Goal: Ask a question: Seek information or help from site administrators or community

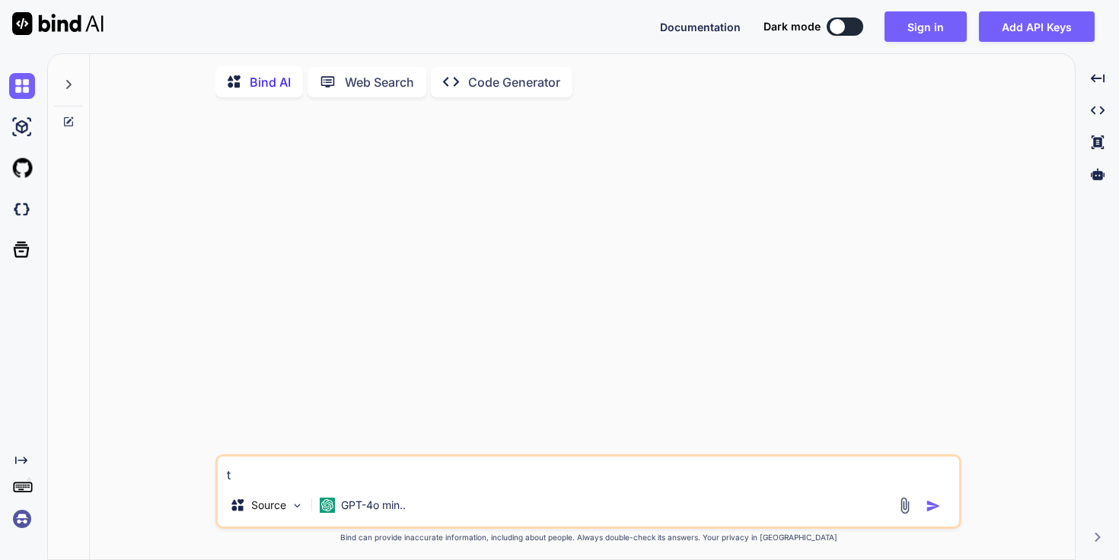
type textarea "x"
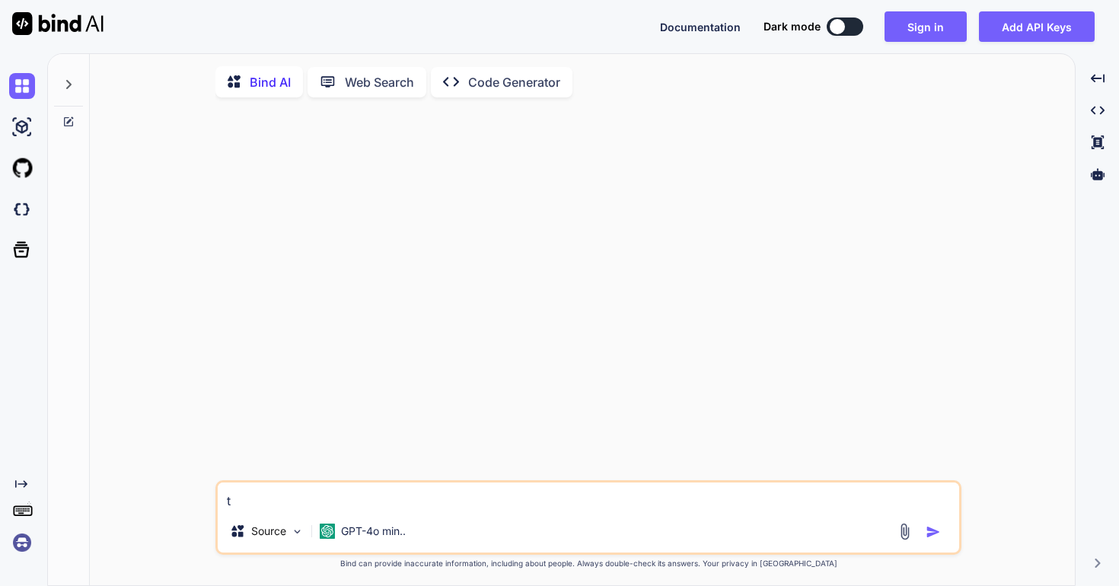
paste textarea "i want to add gst details for customer like GST No and Organisatgio name. im go…"
type textarea "i want to add gst details for customer like GST No and Organisatgio name. im go…"
type textarea "x"
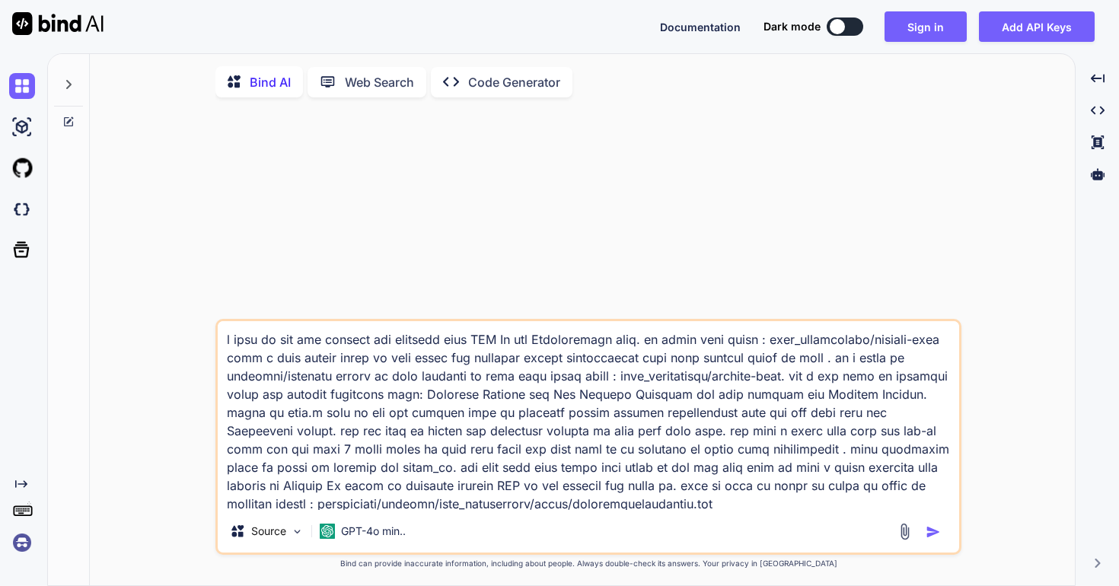
type textarea "i want to add gst details for customer like GST No and Organisatgio name. im go…"
click at [931, 533] on img "button" at bounding box center [933, 532] width 15 height 15
type textarea "x"
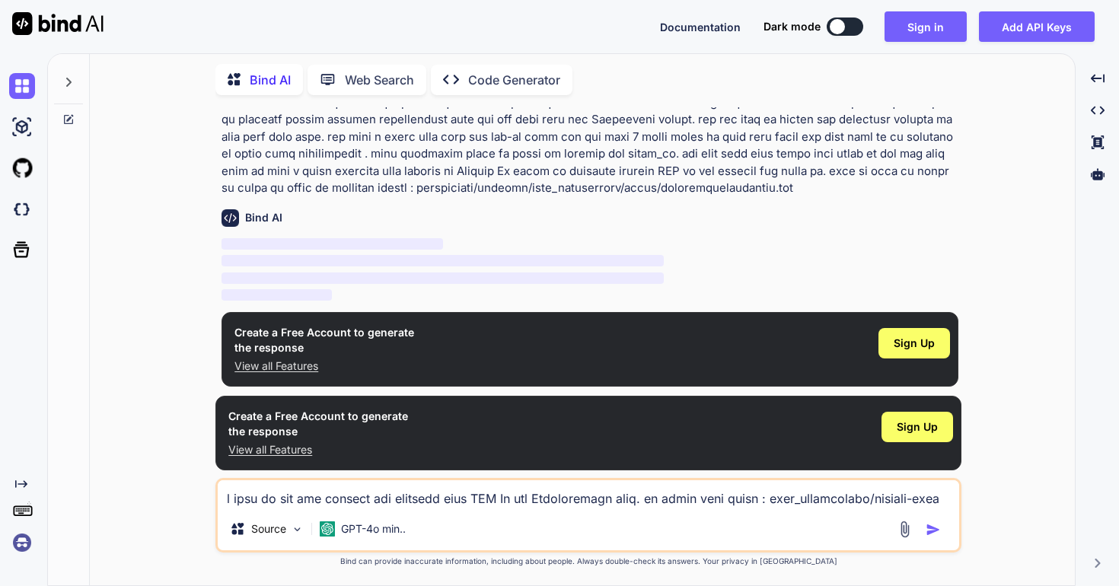
scroll to position [107, 0]
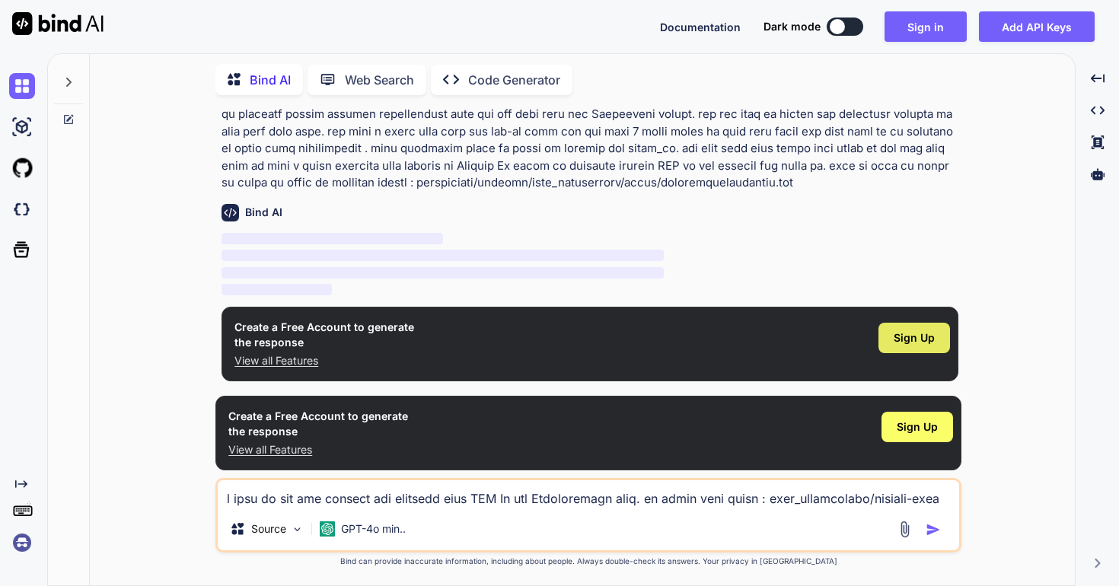
click at [914, 332] on span "Sign Up" at bounding box center [914, 337] width 41 height 15
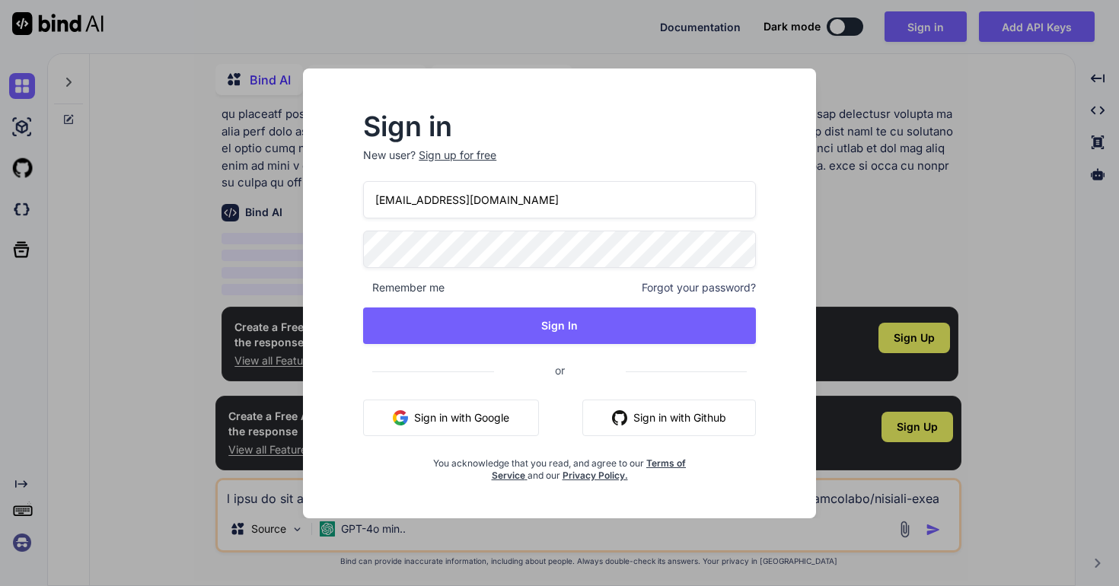
click at [411, 205] on input "[EMAIL_ADDRESS][DOMAIN_NAME]" at bounding box center [559, 199] width 393 height 37
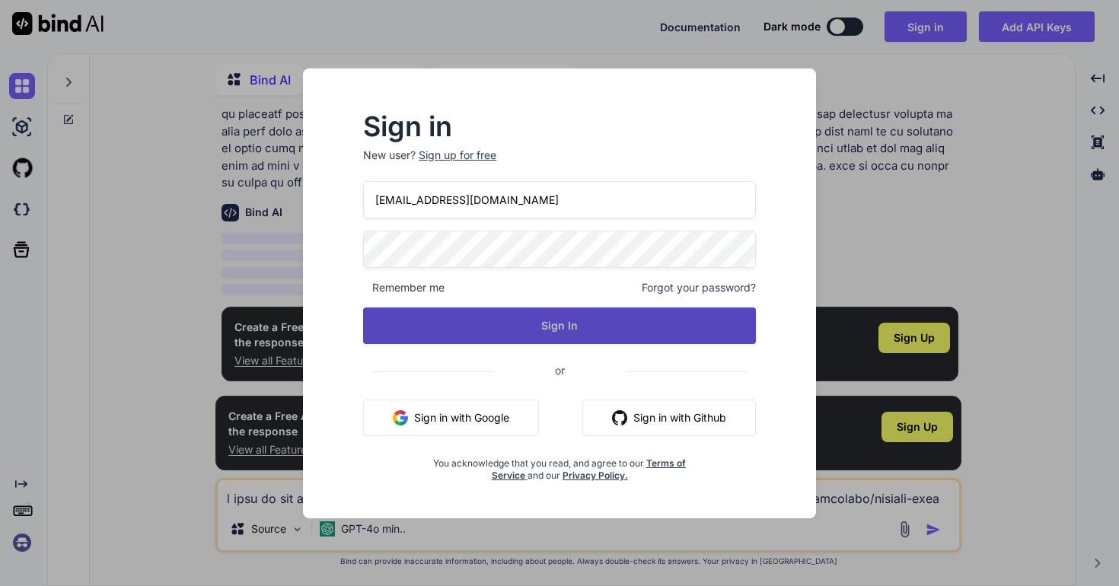
click at [527, 327] on button "Sign In" at bounding box center [559, 326] width 393 height 37
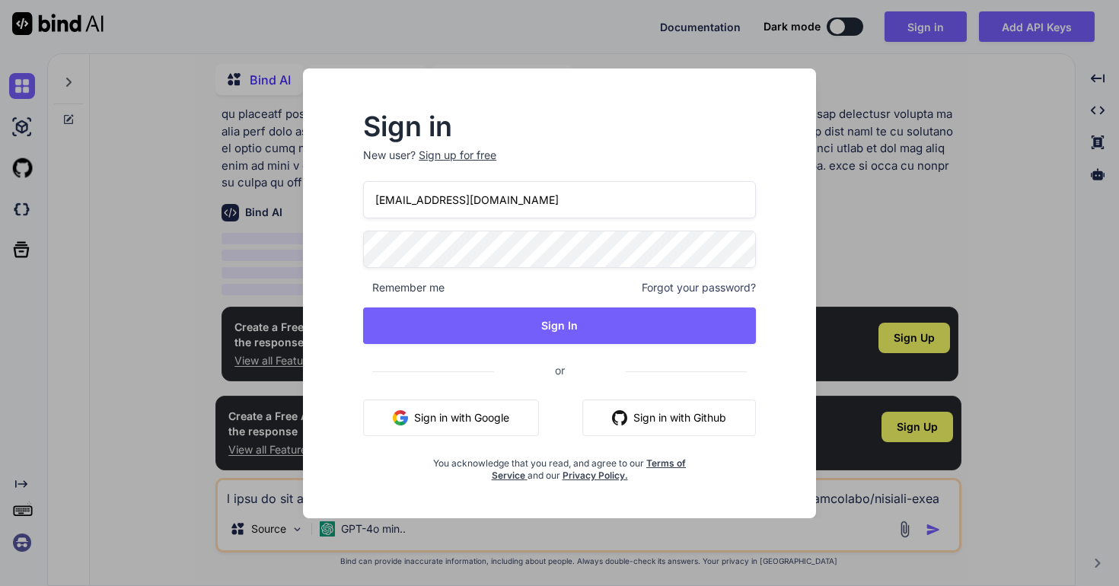
click at [404, 206] on input "[EMAIL_ADDRESS][DOMAIN_NAME]" at bounding box center [559, 199] width 393 height 37
click at [398, 205] on input "[EMAIL_ADDRESS][DOMAIN_NAME]" at bounding box center [559, 199] width 393 height 37
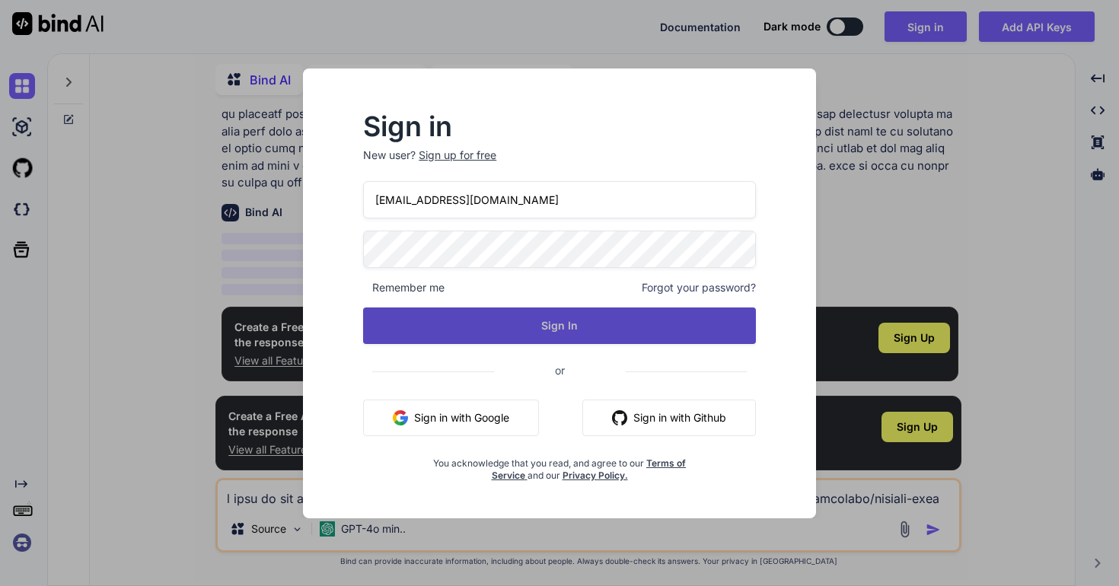
type input "[EMAIL_ADDRESS][DOMAIN_NAME]"
click at [509, 319] on button "Sign In" at bounding box center [559, 326] width 393 height 37
click at [509, 319] on button "Signing In..." at bounding box center [559, 326] width 393 height 37
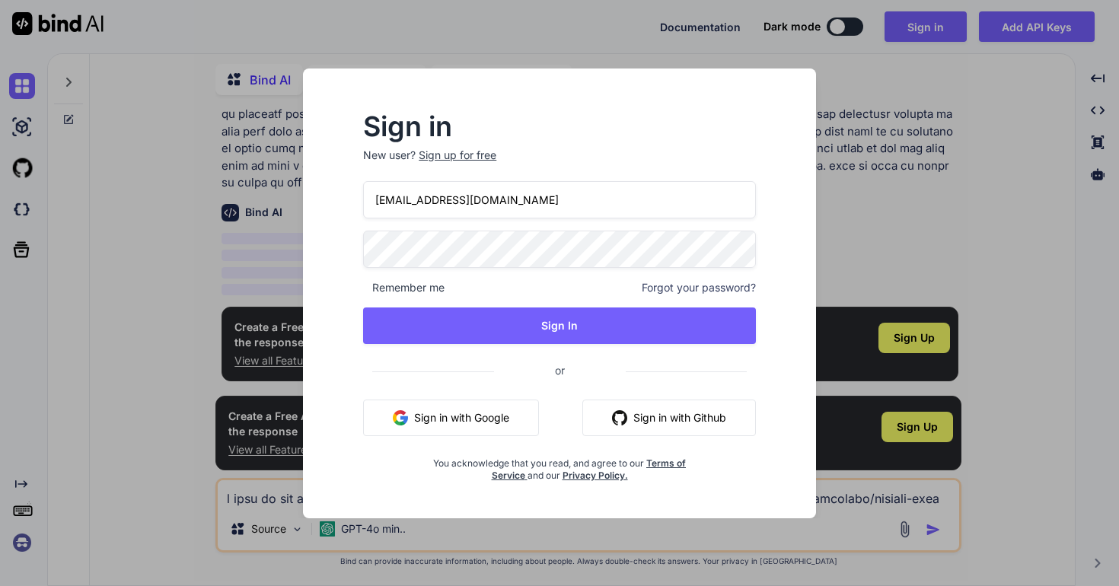
click at [480, 155] on div "Sign up for free" at bounding box center [458, 155] width 78 height 15
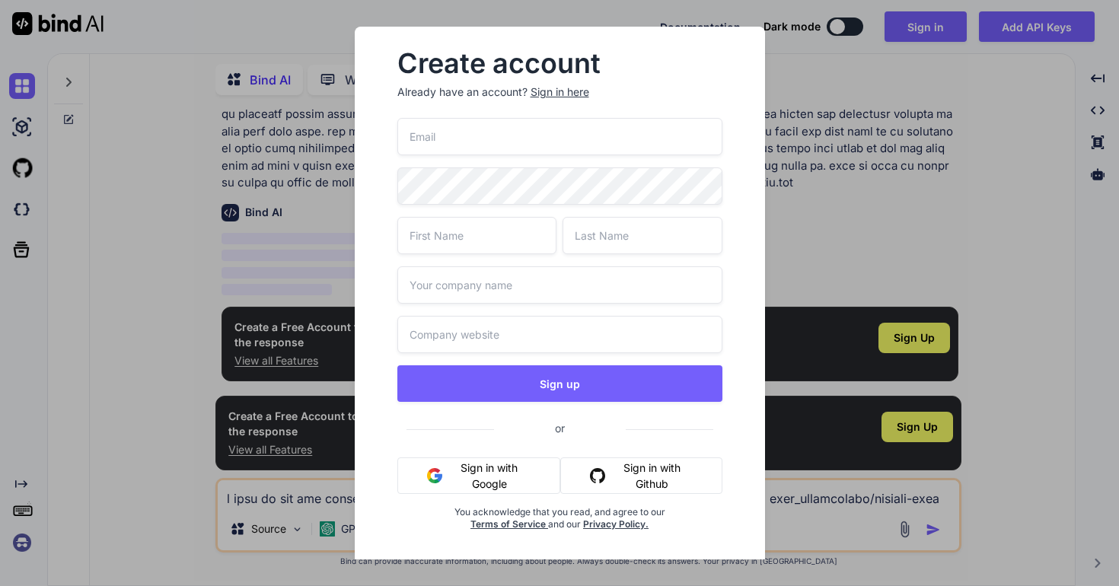
click at [525, 139] on input "email" at bounding box center [559, 136] width 325 height 37
type input "[EMAIL_ADDRESS][DOMAIN_NAME]"
type input "Sanv"
type input "[EMAIL_ADDRESS][DOMAIN_NAME]"
click at [558, 91] on div "Sign in here" at bounding box center [560, 92] width 59 height 15
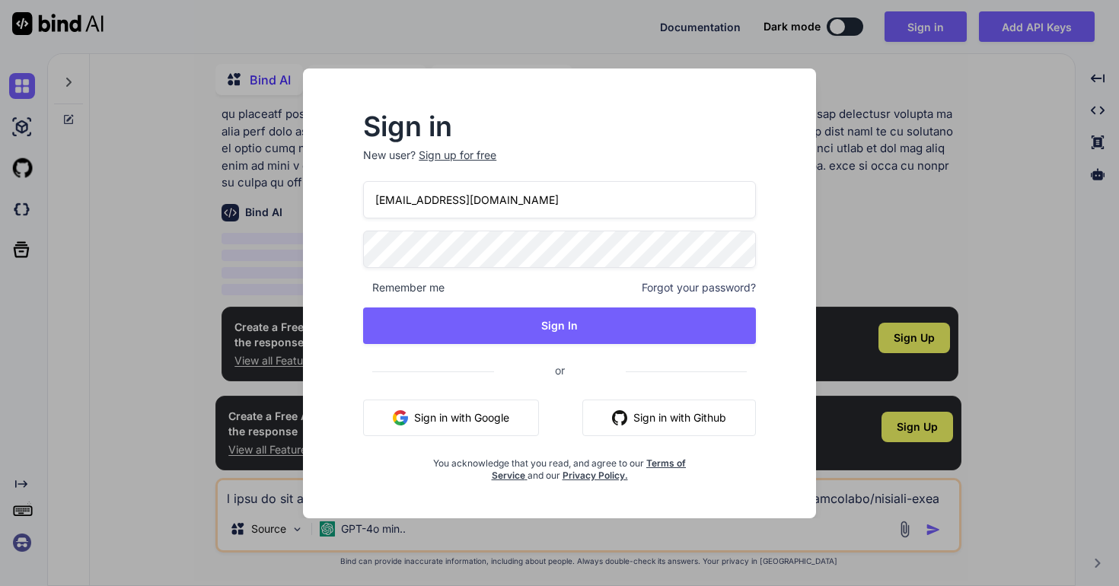
click at [413, 199] on input "[EMAIL_ADDRESS][DOMAIN_NAME]" at bounding box center [559, 199] width 393 height 37
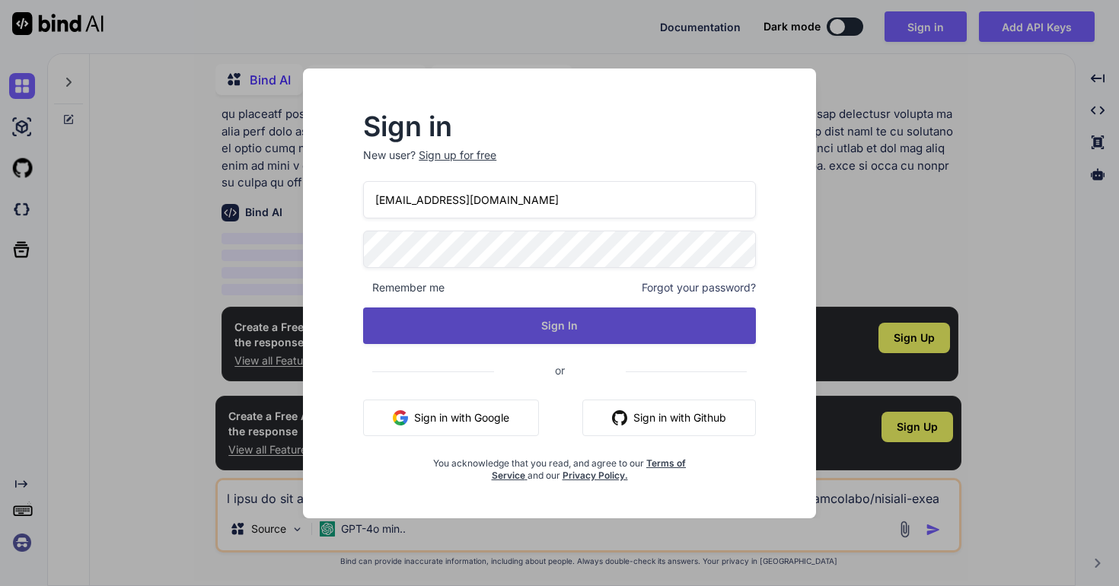
type input "[EMAIL_ADDRESS][DOMAIN_NAME]"
click at [515, 326] on button "Sign In" at bounding box center [559, 326] width 393 height 37
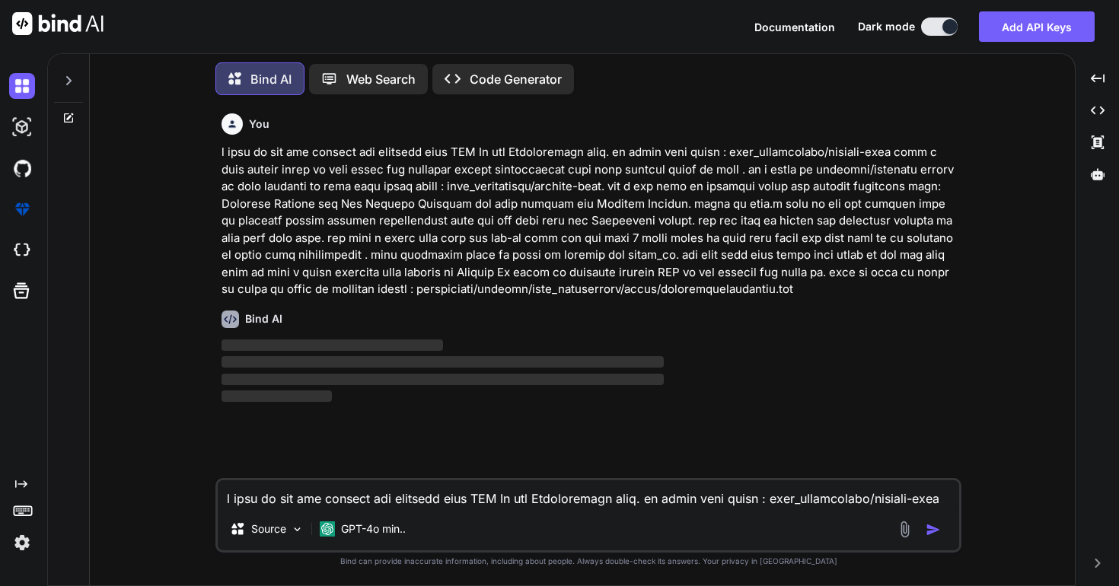
scroll to position [8, 0]
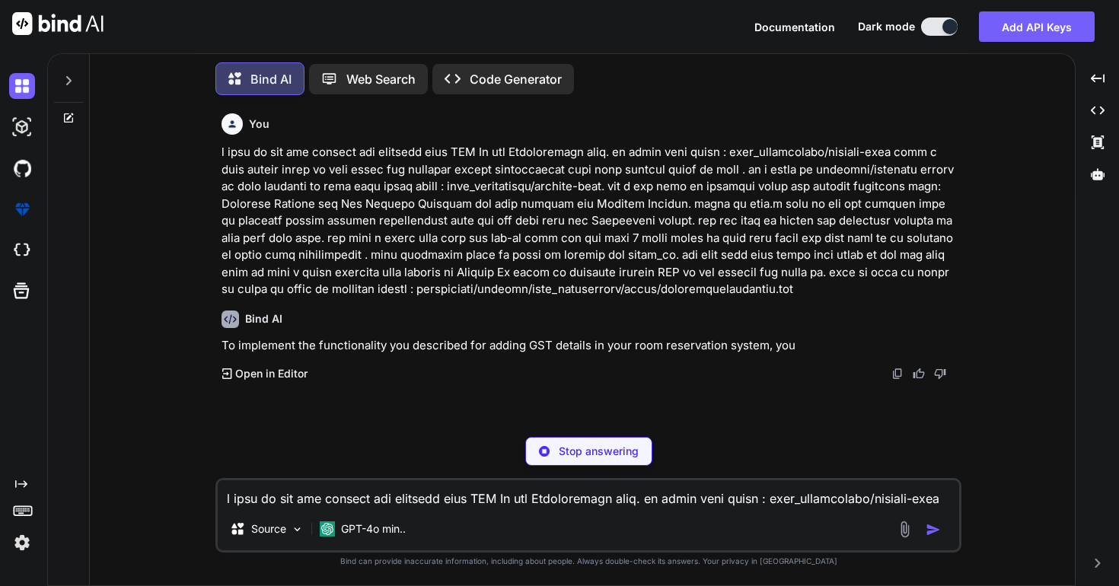
click at [434, 503] on textarea at bounding box center [589, 493] width 742 height 27
type textarea "x"
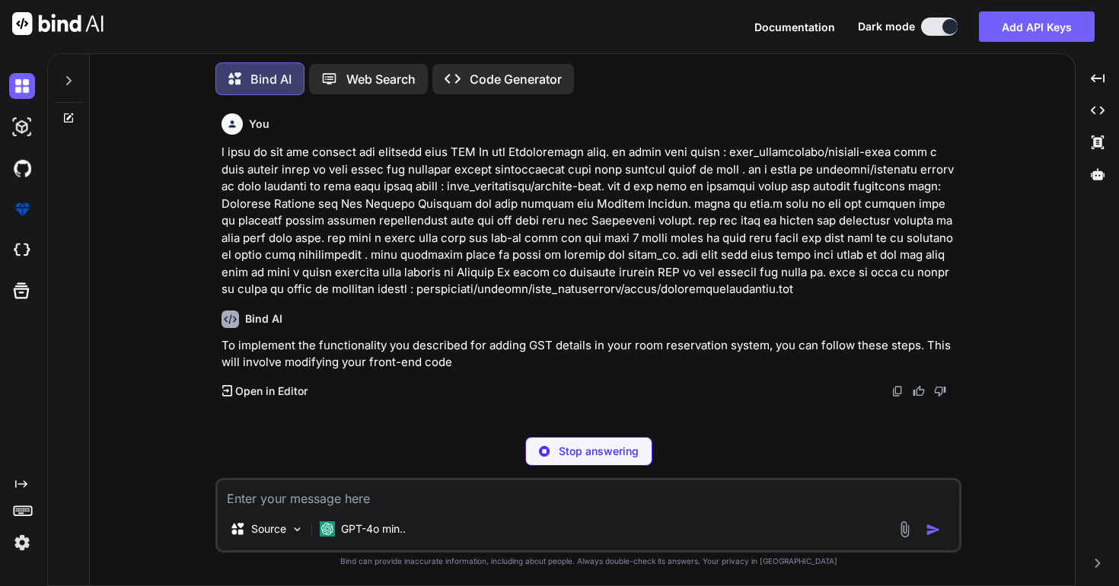
type textarea "x"
paste textarea "<link rel="stylesheet" href="<?php echo MOD_URL.$module;?>/assets/css/custom.cs…"
type textarea "<link rel="stylesheet" href="<?php echo MOD_URL.$module;?>/assets/css/custom.cs…"
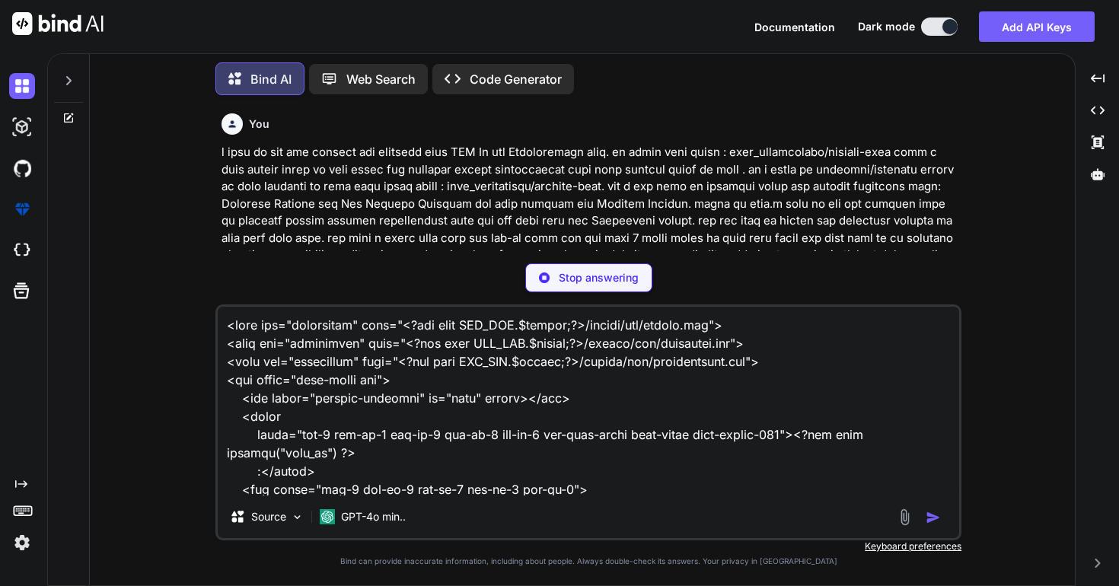
scroll to position [22808, 0]
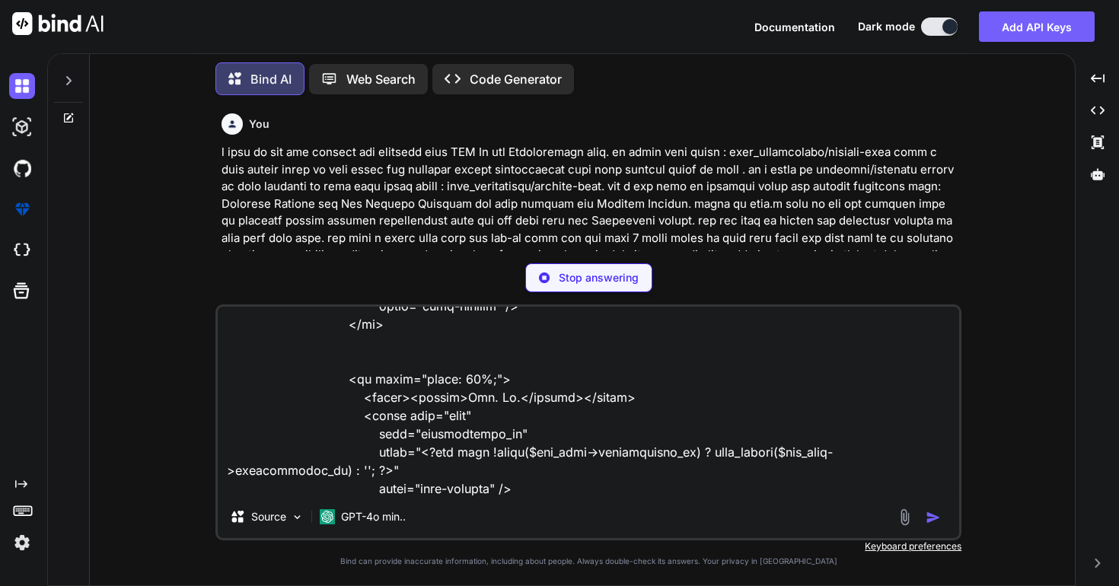
type textarea "x"
type textarea "<link rel="stylesheet" href="<?php echo MOD_URL.$module;?>/assets/css/custom.cs…"
click at [594, 283] on p "Stop answering" at bounding box center [599, 277] width 80 height 15
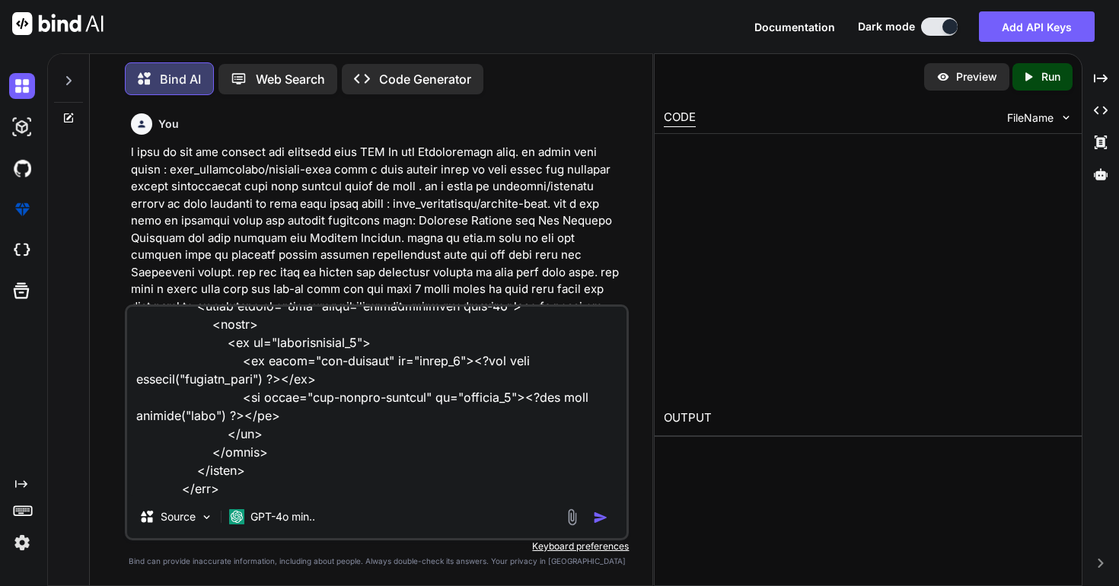
scroll to position [26993, 0]
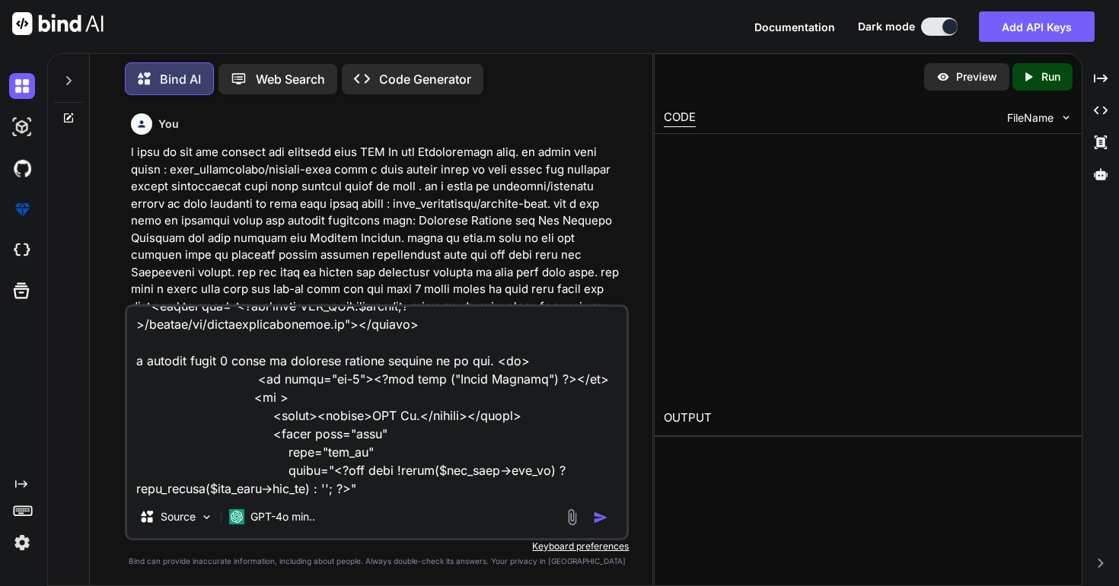
click at [600, 515] on img "button" at bounding box center [600, 517] width 15 height 15
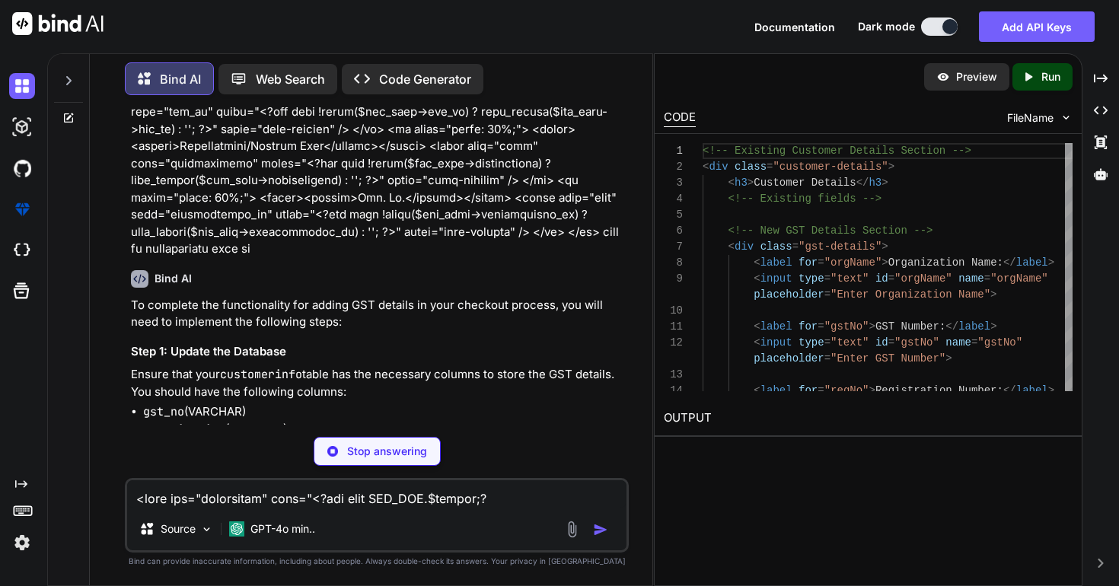
scroll to position [10053, 0]
type textarea "x"
type textarea "ALTER TABLE customerinfo ADD COLUMN gst_no VARCHAR(255), ADD COLUMN organisatio…"
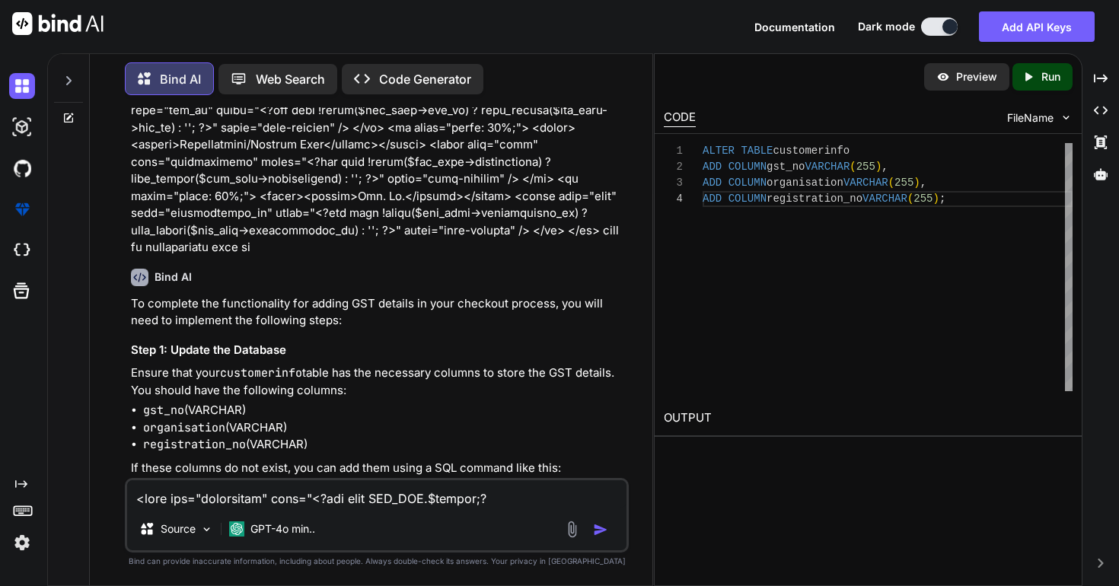
click at [164, 403] on code "gst_no" at bounding box center [163, 410] width 41 height 15
copy code "gst_no"
click at [317, 420] on li "organisation (VARCHAR)" at bounding box center [384, 429] width 483 height 18
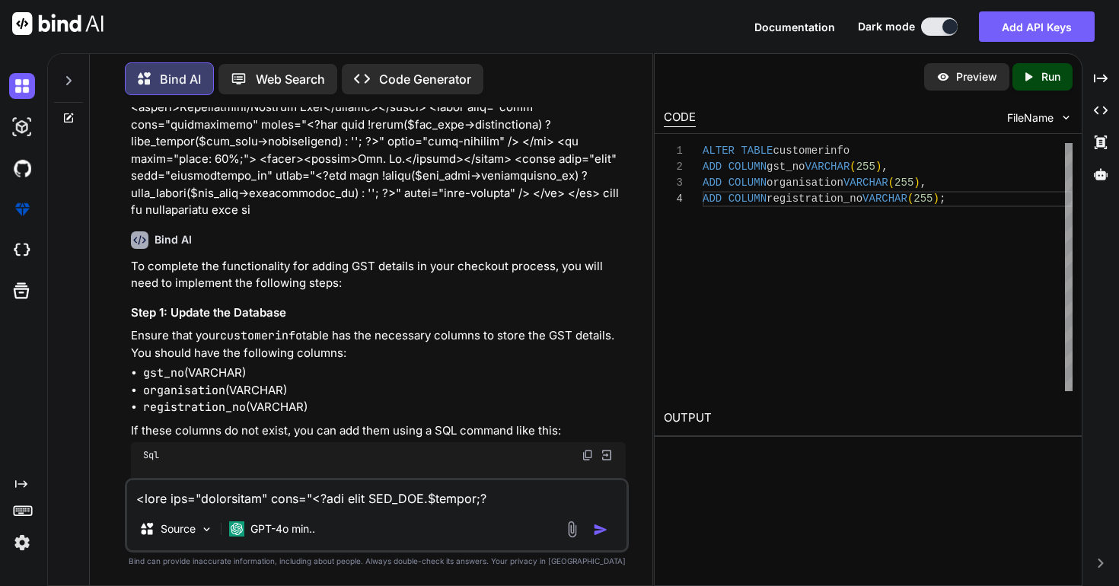
scroll to position [10092, 0]
click at [589, 448] on img at bounding box center [588, 454] width 12 height 12
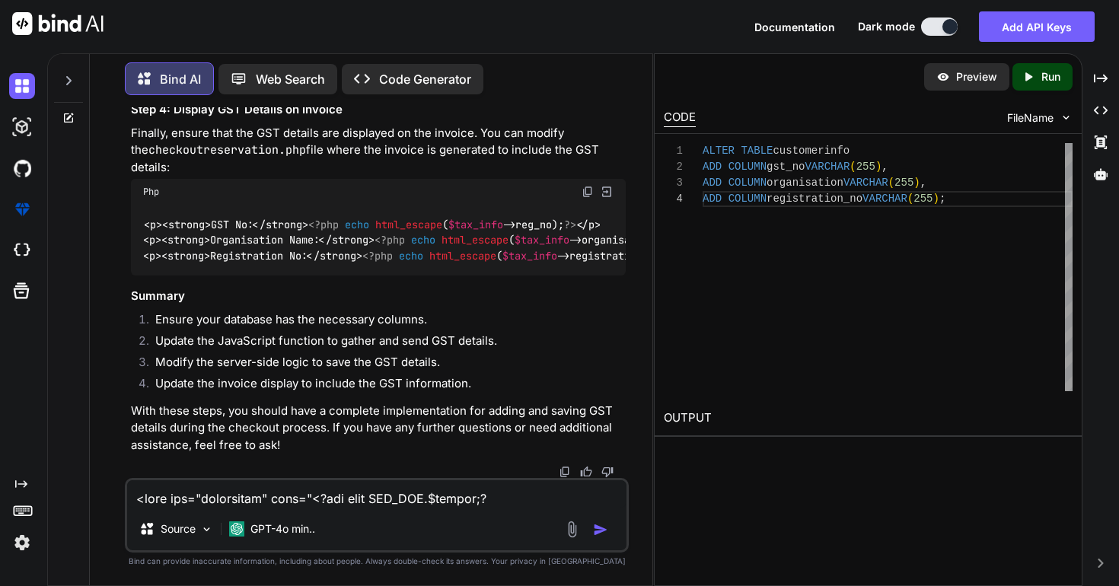
scroll to position [11149, 0]
click at [407, 494] on textarea at bounding box center [377, 493] width 500 height 27
type textarea "a"
type textarea "x"
type textarea "ar"
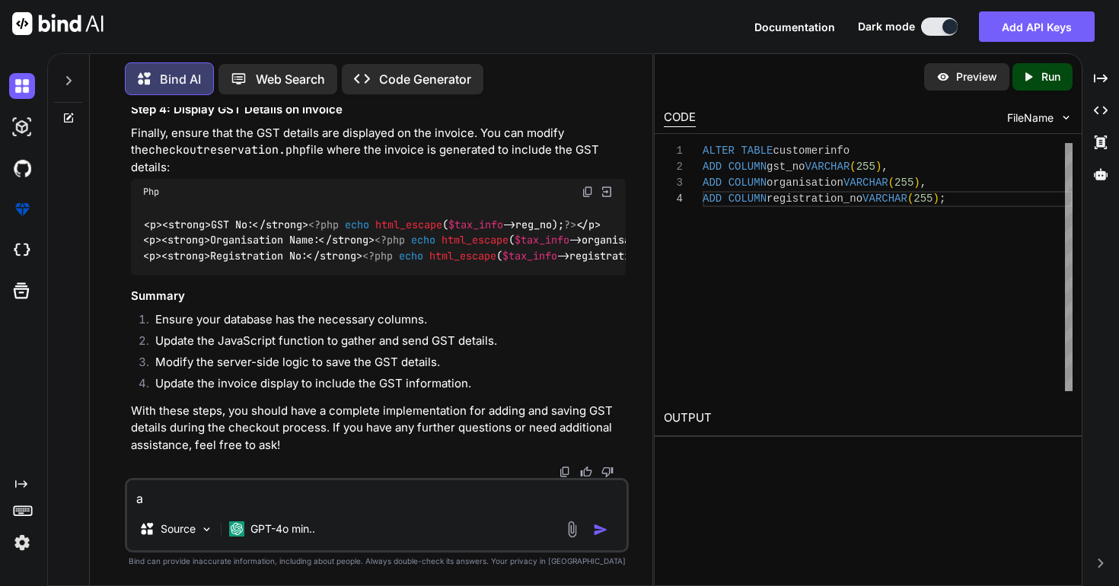
type textarea "x"
type textarea "are"
type textarea "x"
type textarea "are"
type textarea "x"
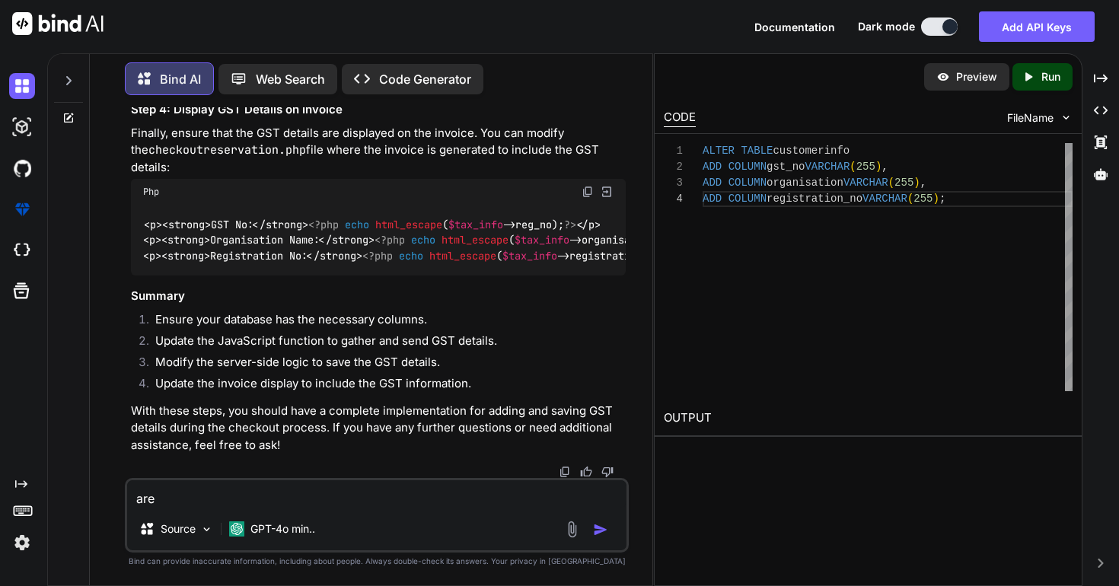
type textarea "are t"
type textarea "x"
type textarea "are"
type textarea "x"
type textarea "are y"
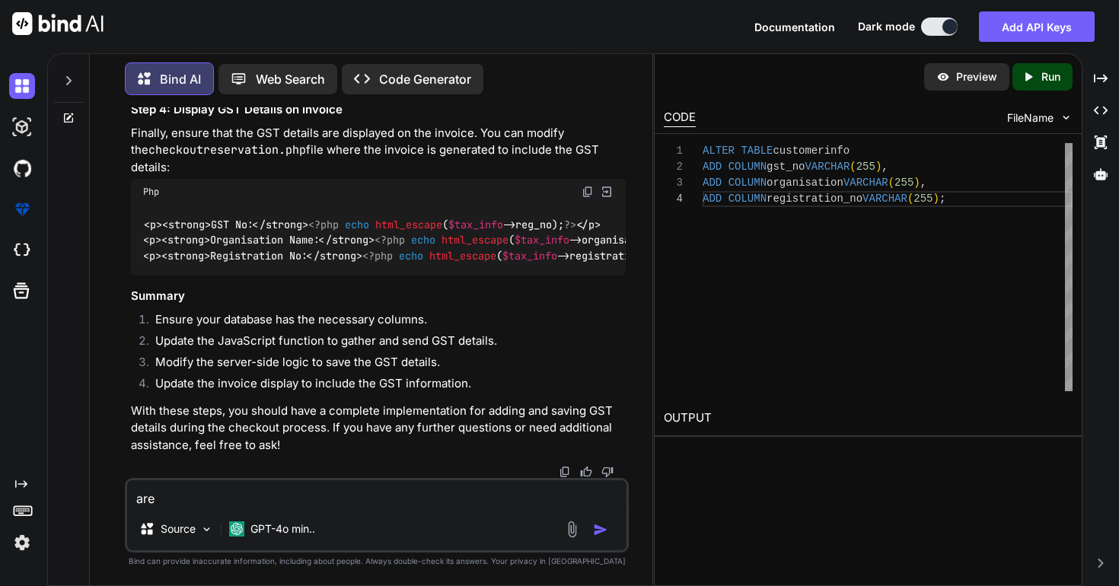
type textarea "x"
type textarea "are yo"
type textarea "x"
type textarea "are you"
type textarea "x"
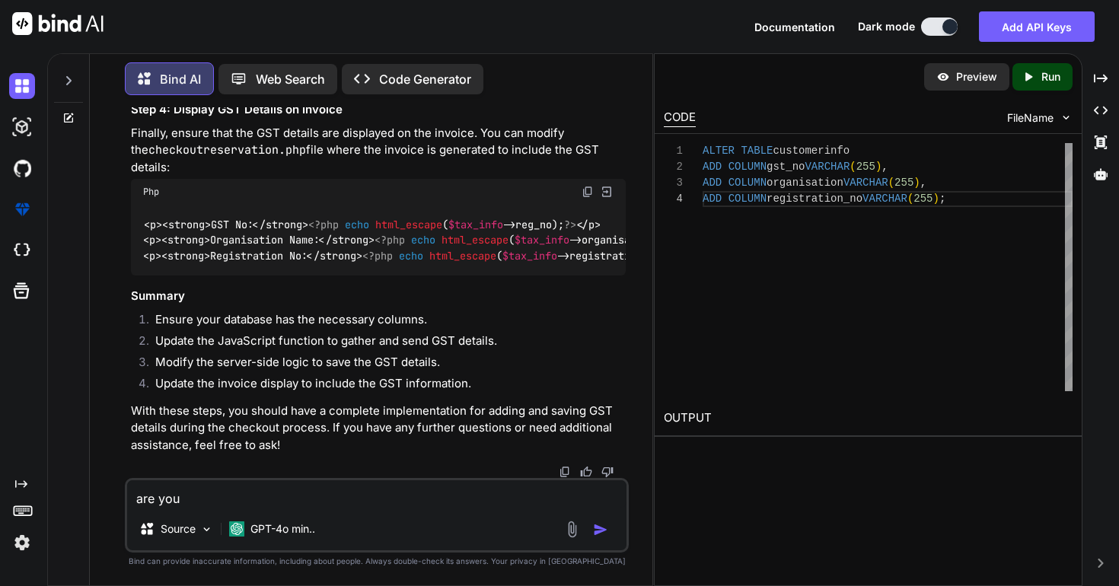
type textarea "are you"
type textarea "x"
type textarea "are you s"
type textarea "x"
type textarea "are you su"
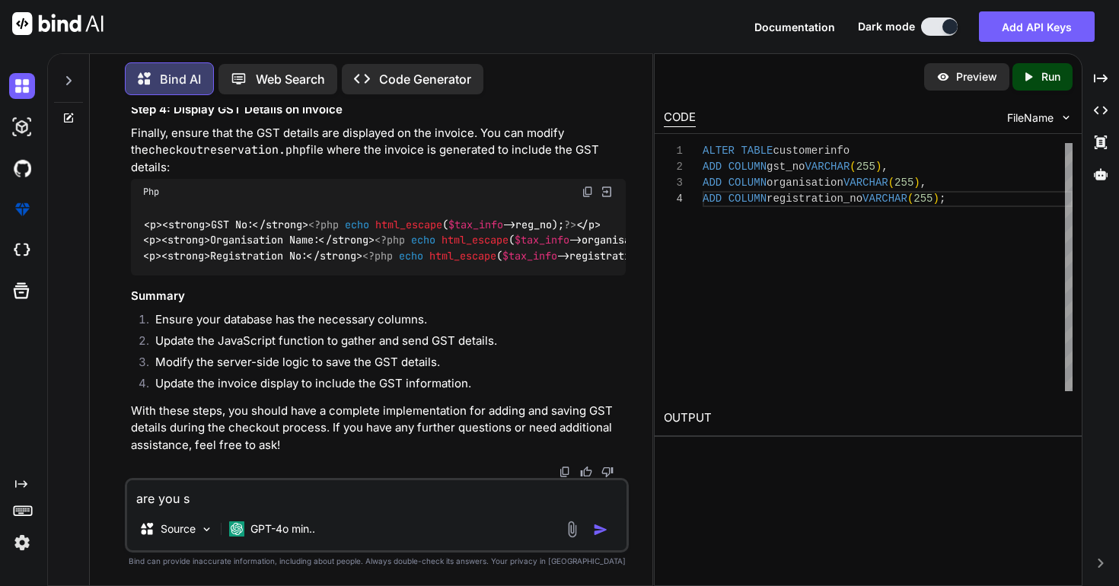
type textarea "x"
type textarea "are you sur"
type textarea "x"
type textarea "are you sure"
type textarea "x"
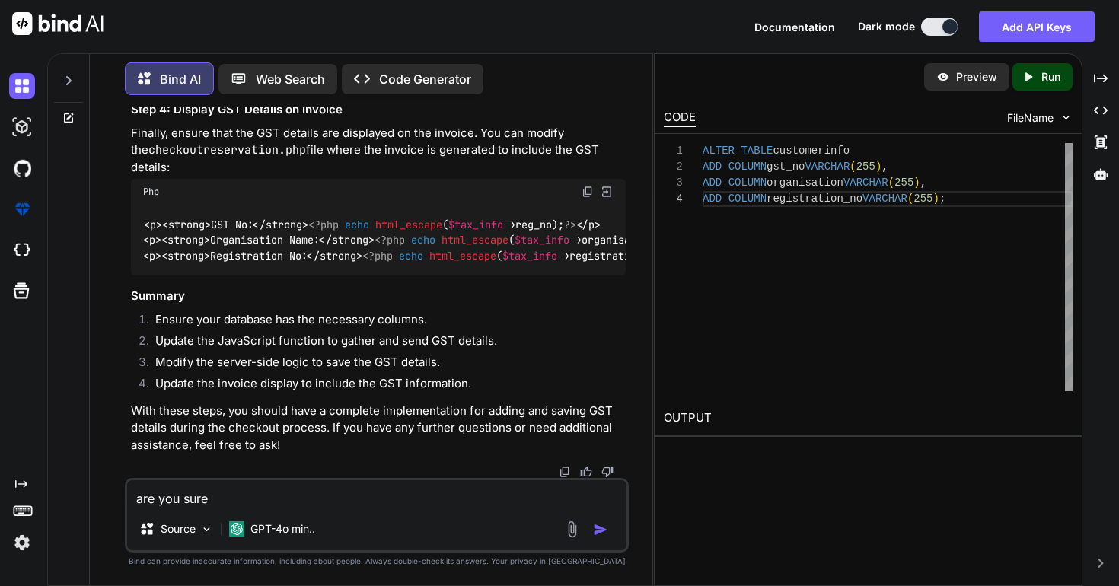
type textarea "are you sure"
type textarea "x"
type textarea "are you sure i"
type textarea "x"
type textarea "are you sure it"
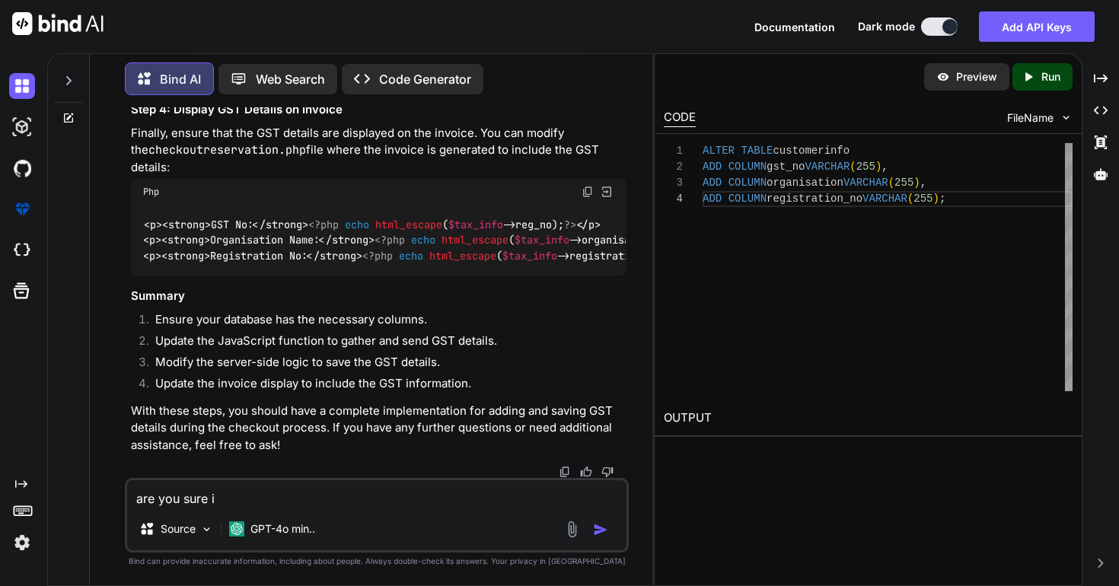
type textarea "x"
type textarea "are you sure it"
type textarea "x"
type textarea "are you sure it w"
type textarea "x"
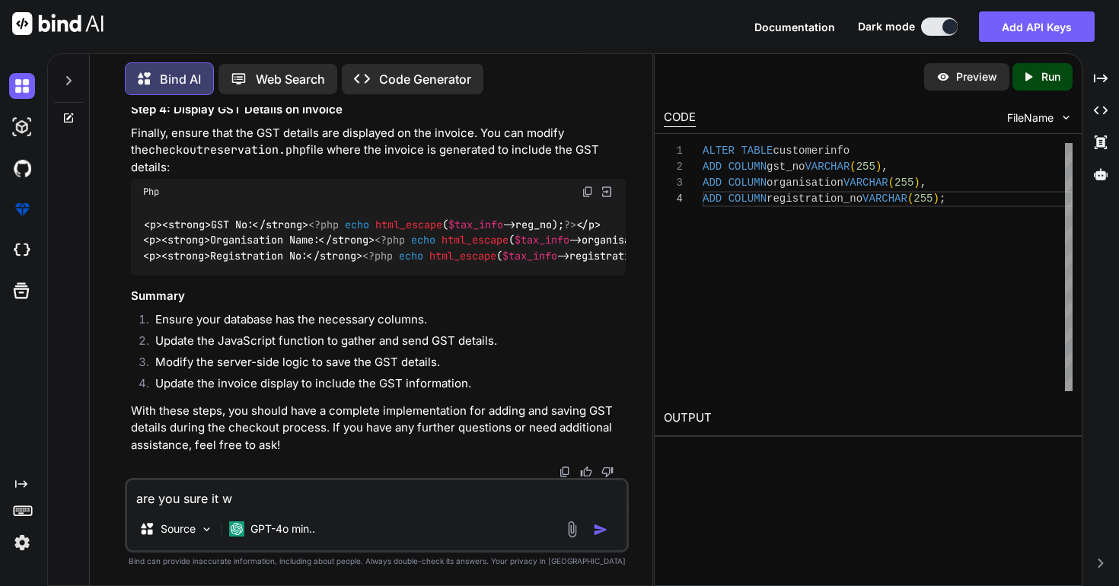
type textarea "are you sure it wi"
type textarea "x"
type textarea "are you sure it wil"
type textarea "x"
type textarea "are you sure it will"
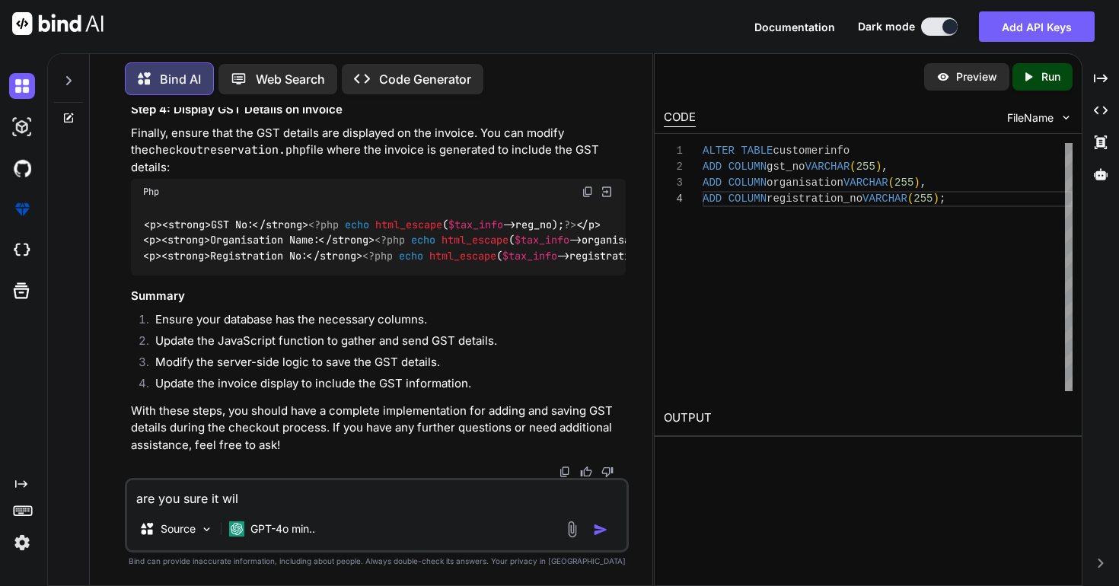
type textarea "x"
type textarea "are you sure it will"
type textarea "x"
type textarea "are you sure it will w"
type textarea "x"
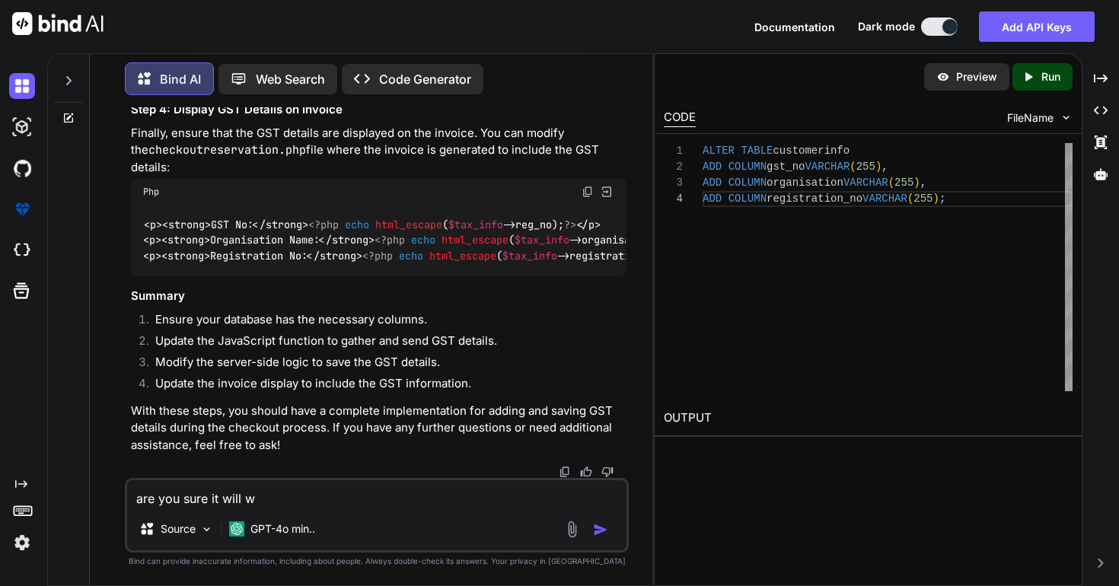
type textarea "are you sure it will wo"
type textarea "x"
type textarea "are you sure it will wor"
type textarea "x"
type textarea "are you sure it will work"
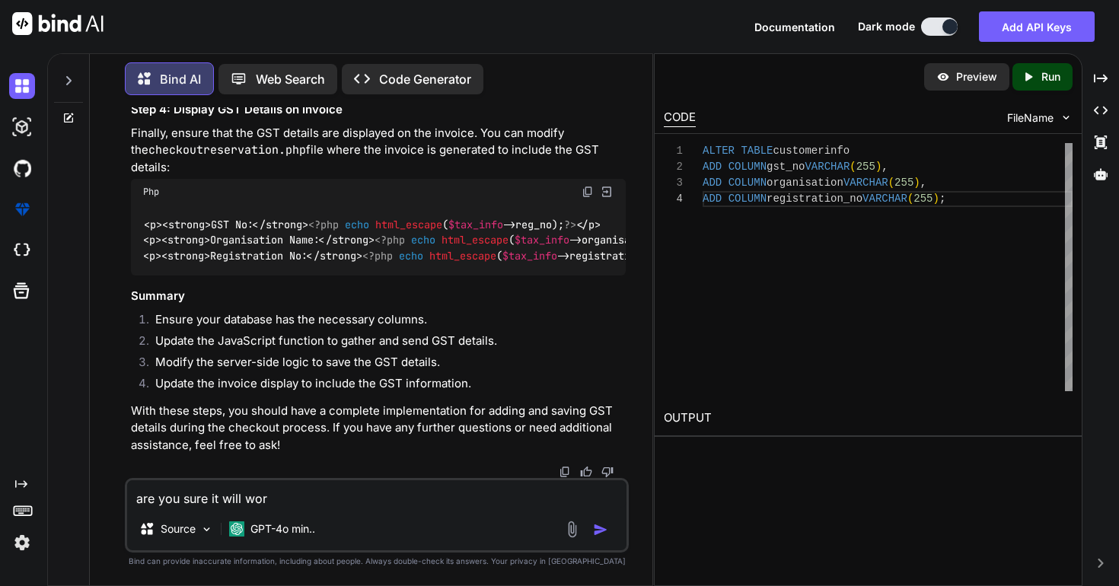
type textarea "x"
type textarea "are you sure it will work."
type textarea "x"
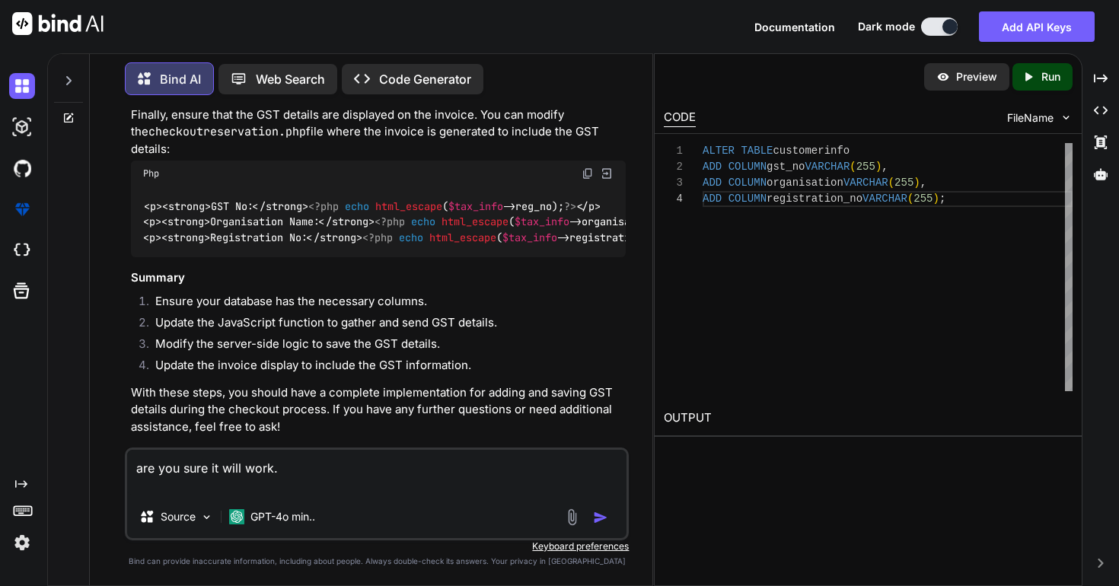
type textarea "are you sure it will work. s"
type textarea "x"
type textarea "are you sure it will work. si"
type textarea "x"
type textarea "are you sure it will work. sim"
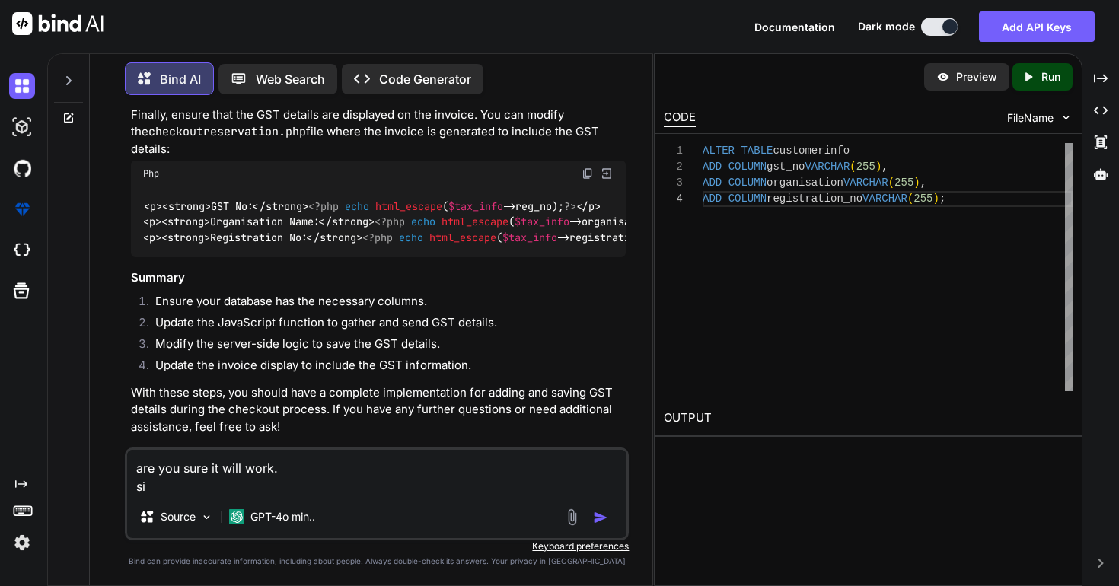
type textarea "x"
type textarea "are you sure it will work. siml"
type textarea "x"
type textarea "are you sure it will work. simle"
type textarea "x"
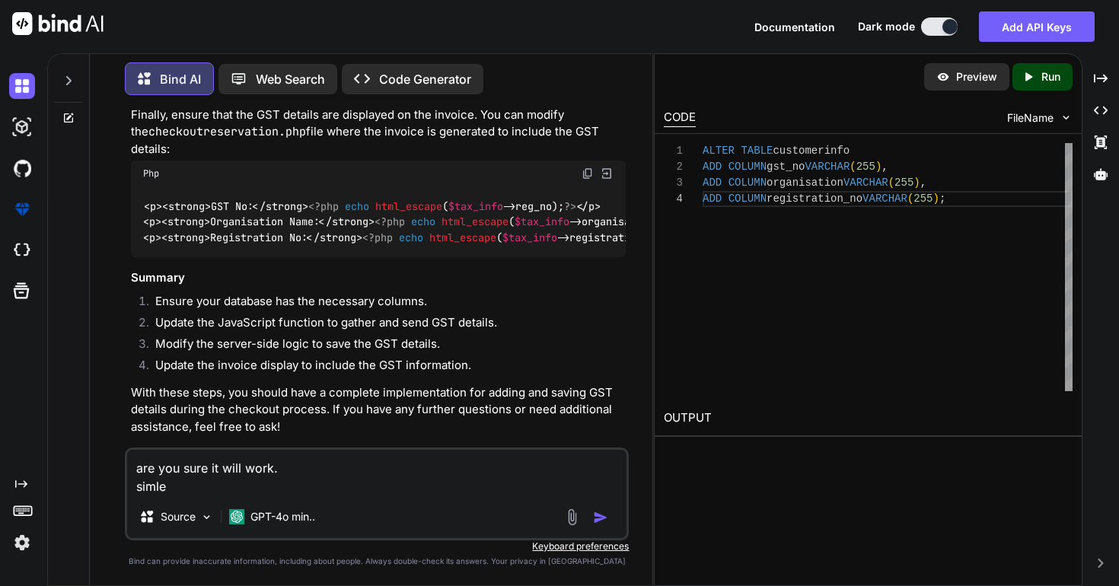
type textarea "are you sure it will work. simle"
type textarea "x"
type textarea "are you sure it will work. simle i"
type textarea "x"
type textarea "are you sure it will work. simle iu"
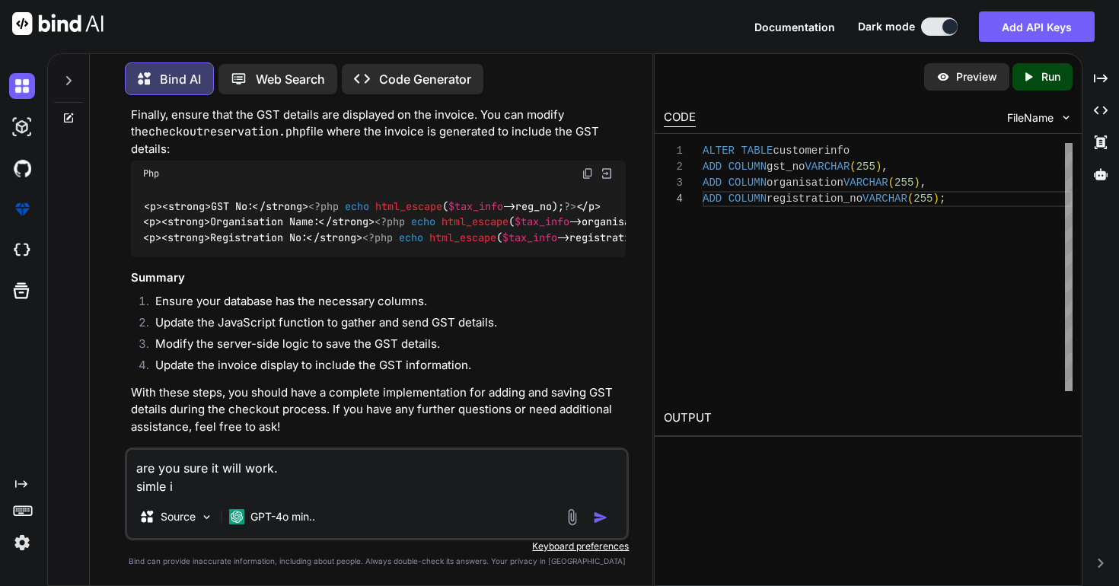
type textarea "x"
type textarea "are you sure it will work. simle iud"
type textarea "x"
type textarea "are you sure it will work. simle iu"
type textarea "x"
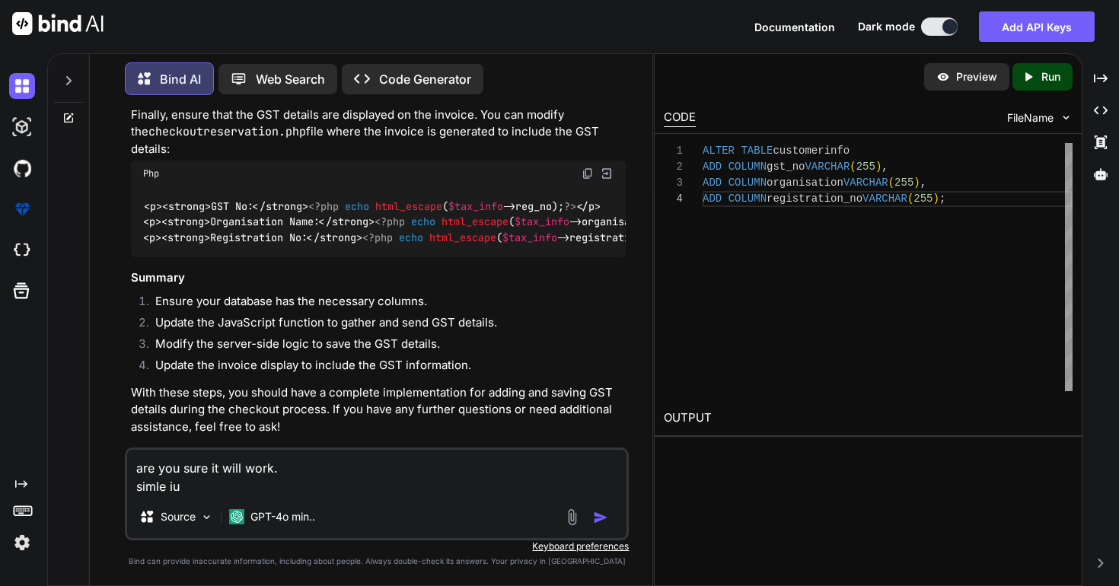
type textarea "are you sure it will work. simle iu="
type textarea "x"
type textarea "are you sure it will work. simle iu"
type textarea "x"
type textarea "are you sure it will work. simle i"
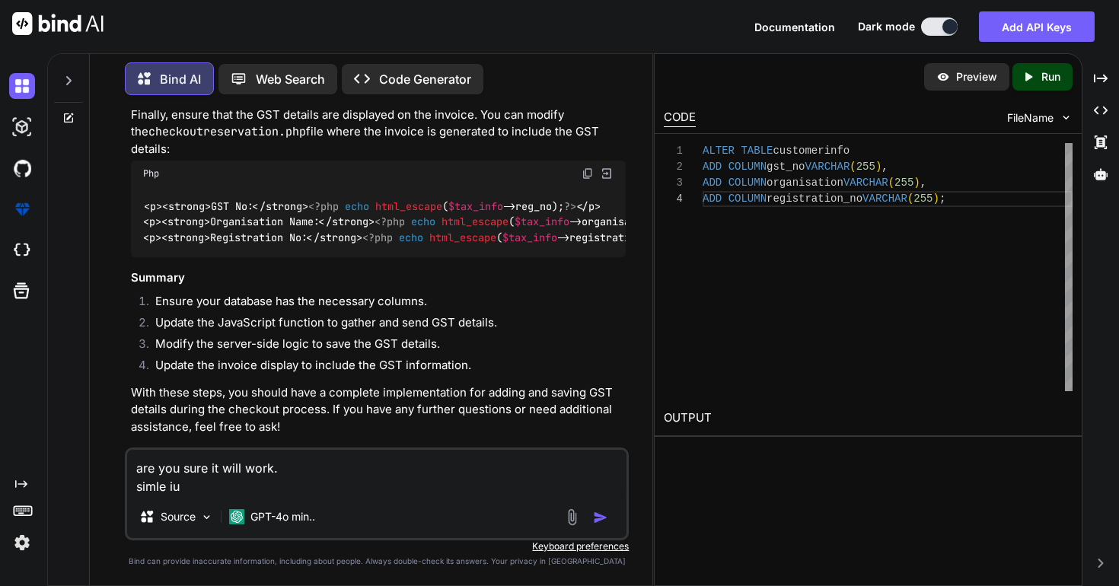
type textarea "x"
type textarea "are you sure it will work. simle id"
type textarea "x"
type textarea "are you sure it will work. simle ide"
type textarea "x"
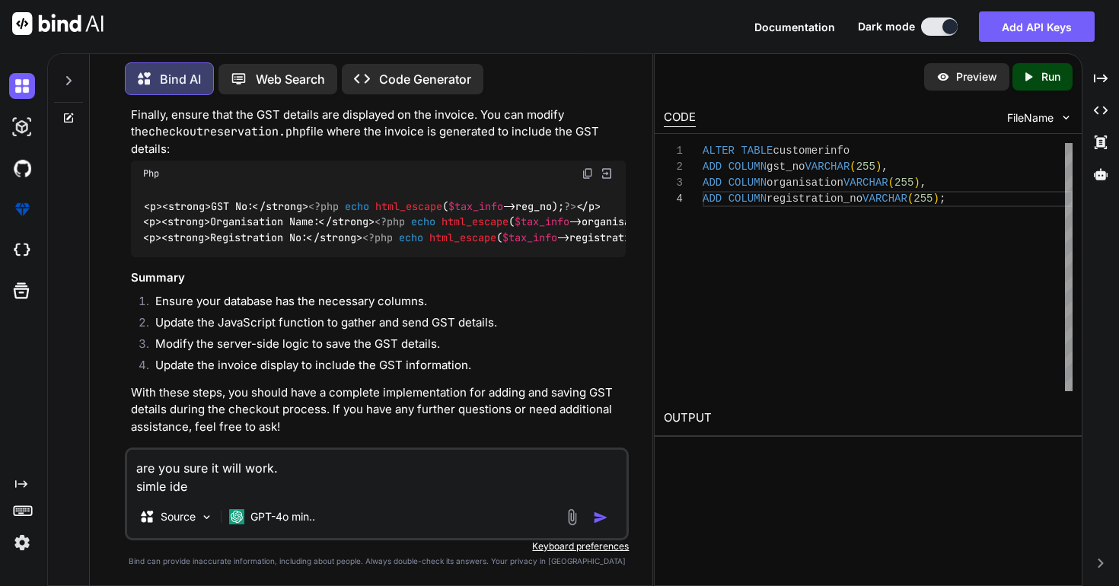
type textarea "are you sure it will work. simle idea"
type textarea "x"
type textarea "are you sure it will work. simle idea"
type textarea "x"
type textarea "are you sure it will work. simle idea i"
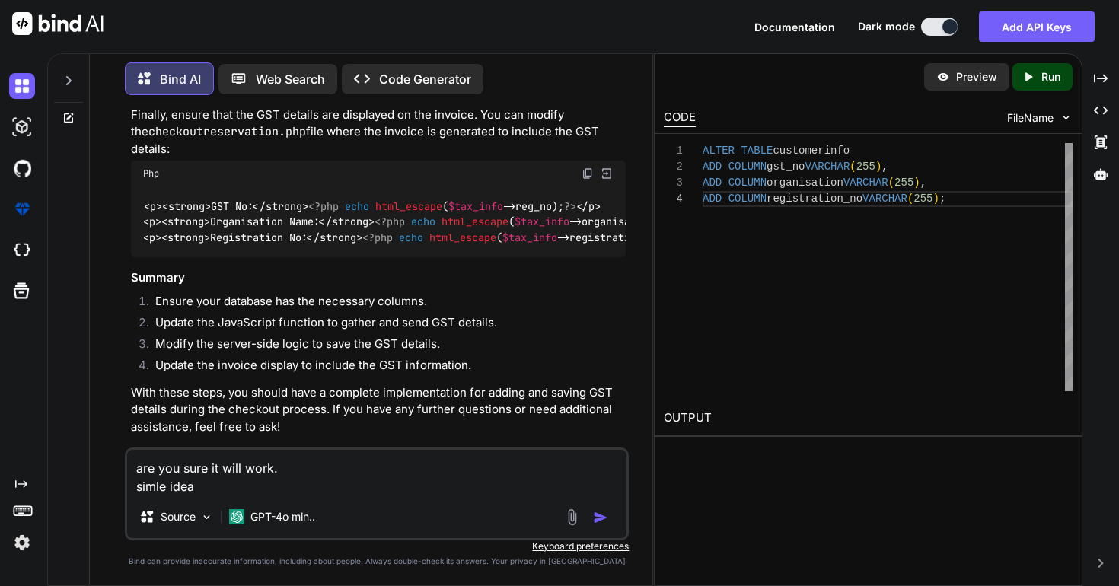
type textarea "x"
type textarea "are you sure it will work. simle idea i"
type textarea "x"
type textarea "are you sure it will work. simle idea i h"
type textarea "x"
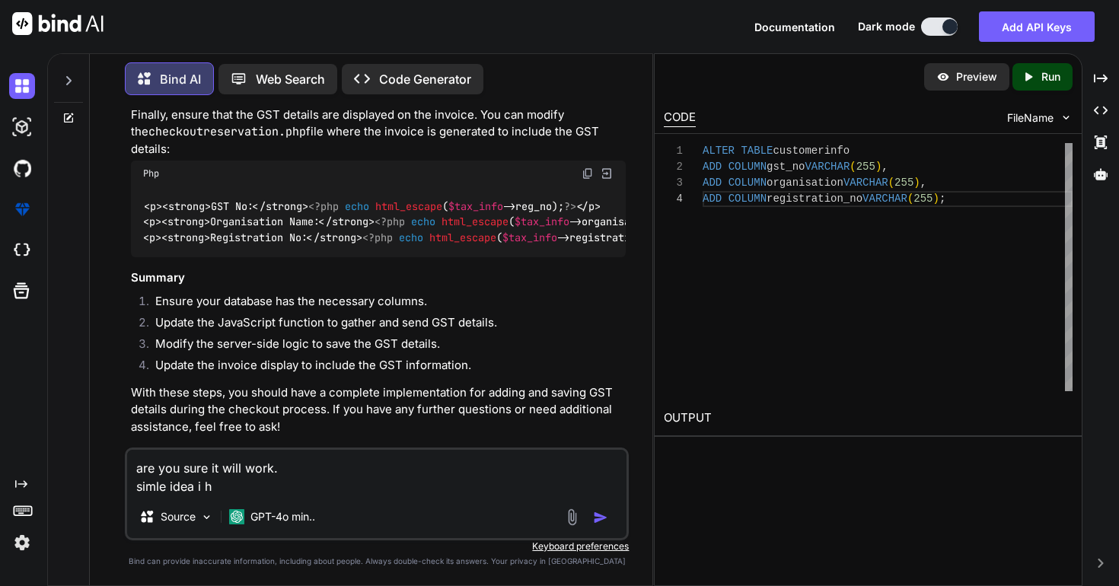
type textarea "are you sure it will work. simle idea i ha"
type textarea "x"
type textarea "are you sure it will work. simle idea i hav"
type textarea "x"
type textarea "are you sure it will work. simle idea i have"
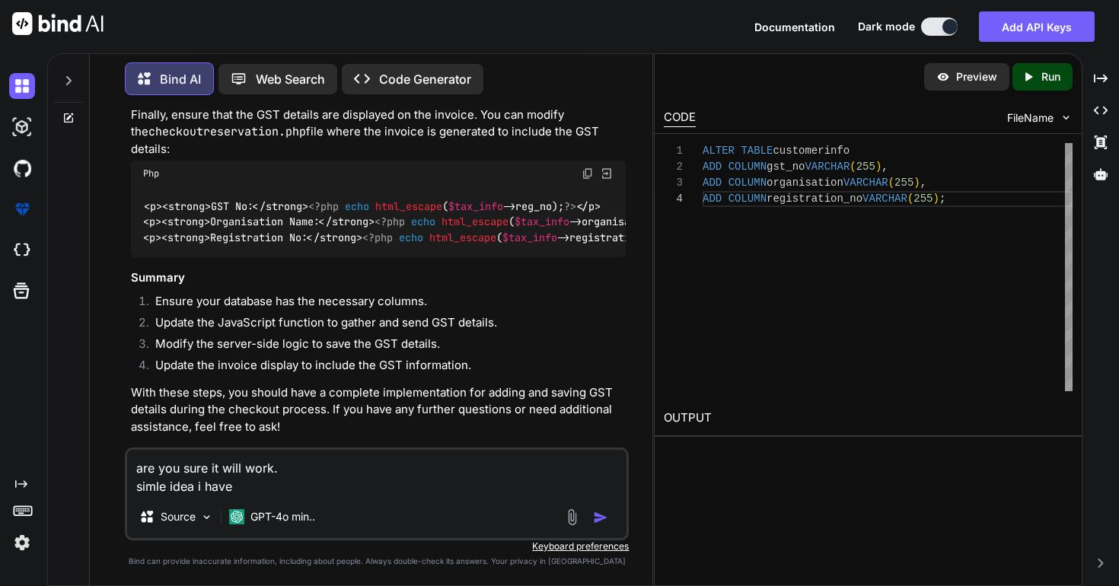
type textarea "x"
type textarea "are you sure it will work. simle idea i have"
type textarea "x"
type textarea "are you sure it will work. simle idea i have a"
type textarea "x"
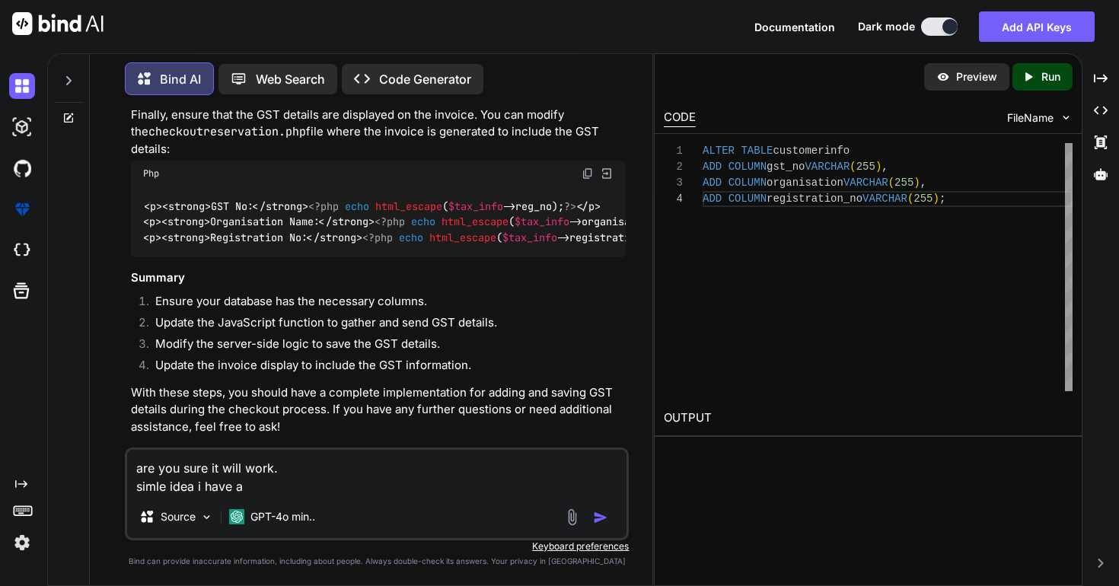
type textarea "are you sure it will work. simle idea i have al"
type textarea "x"
type textarea "are you sure it will work. simle idea i have alr"
type textarea "x"
type textarea "are you sure it will work. simle idea i have alre"
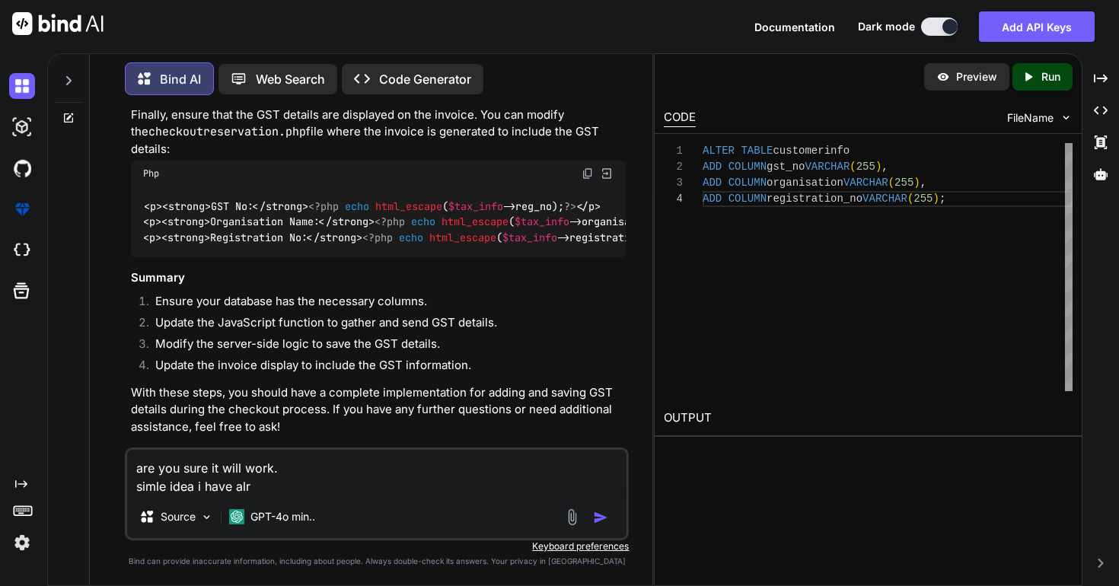
type textarea "x"
type textarea "are you sure it will work. simle idea i have alrea"
type textarea "x"
type textarea "are you sure it will work. simle idea i have alread"
type textarea "x"
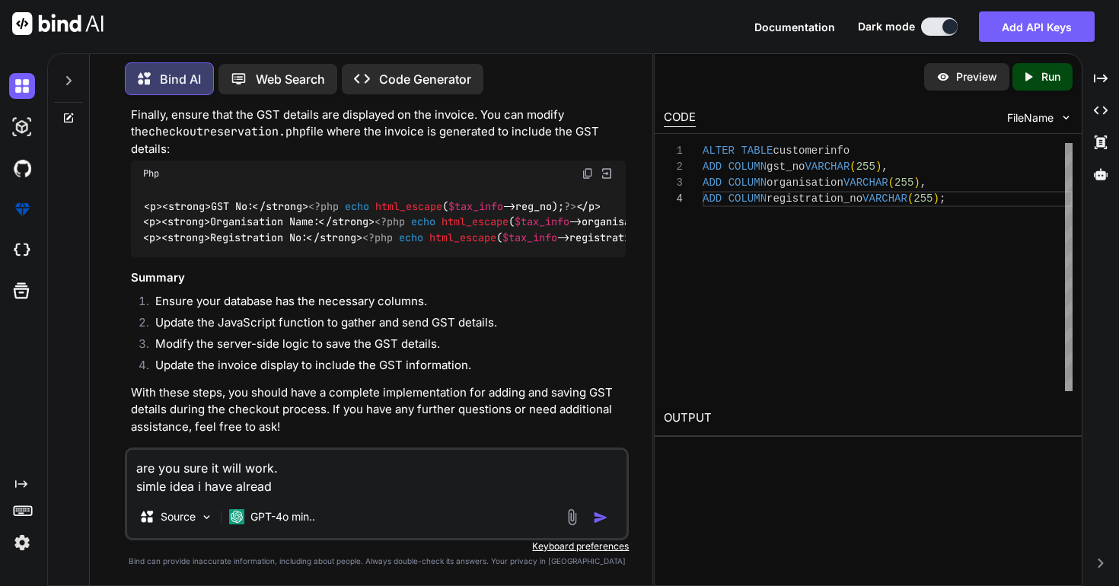
type textarea "are you sure it will work. simle idea i have already"
type textarea "x"
type textarea "are you sure it will work. simle idea i have already"
type textarea "x"
type textarea "are you sure it will work. simle idea i have already p"
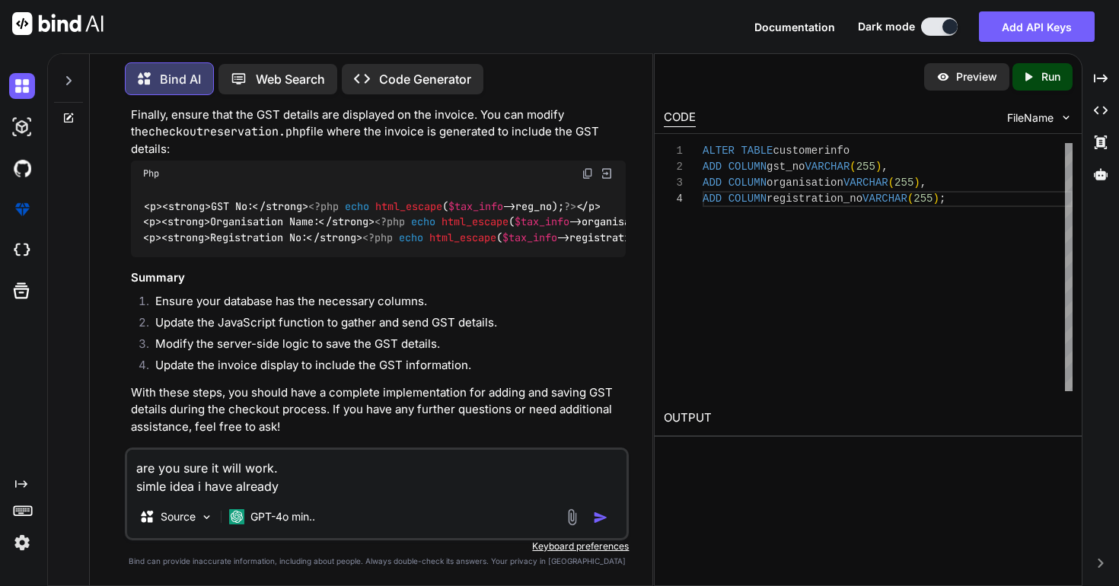
type textarea "x"
type textarea "are you sure it will work. simle idea i have already pa"
type textarea "x"
type textarea "are you sure it will work. simle idea i have already pas"
type textarea "x"
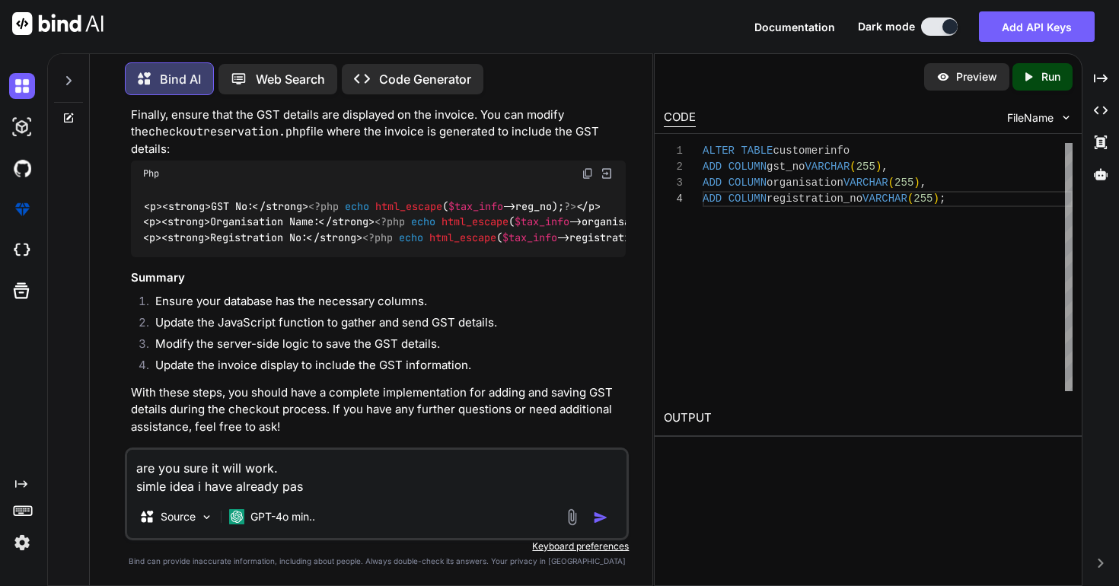
type textarea "are you sure it will work. simle idea i have already past"
type textarea "x"
type textarea "are you sure it will work. simle idea i have already paste"
type textarea "x"
type textarea "are you sure it will work. simle idea i have already pasted"
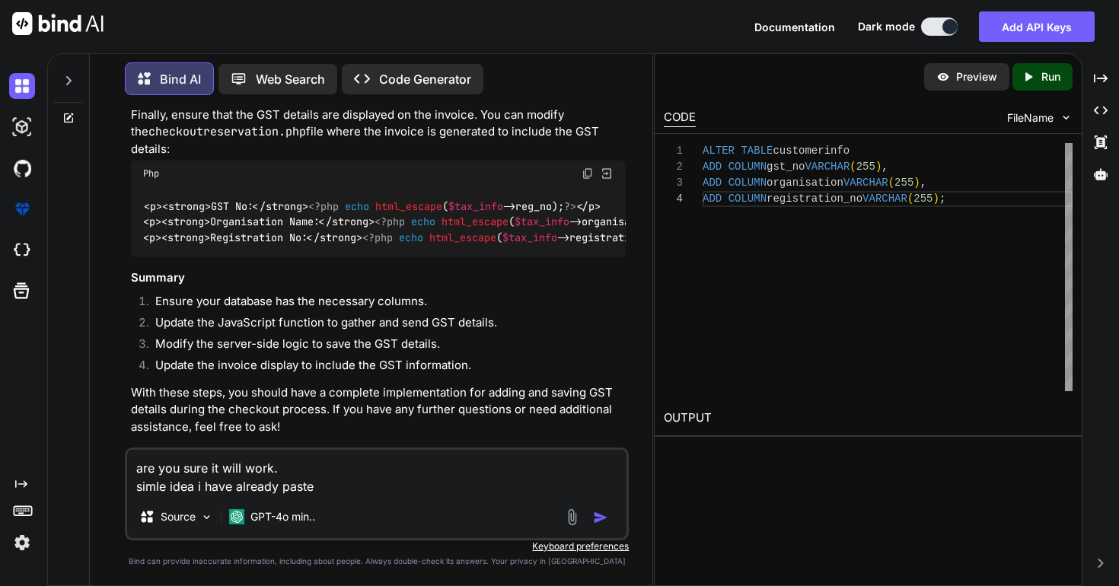
type textarea "x"
type textarea "are you sure it will work. simle idea i have already pasted"
type textarea "x"
type textarea "are you sure it will work. simle idea i have already pasted a"
type textarea "x"
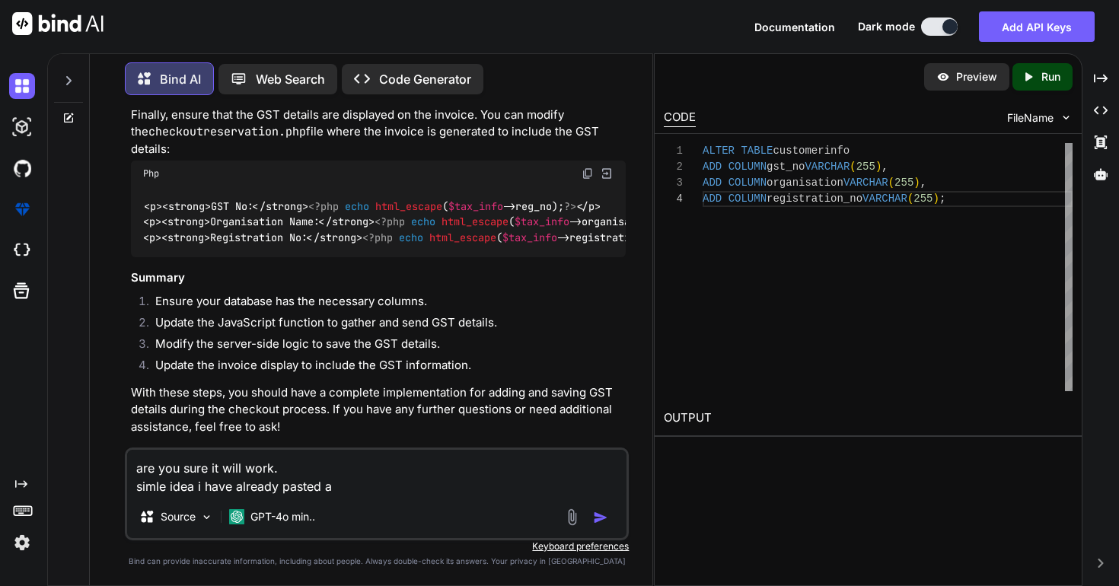
type textarea "are you sure it will work. simle idea i have already pasted al"
type textarea "x"
type textarea "are you sure it will work. simle idea i have already pasted all"
type textarea "x"
type textarea "are you sure it will work. simle idea i have already pasted all"
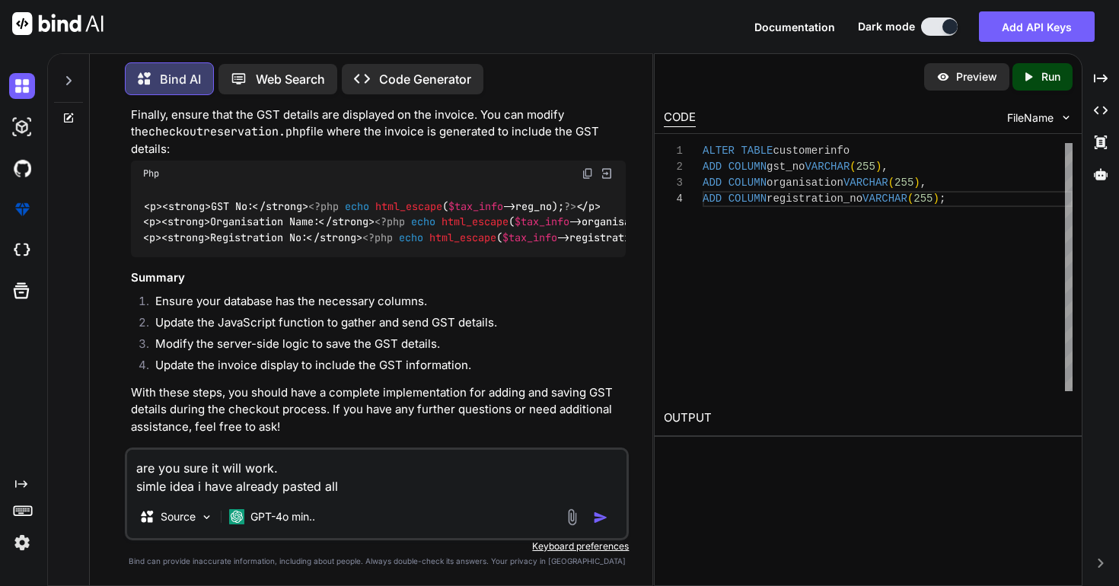
type textarea "x"
type textarea "are you sure it will work. simle idea i have already pasted all e"
type textarea "x"
type textarea "are you sure it will work. simle idea i have already pasted all ex"
type textarea "x"
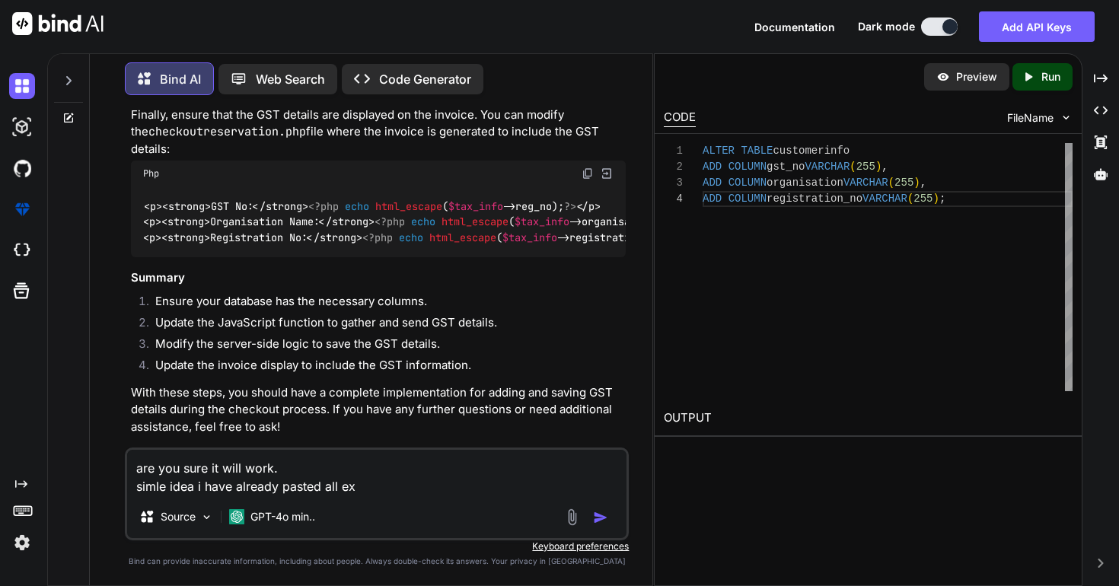
type textarea "are you sure it will work. simle idea i have already pasted all exj"
type textarea "x"
type textarea "are you sure it will work. simle idea i have already pasted all exju"
type textarea "x"
type textarea "are you sure it will work. simle idea i have already pasted all exjus"
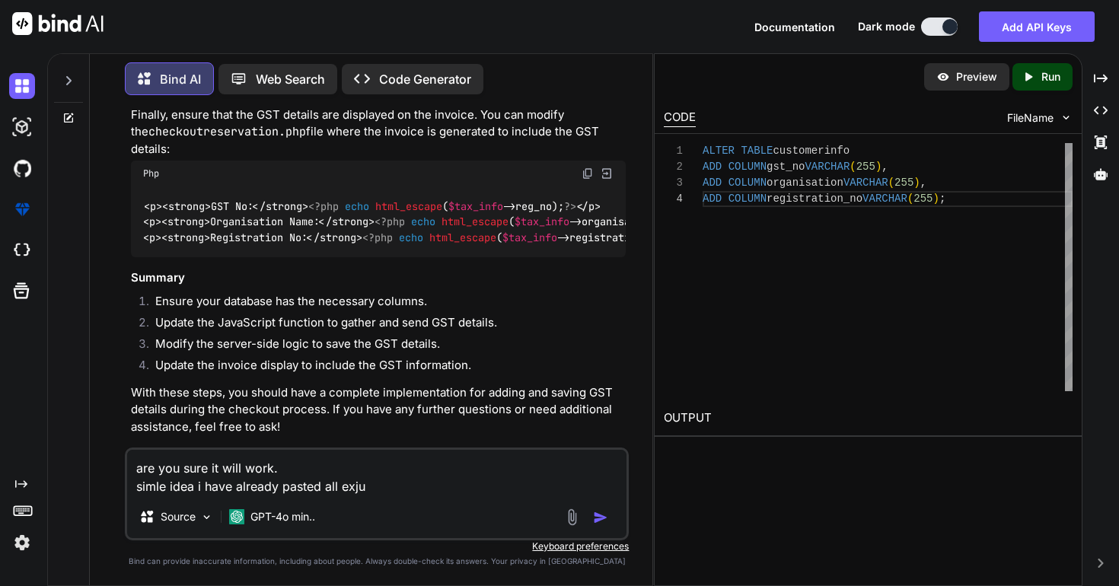
type textarea "x"
type textarea "are you sure it will work. simle idea i have already pasted all exjus="
type textarea "x"
type textarea "are you sure it will work. simle idea i have already pasted all exjus"
type textarea "x"
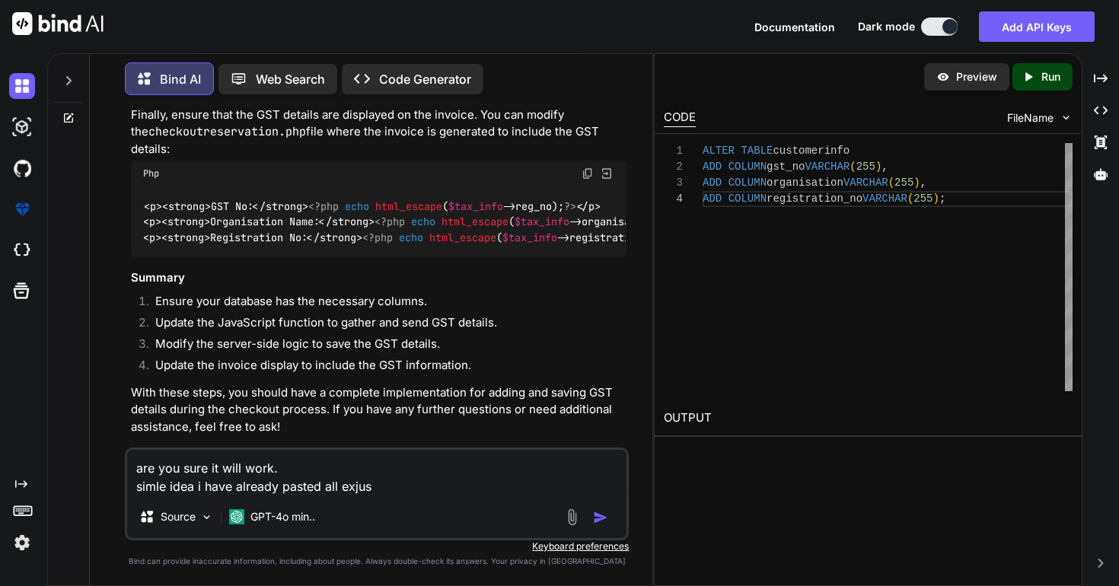
type textarea "are you sure it will work. simle idea i have already pasted all exju"
type textarea "x"
type textarea "are you sure it will work. simle idea i have already pasted all exj"
type textarea "x"
type textarea "are you sure it will work. simle idea i have already pasted all ex"
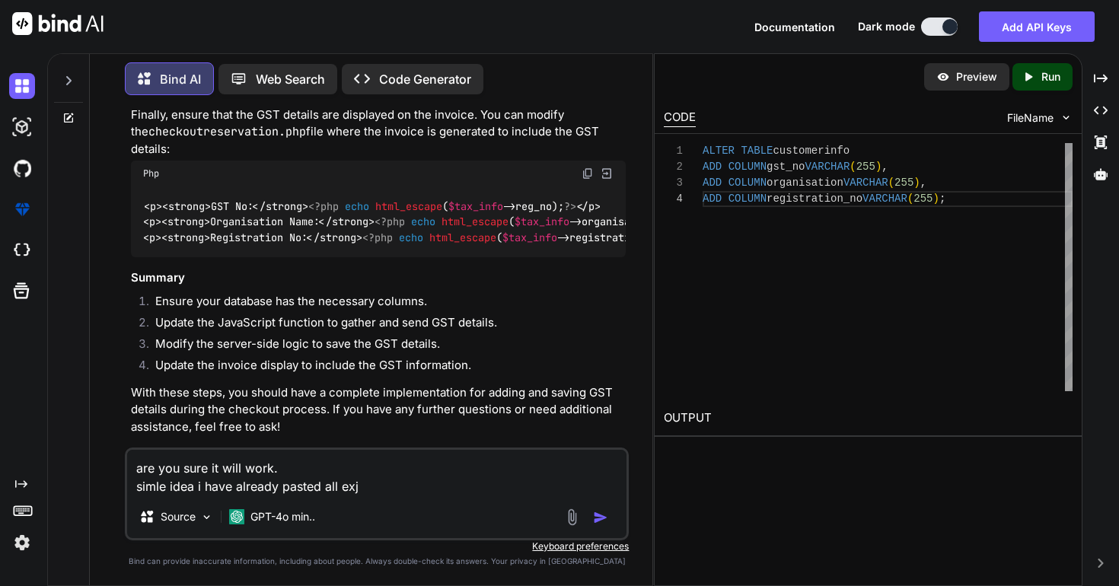
type textarea "x"
type textarea "are you sure it will work. simle idea i have already pasted all exs"
type textarea "x"
type textarea "are you sure it will work. simle idea i have already pasted all ex"
type textarea "x"
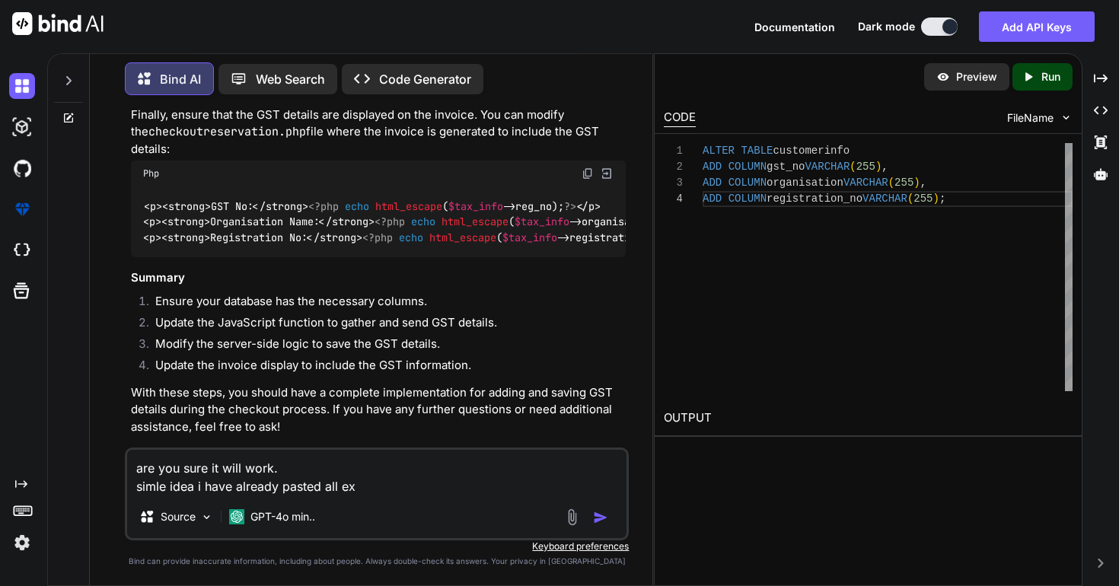
type textarea "are you sure it will work. simle idea i have already pasted all exi"
type textarea "x"
type textarea "are you sure it will work. simle idea i have already pasted all exis"
type textarea "x"
type textarea "are you sure it will work. simle idea i have already pasted all exist"
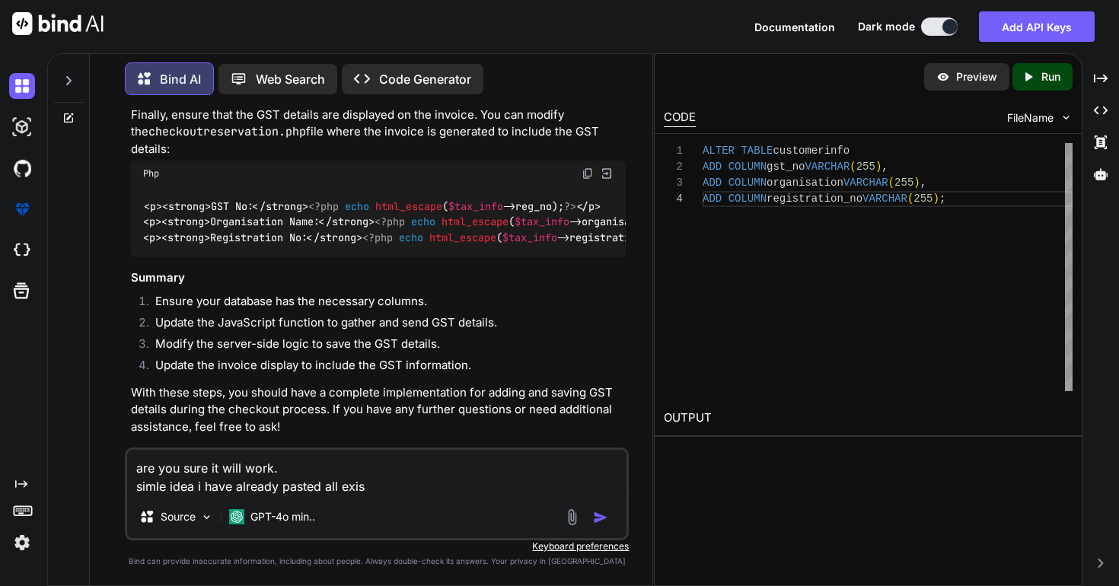
type textarea "x"
type textarea "are you sure it will work. simle idea i have already pasted all existi"
type textarea "x"
type textarea "are you sure it will work. simle idea i have already pasted all existin"
type textarea "x"
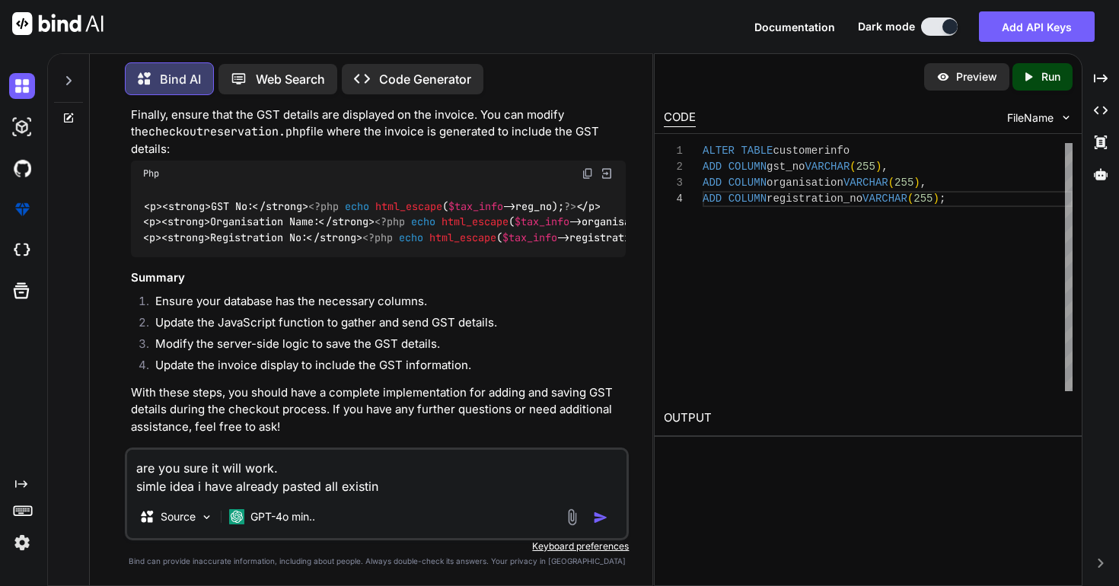
type textarea "are you sure it will work. simle idea i have already pasted all existing"
type textarea "x"
type textarea "are you sure it will work. simle idea i have already pasted all existing"
type textarea "x"
type textarea "are you sure it will work. simle idea i have already pasted all existing c"
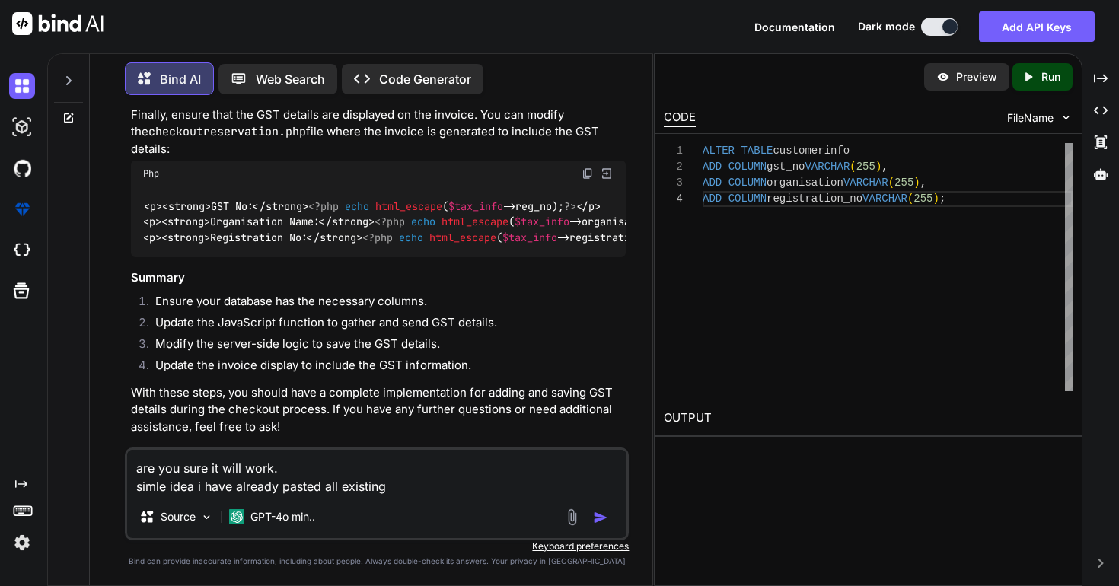
type textarea "x"
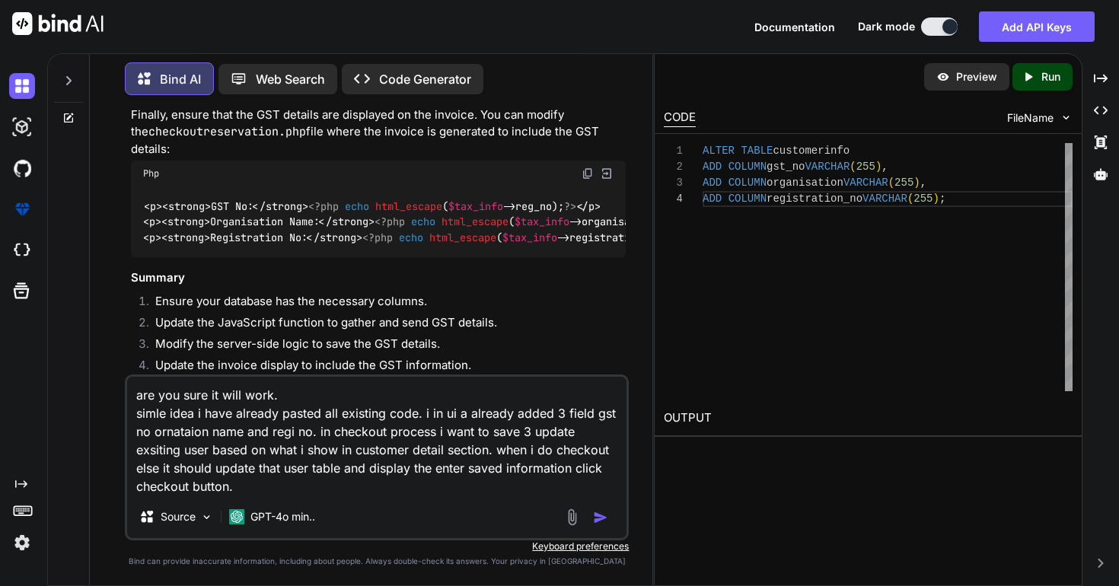
paste textarea "<tr> <th class="pl-0"><?php echo ("Extra Details") ?></th> <td > <label><strong…"
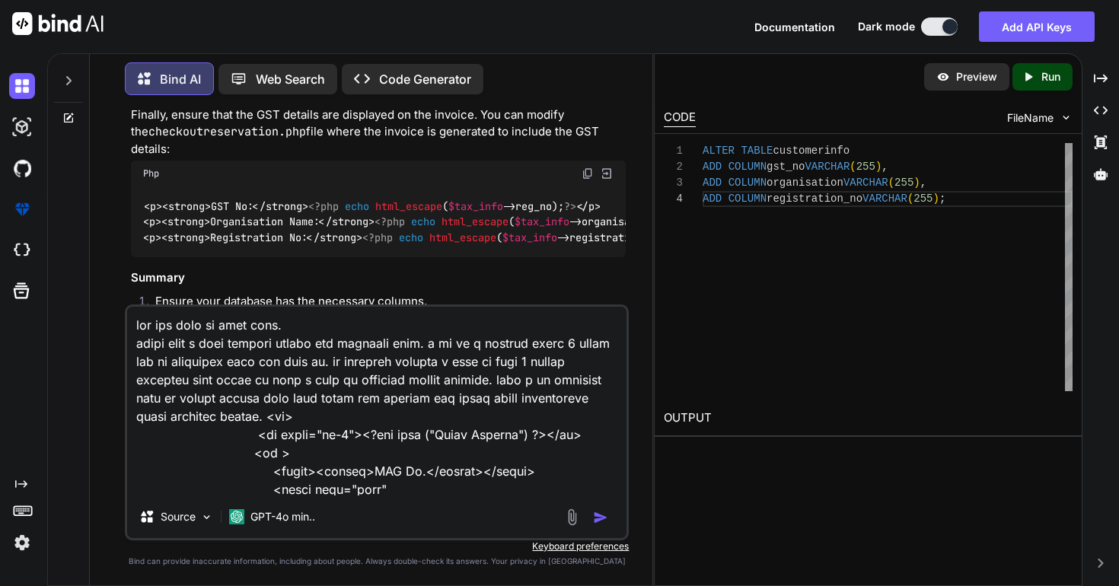
scroll to position [458, 0]
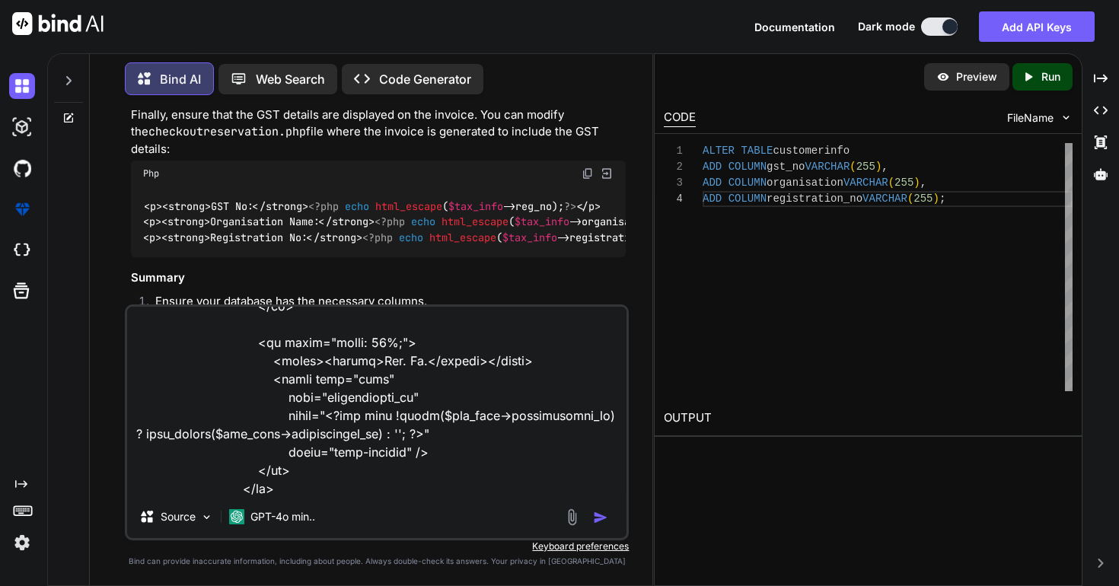
click at [359, 495] on textarea at bounding box center [377, 401] width 500 height 189
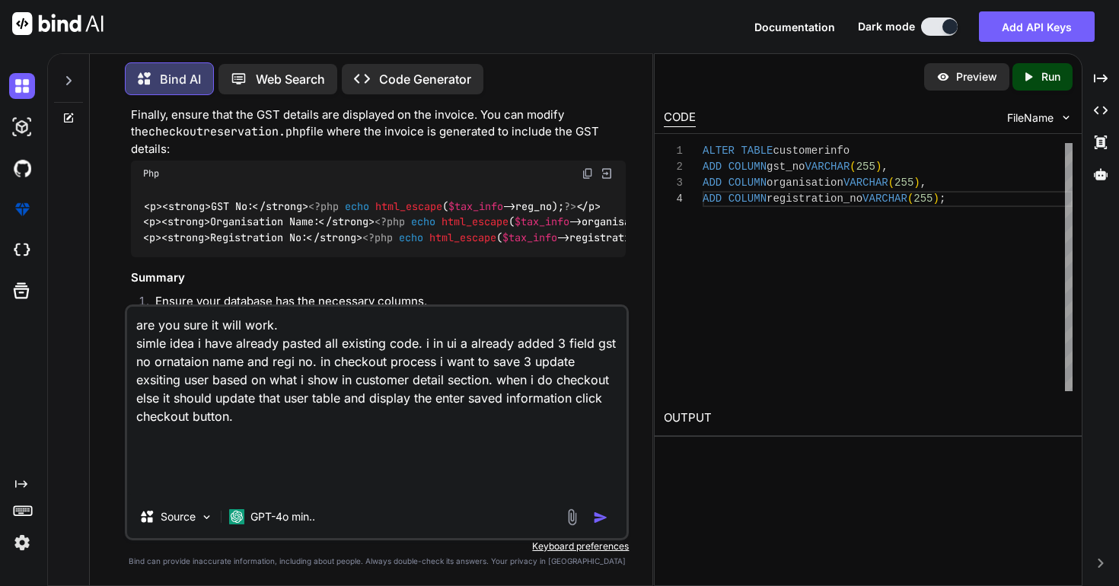
scroll to position [0, 0]
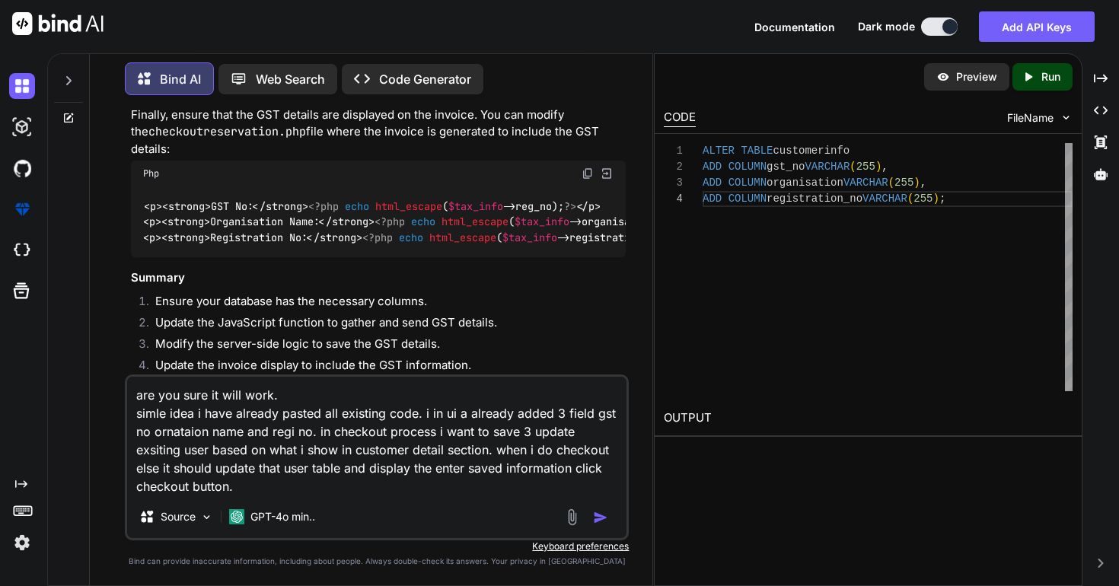
paste textarea "<link rel="stylesheet" href="<?php echo MOD_URL.$module;?>/assets/css/custom.cs…"
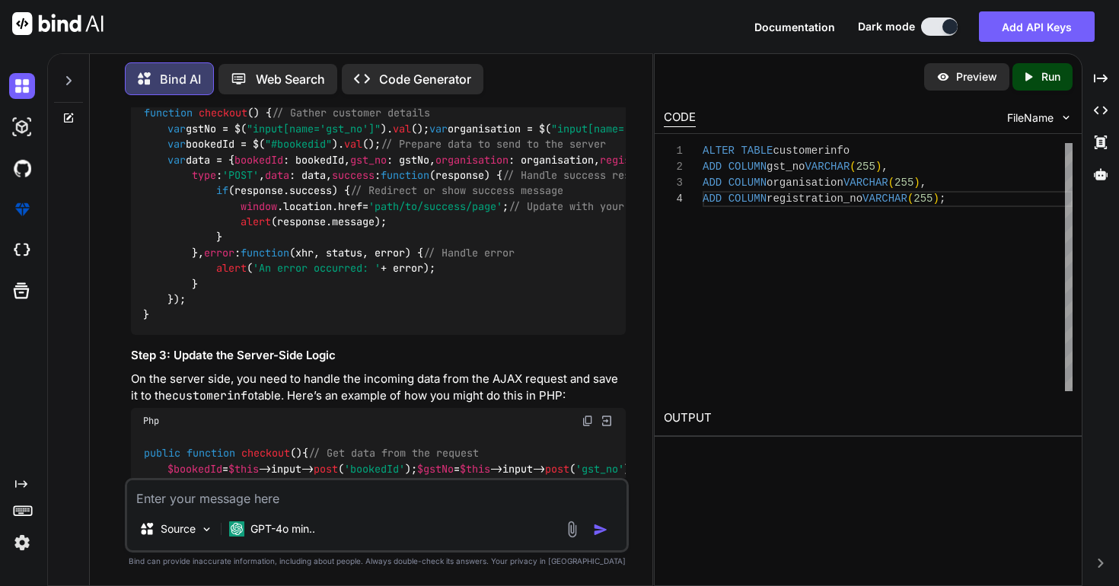
scroll to position [21024, 0]
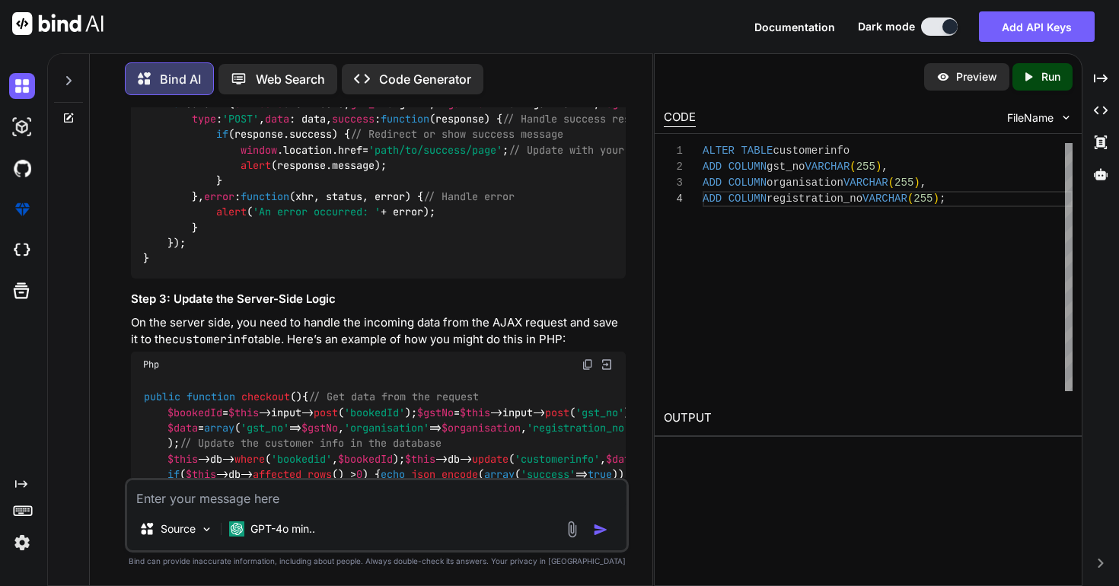
scroll to position [21098, 0]
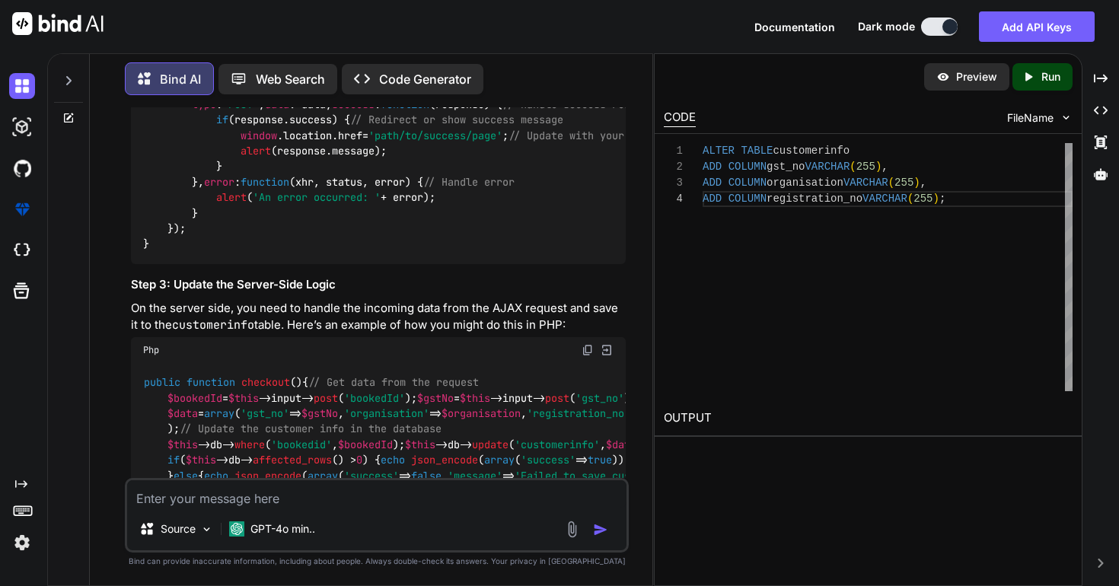
click at [379, 495] on textarea at bounding box center [377, 493] width 500 height 27
paste textarea "gst_no varchar(255) latin1_general_ci Yes NULL Change Change Drop Drop More Mor…"
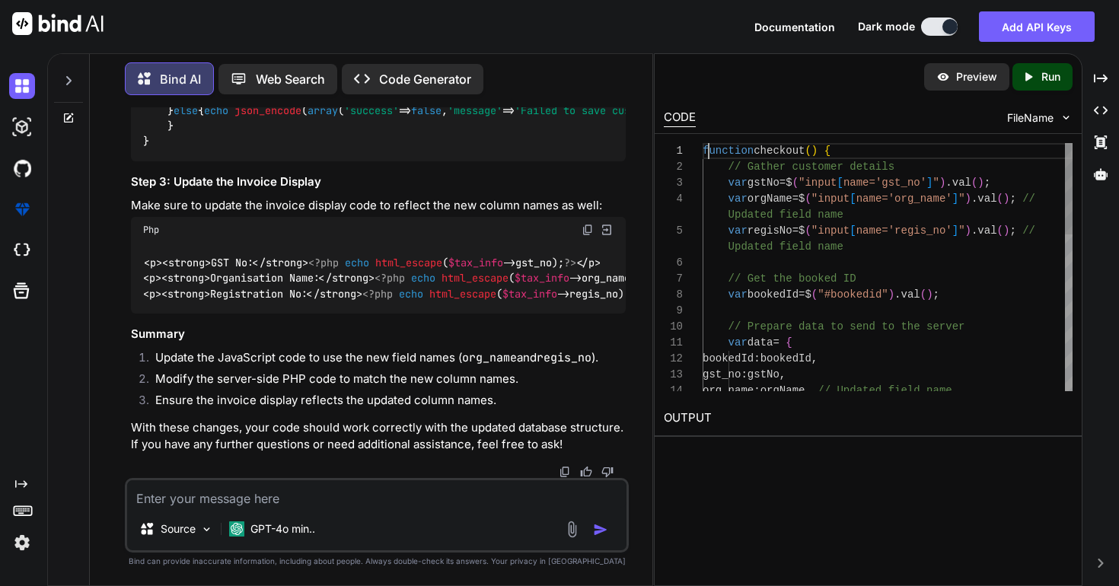
scroll to position [0, 0]
drag, startPoint x: 707, startPoint y: 153, endPoint x: 825, endPoint y: 151, distance: 117.3
click at [825, 151] on div "function checkout ( ) { // Gather customer details var gstNo = $ ( "input [ nam…" at bounding box center [888, 479] width 370 height 672
click at [370, 500] on textarea at bounding box center [377, 493] width 500 height 27
paste textarea "// Main checkout function function checkout() { var finyear = $("#finyear").val…"
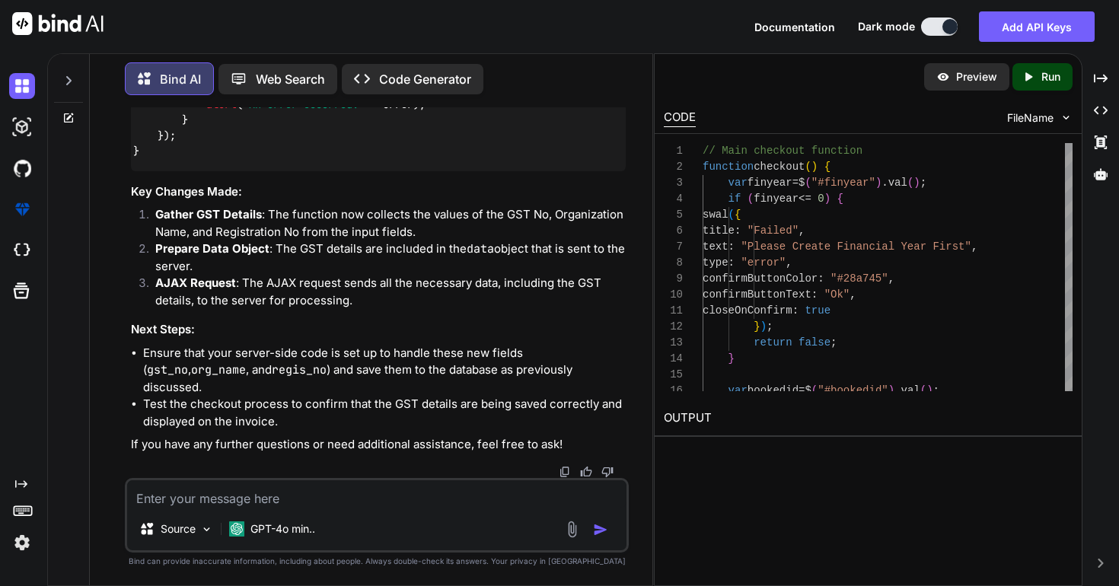
scroll to position [25809, 0]
click at [305, 502] on textarea at bounding box center [377, 493] width 500 height 27
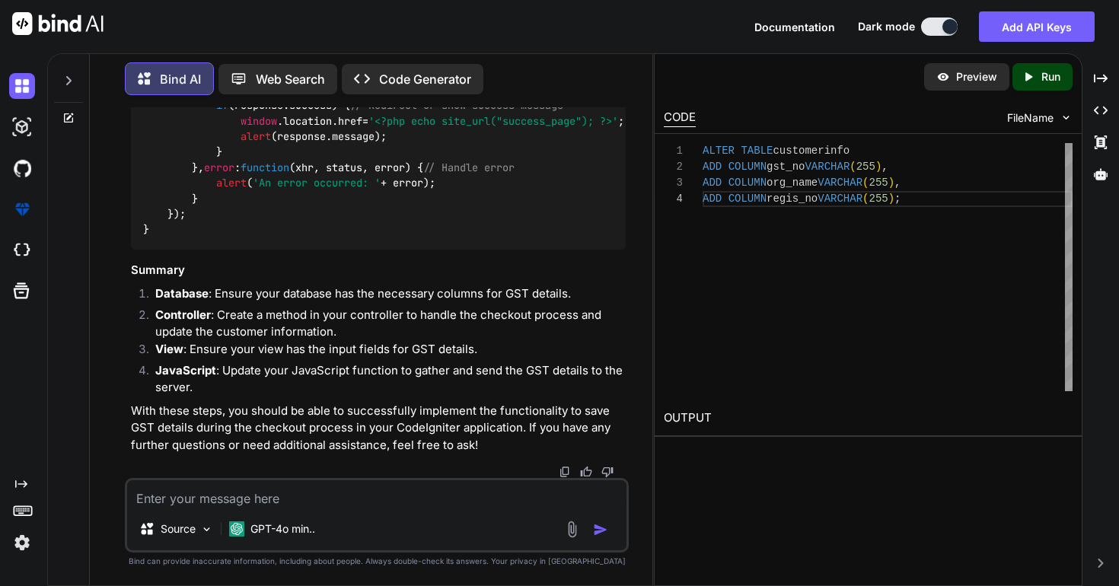
scroll to position [29228, 0]
drag, startPoint x: 360, startPoint y: 203, endPoint x: 514, endPoint y: 207, distance: 153.9
copy span "roomreservation/checkout""
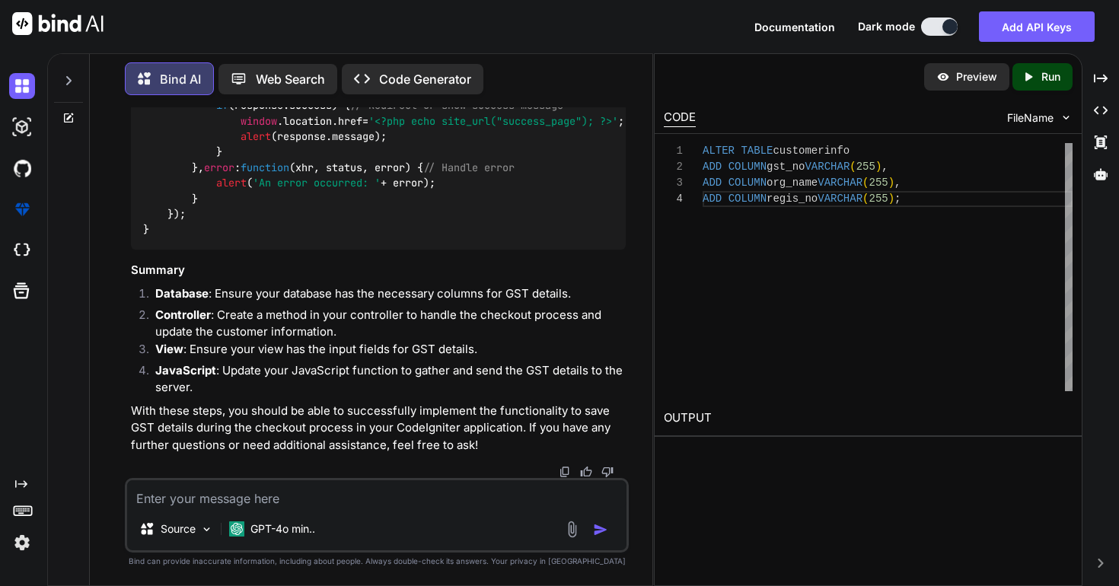
click at [405, 506] on textarea at bounding box center [377, 493] width 500 height 27
paste textarea ""use strict"; // Print functionality $('.print-btn').on('click', function() { $…"
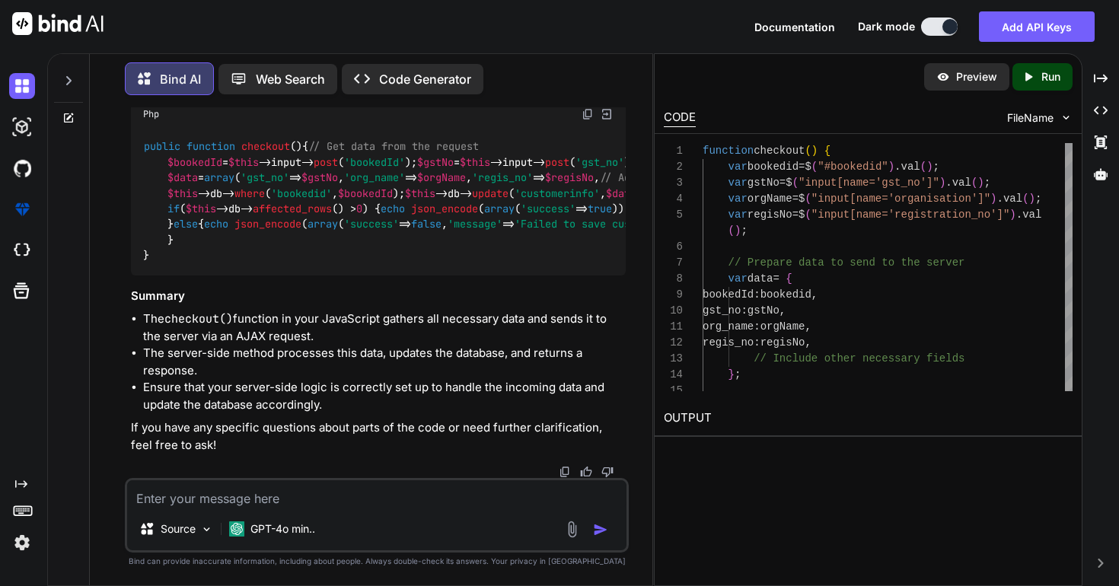
scroll to position [34995, 0]
click at [359, 493] on textarea at bounding box center [377, 493] width 500 height 27
paste textarea "<?php defined('BASEPATH') OR exit('No direct script access allowed'); class Roo…"
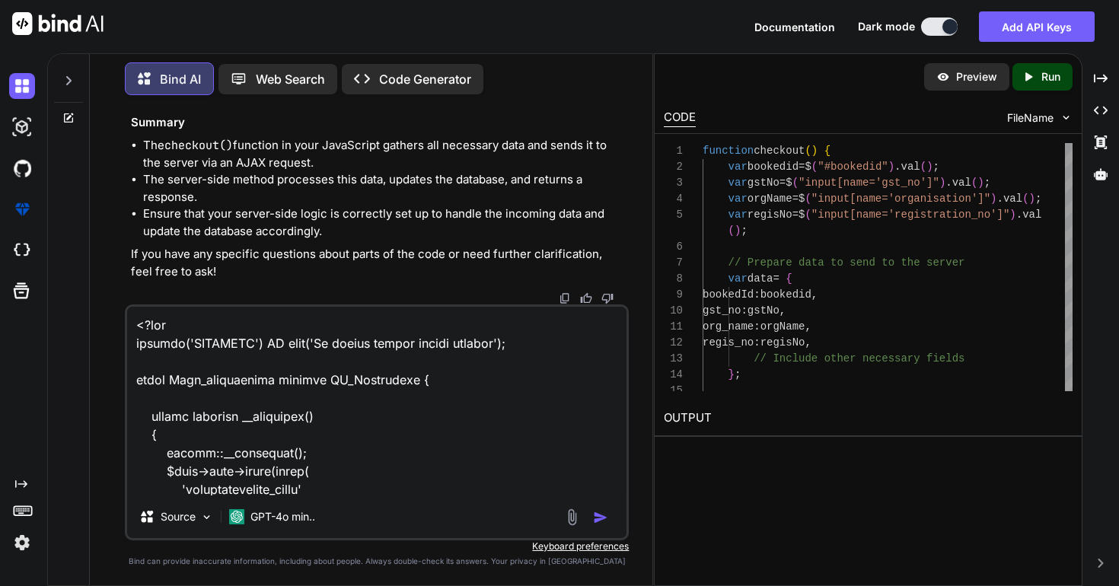
scroll to position [69904, 0]
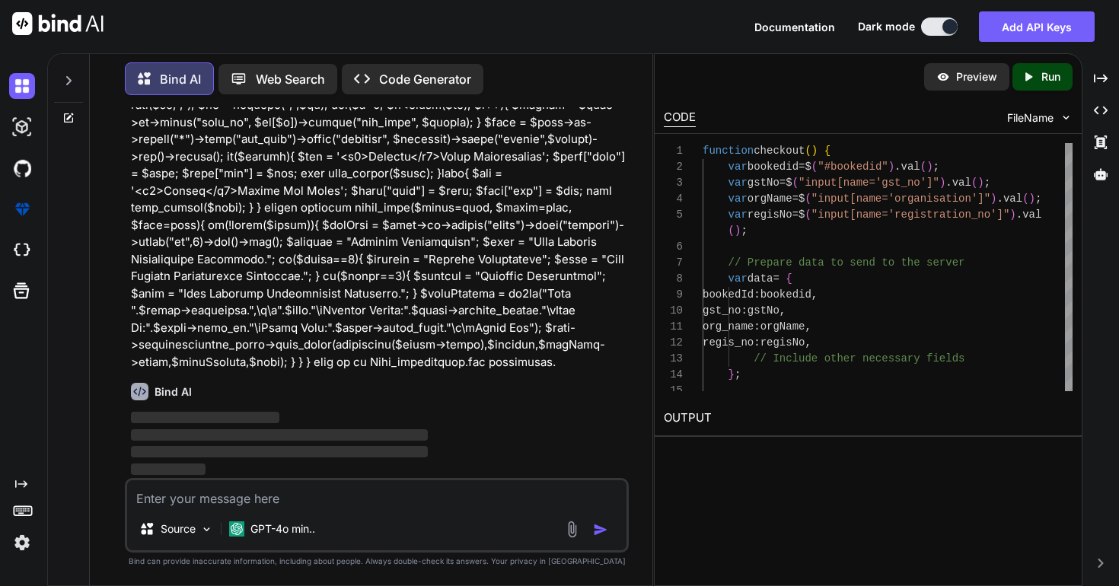
scroll to position [61542, 0]
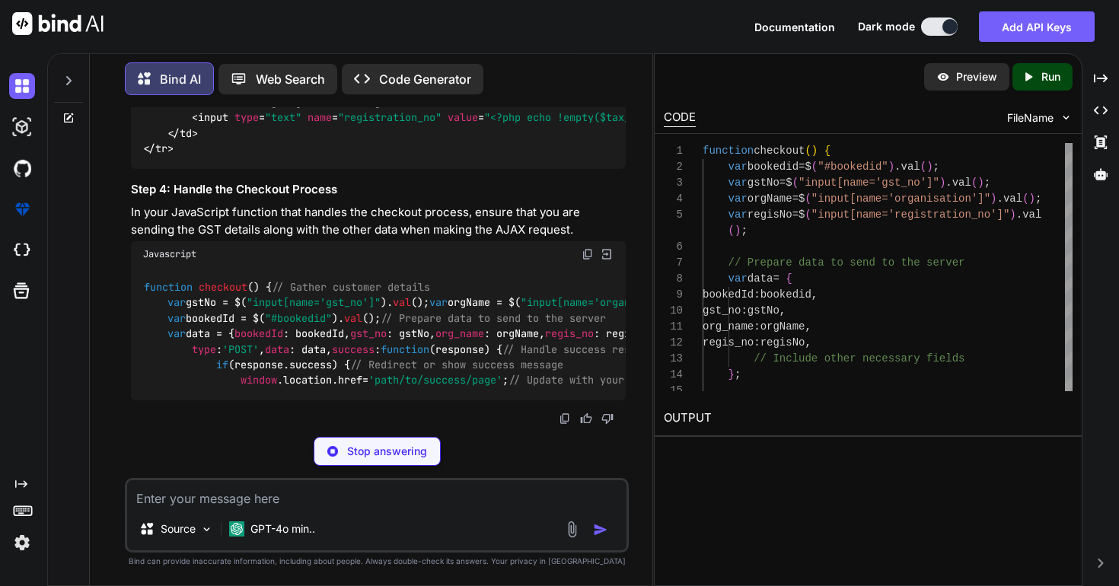
type textarea "x"
type textarea "ALTER TABLE customerinfo ADD COLUMN gst_no VARCHAR(255), ADD COLUMN org_name [P…"
type textarea "x"
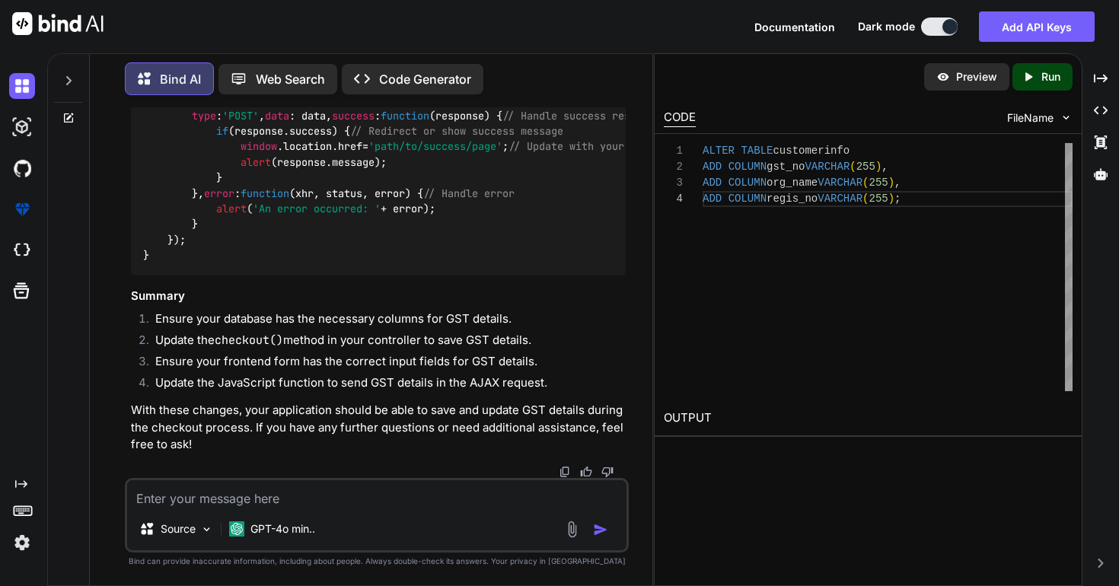
scroll to position [64433, 0]
click at [378, 509] on div "Source GPT-4o min.." at bounding box center [377, 515] width 504 height 75
click at [361, 504] on textarea at bounding box center [377, 493] width 500 height 27
type textarea "g"
type textarea "x"
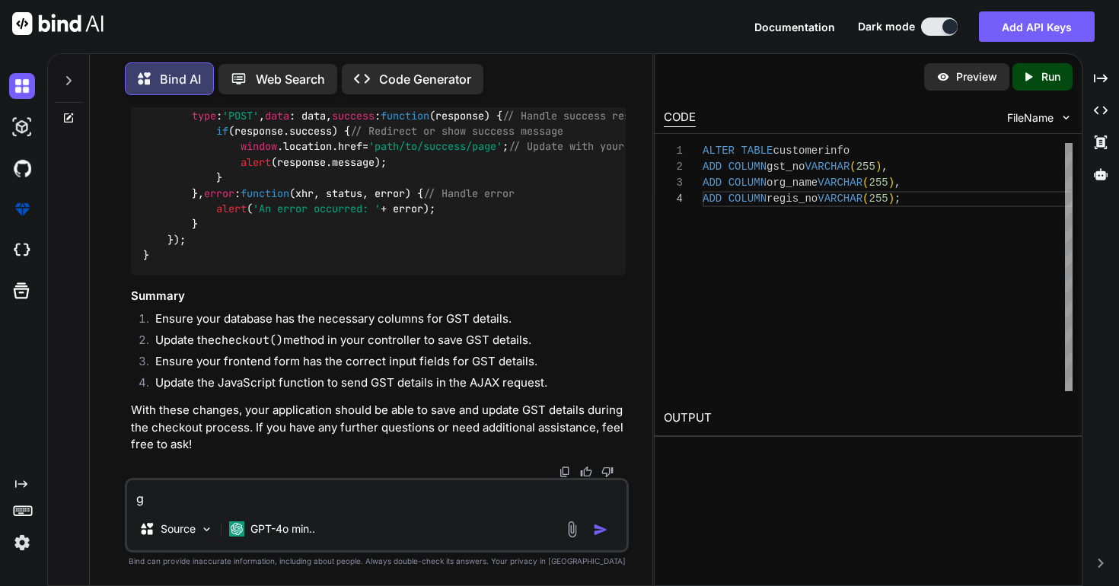
type textarea "gi"
type textarea "x"
type textarea "giv"
type textarea "x"
type textarea "give"
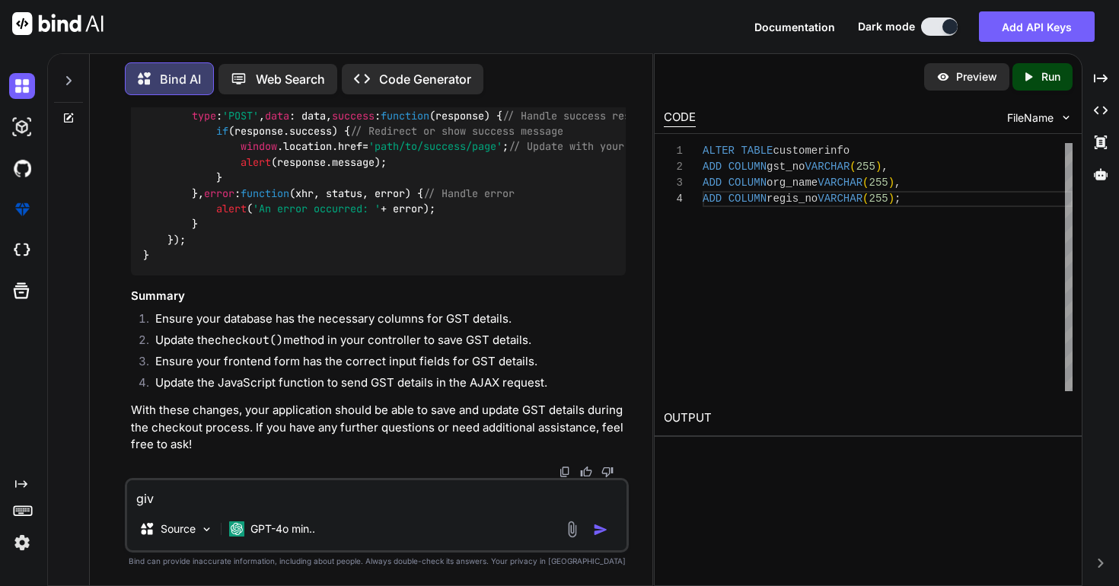
type textarea "x"
type textarea "give"
type textarea "x"
type textarea "give m"
type textarea "x"
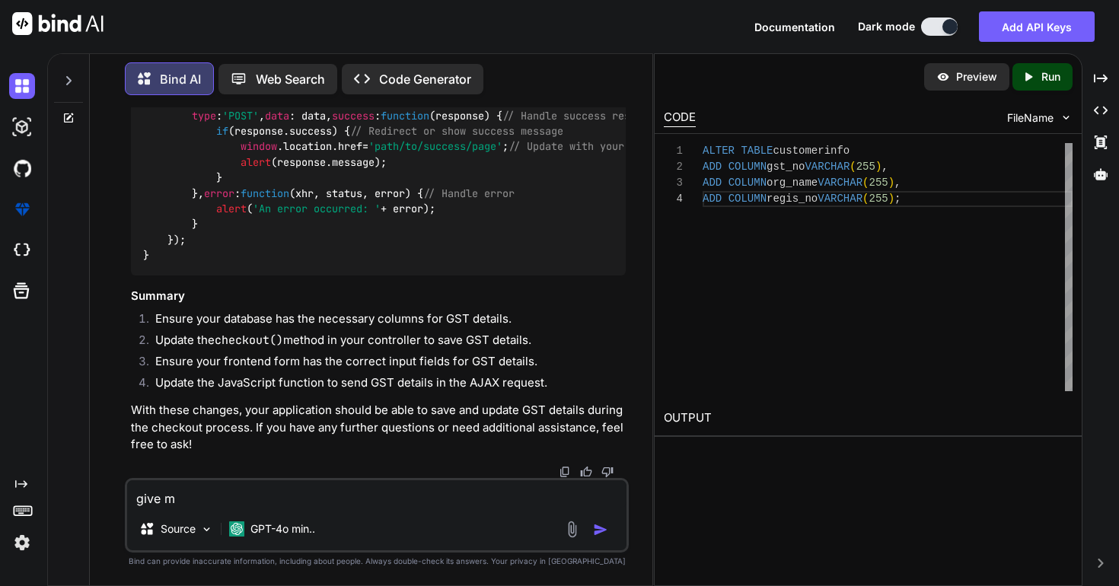
type textarea "give me"
type textarea "x"
type textarea "give me"
type textarea "x"
type textarea "give me c"
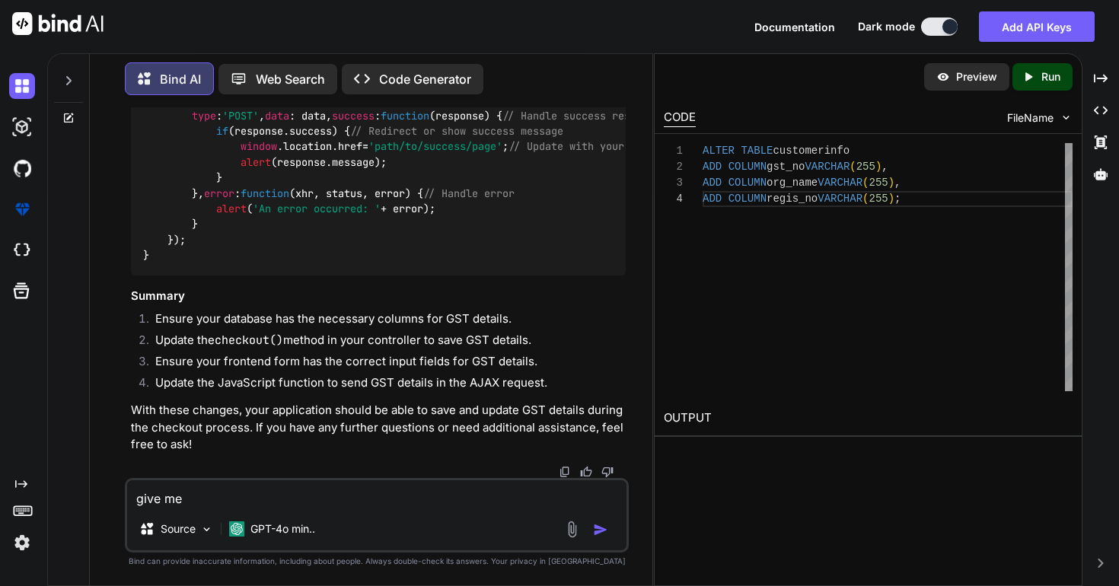
type textarea "x"
type textarea "give me co"
type textarea "x"
type textarea "give me con"
type textarea "x"
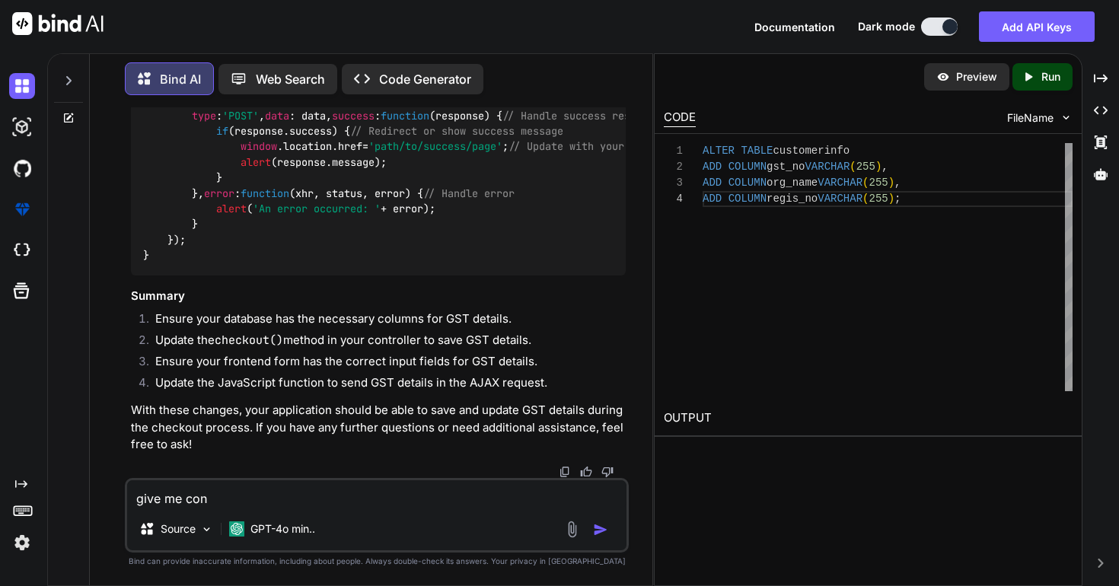
type textarea "give me conf"
type textarea "x"
type textarea "give me confi"
type textarea "x"
type textarea "give me confir"
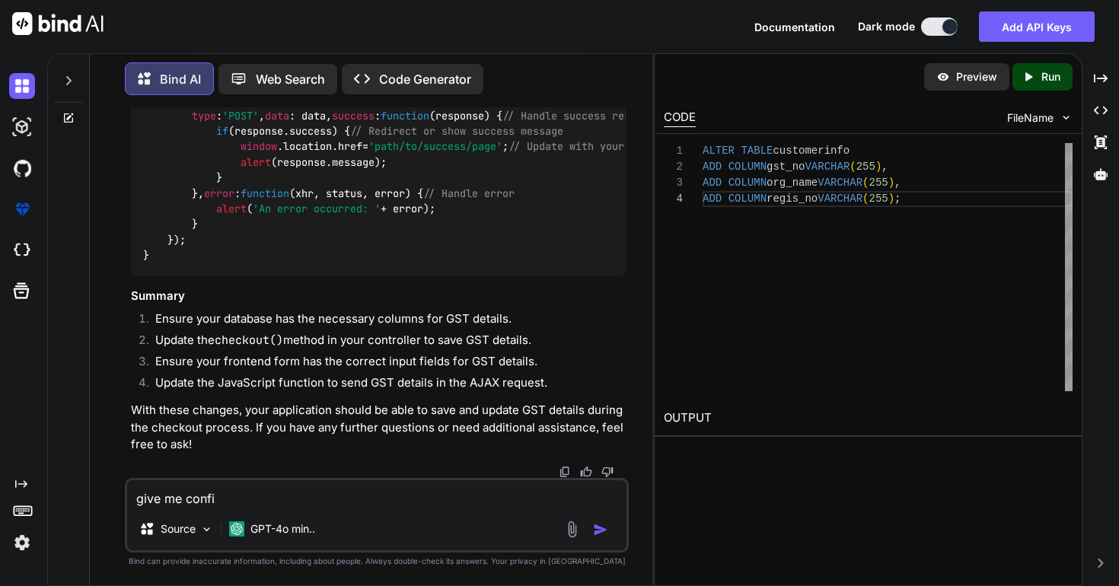
type textarea "x"
type textarea "give me confirm"
type textarea "x"
type textarea "give me confirma"
type textarea "x"
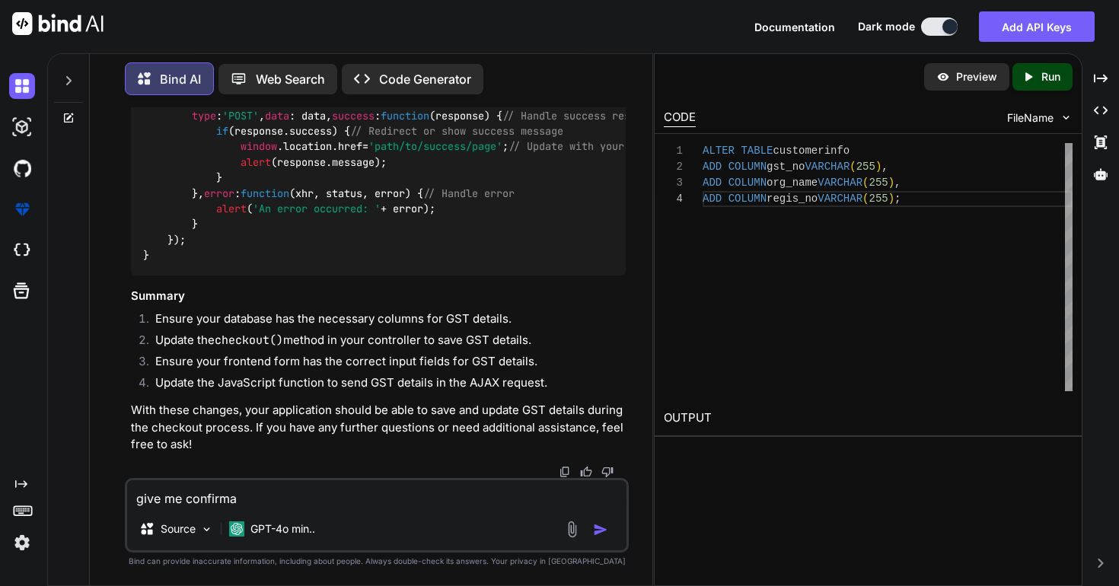
type textarea "give me confirmat"
type textarea "x"
type textarea "give me confirmati"
type textarea "x"
type textarea "give me confirmatio"
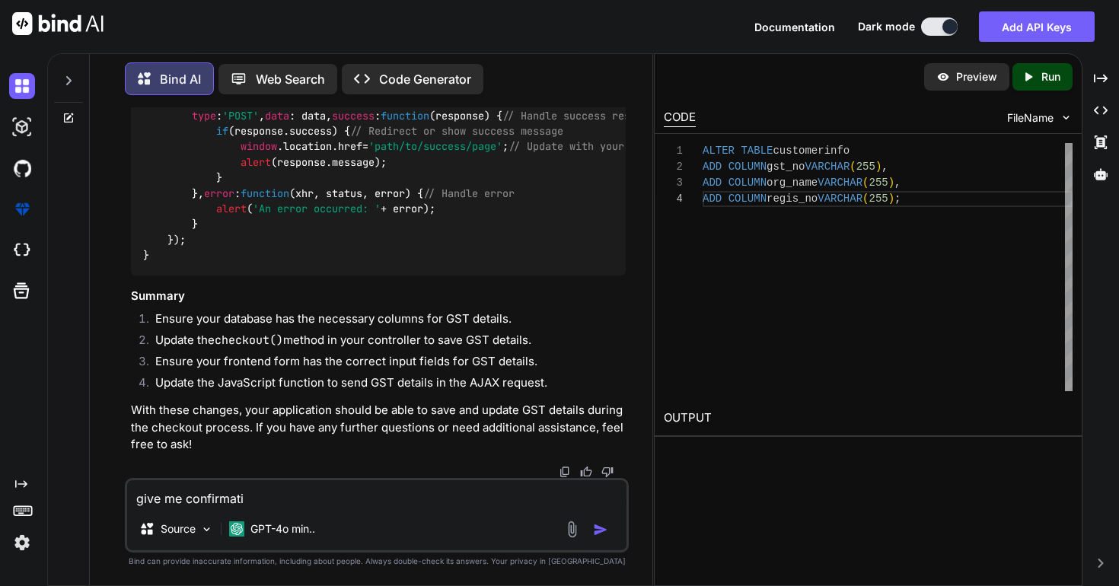
type textarea "x"
type textarea "give me confirmation"
type textarea "x"
type textarea "give me confirmation"
type textarea "x"
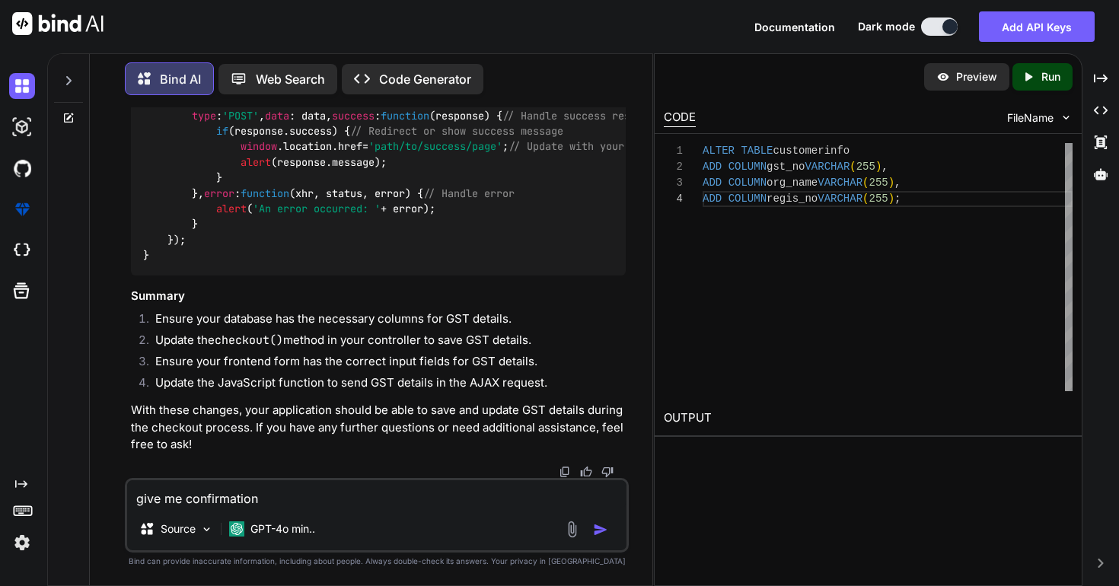
type textarea "give me confirmation y"
type textarea "x"
type textarea "give me confirmation yo"
type textarea "x"
type textarea "give me confirmation you"
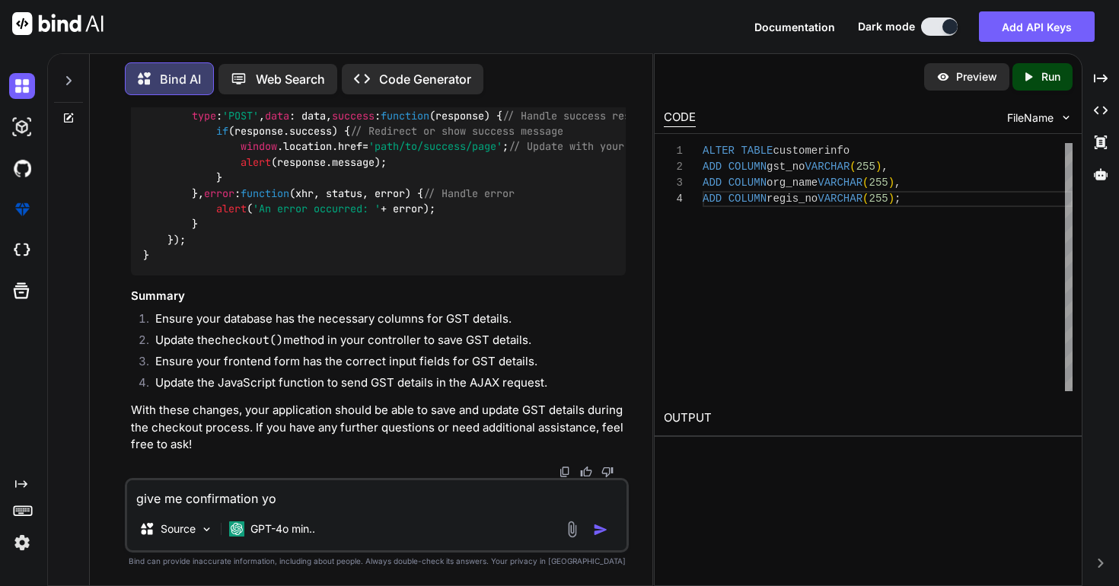
type textarea "x"
type textarea "give me confirmation you"
type textarea "x"
type textarea "give me confirmation you w"
type textarea "x"
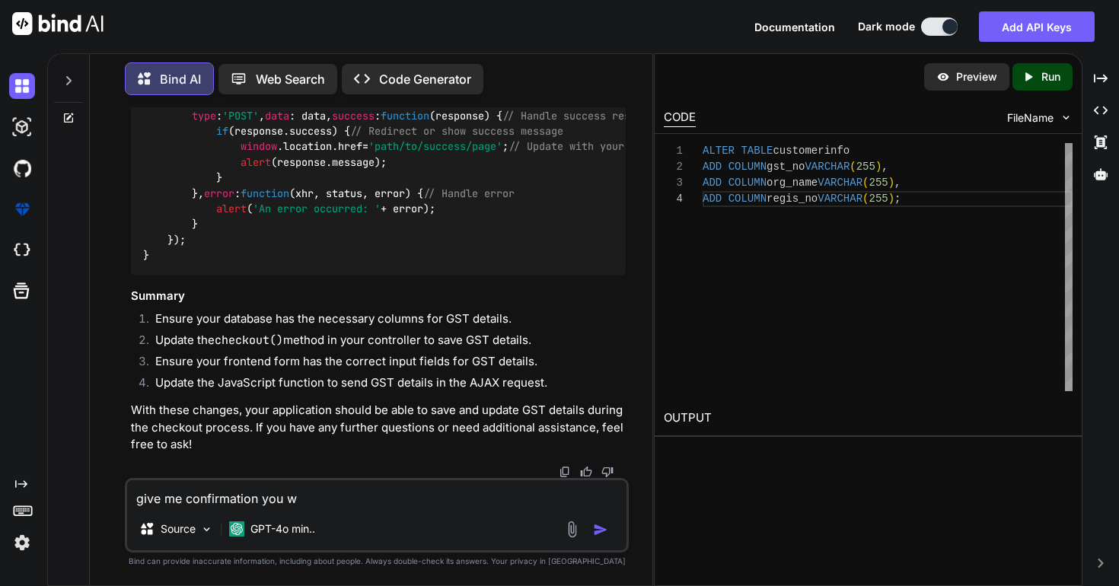
type textarea "give me confirmation you wi"
type textarea "x"
type textarea "give me confirmation you wil"
type textarea "x"
type textarea "give me confirmation you will"
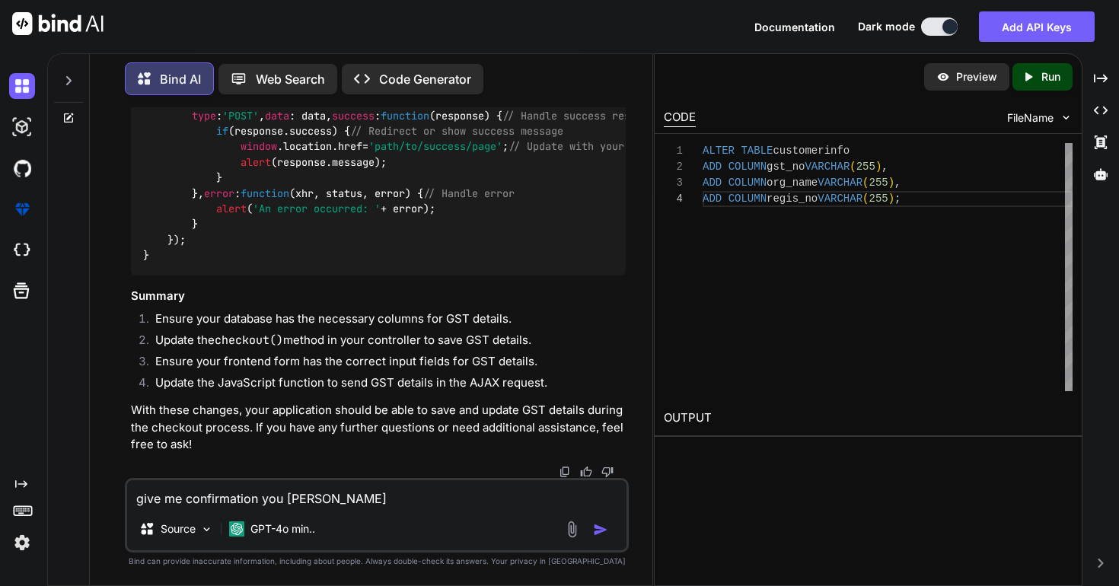
type textarea "x"
type textarea "give me confirmation you will"
type textarea "x"
type textarea "give me confirmation you will u"
type textarea "x"
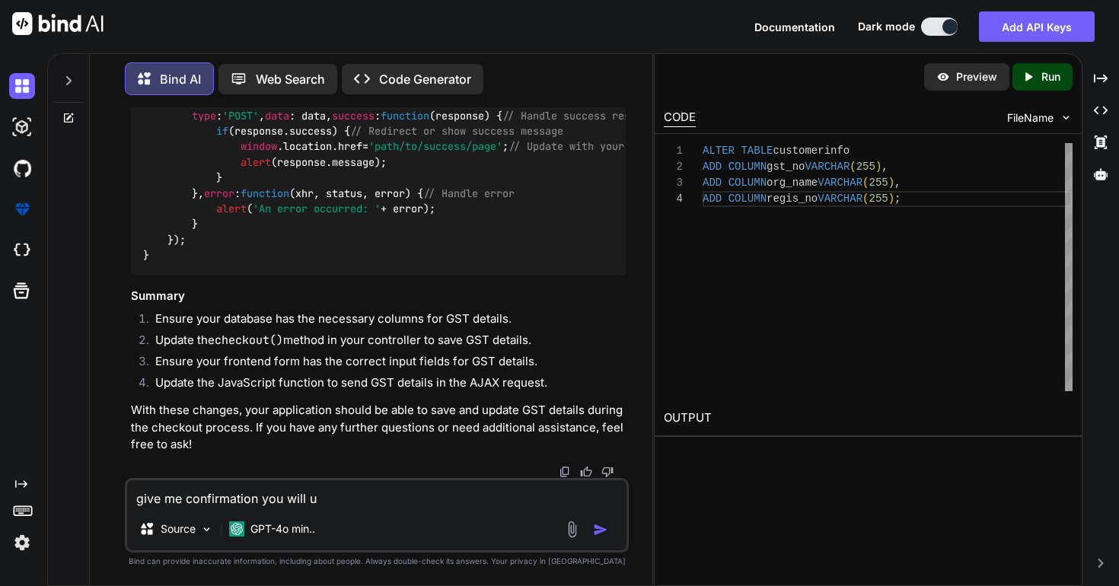
type textarea "give me confirmation you will up"
type textarea "x"
type textarea "give me confirmation you will upd"
type textarea "x"
type textarea "give me confirmation you will upda"
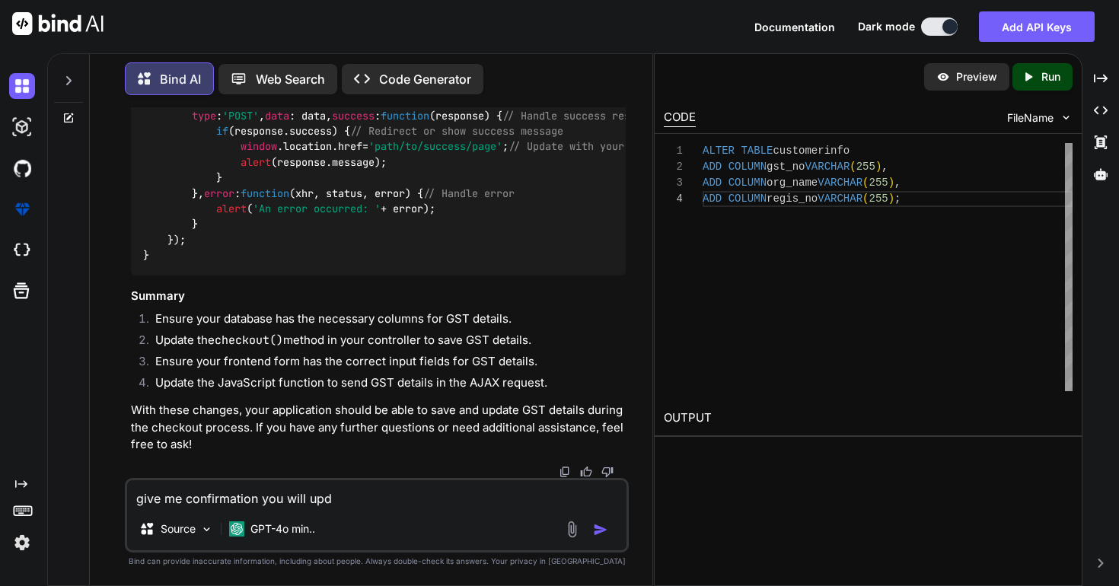
type textarea "x"
type textarea "give me confirmation you will updat"
type textarea "x"
type textarea "give me confirmation you will updati"
type textarea "x"
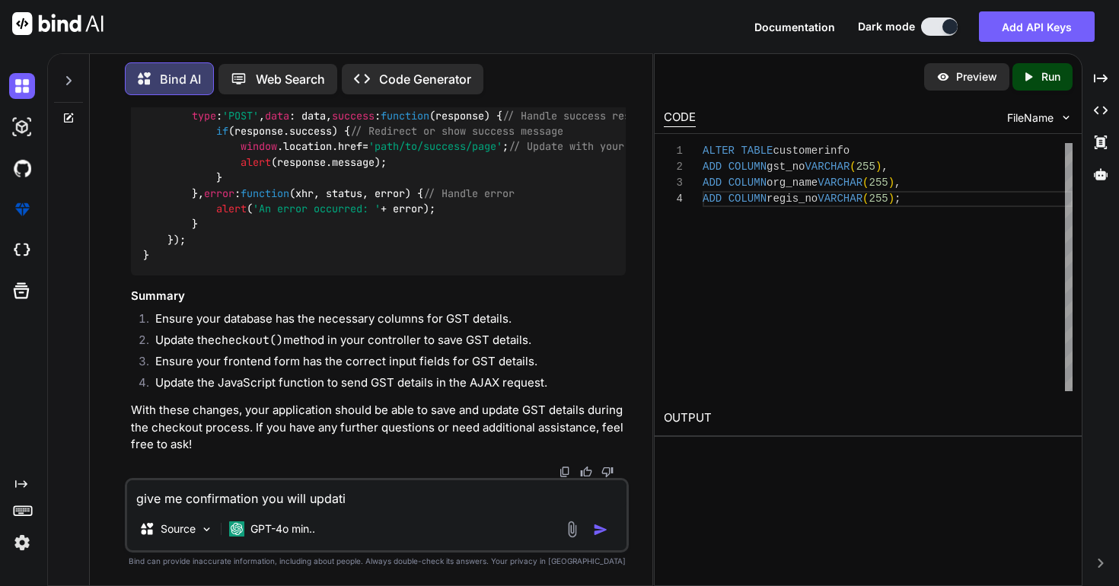
type textarea "give me confirmation you will updatin"
type textarea "x"
type textarea "give me confirmation you will updating"
type textarea "x"
type textarea "give me confirmation you will updating"
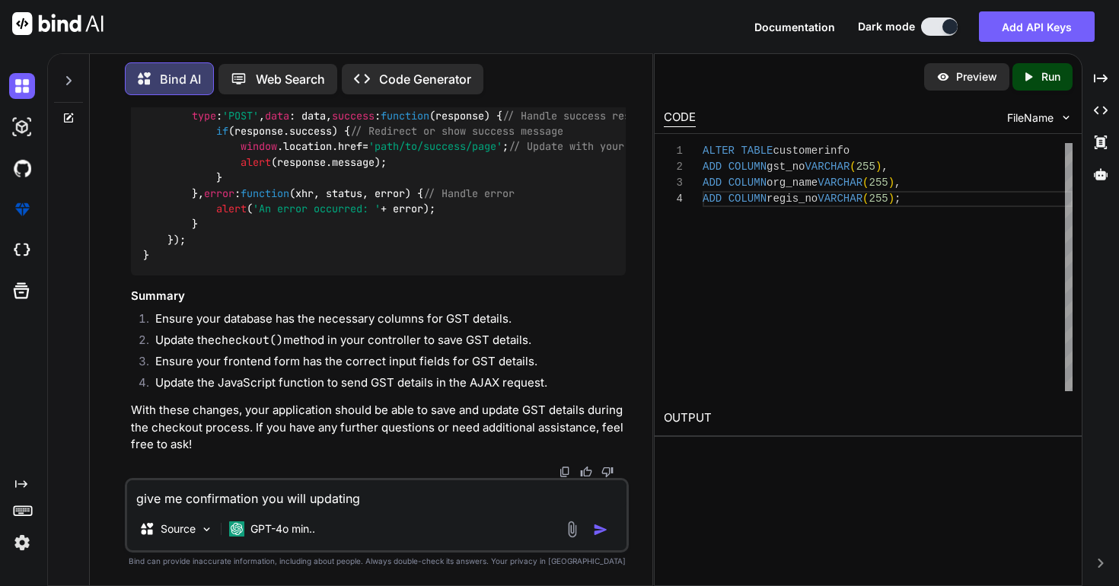
type textarea "x"
copy code "customerinfo"
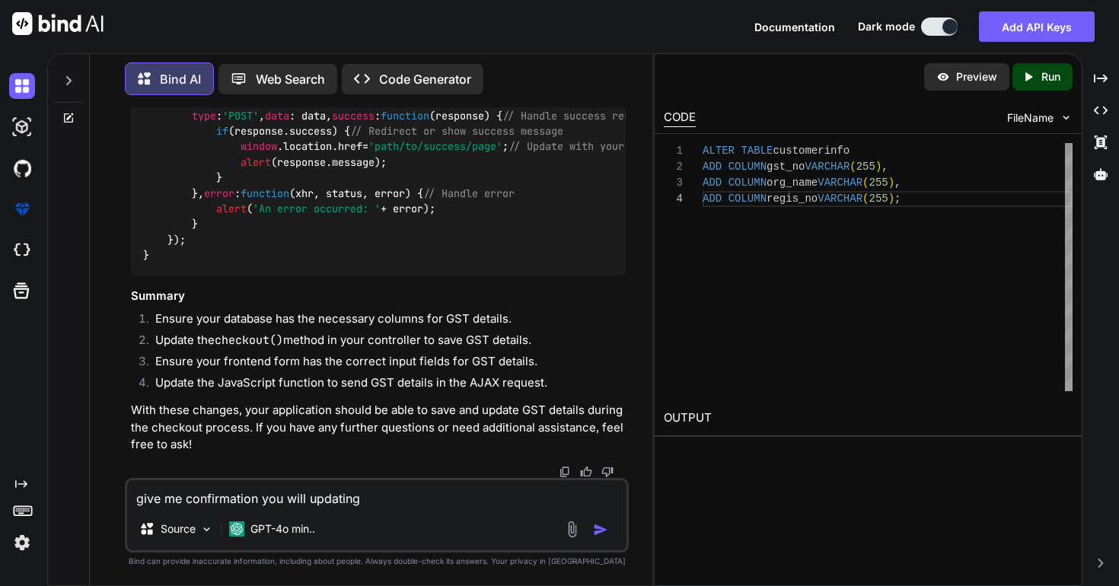
click at [385, 497] on textarea "give me confirmation you will updating" at bounding box center [377, 493] width 500 height 27
paste textarea "customerinfo"
type textarea "give me confirmation you will updating customerinfo"
type textarea "x"
type textarea "give me confirmation you will updating customerinfo"
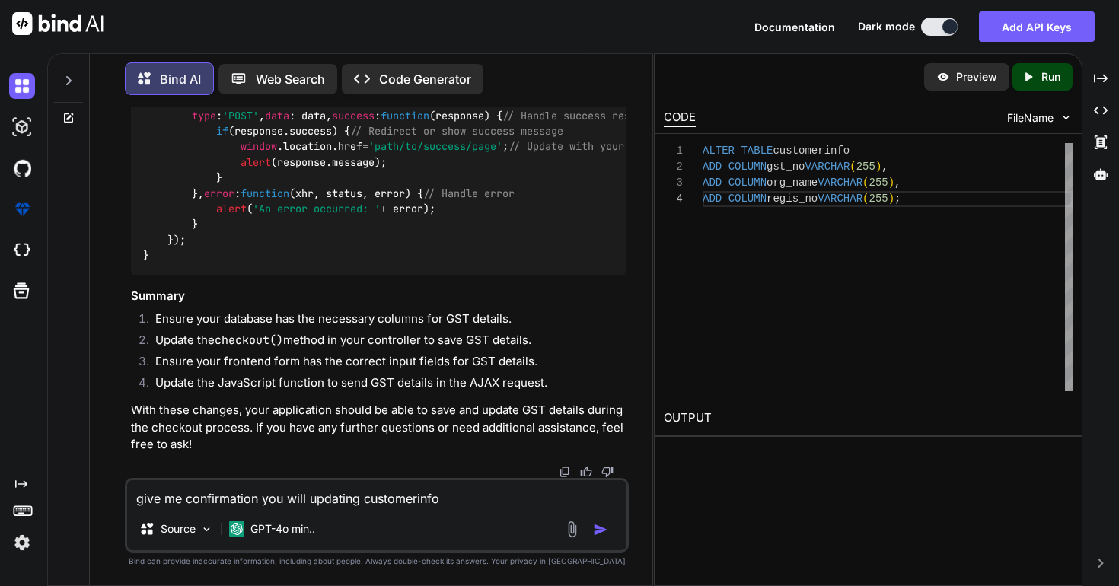
type textarea "x"
type textarea "give me confirmation you will updating customerinfo b"
type textarea "x"
type textarea "give me confirmation you will updating customerinfo ba"
type textarea "x"
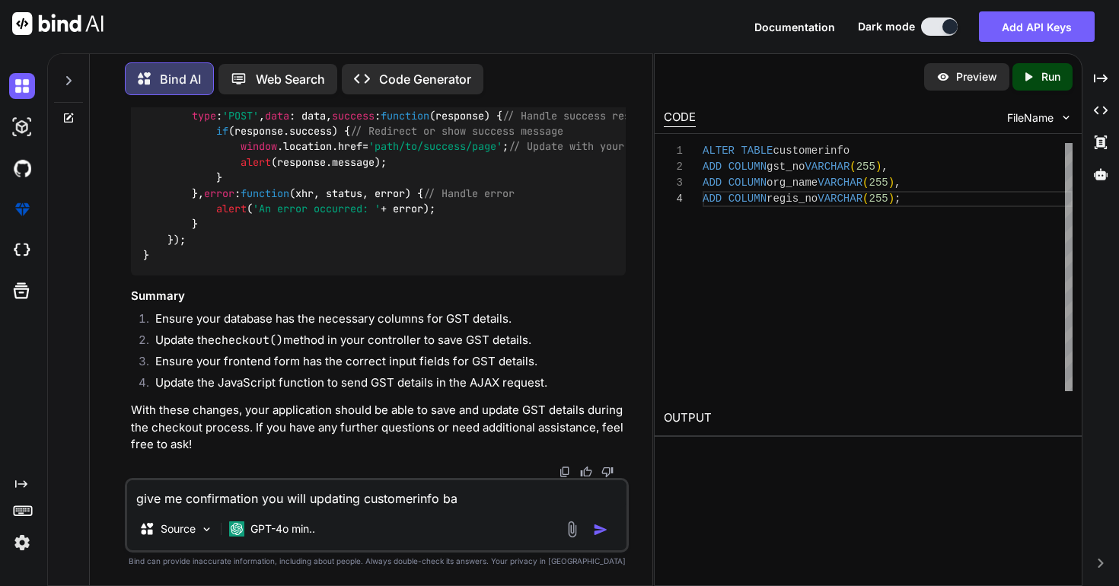
type textarea "give me confirmation you will updating customerinfo bas"
type textarea "x"
type textarea "give me confirmation you will updating customerinfo base"
type textarea "x"
type textarea "give me confirmation you will updating customerinfo based"
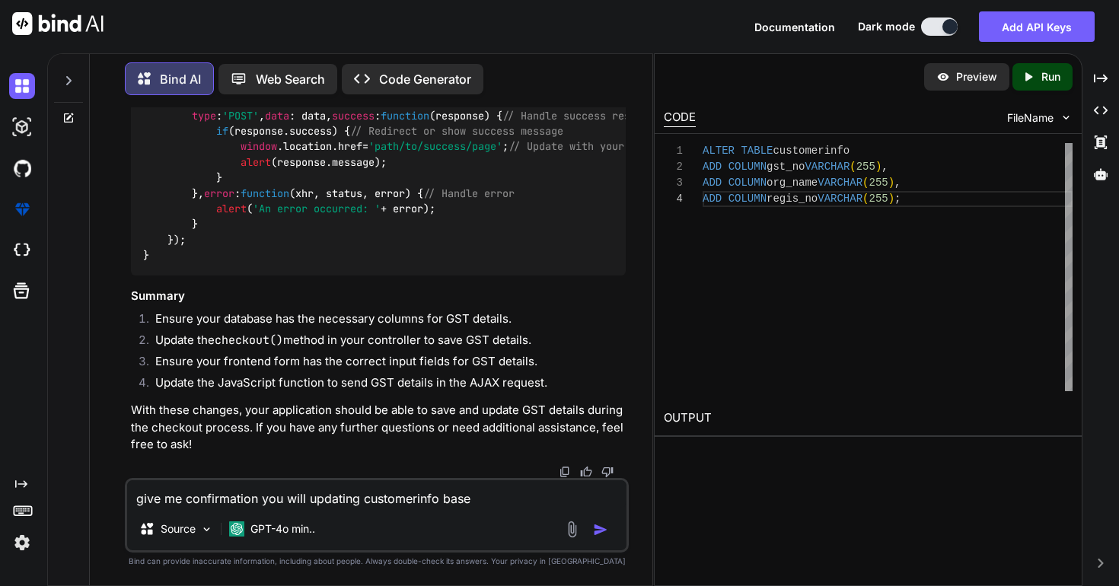
type textarea "x"
type textarea "give me confirmation you will updating customerinfo based"
type textarea "x"
type textarea "give me confirmation you will updating customerinfo based o"
type textarea "x"
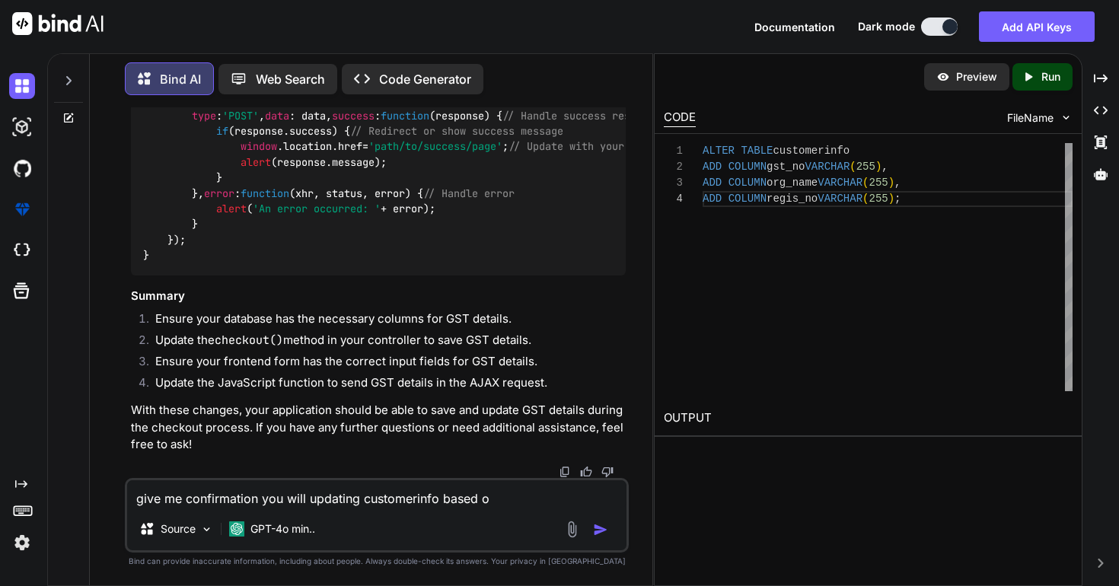
type textarea "give me confirmation you will updating customerinfo based on"
type textarea "x"
type textarea "give me confirmation you will updating customerinfo based on"
type textarea "x"
type textarea "give me confirmation you will updating customerinfo based on c"
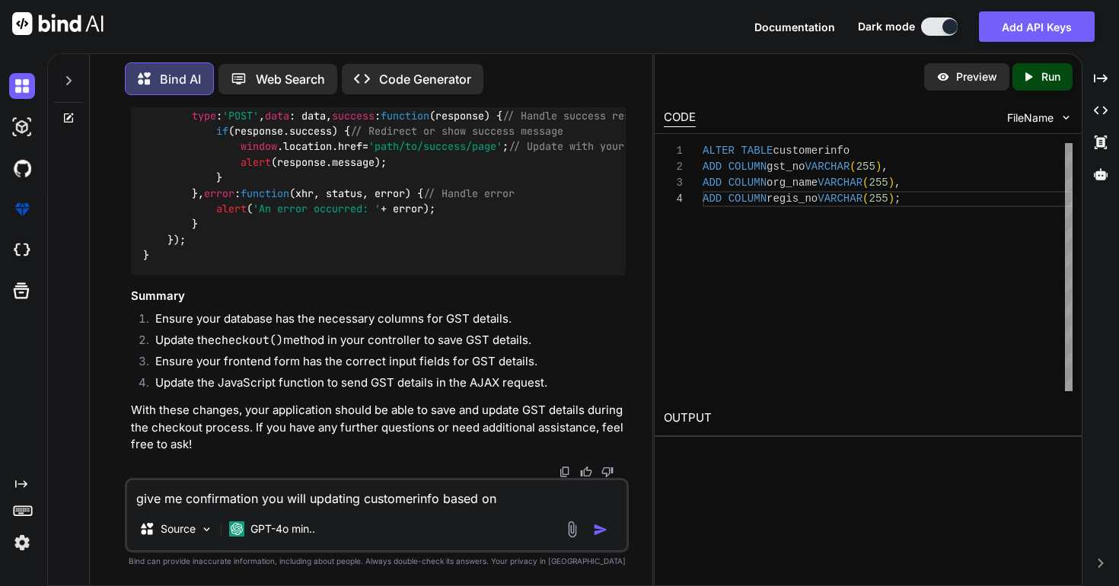
type textarea "x"
type textarea "give me confirmation you will updating customerinfo based on cu"
type textarea "x"
type textarea "give me confirmation you will updating customerinfo based on cus"
type textarea "x"
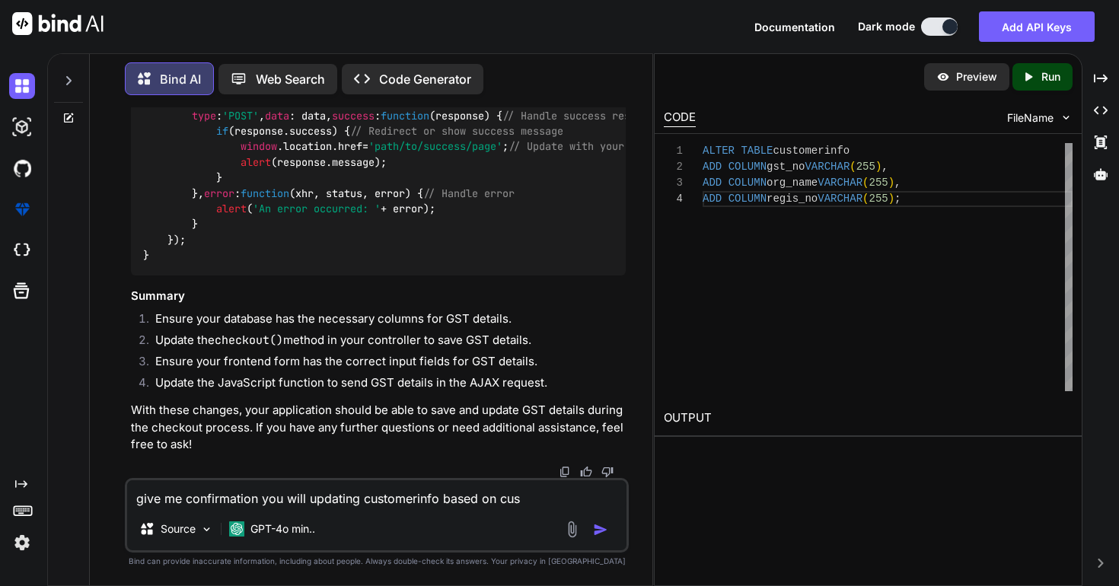
type textarea "give me confirmation you will updating customerinfo based on cust"
type textarea "x"
type textarea "give me confirmation you will updating customerinfo based on custo"
type textarea "x"
type textarea "give me confirmation you will updating customerinfo based on custom"
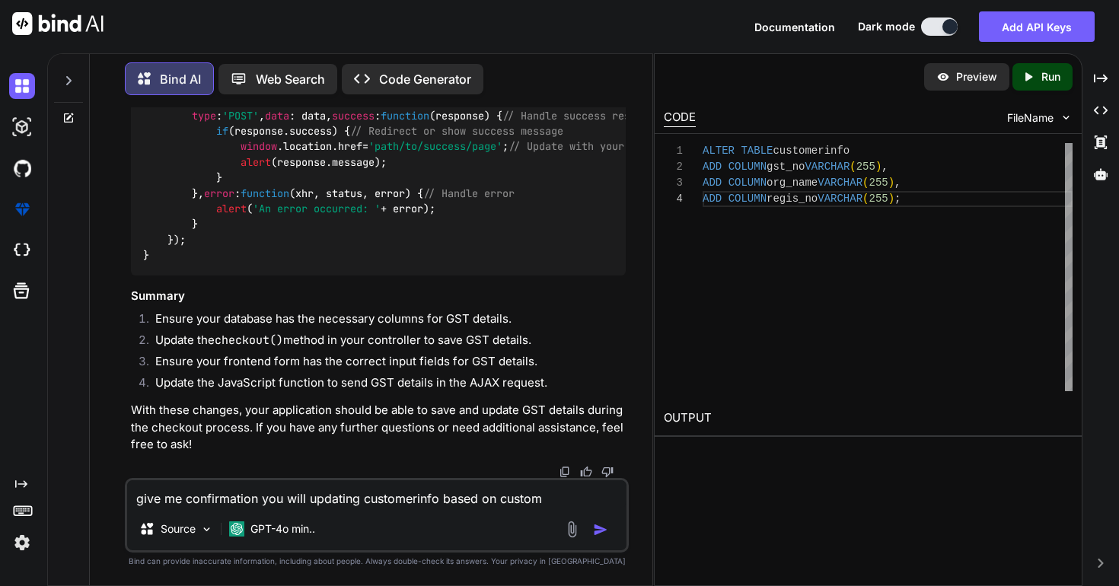
type textarea "x"
type textarea "give me confirmation you will updating customerinfo based on custome"
type textarea "x"
type textarea "give me confirmation you will updating customerinfo based on customer"
type textarea "x"
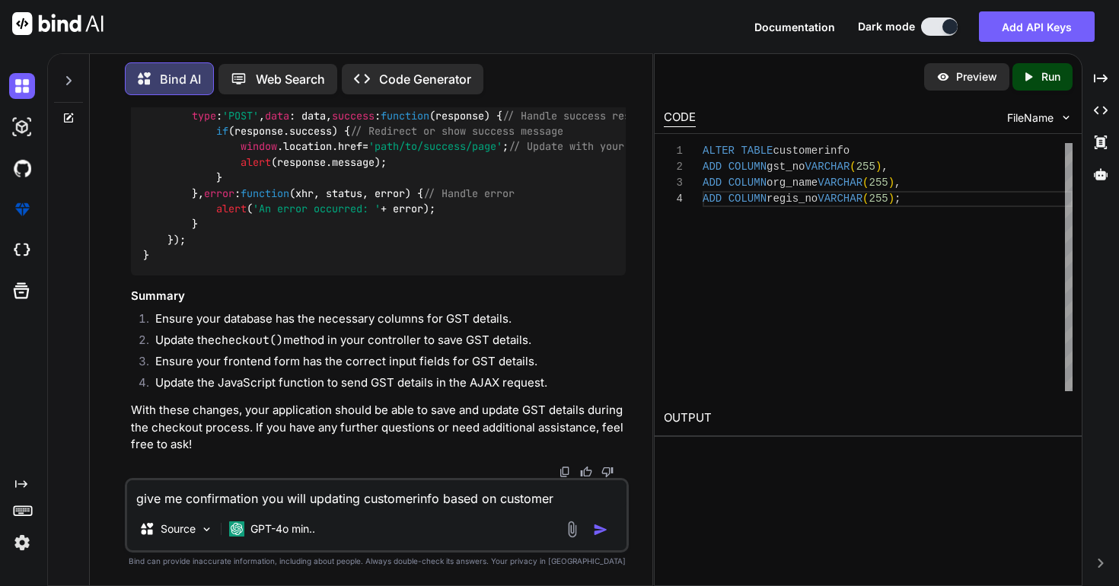
type textarea "give me confirmation you will updating customerinfo based on customer"
type textarea "x"
type textarea "give me confirmation you will updating customerinfo based on customer r"
type textarea "x"
type textarea "give me confirmation you will updating customerinfo based on customer ri"
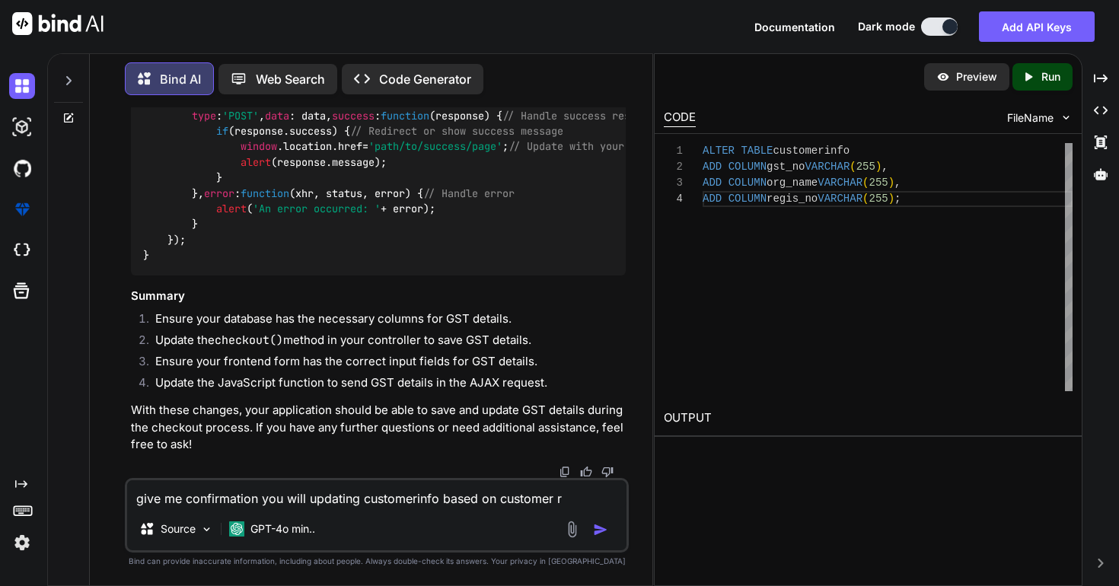
type textarea "x"
type textarea "give me confirmation you will updating customerinfo based on customer rig"
type textarea "x"
type textarea "give me confirmation you will updating customerinfo based on customer righ"
type textarea "x"
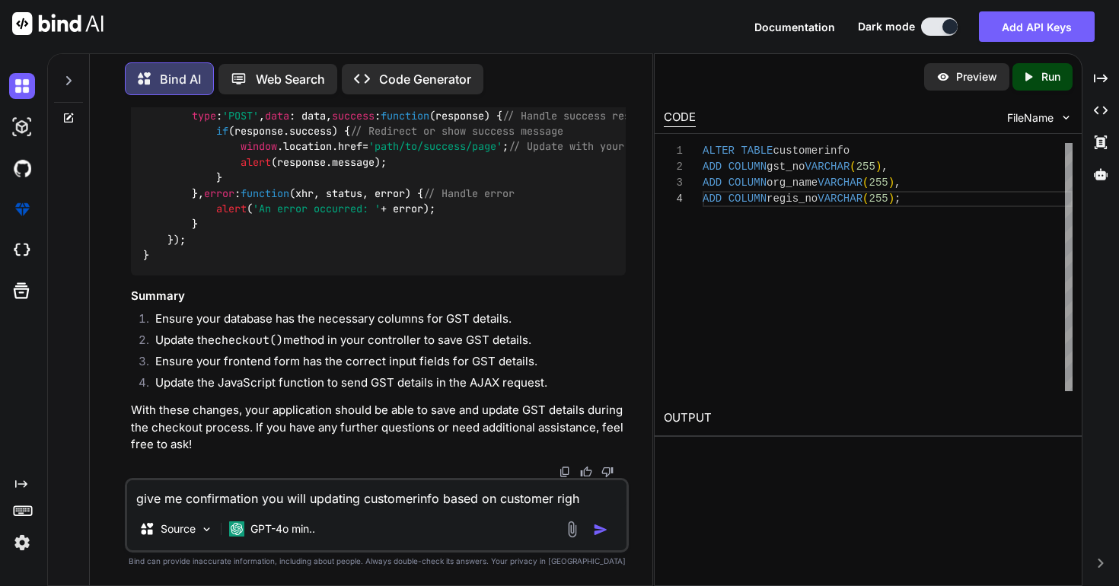
type textarea "give me confirmation you will updating customerinfo based on customer right"
type textarea "x"
click at [496, 497] on textarea "give me confirmation you will updating customerinfo based on customer right" at bounding box center [377, 493] width 500 height 27
type textarea "give me confirmation you will updating customerinfo based on scustomer right"
type textarea "x"
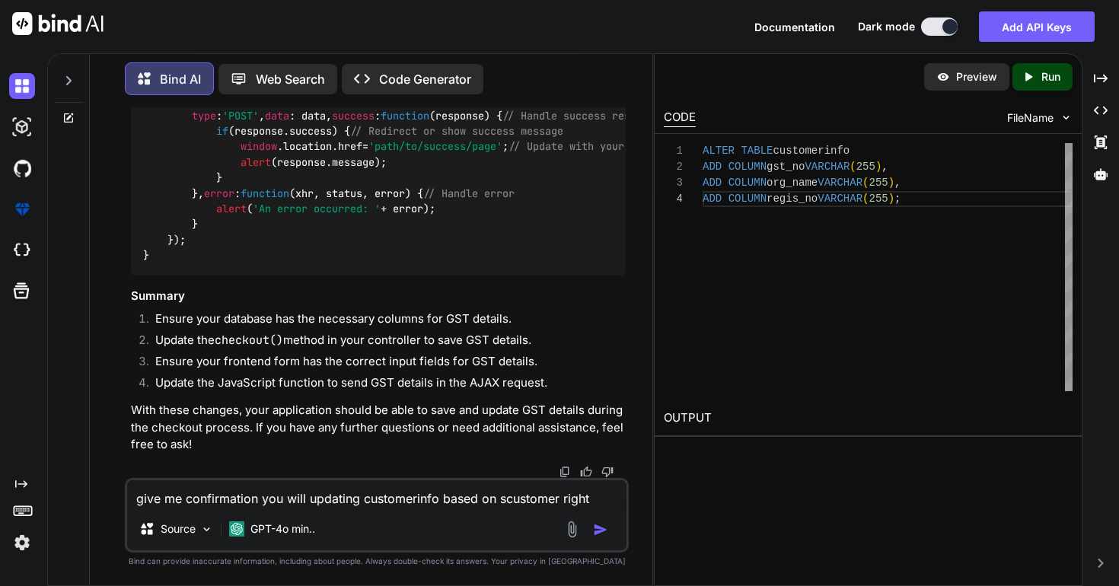
type textarea "give me confirmation you will updating customerinfo based on spcustomer right"
type textarea "x"
type textarea "give me confirmation you will updating customerinfo based on specustomer right"
type textarea "x"
type textarea "give me confirmation you will updating customerinfo based on speccustomer right"
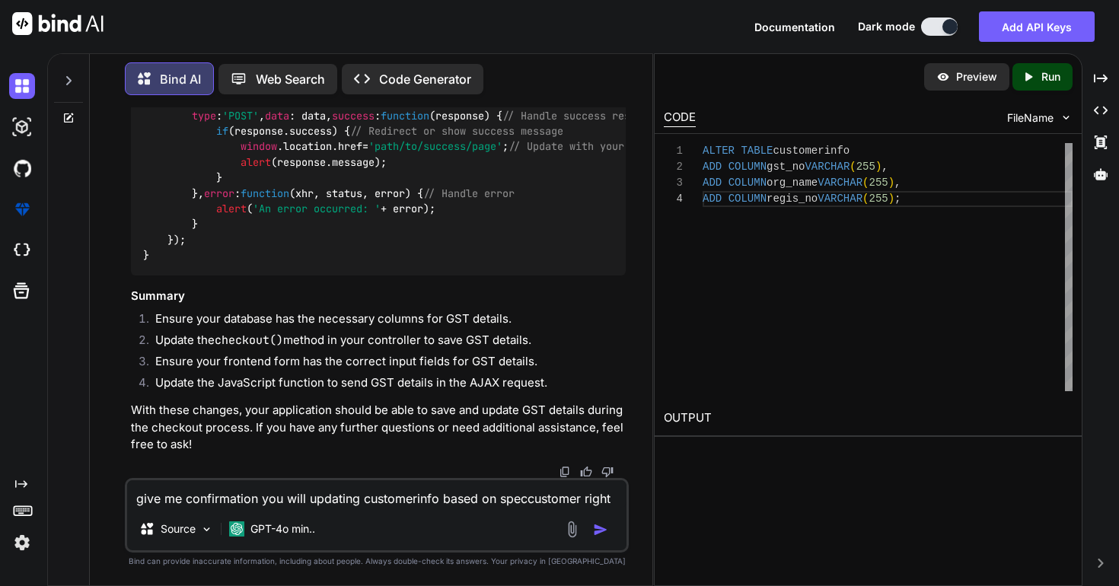
type textarea "x"
type textarea "give me confirmation you will updating customerinfo based on spececustomer right"
type textarea "x"
type textarea "give me confirmation you will updating customerinfo based on specefcustomer rig…"
type textarea "x"
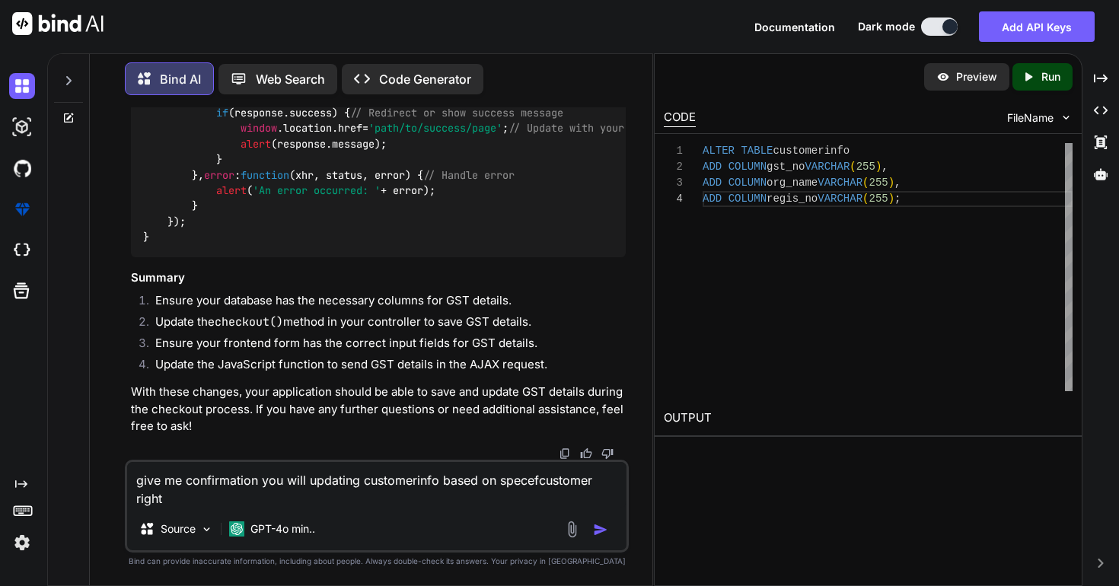
type textarea "give me confirmation you will updating customerinfo based on speceficustomer ri…"
type textarea "x"
type textarea "give me confirmation you will updating customerinfo based on speceficcustomer r…"
type textarea "x"
type textarea "give me confirmation you will updating customerinfo based on specefic customer …"
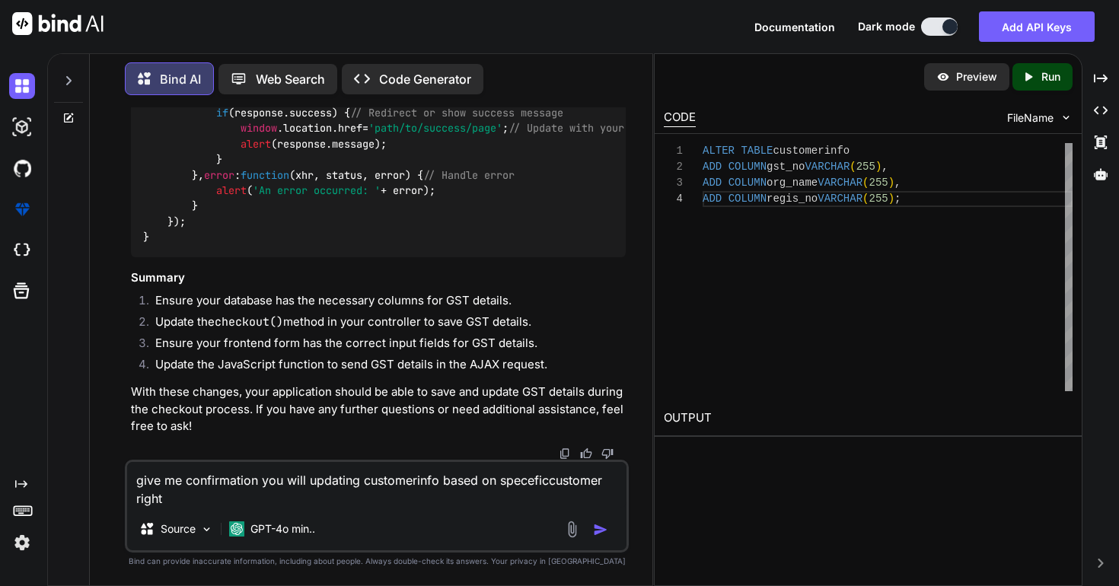
type textarea "x"
click at [608, 487] on textarea "give me confirmation you will updating customerinfo based on specefic customer …" at bounding box center [377, 485] width 500 height 46
type textarea "give me confirmation you will updating customerinfo based on specefic customer …"
type textarea "x"
type textarea "give me confirmation you will updating customerinfo based on specefic customer …"
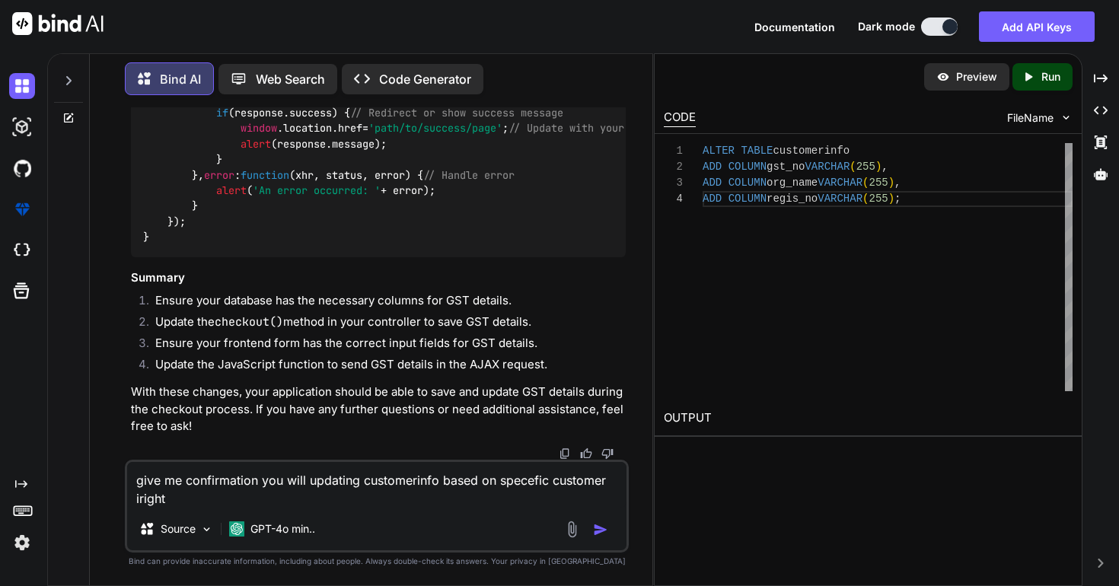
type textarea "x"
type textarea "give me confirmation you will updating customerinfo based on specefic customer …"
type textarea "x"
click at [188, 505] on textarea "give me confirmation you will updating customerinfo based on specefic customer …" at bounding box center [377, 485] width 500 height 46
type textarea "give me confirmation you will updating customerinfo based on specefic customer …"
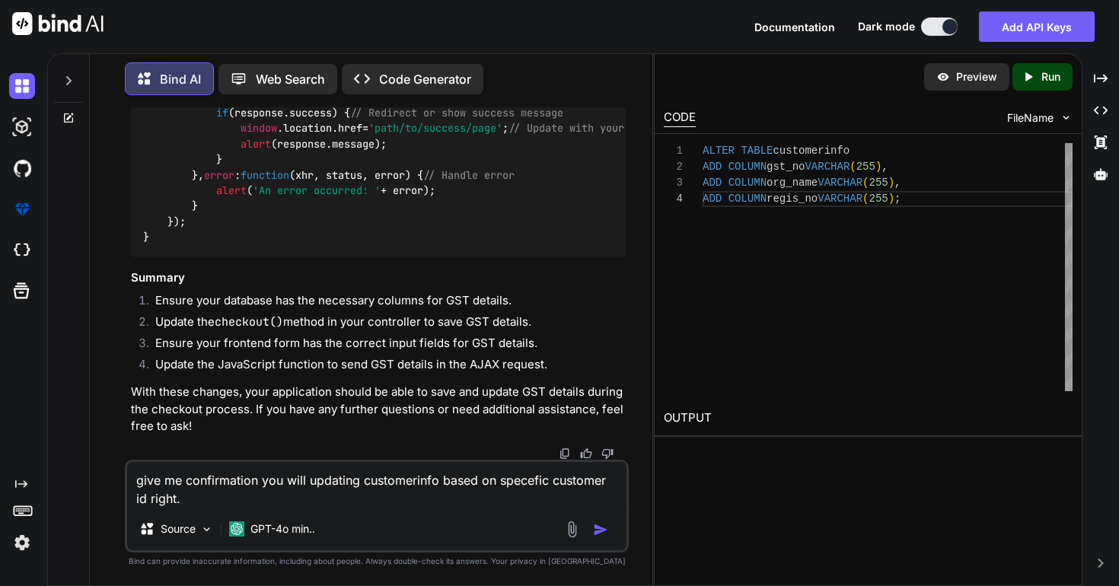
type textarea "x"
type textarea "give me confirmation you will updating customerinfo based on specefic customer …"
type textarea "x"
type textarea "give me confirmation you will updating customerinfo based on specefic customer …"
type textarea "x"
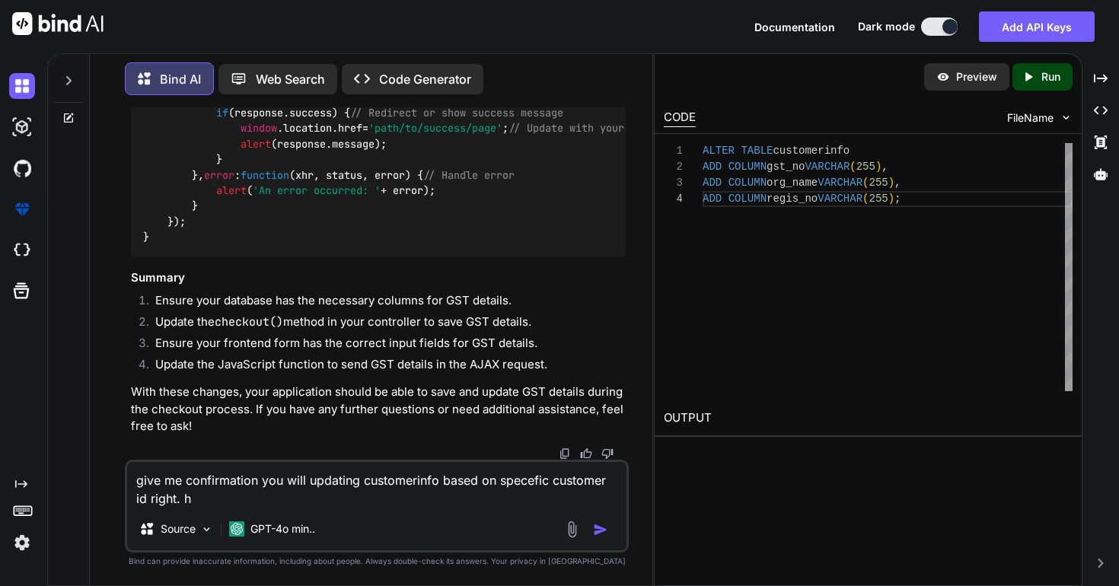
type textarea "give me confirmation you will updating customerinfo based on specefic customer …"
type textarea "x"
type textarea "give me confirmation you will updating customerinfo based on specefic customer …"
type textarea "x"
type textarea "give me confirmation you will updating customerinfo based on specefic customer …"
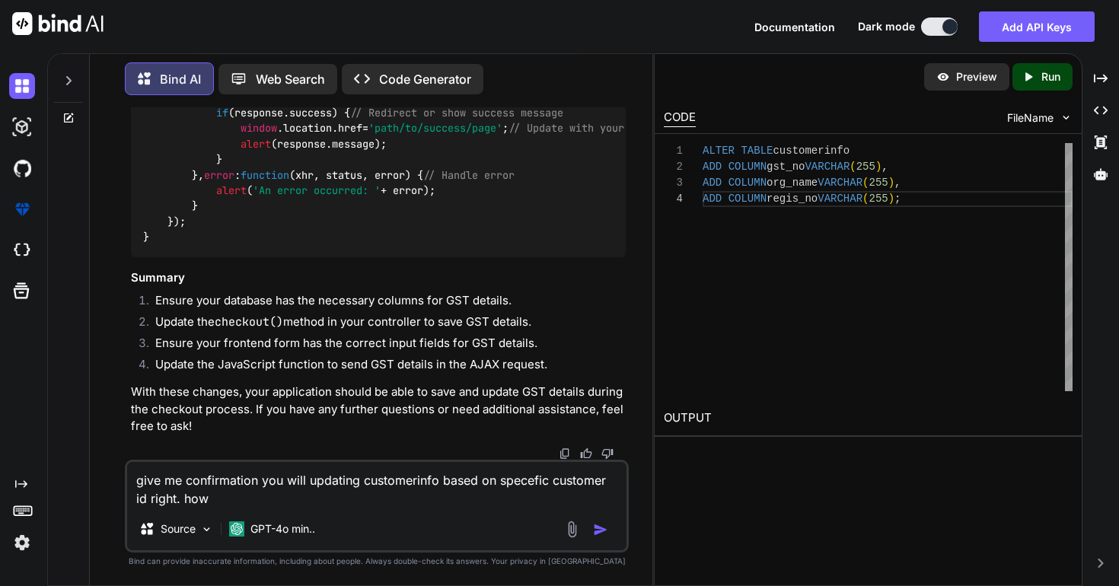
type textarea "x"
type textarea "give me confirmation you will updating customerinfo based on specefic customer …"
type textarea "x"
type textarea "give me confirmation you will updating customerinfo based on specefic customer …"
type textarea "x"
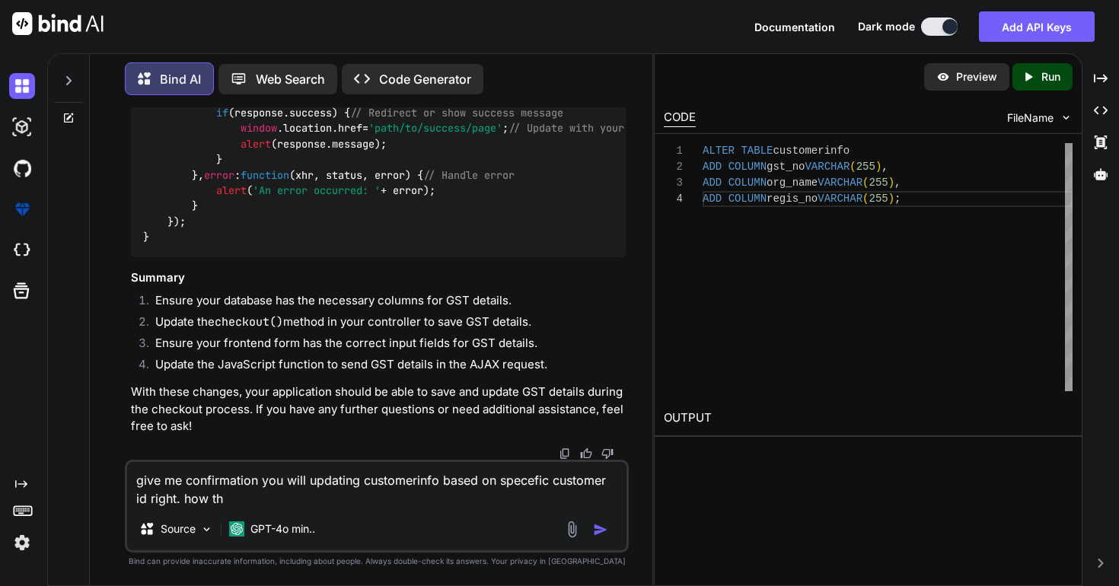
type textarea "give me confirmation you will updating customerinfo based on specefic customer …"
type textarea "x"
type textarea "give me confirmation you will updating customerinfo based on specefic customer …"
type textarea "x"
type textarea "give me confirmation you will updating customerinfo based on specefic customer …"
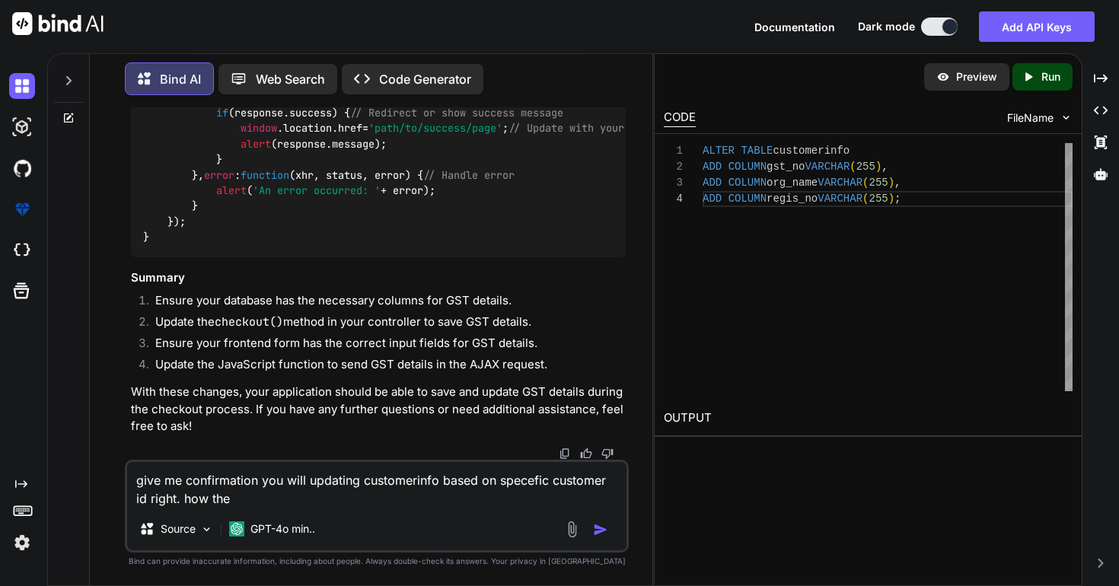
type textarea "x"
type textarea "give me confirmation you will updating customerinfo based on specefic customer …"
type textarea "x"
type textarea "give me confirmation you will updating customerinfo based on specefic customer …"
type textarea "x"
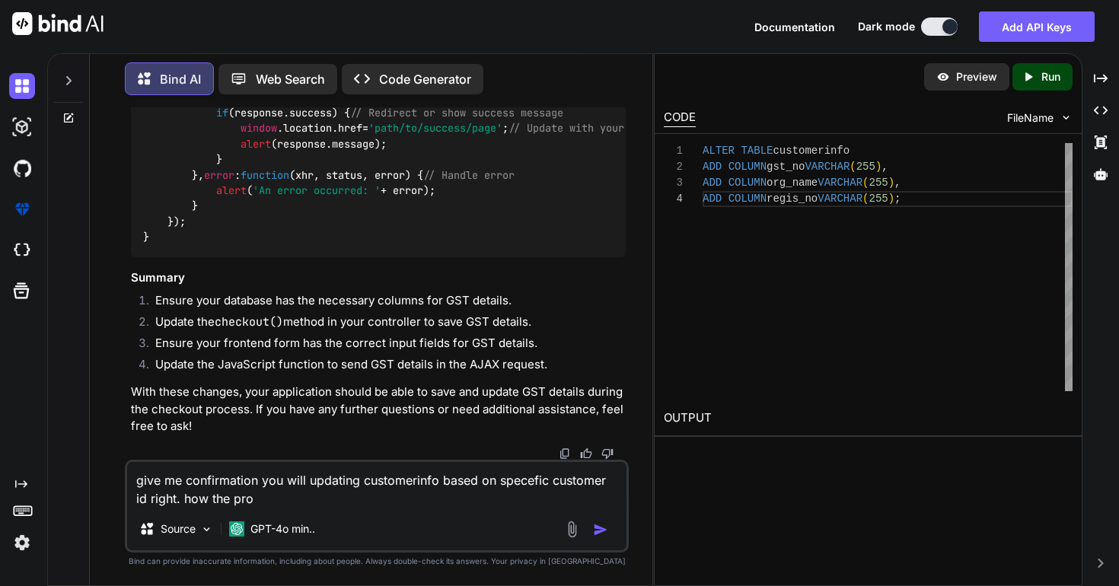
type textarea "give me confirmation you will updating customerinfo based on specefic customer …"
type textarea "x"
type textarea "give me confirmation you will updating customerinfo based on specefic customer …"
type textarea "x"
type textarea "give me confirmation you will updating customerinfo based on specefic customer …"
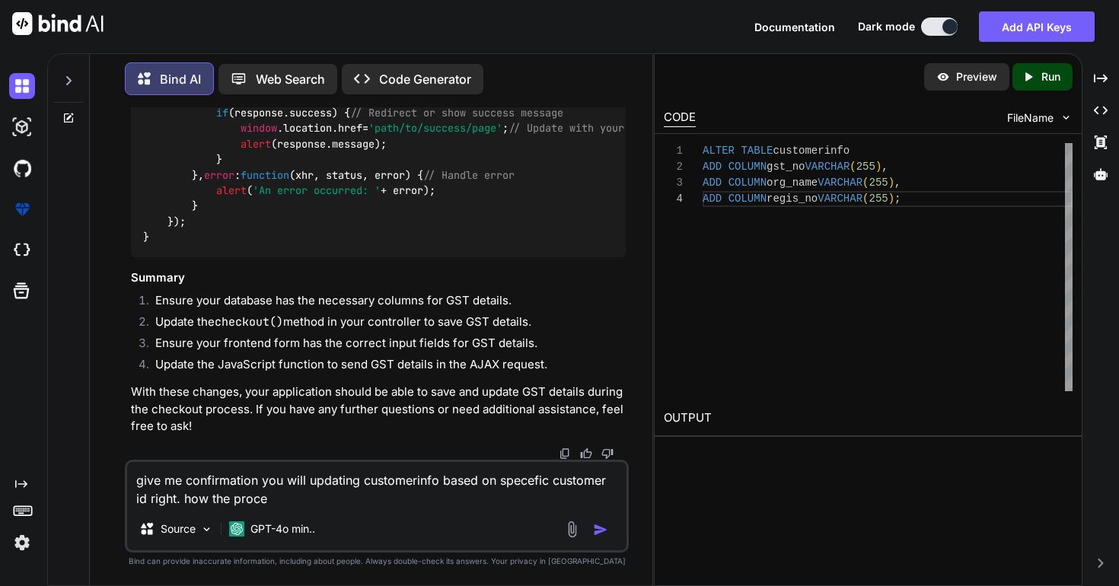
type textarea "x"
type textarea "give me confirmation you will updating customerinfo based on specefic customer …"
type textarea "x"
type textarea "give me confirmation you will updating customerinfo based on specefic customer …"
type textarea "x"
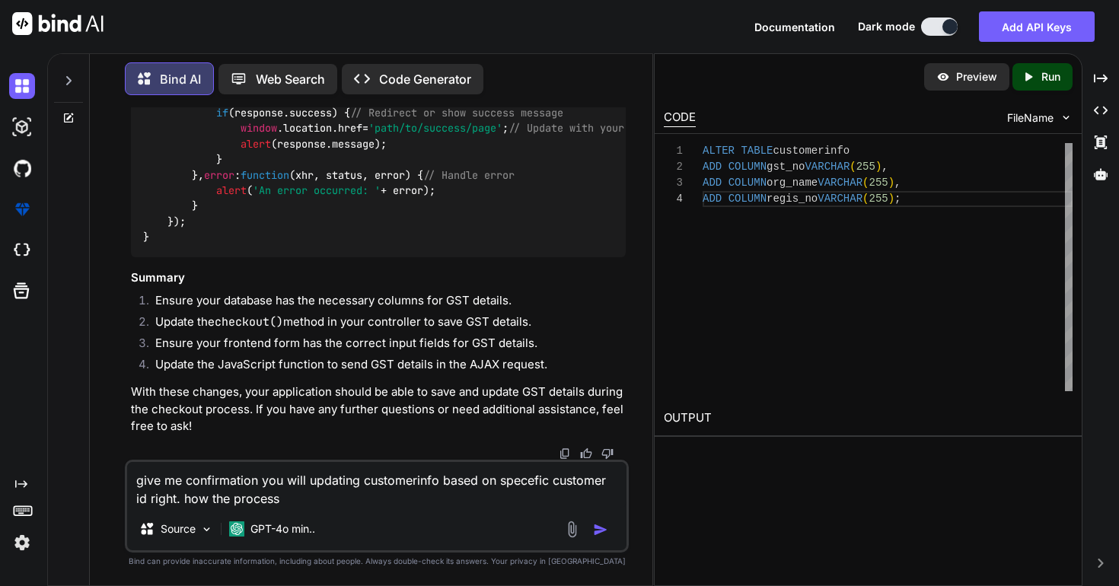
type textarea "give me confirmation you will updating customerinfo based on specefic customer …"
type textarea "x"
type textarea "give me confirmation you will updating customerinfo based on specefic customer …"
type textarea "x"
type textarea "give me confirmation you will updating customerinfo based on specefic customer …"
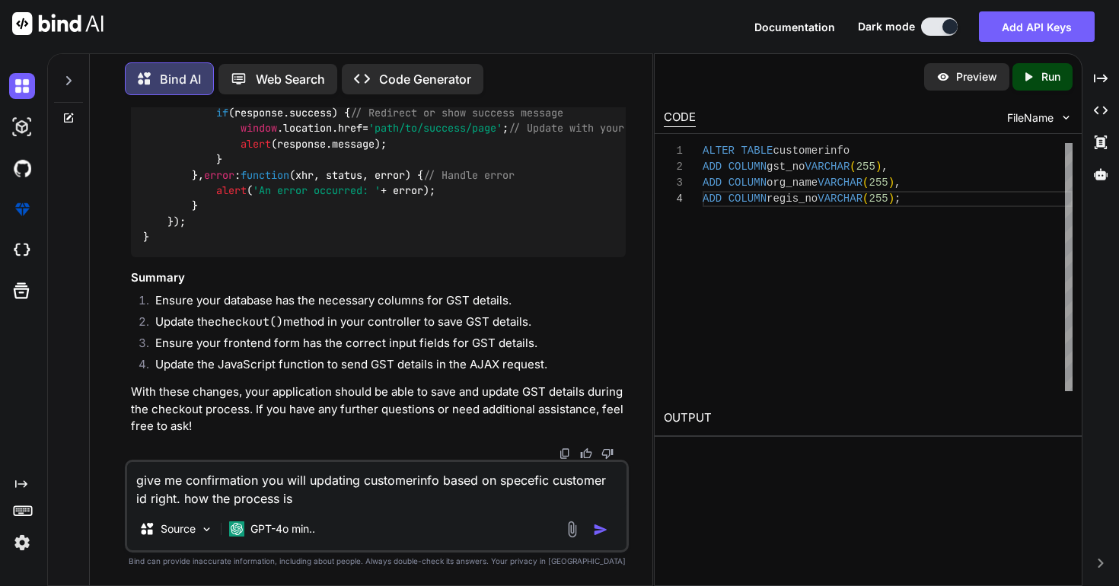
type textarea "x"
type textarea "give me confirmation you will updating customerinfo based on specefic customer …"
type textarea "x"
type textarea "give me confirmation you will updating customerinfo based on specefic customer …"
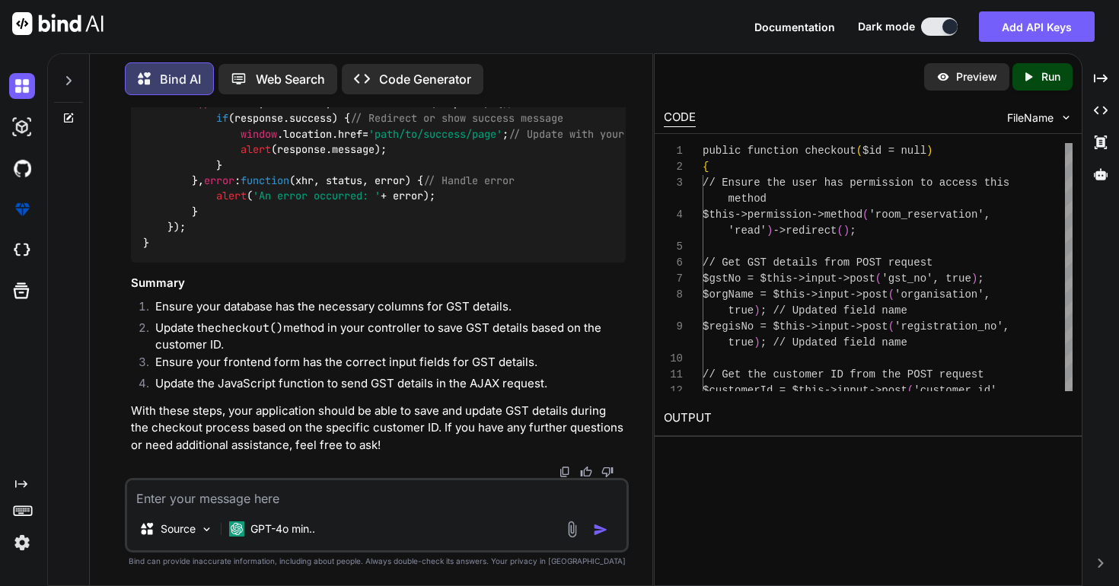
scroll to position [66629, 0]
drag, startPoint x: 146, startPoint y: 175, endPoint x: 368, endPoint y: 175, distance: 221.6
copy code "public function checkout ( $id = null )"
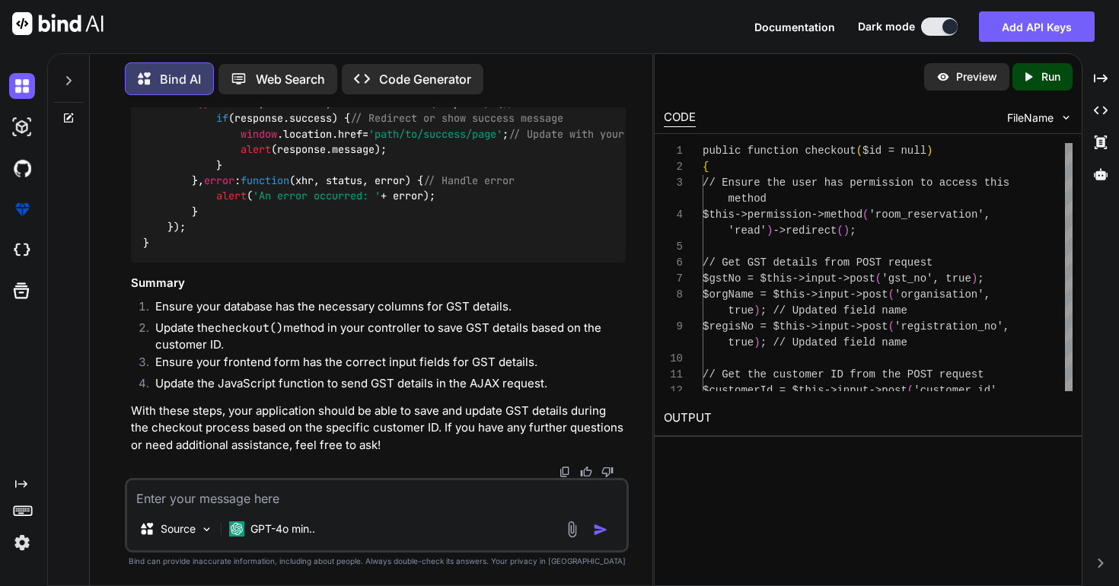
drag, startPoint x: 168, startPoint y: 213, endPoint x: 394, endPoint y: 338, distance: 257.7
copy code "// Get GST details from POST request $gstNo = $this ->input-> post ( 'gst_no' ,…"
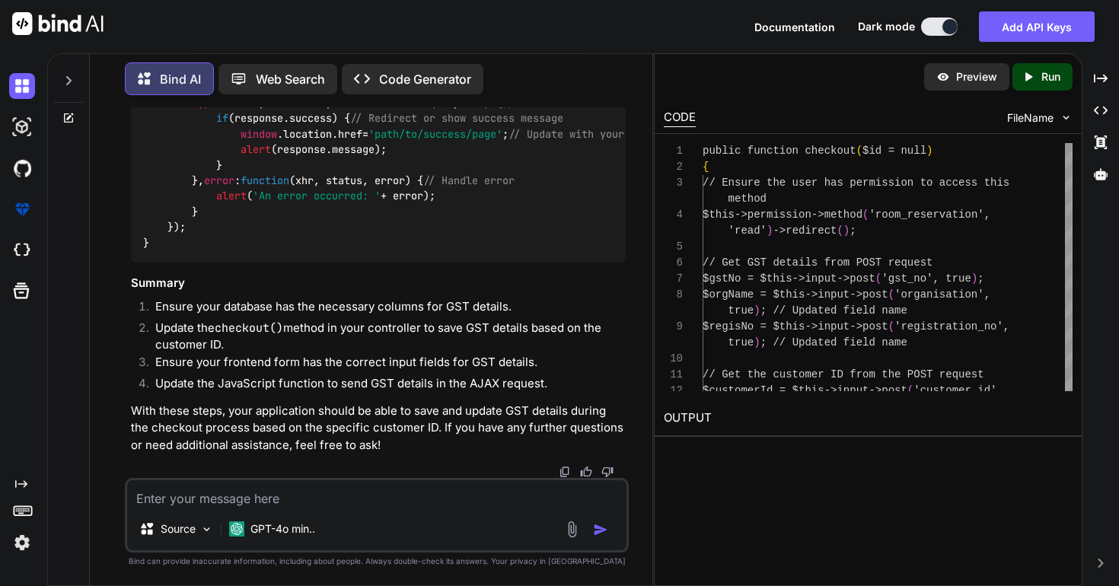
drag, startPoint x: 180, startPoint y: 388, endPoint x: 137, endPoint y: 276, distance: 119.8
copy code "// Check if the operation was successful if ( $this ->db-> affected_rows () > 0…"
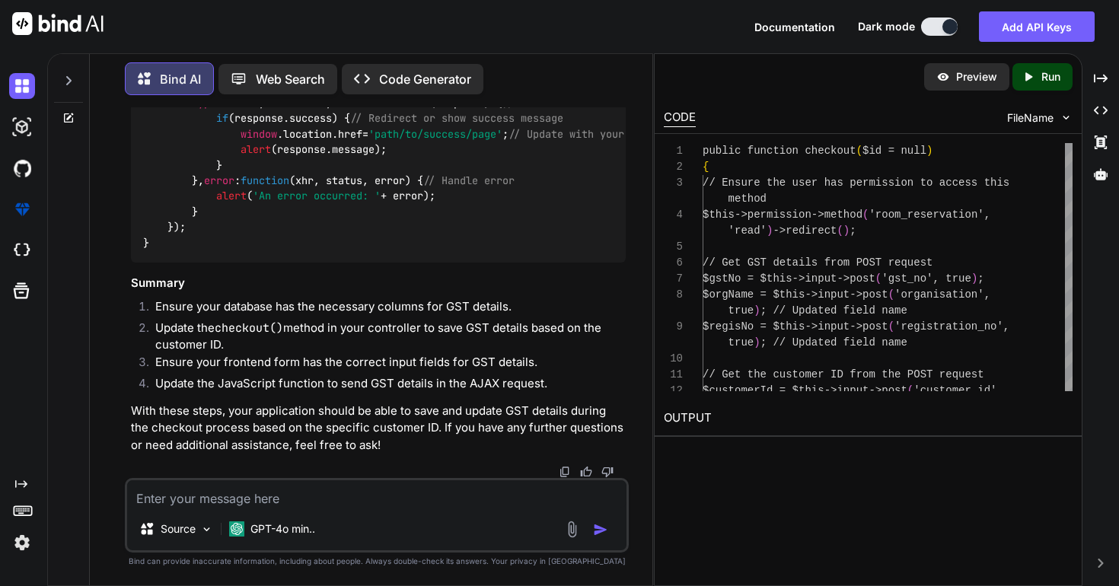
scroll to position [67338, 0]
drag, startPoint x: 203, startPoint y: 353, endPoint x: 156, endPoint y: 187, distance: 173.1
copy code "< td > < label > < strong > GST No. </ strong > </ label > < input type = "text…"
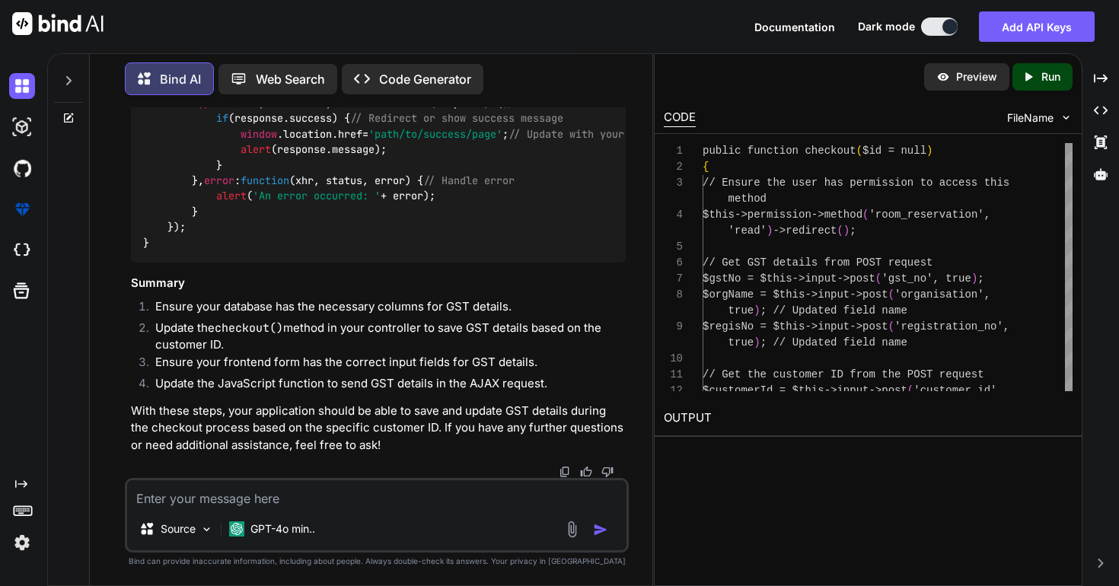
drag, startPoint x: 191, startPoint y: 279, endPoint x: 637, endPoint y: 273, distance: 446.3
click at [637, 273] on div "You Bind AI To implement the functionality you described for adding GST details…" at bounding box center [377, 346] width 551 height 478
copy span "< input type = "text" name = "registration_no" value = "<?php echo !empty($tax_…"
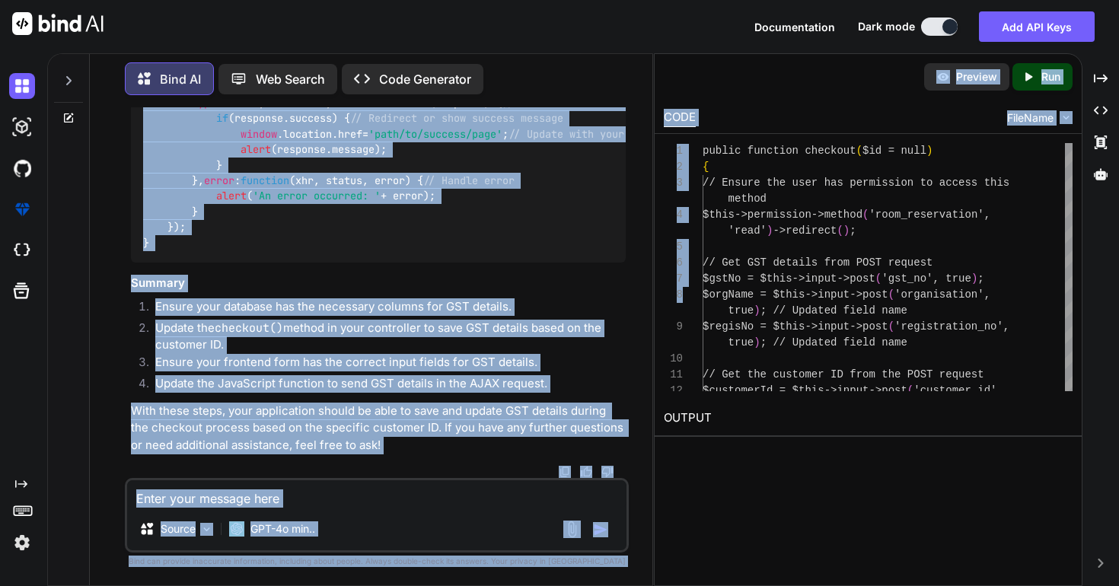
drag, startPoint x: 189, startPoint y: 307, endPoint x: 583, endPoint y: 302, distance: 393.7
copy code "< input type = "text" name = "organisation" value = "<?php echo !empty($tax_inf…"
drag, startPoint x: 191, startPoint y: 241, endPoint x: 500, endPoint y: 238, distance: 309.2
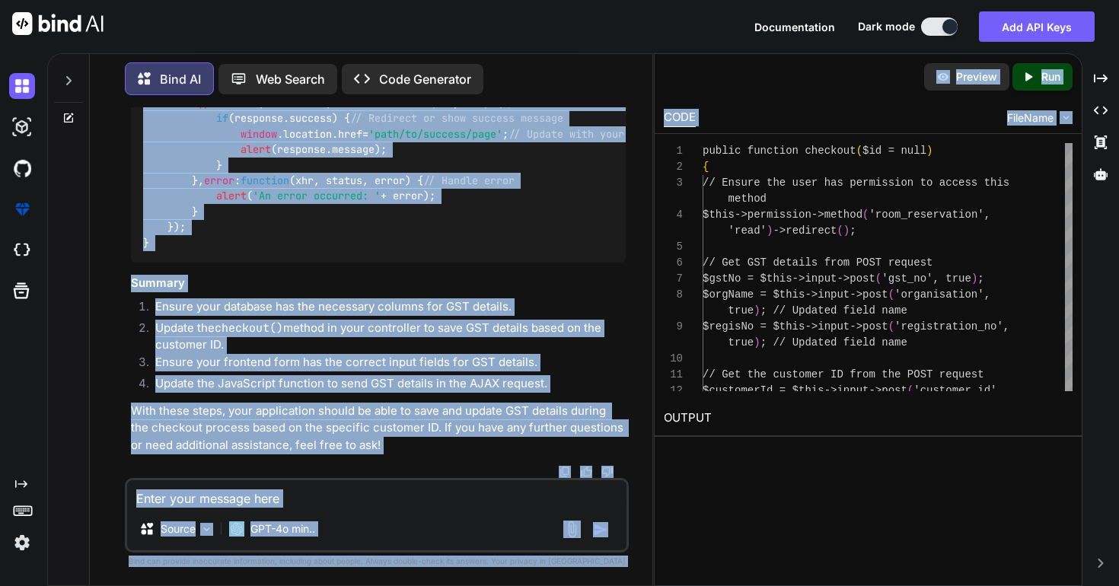
copy span "< input type = "text" name = "gst_no" value = "<?php echo !empty($tax_info->reg…"
drag, startPoint x: 164, startPoint y: 213, endPoint x: 551, endPoint y: 254, distance: 389.7
click at [551, 254] on div "function checkout ( ) { // Gather customer details var gstNo = $( "input[name='…" at bounding box center [378, 103] width 495 height 319
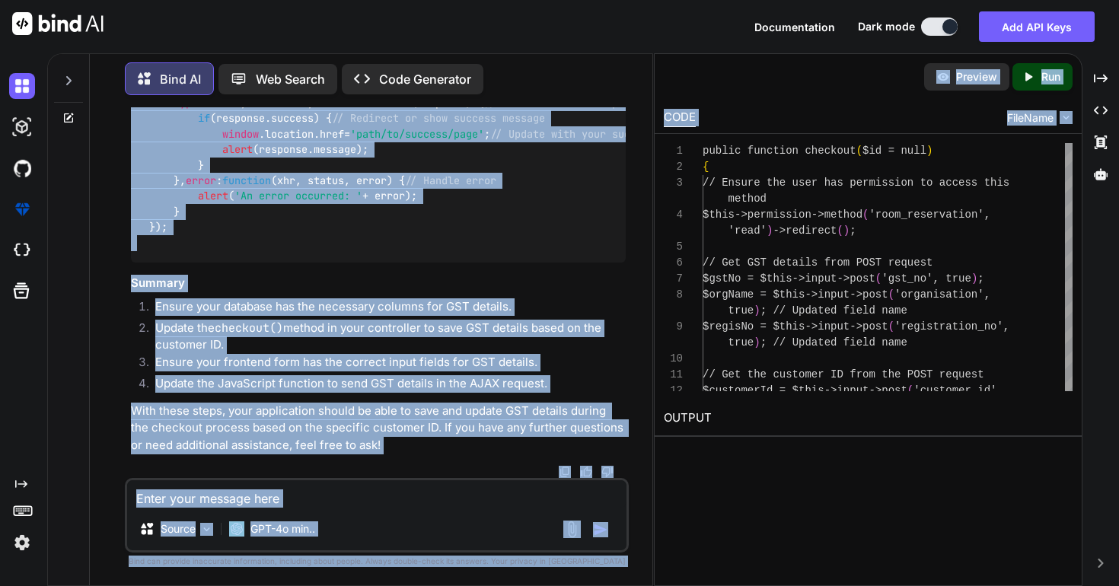
scroll to position [0, 0]
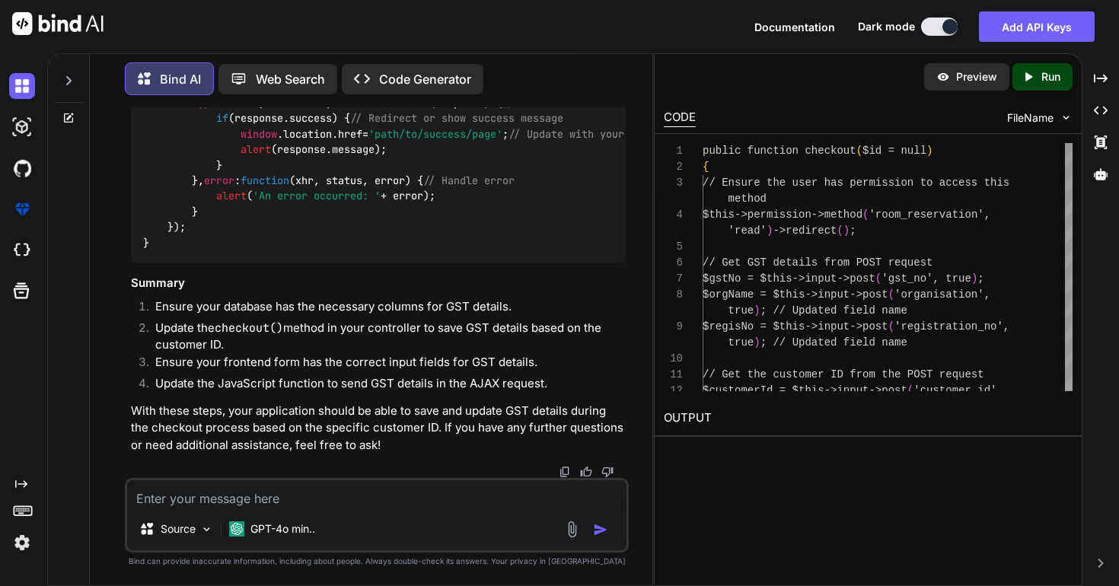
copy span "customer_id"
drag, startPoint x: 167, startPoint y: 259, endPoint x: 204, endPoint y: 259, distance: 37.3
click at [204, 251] on code "function checkout ( ) { // Gather customer details var gstNo = $( "input[name='…" at bounding box center [715, 103] width 1145 height 295
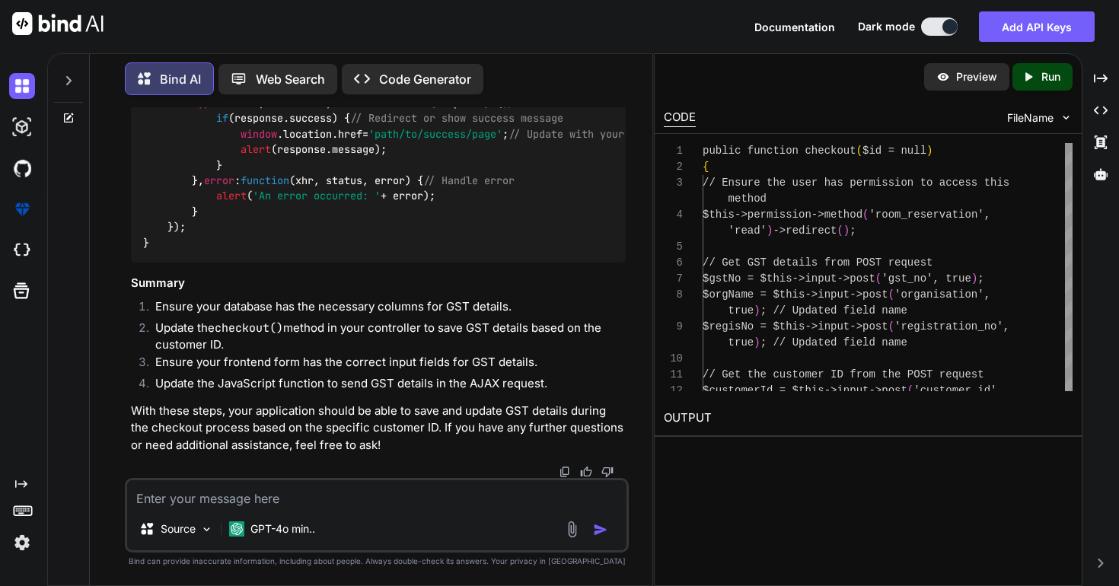
copy code "$. ajax"
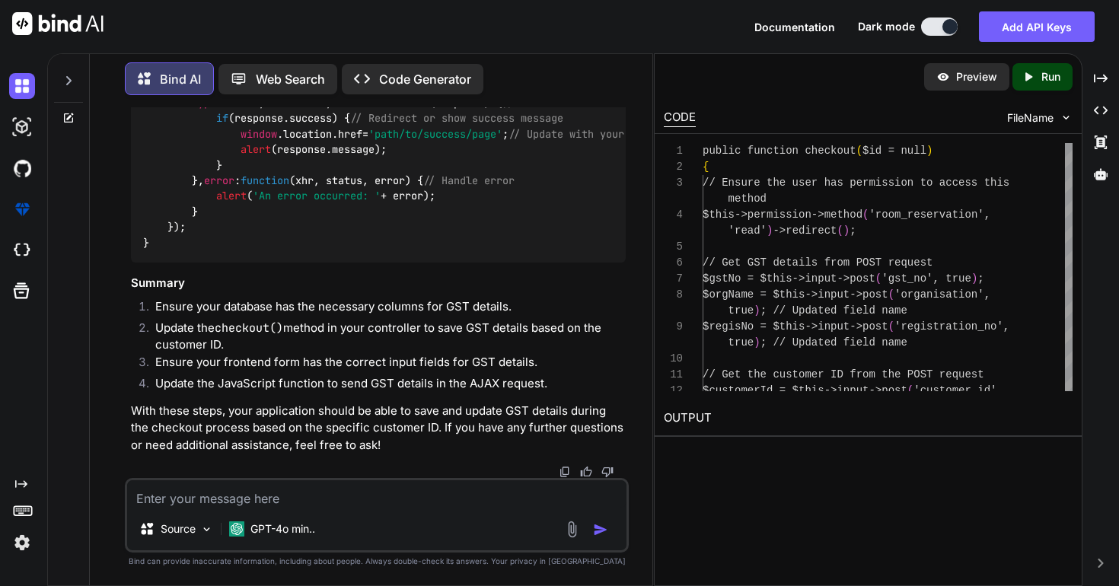
click at [399, 490] on textarea at bounding box center [377, 493] width 500 height 27
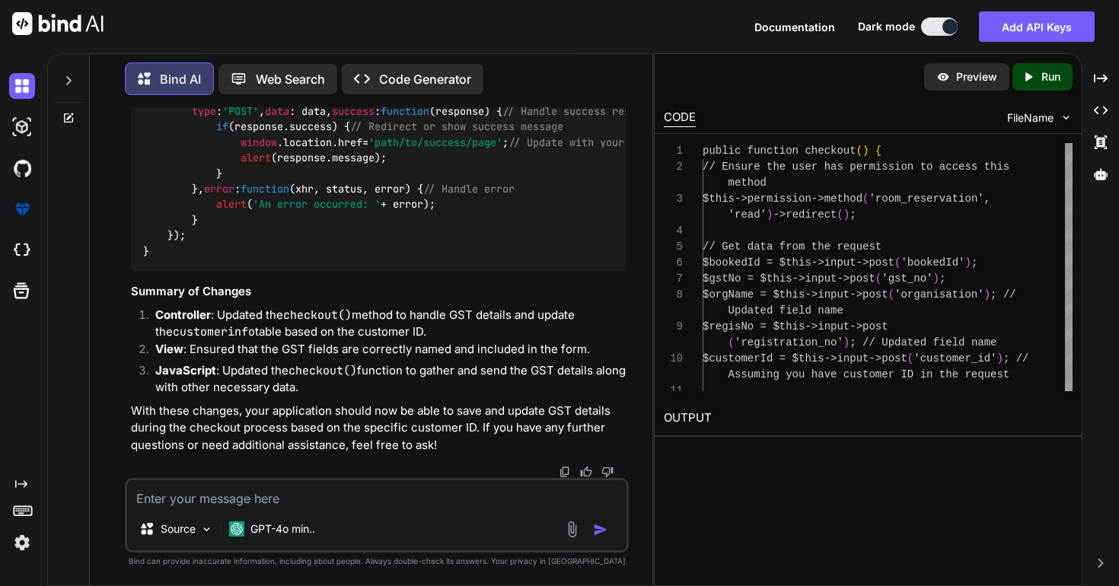
scroll to position [70009, 0]
drag, startPoint x: 170, startPoint y: 317, endPoint x: 413, endPoint y: 318, distance: 243.7
click at [413, 272] on div "function checkout ( ) { // Gather customer details var gstNo = $( "input[name='…" at bounding box center [378, 89] width 495 height 366
click at [385, 492] on textarea at bounding box center [377, 493] width 500 height 27
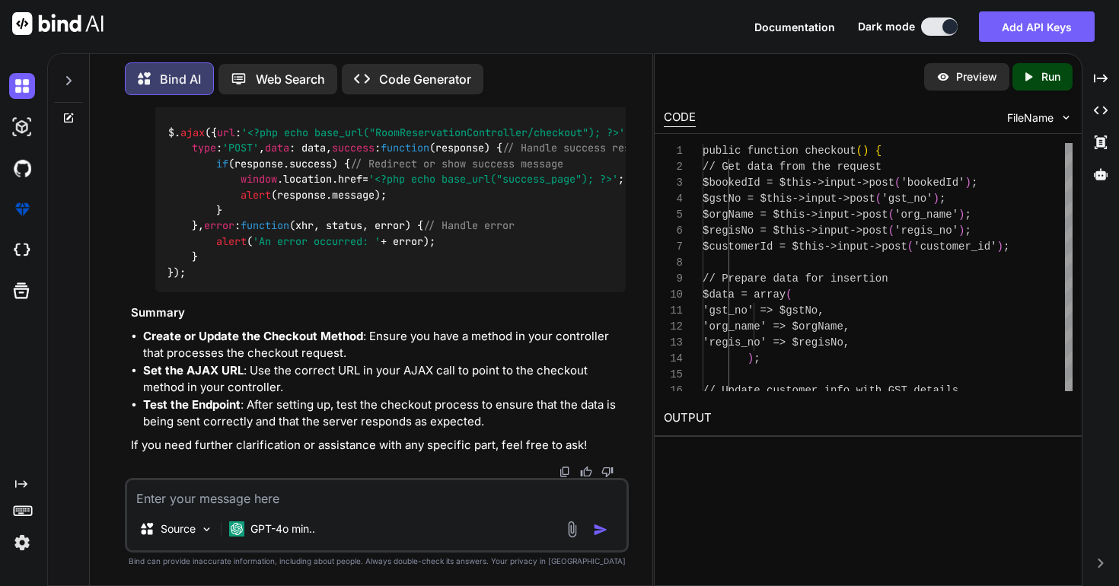
scroll to position [71422, 0]
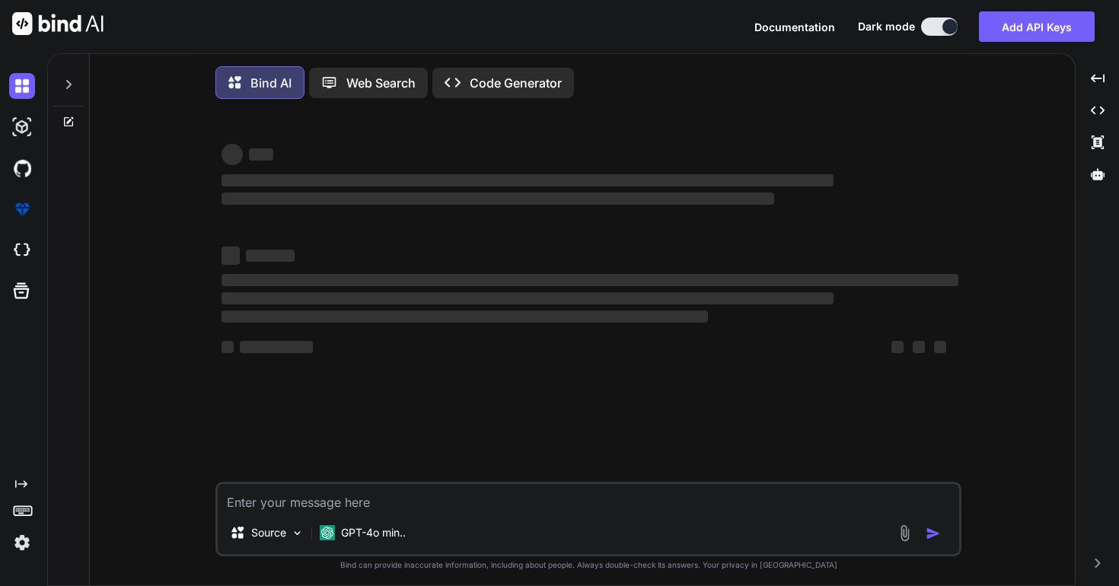
type textarea "x"
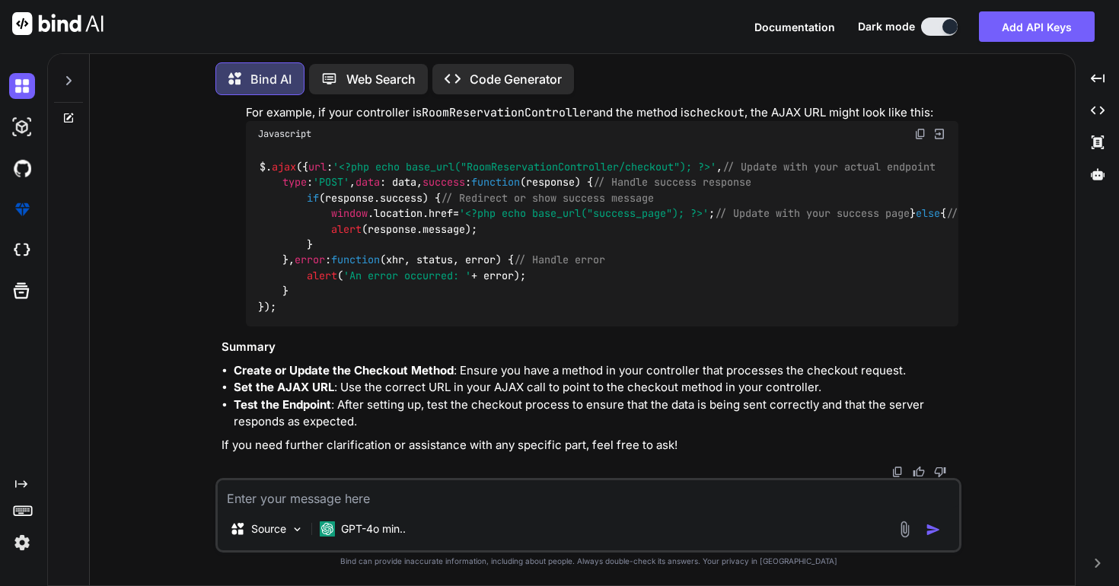
scroll to position [19268, 0]
click at [447, 509] on div "Source GPT-4o min.." at bounding box center [588, 515] width 746 height 75
click at [416, 496] on textarea at bounding box center [589, 493] width 742 height 27
type textarea "s"
type textarea "x"
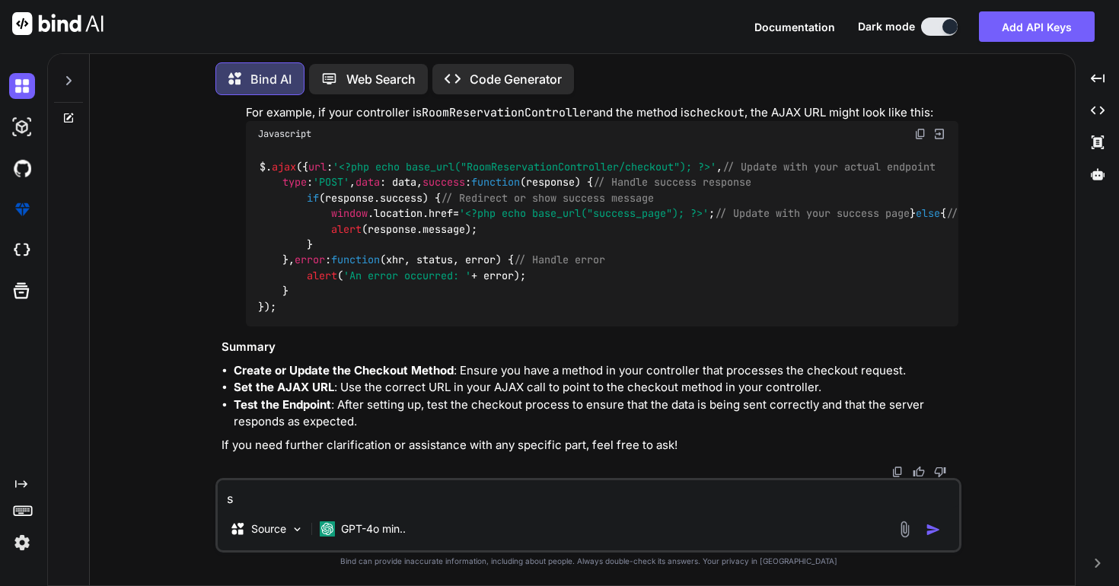
type textarea "se"
type textarea "x"
type textarea "see"
type textarea "x"
type textarea "see"
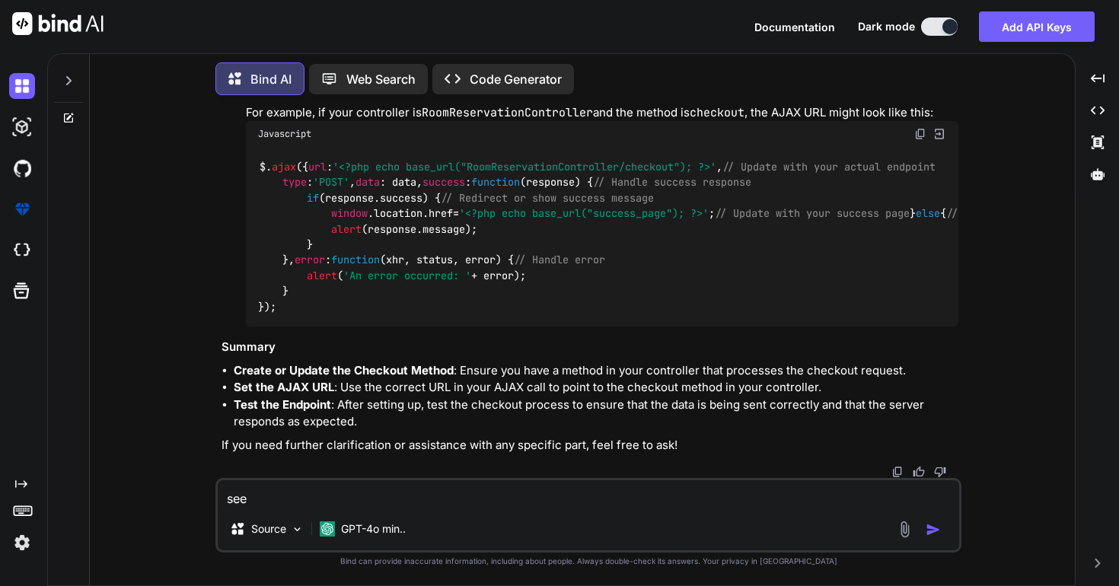
type textarea "x"
type textarea "see m"
type textarea "x"
type textarea "see my"
type textarea "x"
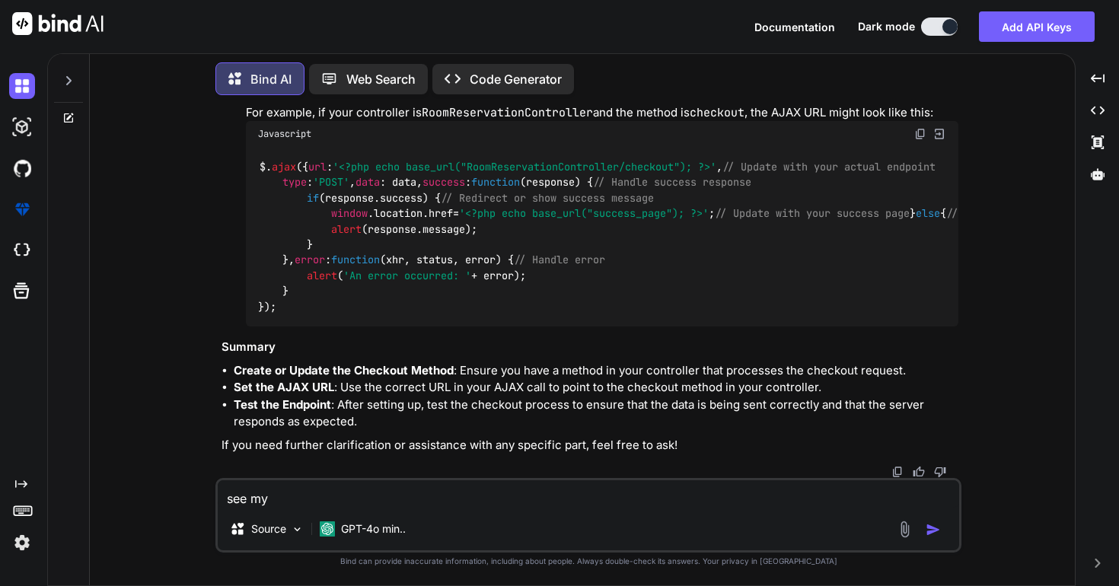
type textarea "see my"
type textarea "x"
type textarea "see my s"
type textarea "x"
type textarea "see my si"
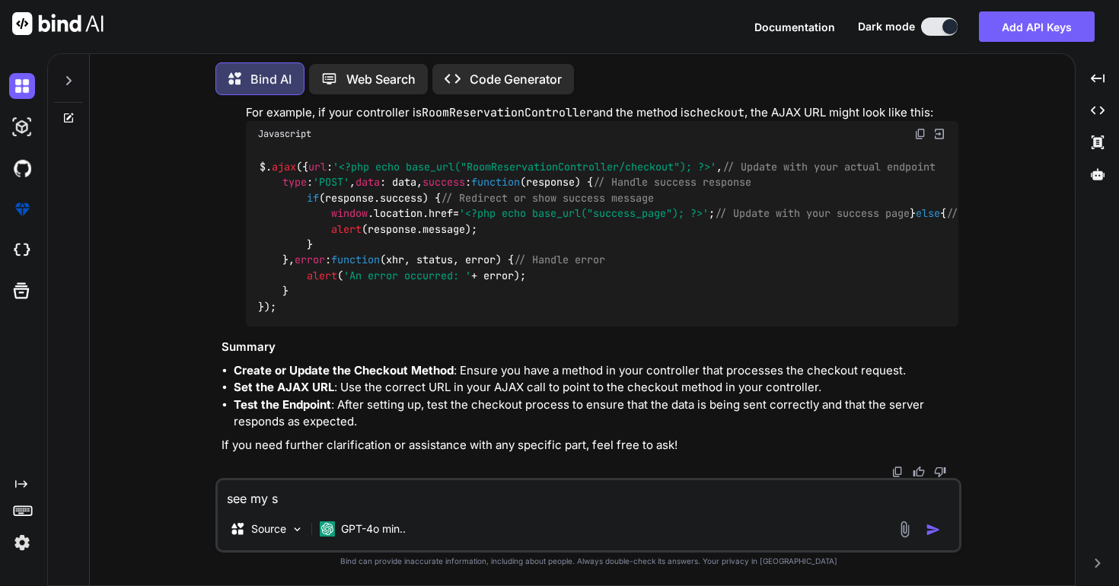
type textarea "x"
type textarea "see my sim"
type textarea "x"
type textarea "see my simp"
type textarea "x"
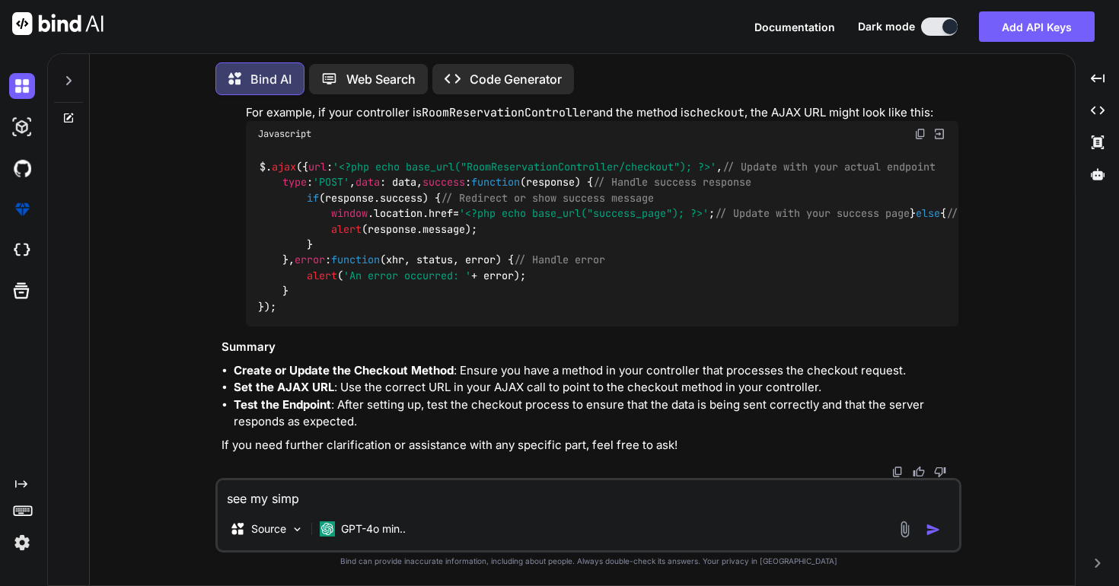
type textarea "see my simpl"
type textarea "x"
type textarea "see my simple"
type textarea "x"
type textarea "see my simple"
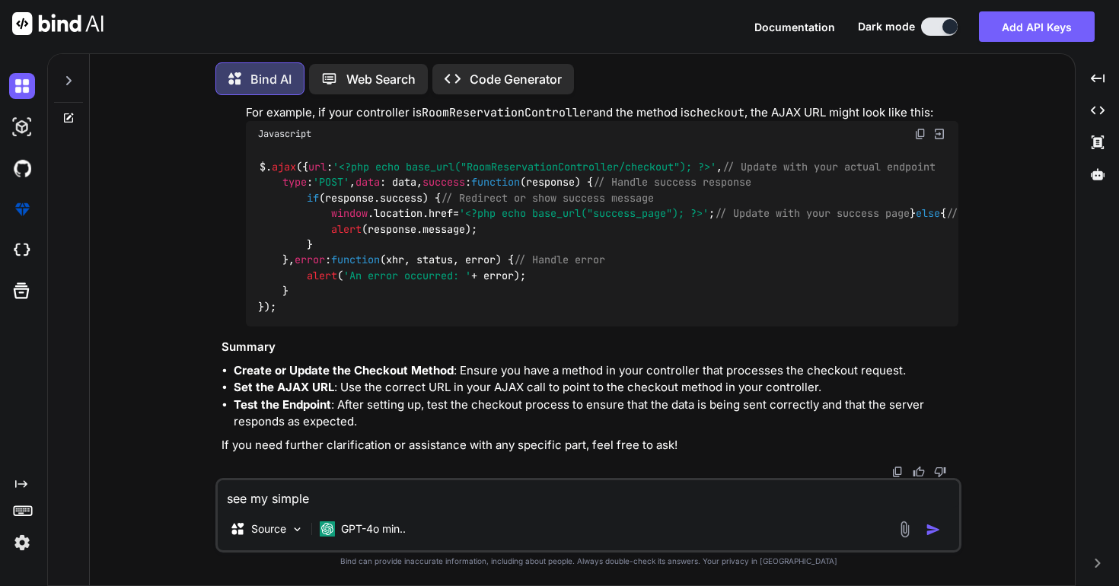
type textarea "x"
type textarea "see my simple r"
type textarea "x"
type textarea "see my simple re"
type textarea "x"
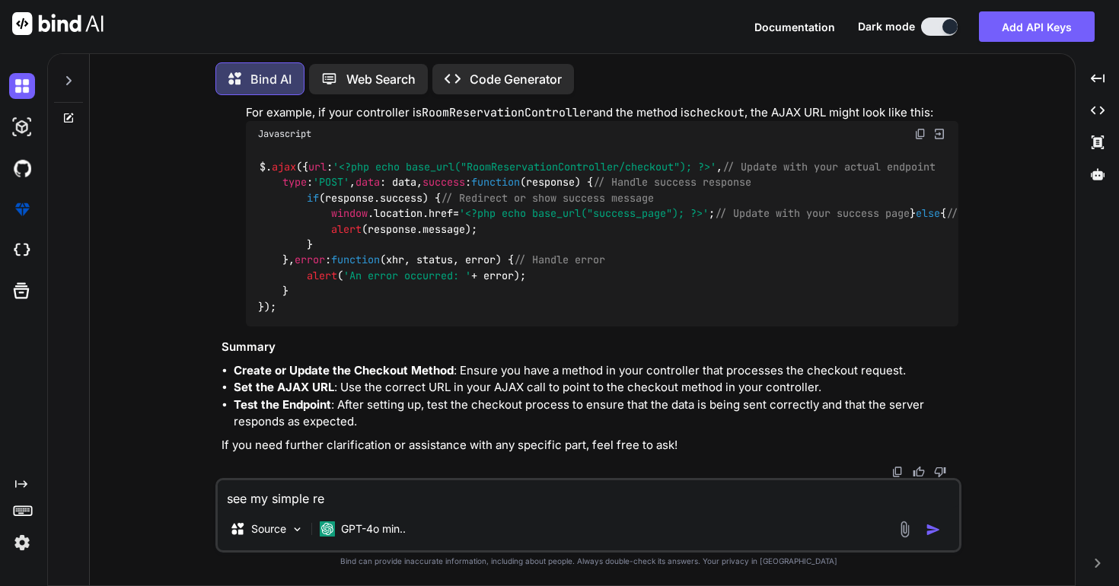
type textarea "see my simple r"
type textarea "x"
type textarea "see my simple"
type textarea "x"
type textarea "see my simple r"
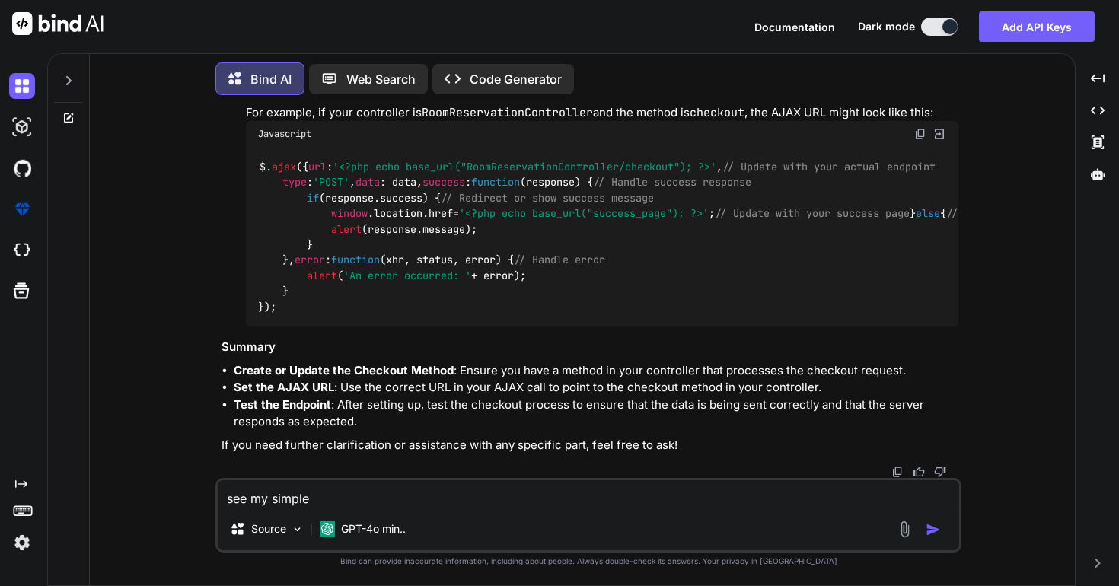
type textarea "x"
type textarea "see my simple re"
type textarea "x"
type textarea "see my simple req"
type textarea "x"
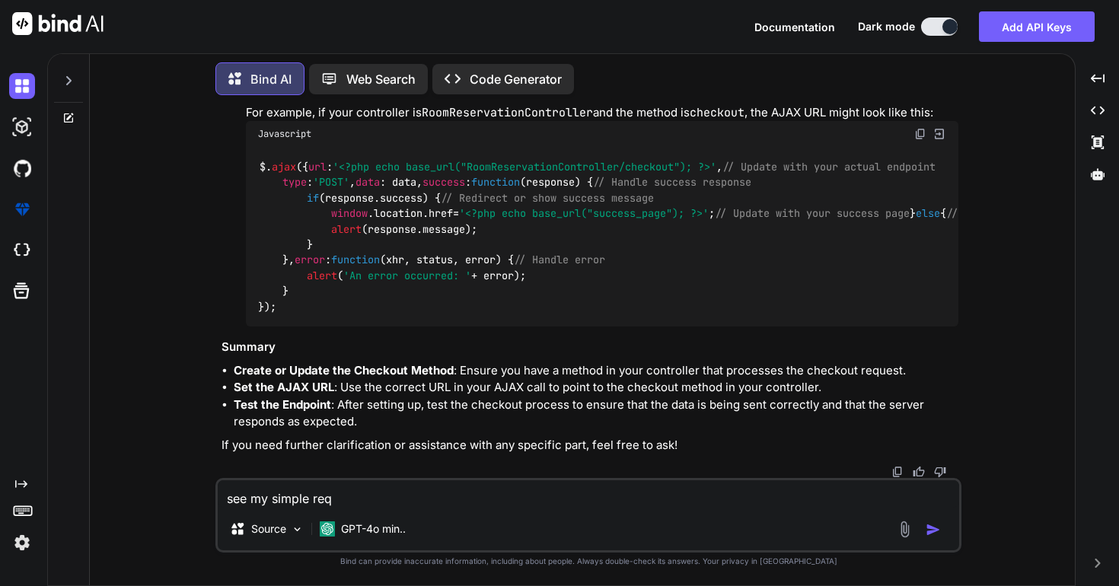
type textarea "see my simple requ"
type textarea "x"
type textarea "see my simple requi"
type textarea "x"
type textarea "see my simple requir"
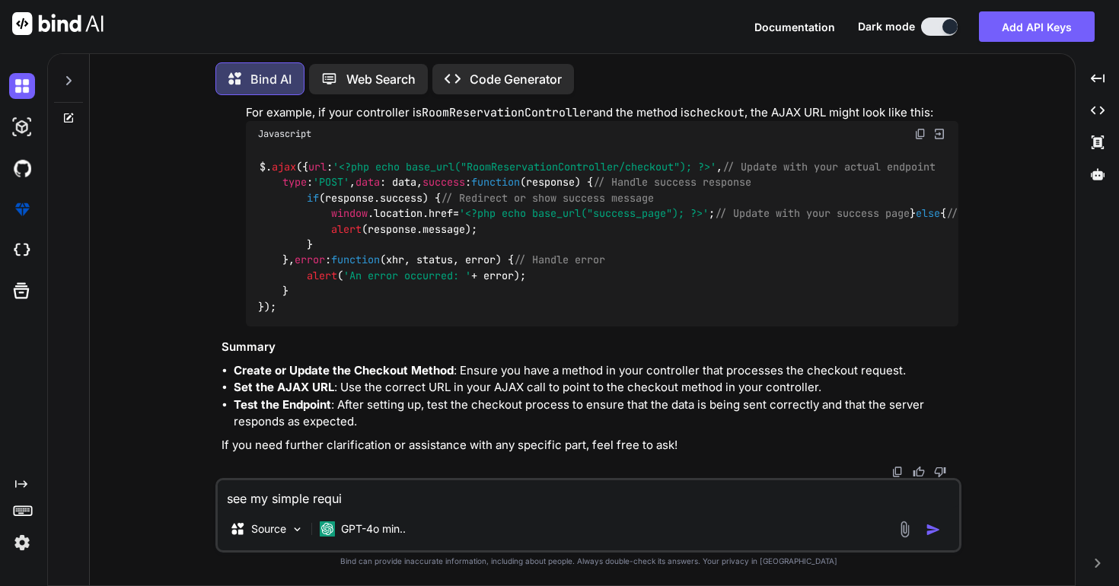
type textarea "x"
type textarea "see my simple require"
type textarea "x"
type textarea "see my simple requirem"
type textarea "x"
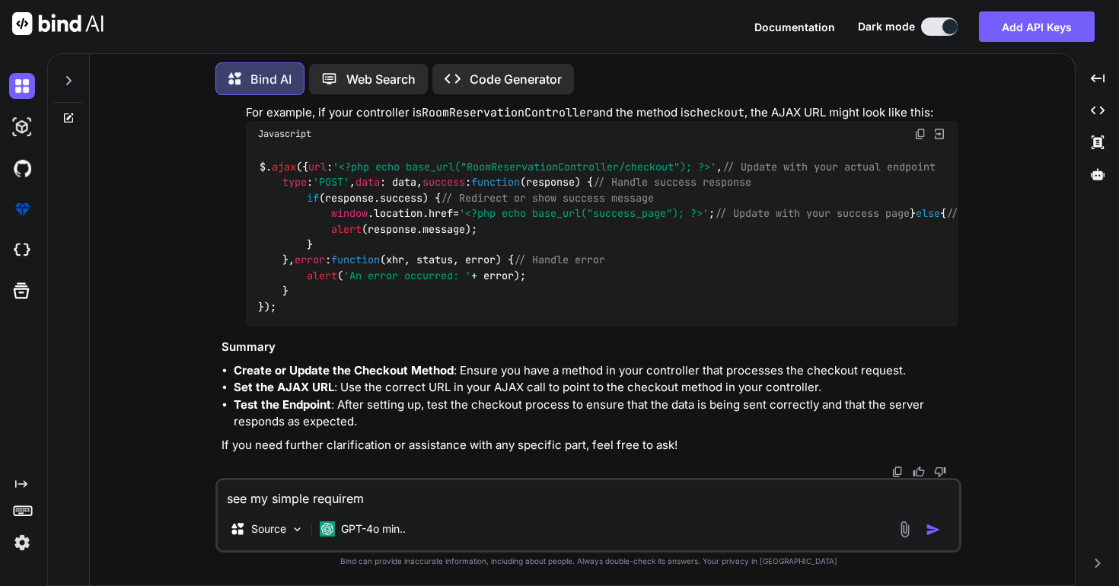
type textarea "see my simple requireme"
type textarea "x"
type textarea "see my simple requiremen"
type textarea "x"
type textarea "see my simple requirement"
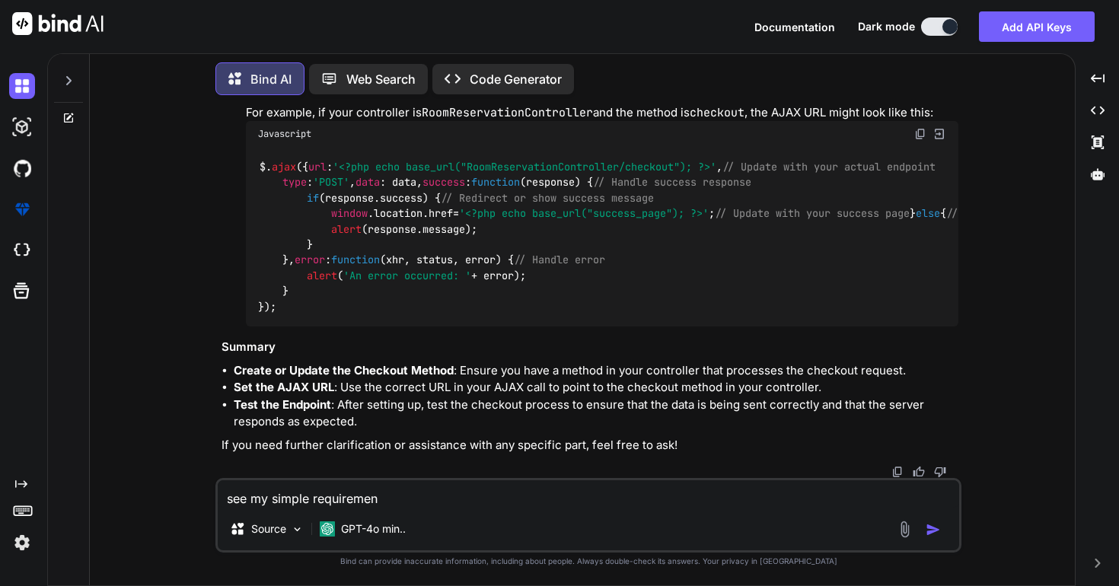
type textarea "x"
type textarea "see my simple requirement"
type textarea "x"
type textarea "see my simple requirement ."
type textarea "x"
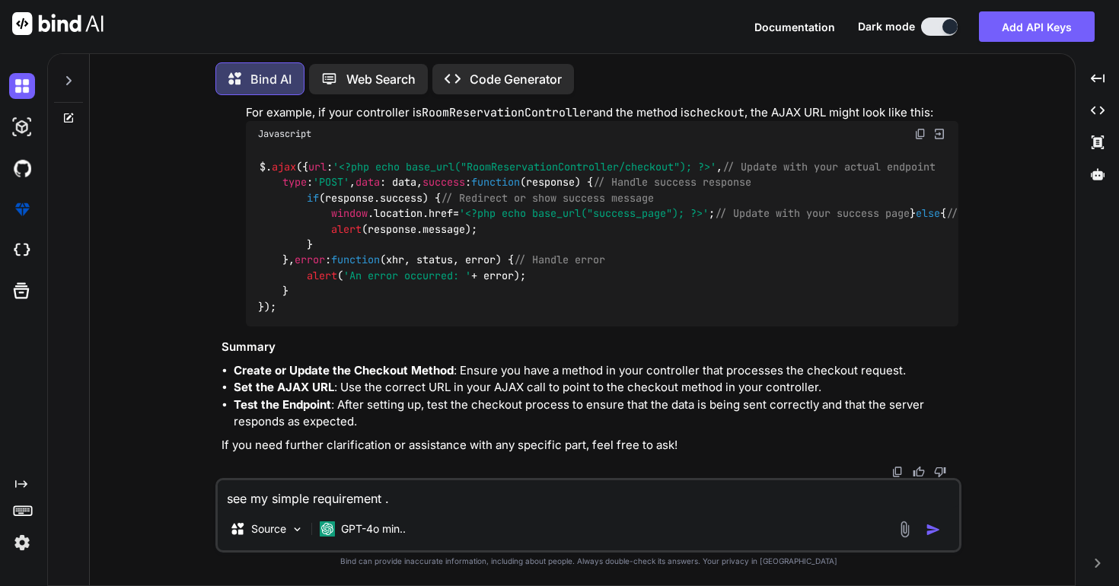
type textarea "see my simple requirement ."
type textarea "x"
type textarea "see my simple requirement . w"
type textarea "x"
type textarea "see my simple requirement . wh"
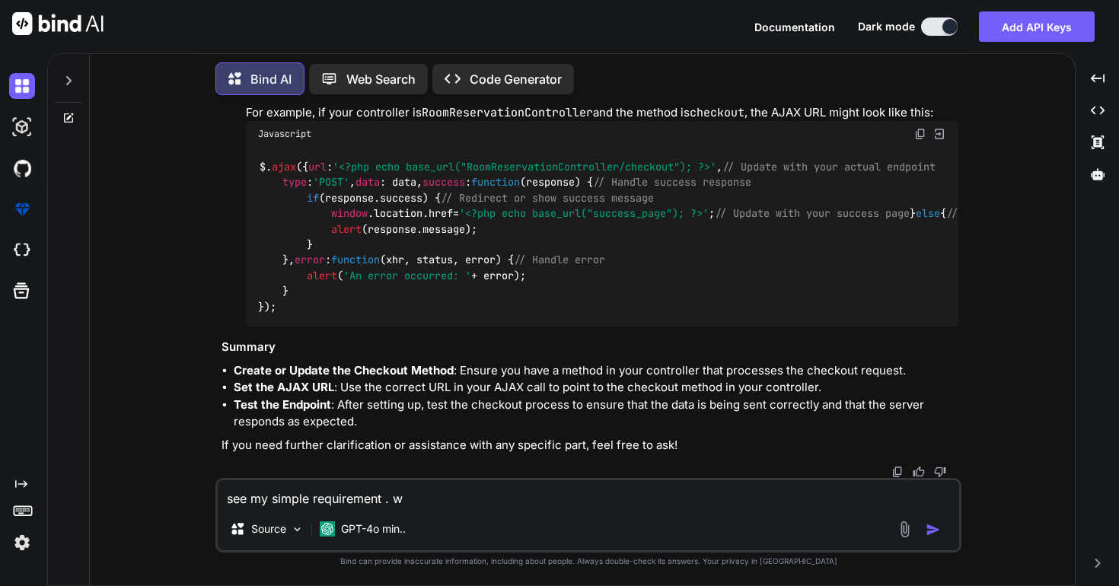
type textarea "x"
type textarea "see my simple requirement . whe"
type textarea "x"
type textarea "see my simple requirement . when"
type textarea "x"
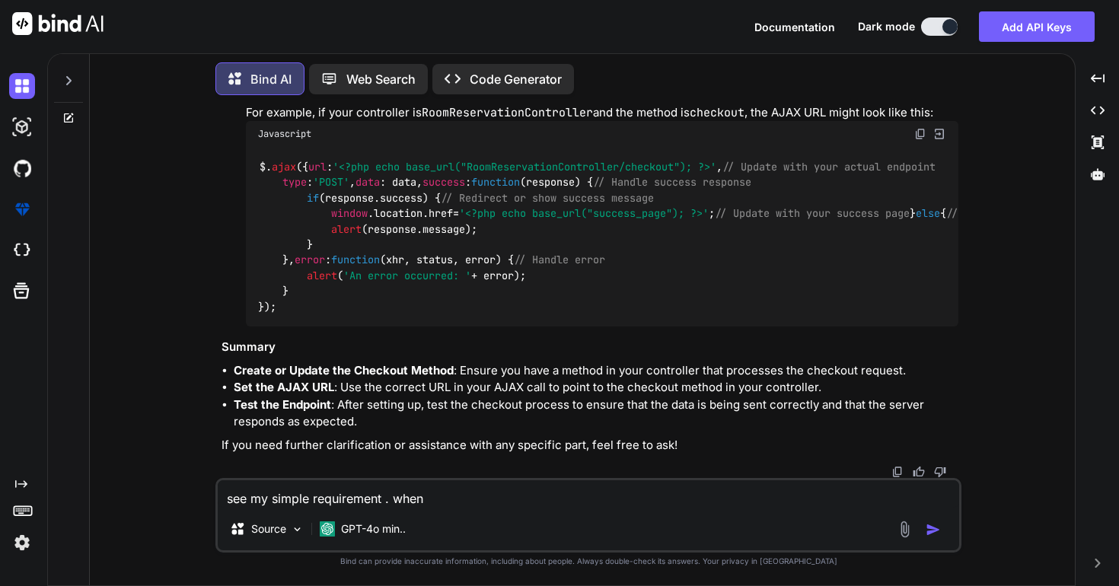
type textarea "see my simple requirement . when"
type textarea "x"
type textarea "see my simple requirement . when i"
type textarea "x"
type textarea "see my simple requirement . when i"
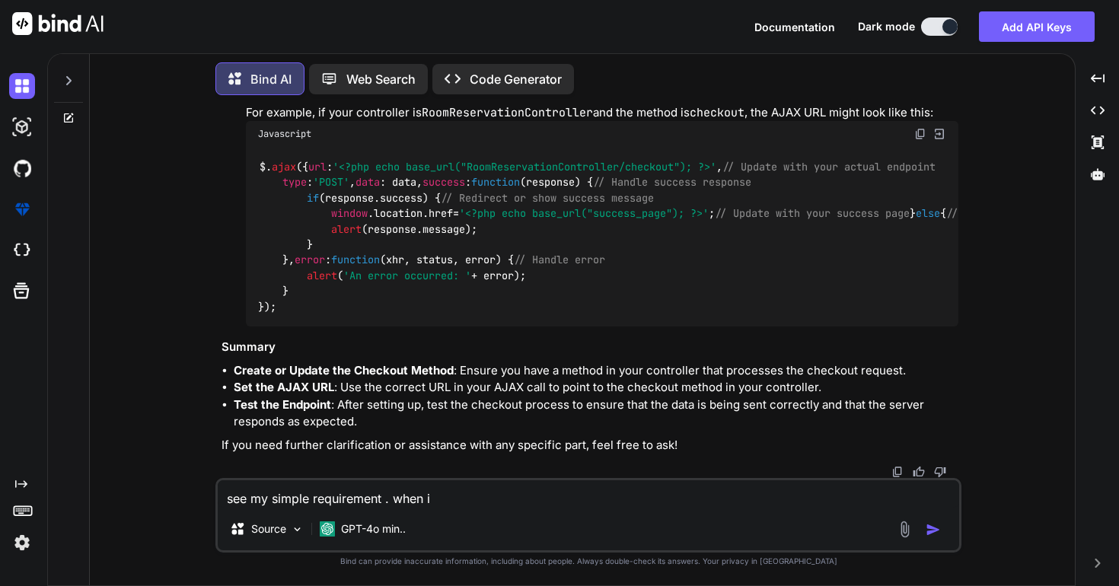
type textarea "x"
type textarea "see my simple requirement . when i c"
type textarea "x"
type textarea "see my simple requirement . when i cl"
type textarea "x"
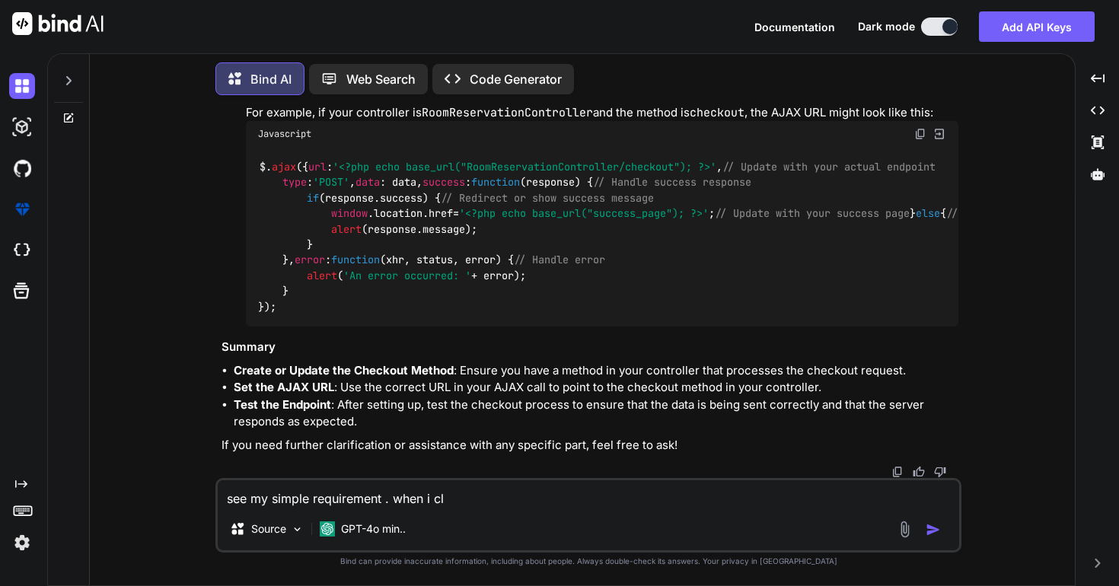
type textarea "see my simple requirement . when i cli"
type textarea "x"
type textarea "see my simple requirement . when i clic"
type textarea "x"
type textarea "see my simple requirement . when i click"
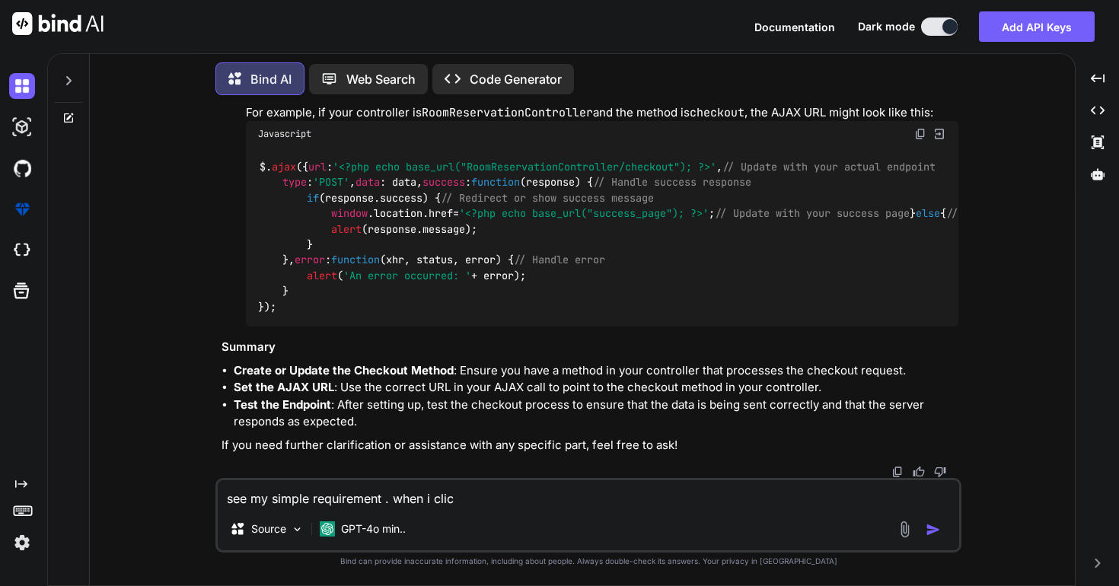
type textarea "x"
type textarea "see my simple requirement . when i click"
type textarea "x"
type textarea "see my simple requirement . when i click c"
type textarea "x"
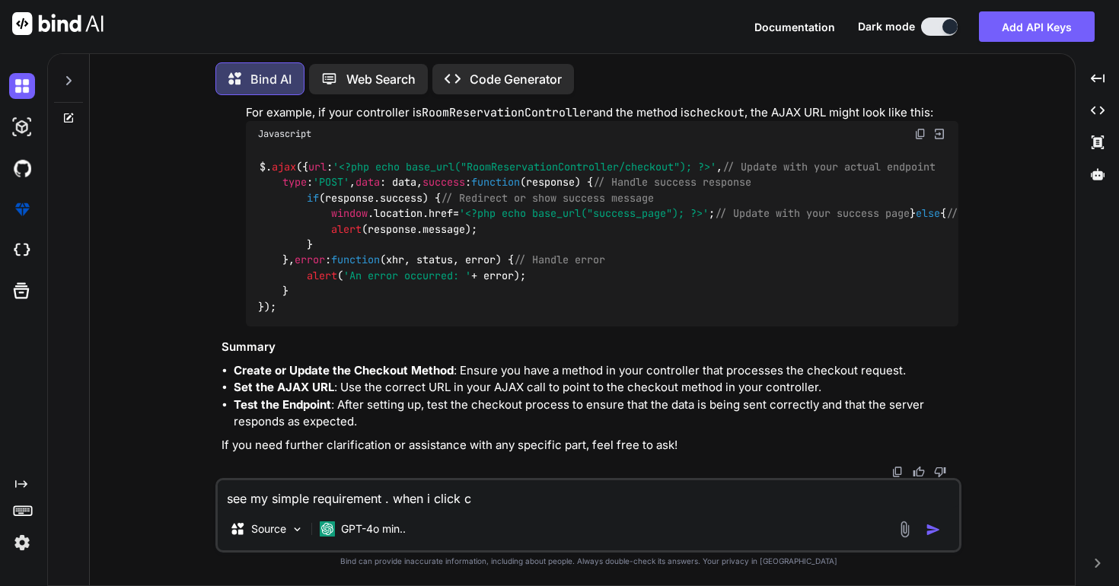
type textarea "see my simple requirement . when i click ch"
type textarea "x"
type textarea "see my simple requirement . when i click che"
type textarea "x"
type textarea "see my simple requirement . when i click chec"
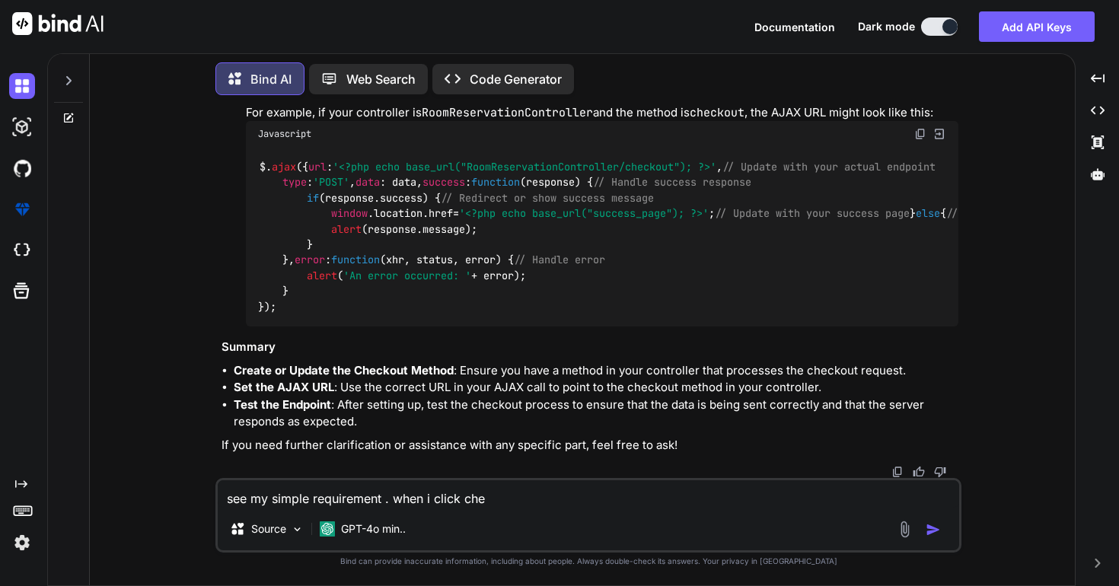
type textarea "x"
type textarea "see my simple requirement . when i click check"
type textarea "x"
type textarea "see my simple requirement . when i click checko"
type textarea "x"
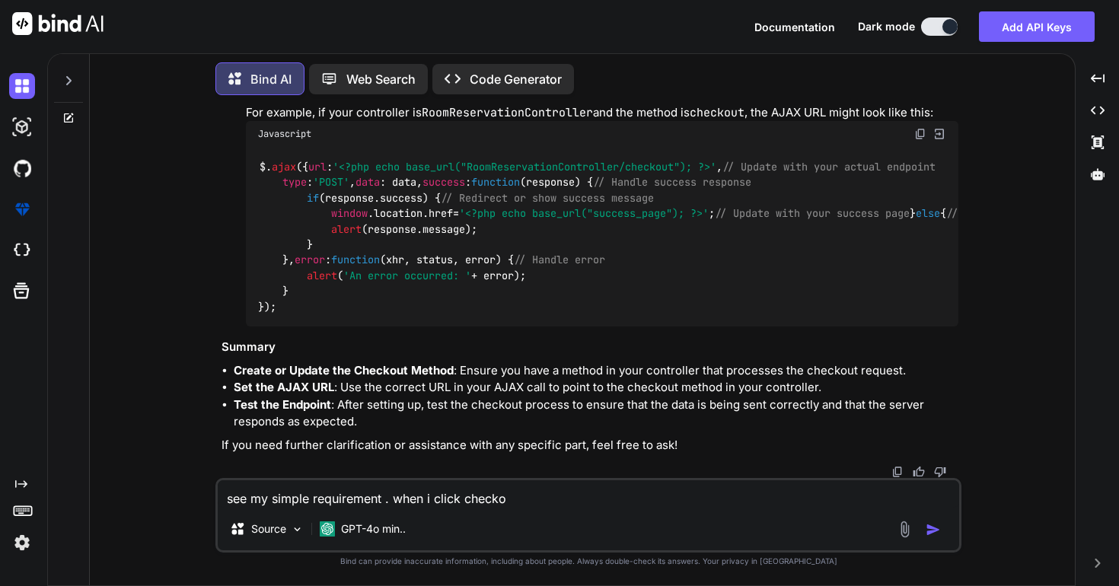
type textarea "see my simple requirement . when i click checkou"
type textarea "x"
type textarea "see my simple requirement . when i click checkout"
type textarea "x"
type textarea "see my simple requirement . when i click checkout"
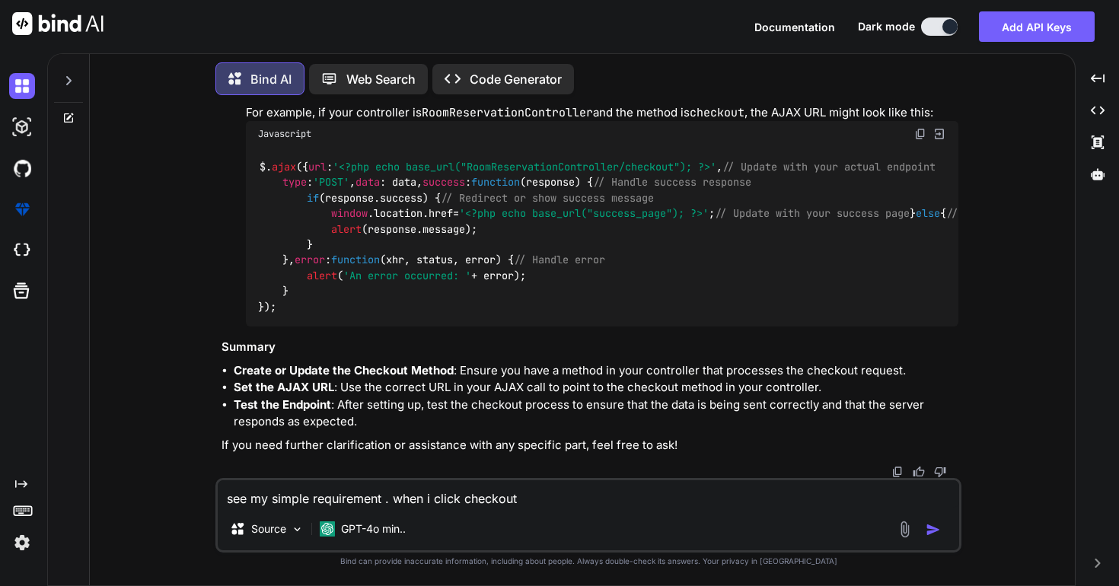
type textarea "x"
type textarea "see my simple requirement . when i click checkout b"
type textarea "x"
type textarea "see my simple requirement . when i click checkout bu"
type textarea "x"
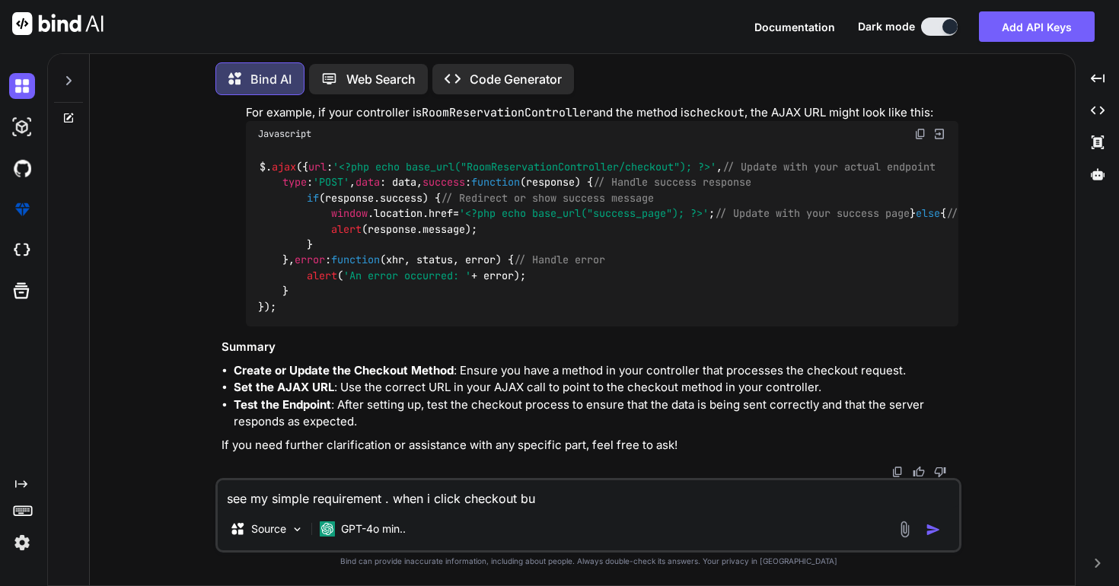
type textarea "see my simple requirement . when i click checkout but"
type textarea "x"
type textarea "see my simple requirement . when i click checkout butt"
type textarea "x"
type textarea "see my simple requirement . when i click checkout butto"
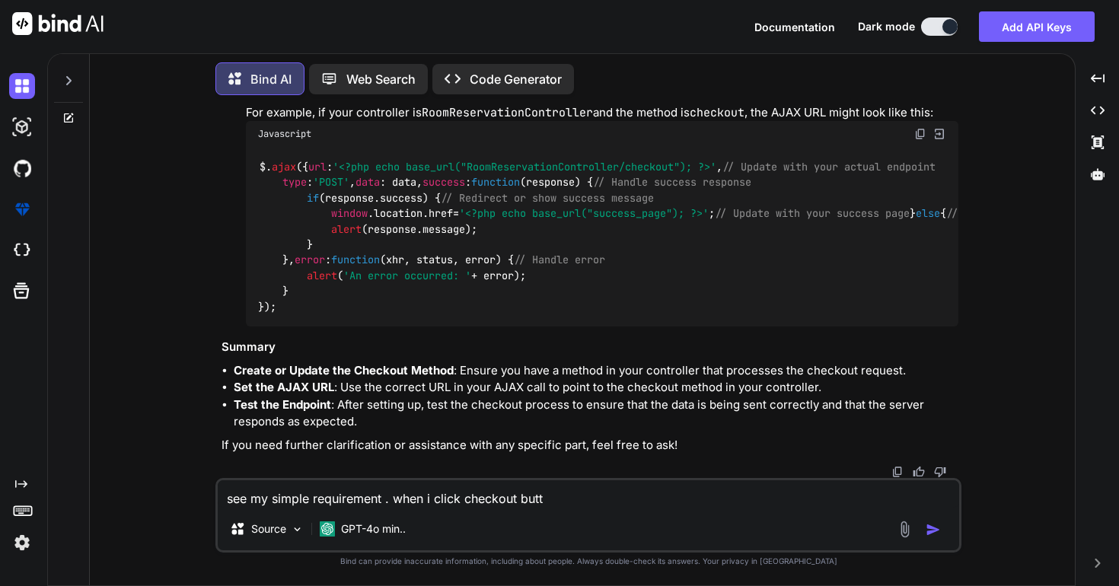
type textarea "x"
type textarea "see my simple requirement . when i click checkout button"
type textarea "x"
type textarea "see my simple requirement . when i click checkout button"
type textarea "x"
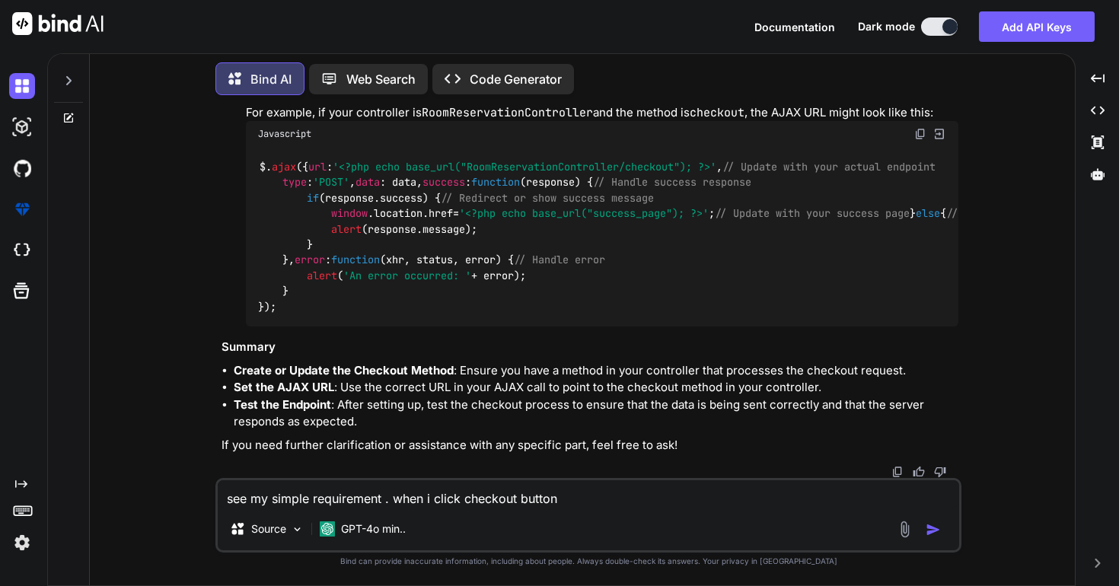
type textarea "see my simple requirement . when i click checkout button t"
type textarea "x"
type textarea "see my simple requirement . when i click checkout button th"
type textarea "x"
type textarea "see my simple requirement . when i click checkout button the"
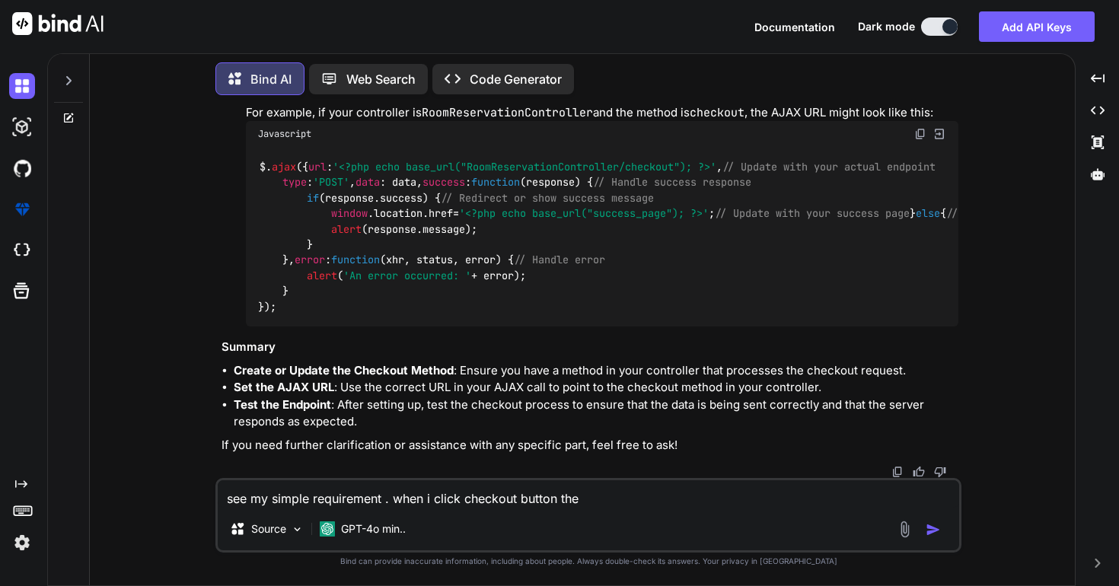
type textarea "x"
type textarea "see my simple requirement . when i click checkout button then"
type textarea "x"
type textarea "see my simple requirement . when i click checkout button then"
type textarea "x"
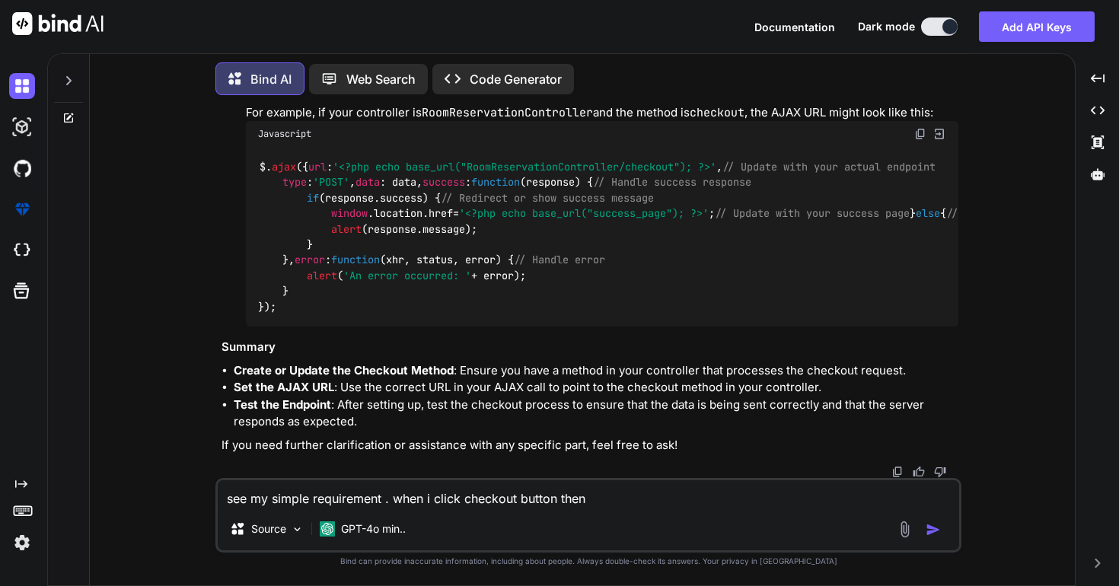
type textarea "see my simple requirement . when i click checkout button then u"
type textarea "x"
type textarea "see my simple requirement . when i click checkout button then up"
type textarea "x"
type textarea "see my simple requirement . when i click checkout button then upd"
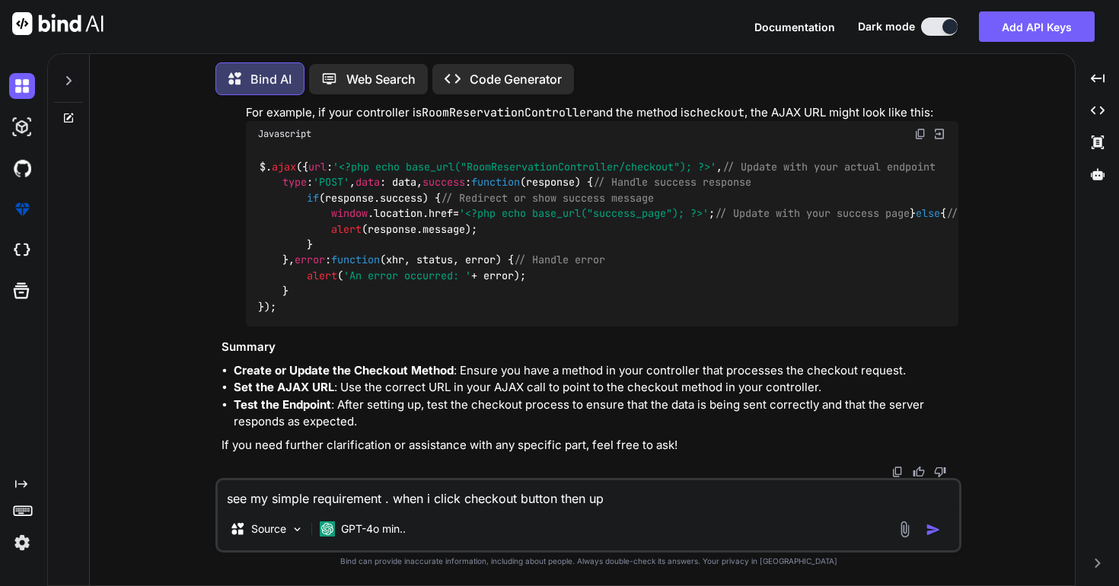
type textarea "x"
type textarea "see my simple requirement . when i click checkout button then upda"
type textarea "x"
type textarea "see my simple requirement . when i click checkout button then updat"
type textarea "x"
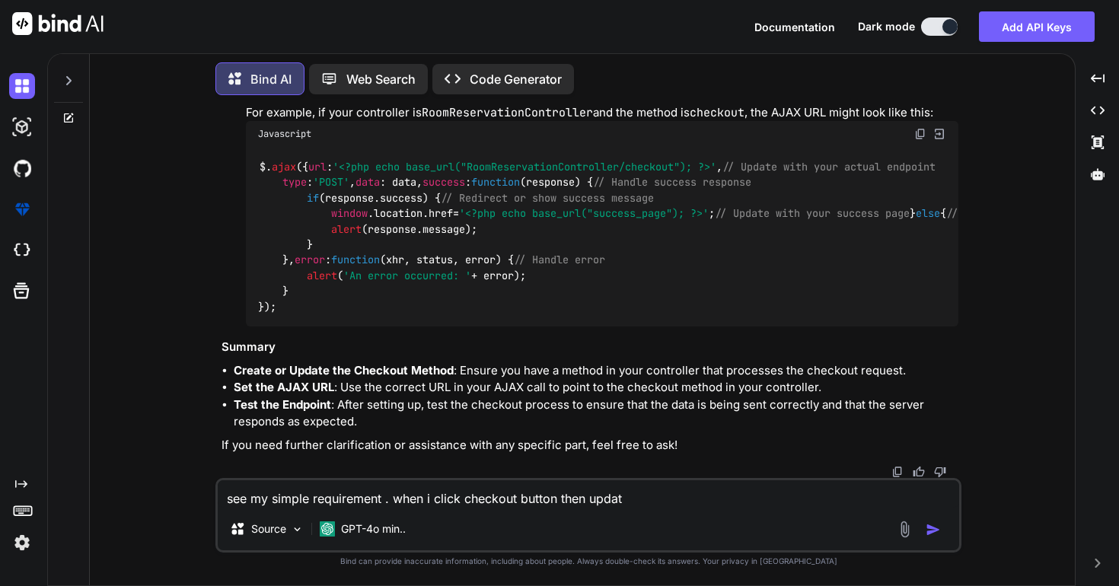
type textarea "see my simple requirement . when i click checkout button then update"
type textarea "x"
type textarea "see my simple requirement . when i click checkout button then update"
type textarea "x"
type textarea "see my simple requirement . when i click checkout button then update t"
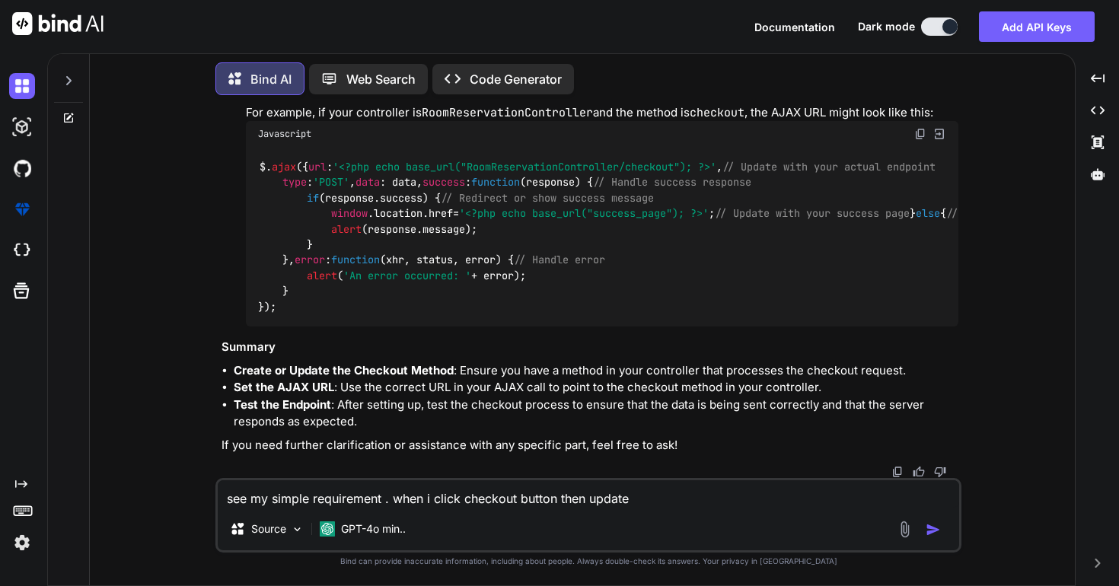
type textarea "x"
type textarea "see my simple requirement . when i click checkout button then update th"
type textarea "x"
type textarea "see my simple requirement . when i click checkout button then update the"
type textarea "x"
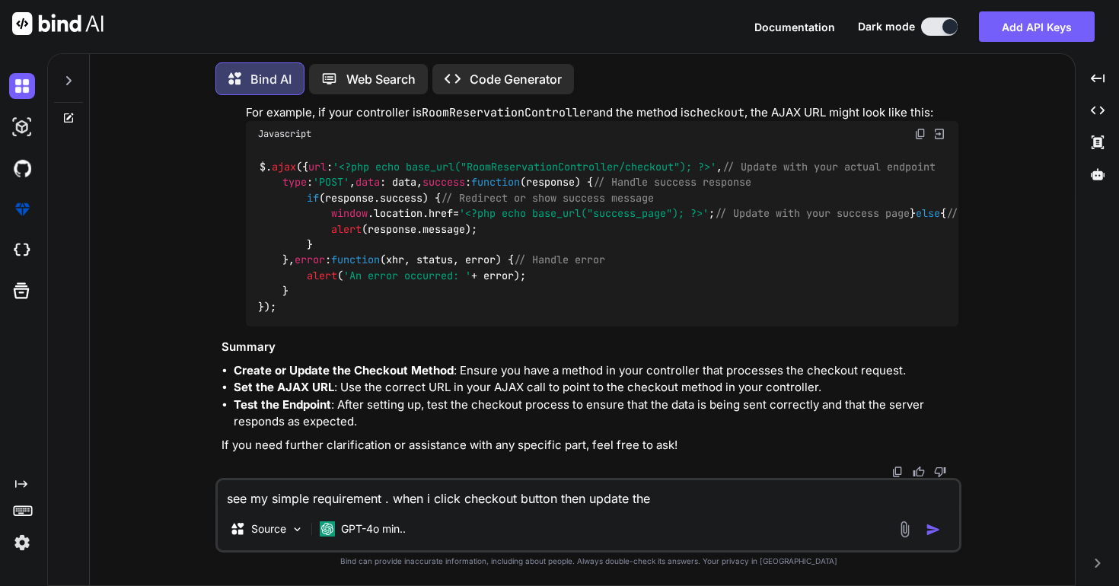
type textarea "see my simple requirement . when i click checkout button then update the"
type textarea "x"
type textarea "see my simple requirement . when i click checkout button then update the u"
type textarea "x"
type textarea "see my simple requirement . when i click checkout button then update the us"
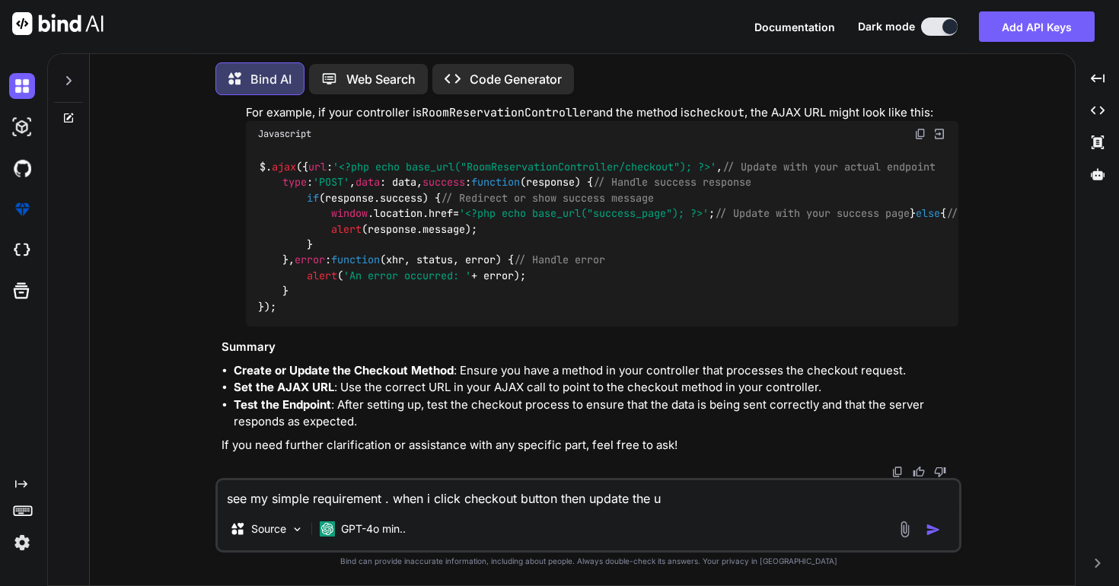
type textarea "x"
type textarea "see my simple requirement . when i click checkout button then update the use"
type textarea "x"
type textarea "see my simple requirement . when i click checkout button then update the user"
type textarea "x"
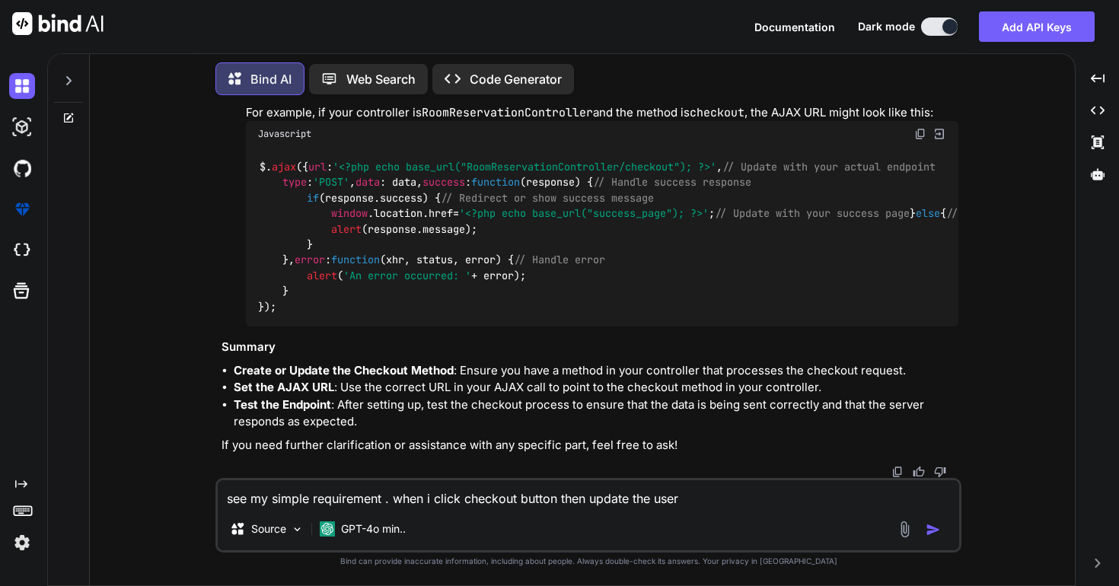
type textarea "see my simple requirement . when i click checkout button then update the use"
type textarea "x"
type textarea "see my simple requirement . when i click checkout button then update the us"
type textarea "x"
type textarea "see my simple requirement . when i click checkout button then update the u"
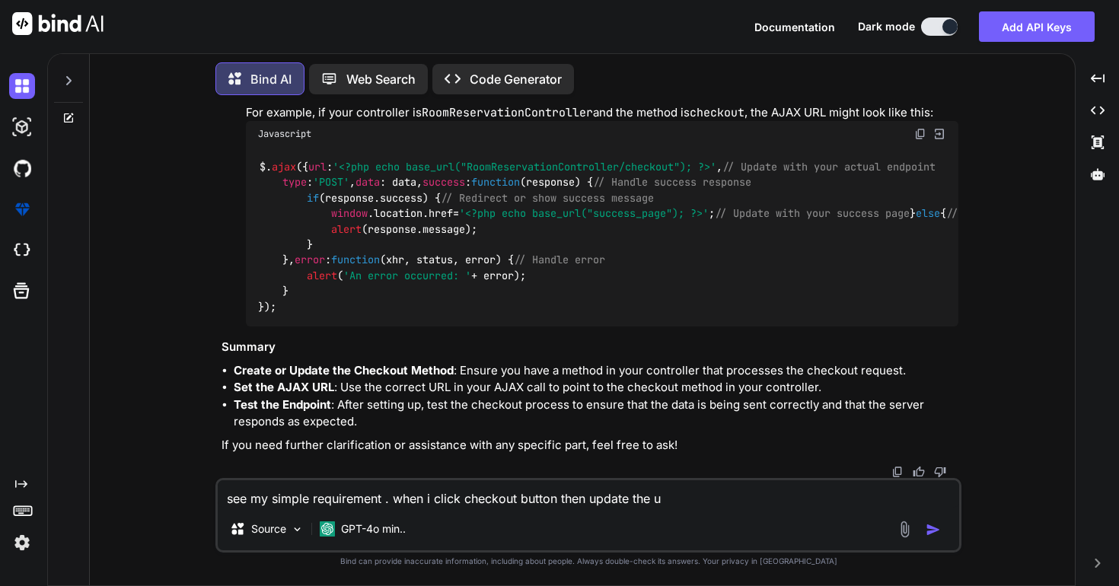
type textarea "x"
type textarea "see my simple requirement . when i click checkout button then update the"
type textarea "x"
type textarea "see my simple requirement . when i click checkout button then update the c"
type textarea "x"
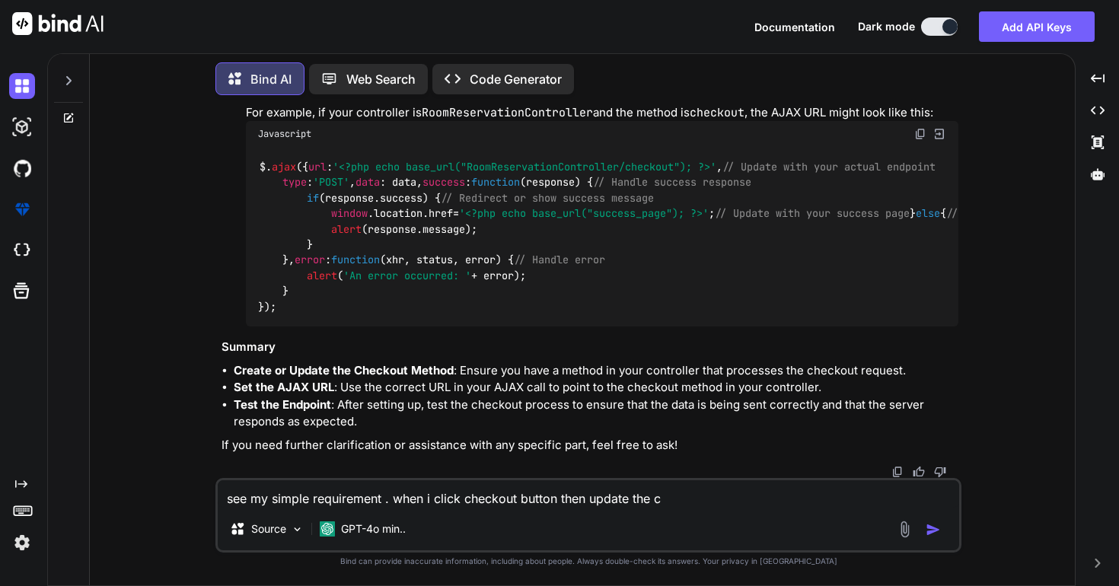
type textarea "see my simple requirement . when i click checkout button then update the cu"
type textarea "x"
type textarea "see my simple requirement . when i click checkout button then update the cus"
type textarea "x"
type textarea "see my simple requirement . when i click checkout button then update the cust"
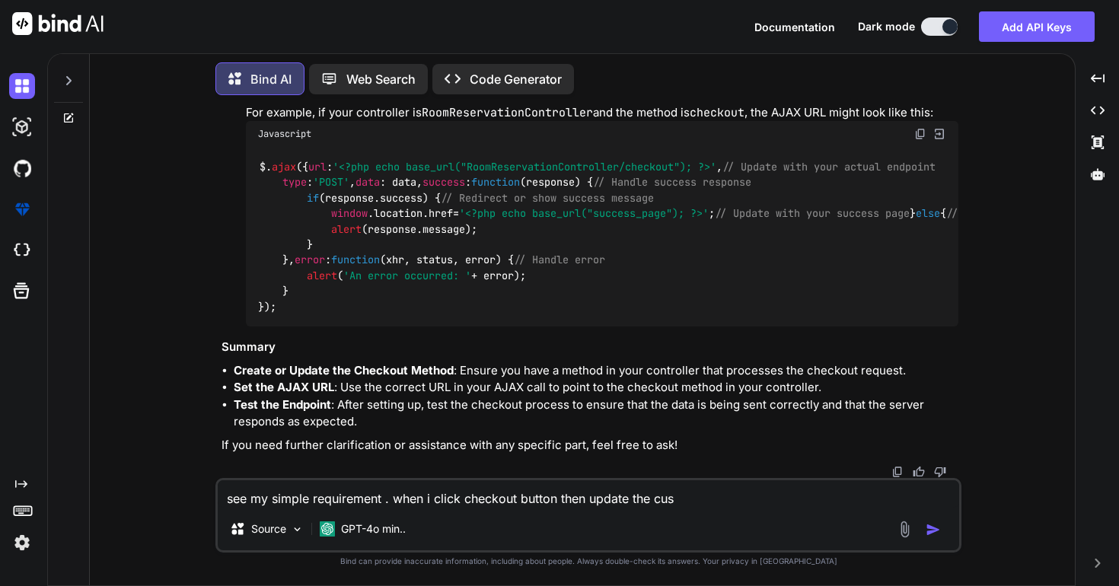
type textarea "x"
type textarea "see my simple requirement . when i click checkout button then update the custo"
type textarea "x"
type textarea "see my simple requirement . when i click checkout button then update the custom"
type textarea "x"
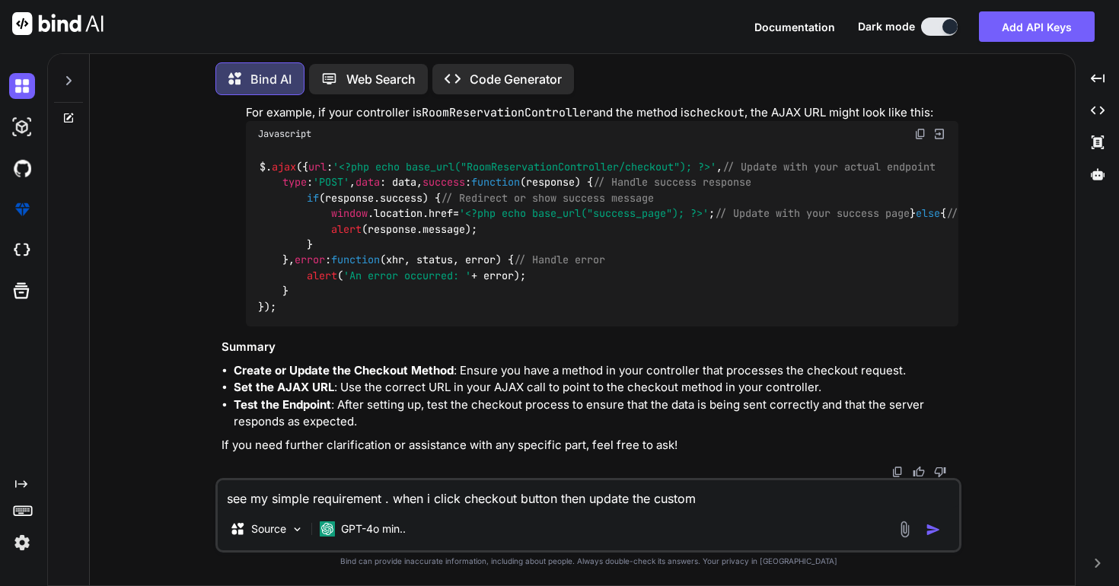
type textarea "see my simple requirement . when i click checkout button then update the custome"
type textarea "x"
type textarea "see my simple requirement . when i click checkout button then update the custom…"
type textarea "x"
type textarea "see my simple requirement . when i click checkout button then update the custom…"
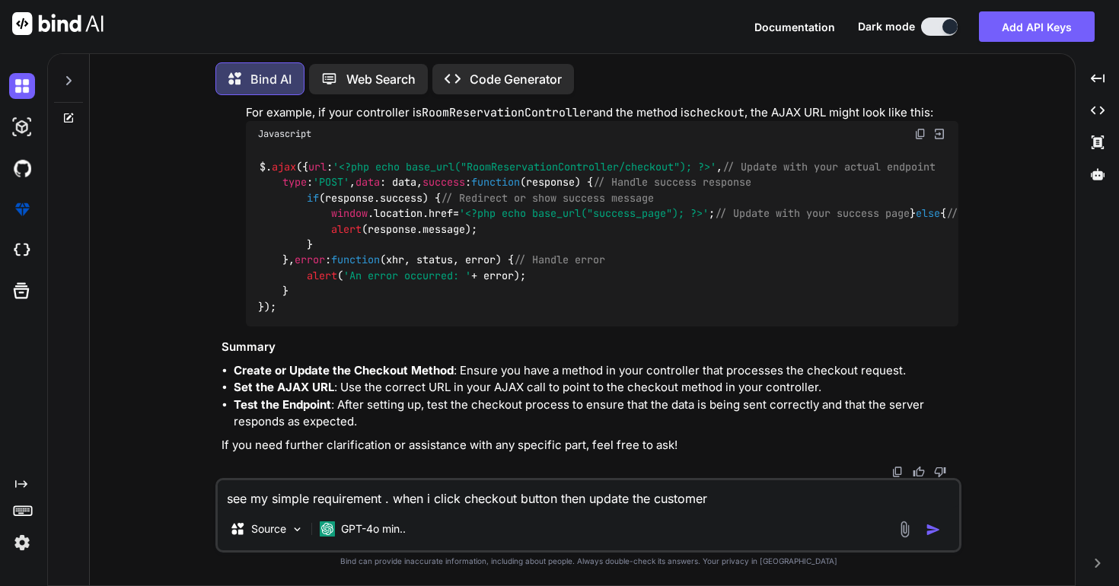
type textarea "x"
type textarea "see my simple requirement . when i click checkout button then update the custom…"
type textarea "x"
type textarea "see my simple requirement . when i click checkout button then update the custom…"
type textarea "x"
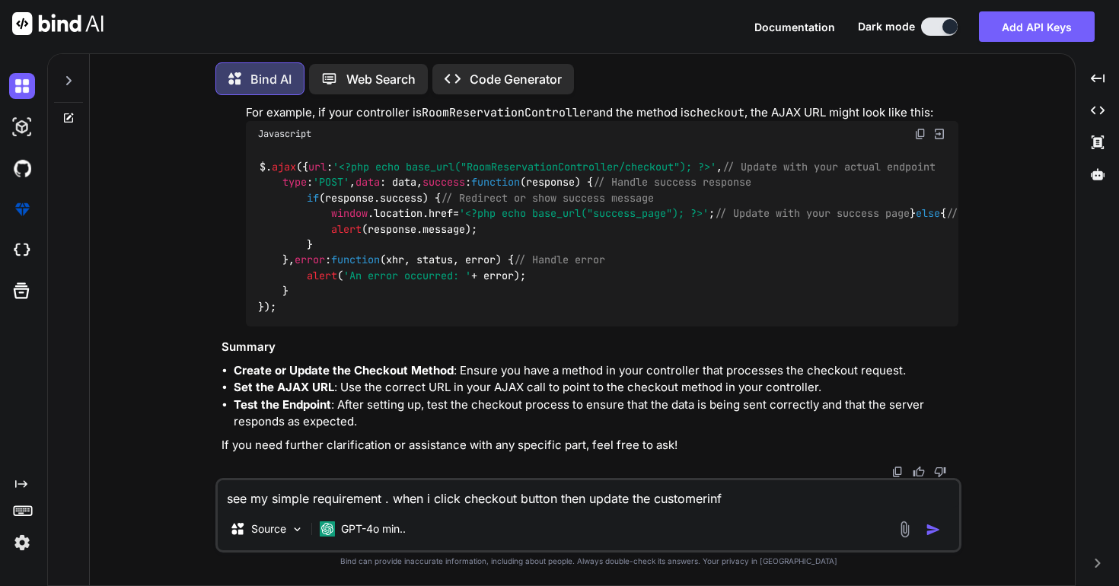
type textarea "see my simple requirement . when i click checkout button then update the custom…"
type textarea "x"
type textarea "see my simple requirement . when i click checkout button then update the custom…"
type textarea "x"
type textarea "see my simple requirement . when i click checkout button then update the custom…"
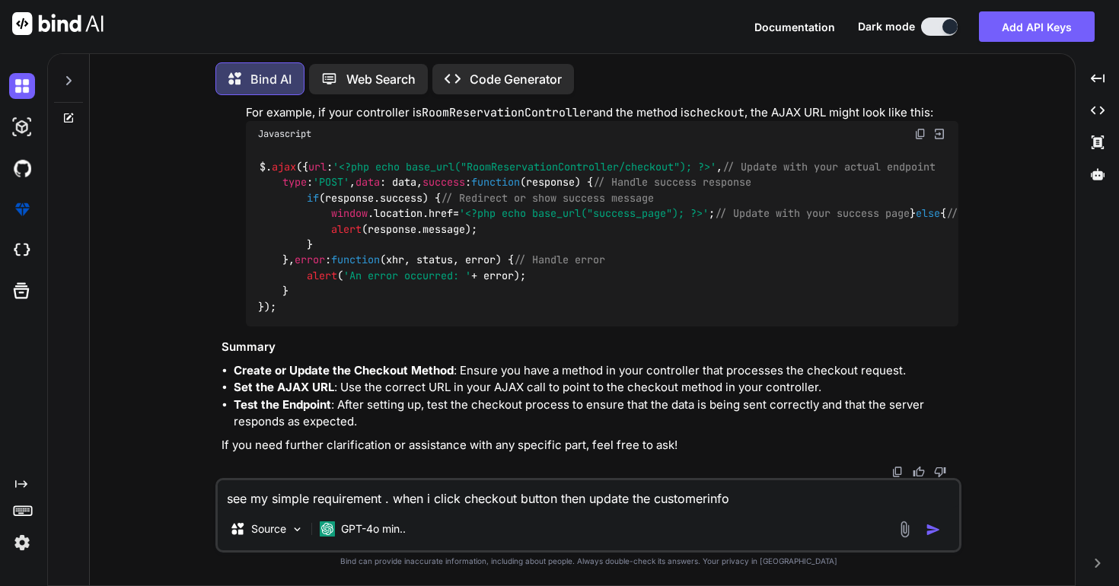
type textarea "x"
type textarea "see my simple requirement . when i click checkout button then update the custom…"
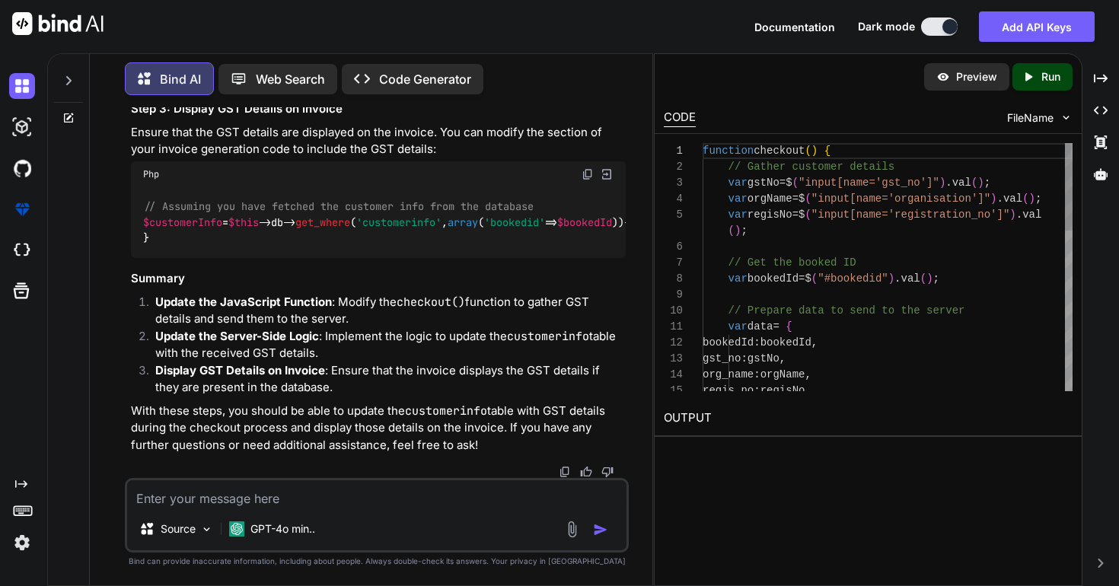
scroll to position [26916, 0]
click at [1110, 79] on div "Created with Pixso." at bounding box center [1101, 78] width 24 height 26
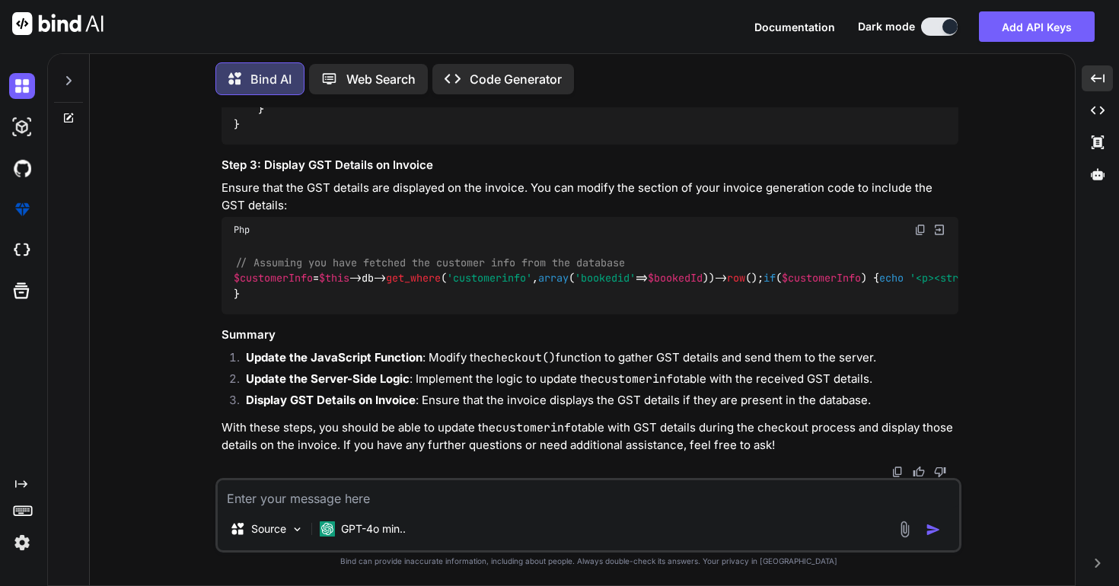
scroll to position [20624, 0]
copy span "RoomReservationController"
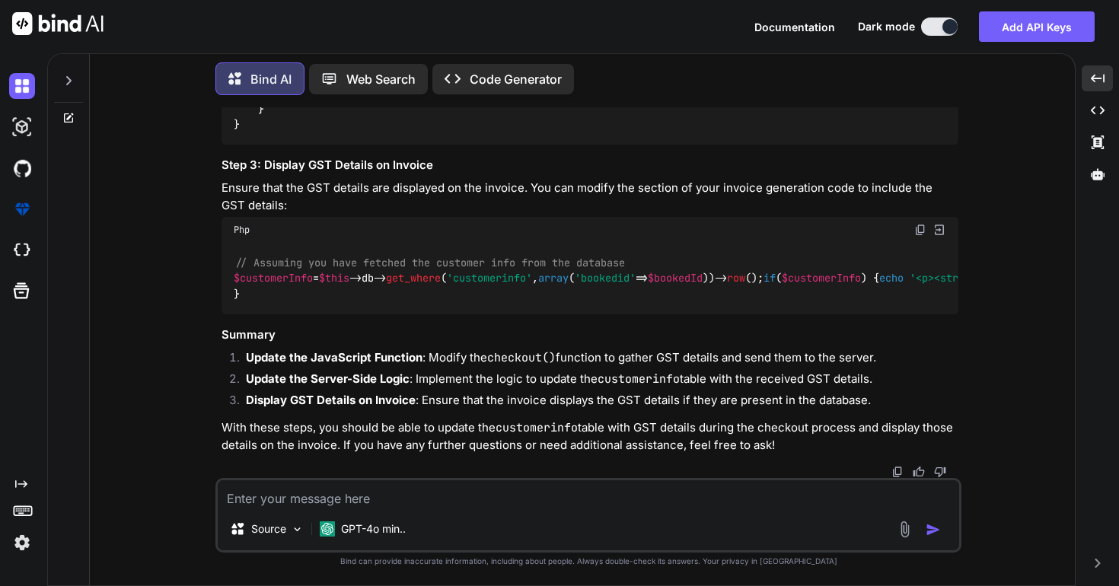
click at [512, 504] on textarea at bounding box center [589, 493] width 742 height 27
paste textarea "<?php defined('BASEPATH') OR exit('No direct script access allowed'); class Roo…"
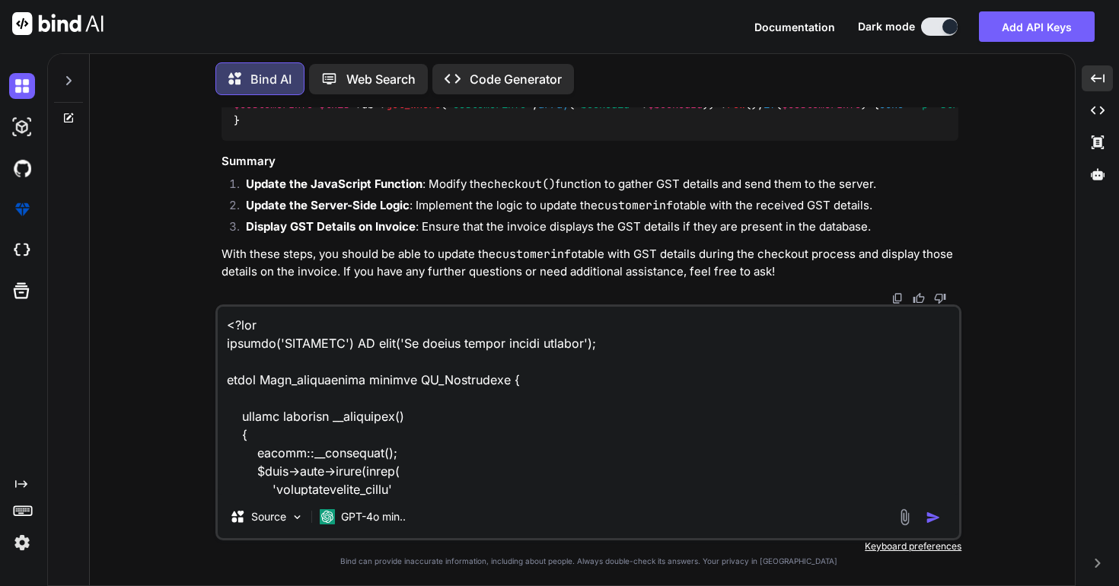
scroll to position [63051, 0]
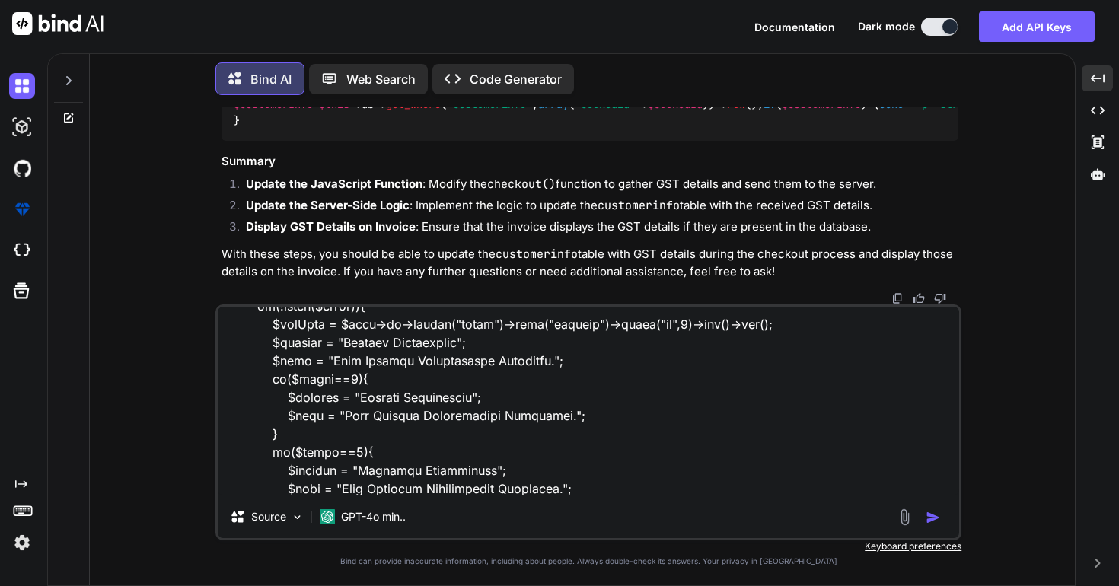
paste textarea "application/modules/room_reservation/controllers/Room_reservation.php"
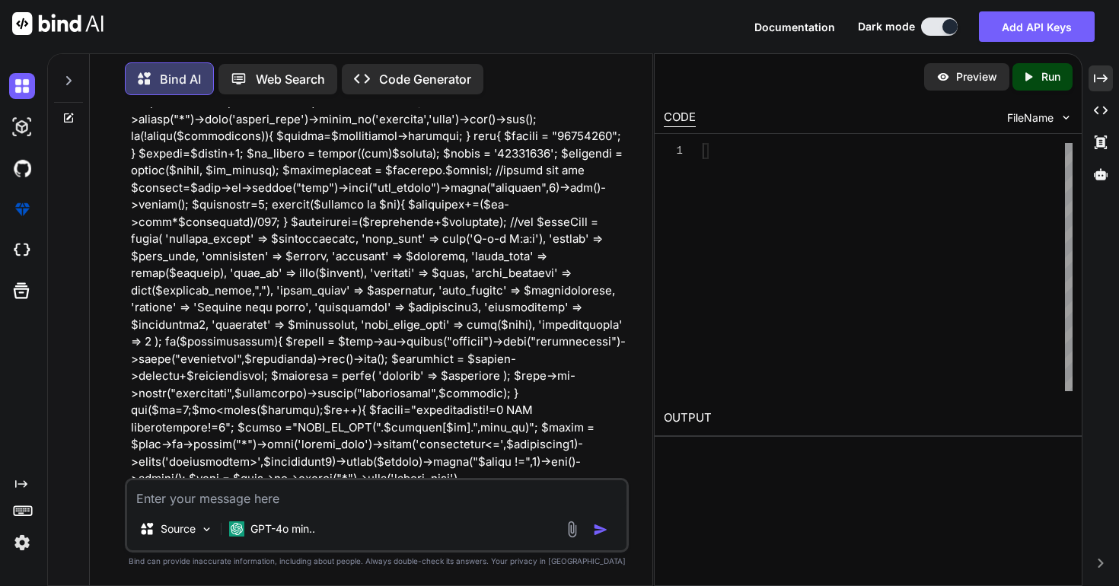
scroll to position [58093, 0]
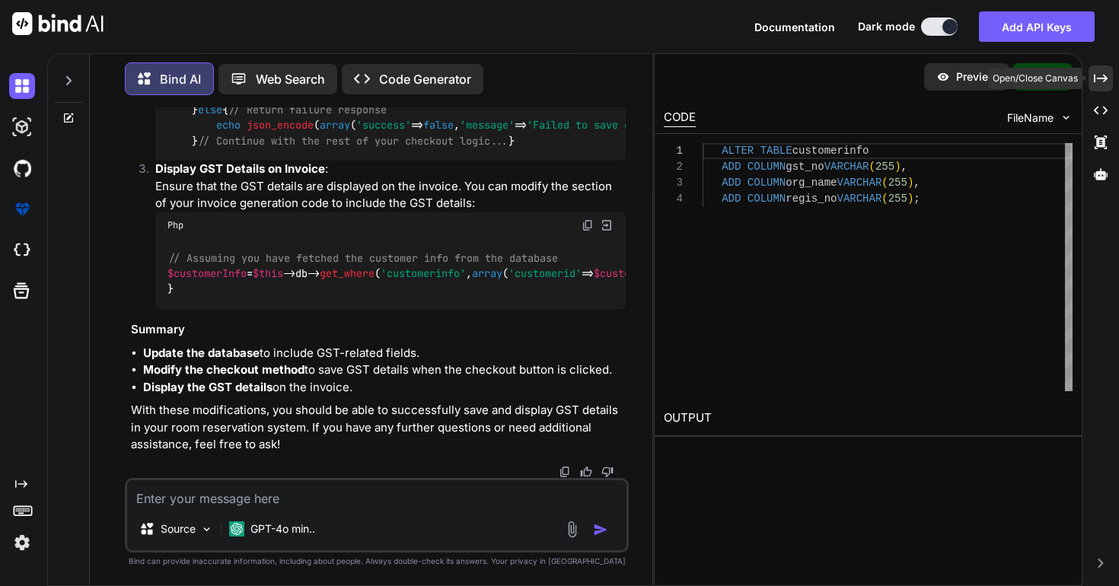
click at [1106, 72] on icon "Created with Pixso." at bounding box center [1101, 79] width 14 height 14
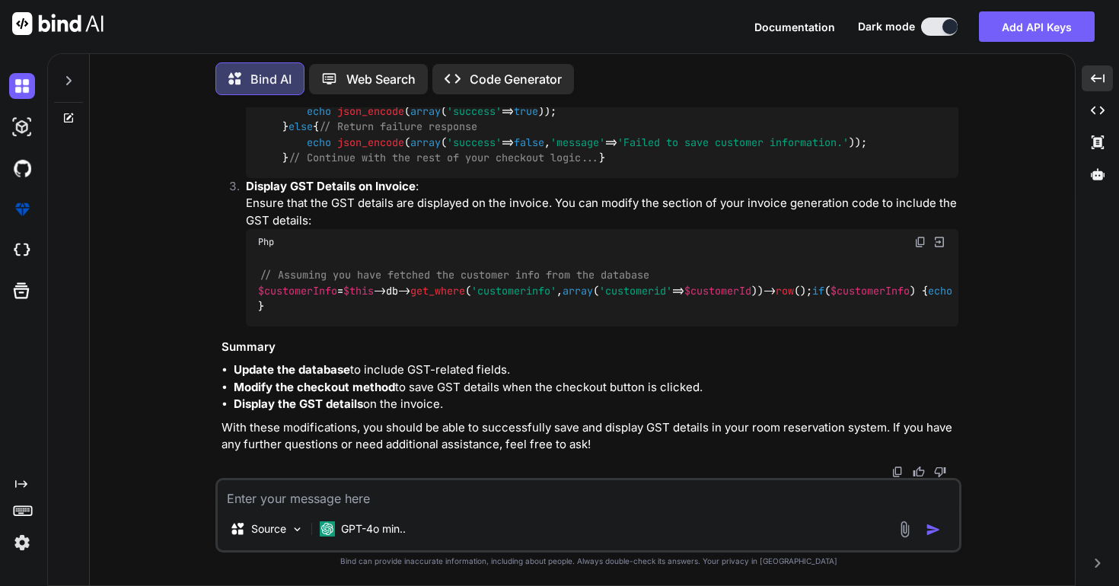
scroll to position [40851, 0]
drag, startPoint x: 296, startPoint y: 225, endPoint x: 410, endPoint y: 226, distance: 114.2
click at [410, 166] on code "public function checkout ( $id = null ) { $this ->permission-> method ( 'room_r…" at bounding box center [836, 65] width 1157 height 202
copy code "function checkout"
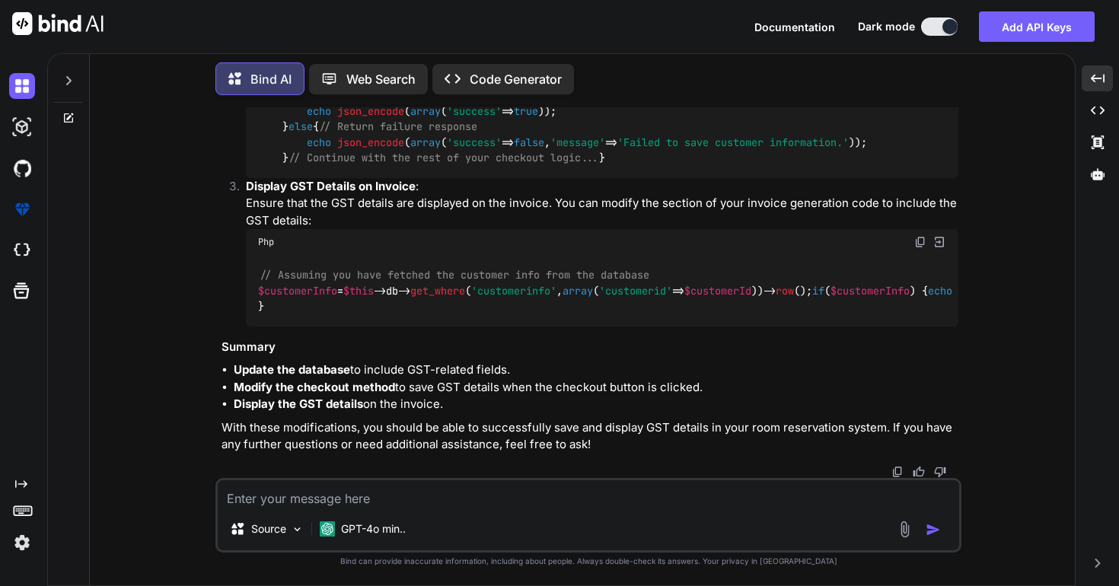
drag, startPoint x: 280, startPoint y: 174, endPoint x: 467, endPoint y: 429, distance: 315.4
click at [467, 178] on div "public function checkout ( $id = null ) { $this ->permission-> method ( 'room_r…" at bounding box center [602, 65] width 713 height 226
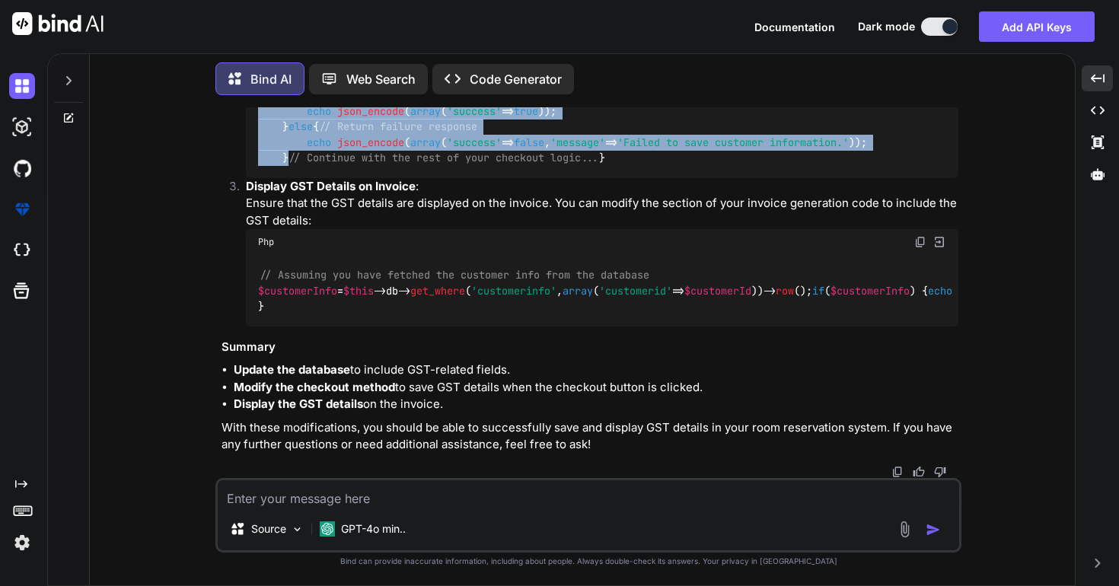
scroll to position [41192, 0]
copy code "// Get GST details from POST request $gstNo = $this ->input-> post ( 'gst_no' ,…"
click at [317, 149] on span "echo" at bounding box center [319, 143] width 24 height 14
drag, startPoint x: 298, startPoint y: 436, endPoint x: 286, endPoint y: 324, distance: 113.4
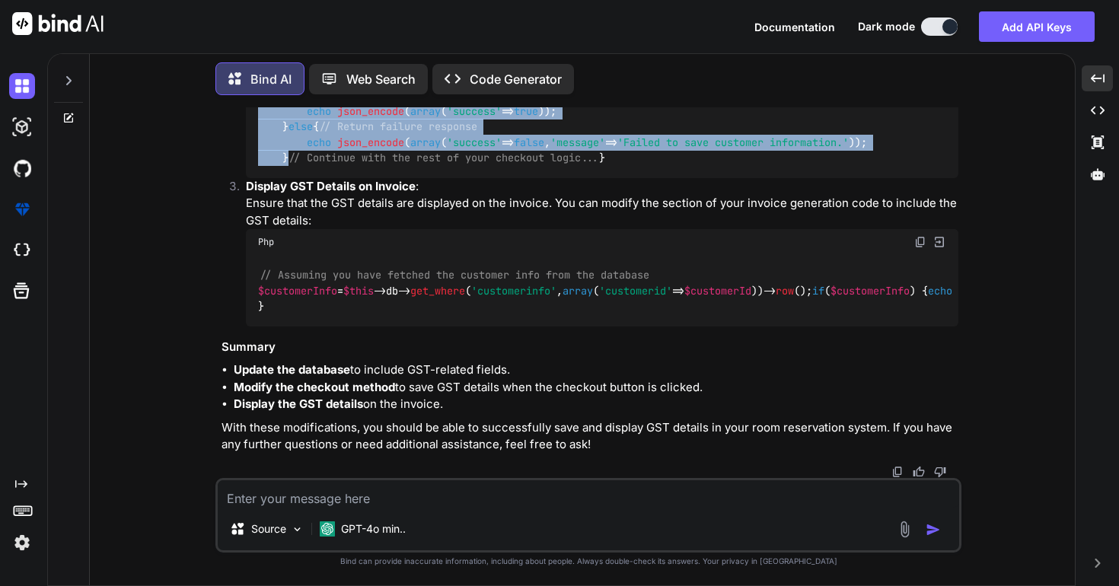
click at [286, 178] on div "public function checkout ( $id = null ) { $this ->permission-> method ( 'room_r…" at bounding box center [602, 65] width 713 height 226
copy code "// Check if the operation was successful if ( $this ->db-> affected_rows () > 0…"
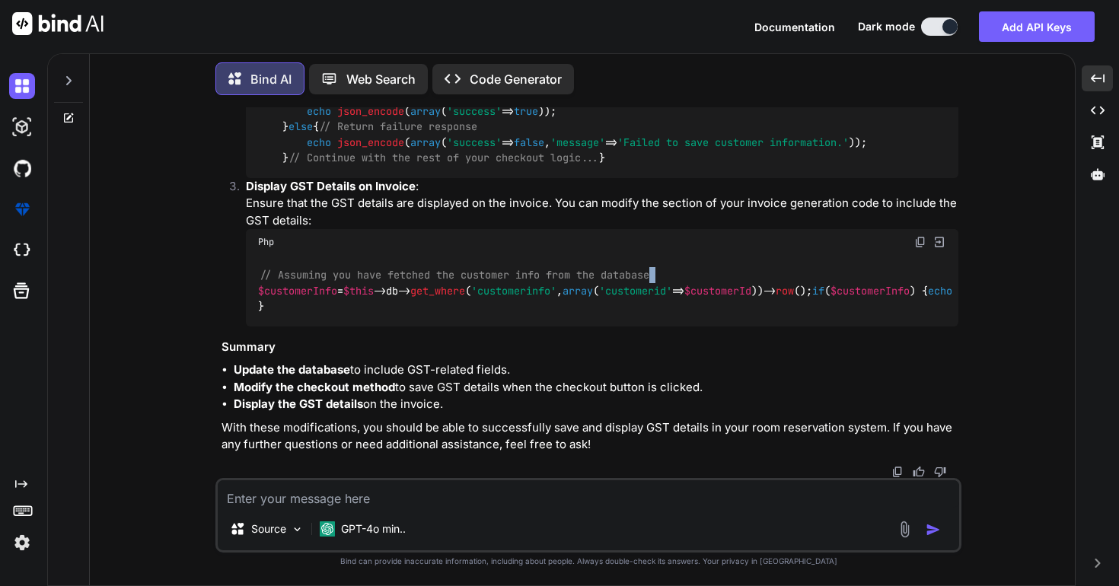
drag, startPoint x: 257, startPoint y: 290, endPoint x: 741, endPoint y: 276, distance: 483.7
click at [741, 276] on div "// Assuming you have fetched the customer info from the database $customerInfo …" at bounding box center [602, 290] width 713 height 71
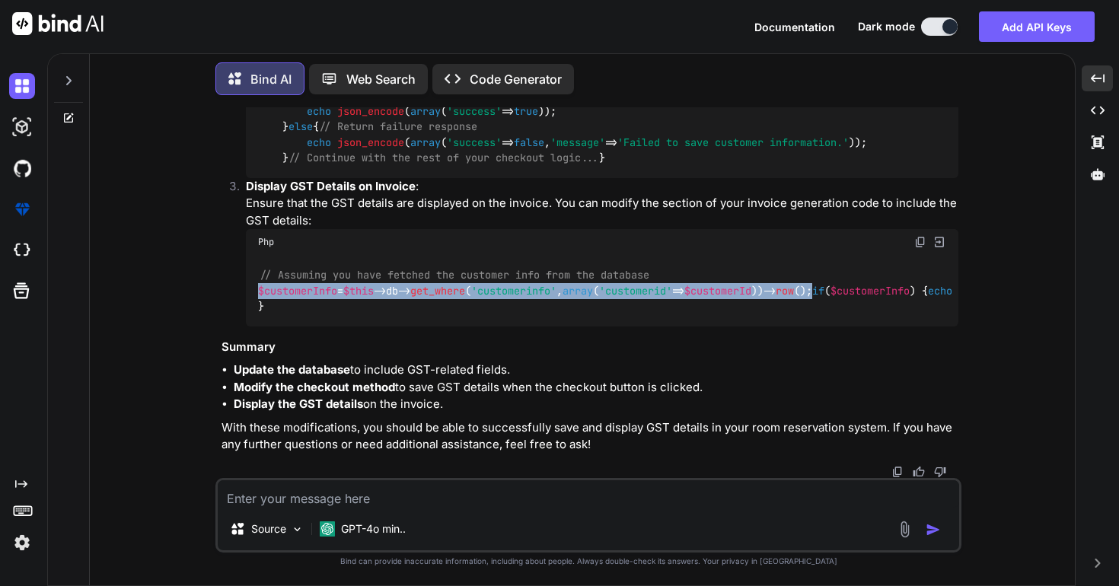
drag, startPoint x: 865, startPoint y: 292, endPoint x: 237, endPoint y: 292, distance: 628.2
click at [237, 292] on li "Display GST Details on Invoice : Ensure that the GST details are displayed on t…" at bounding box center [596, 252] width 725 height 148
copy code "$customerInfo = $this ->db-> get_where ( 'customerinfo' , array ( 'customerid' …"
click at [819, 265] on div "// Assuming you have fetched the customer info from the database $customerInfo …" at bounding box center [602, 290] width 713 height 71
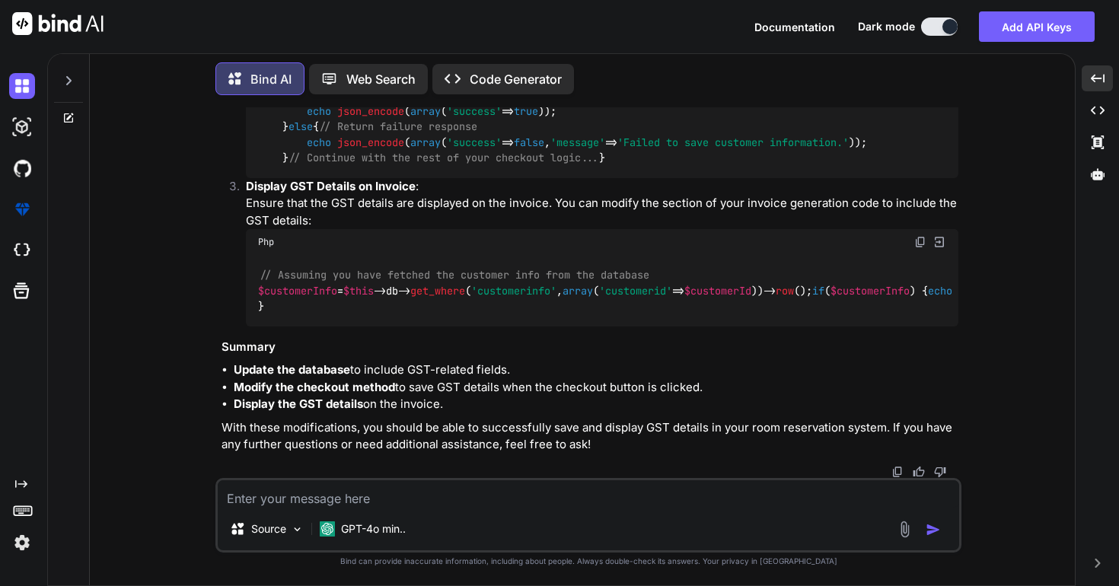
scroll to position [41471, 0]
drag, startPoint x: 273, startPoint y: 326, endPoint x: 251, endPoint y: 273, distance: 58.0
click at [251, 273] on div "// Assuming you have fetched the customer info from the database $customerInfo …" at bounding box center [602, 290] width 713 height 71
copy code "if ( $customerInfo ) { echo '<p><strong>GST No:</strong> ' . html_escape ( $cus…"
click at [340, 484] on textarea at bounding box center [589, 493] width 742 height 27
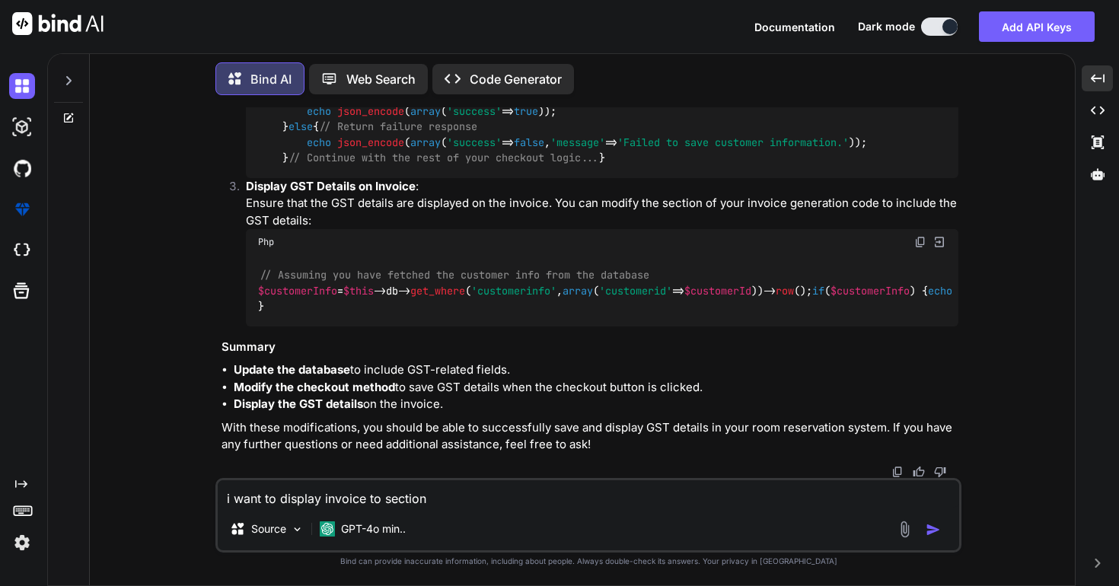
paste textarea "<div class="invp-11"> <p class="invp-8"> <?php echo display("invoiced_to") ?></…"
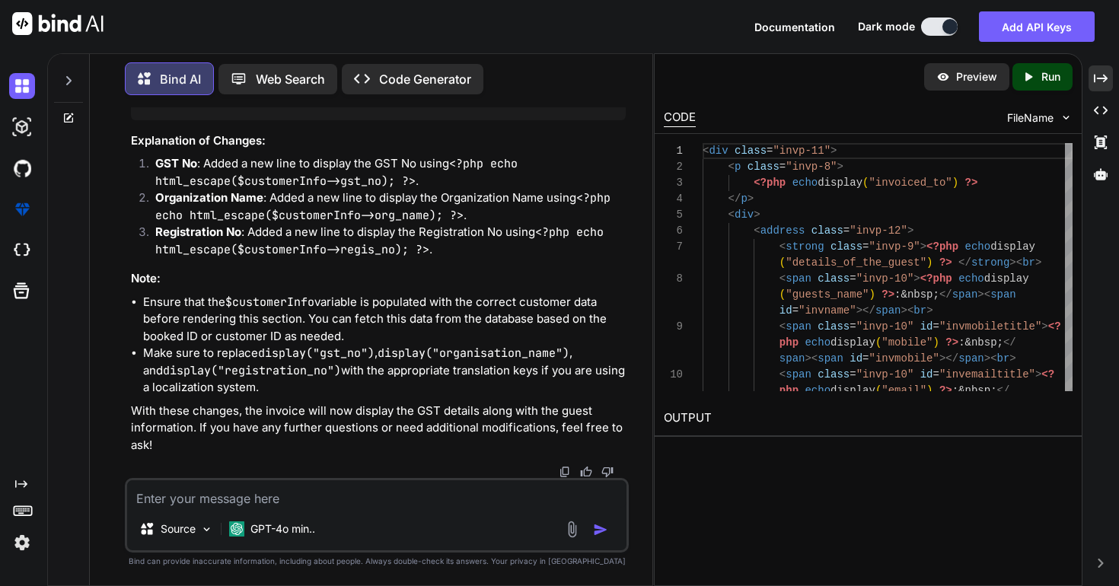
scroll to position [0, 161]
click at [66, 76] on icon at bounding box center [68, 80] width 5 height 9
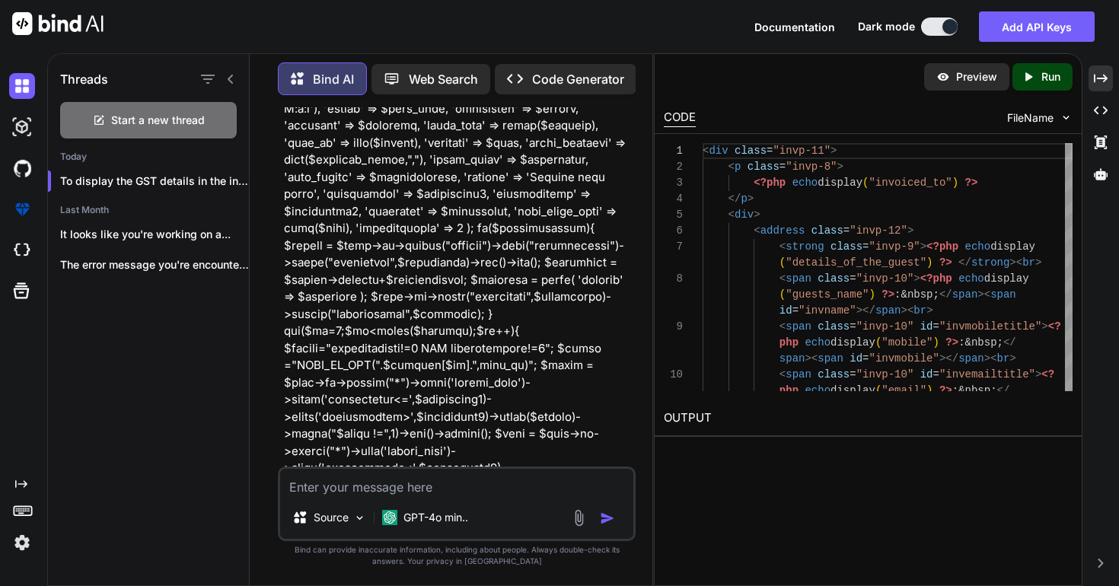
scroll to position [81976, 0]
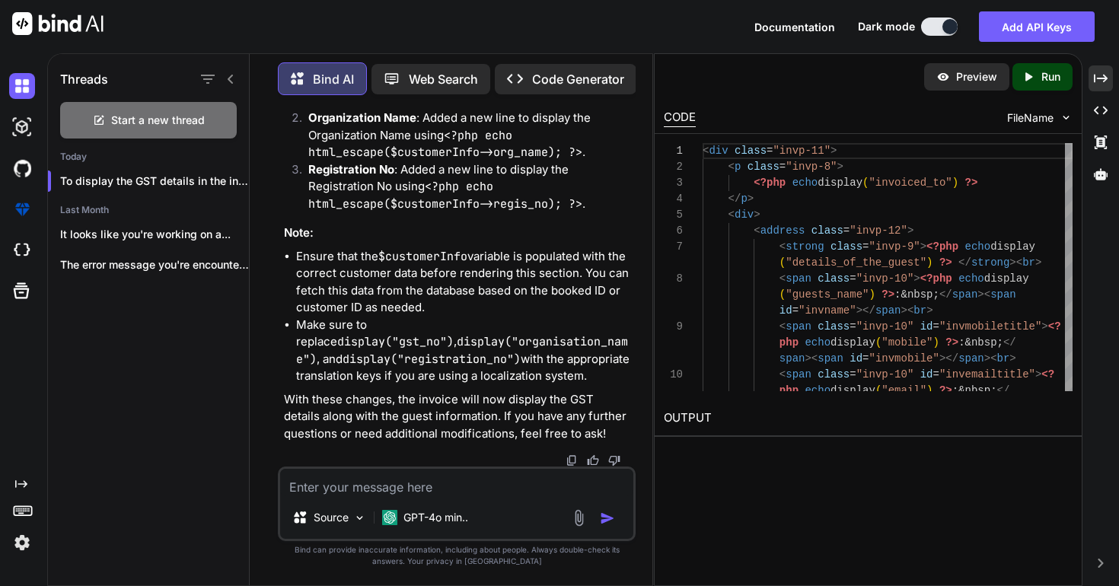
click at [66, 72] on h1 "Threads" at bounding box center [84, 79] width 48 height 18
click at [229, 75] on icon at bounding box center [230, 79] width 5 height 9
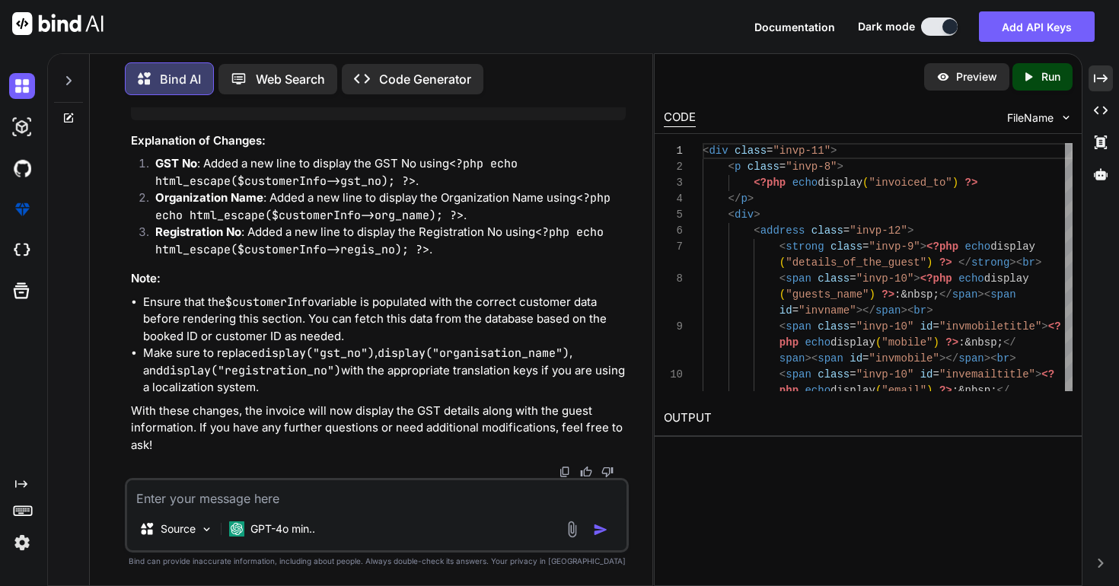
scroll to position [58769, 0]
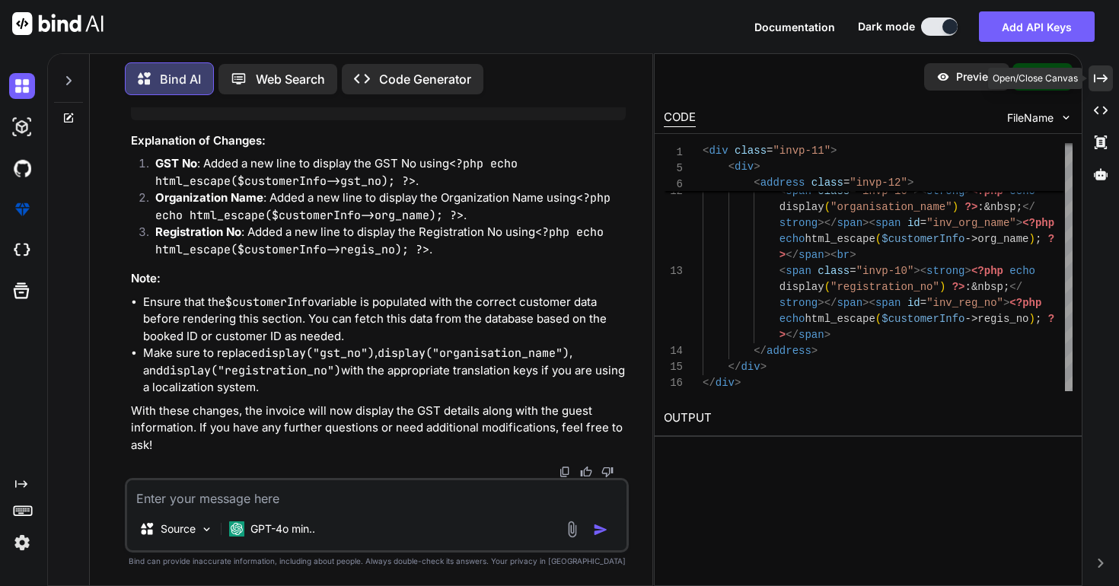
click at [1108, 74] on div "Created with Pixso." at bounding box center [1101, 78] width 24 height 26
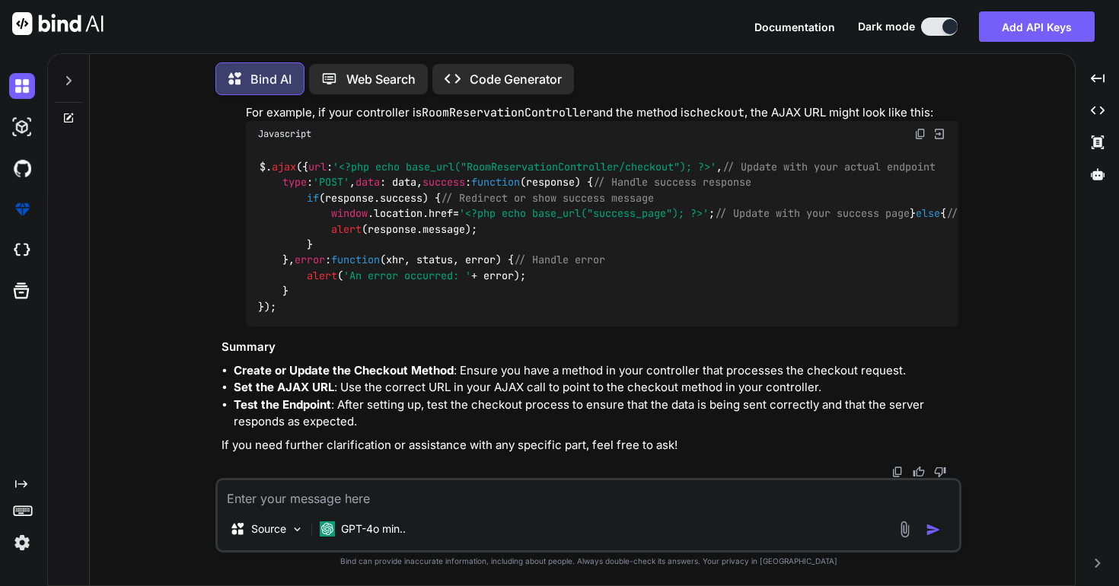
scroll to position [18788, 0]
type textarea "x"
click at [507, 494] on textarea at bounding box center [589, 493] width 742 height 27
type textarea "i"
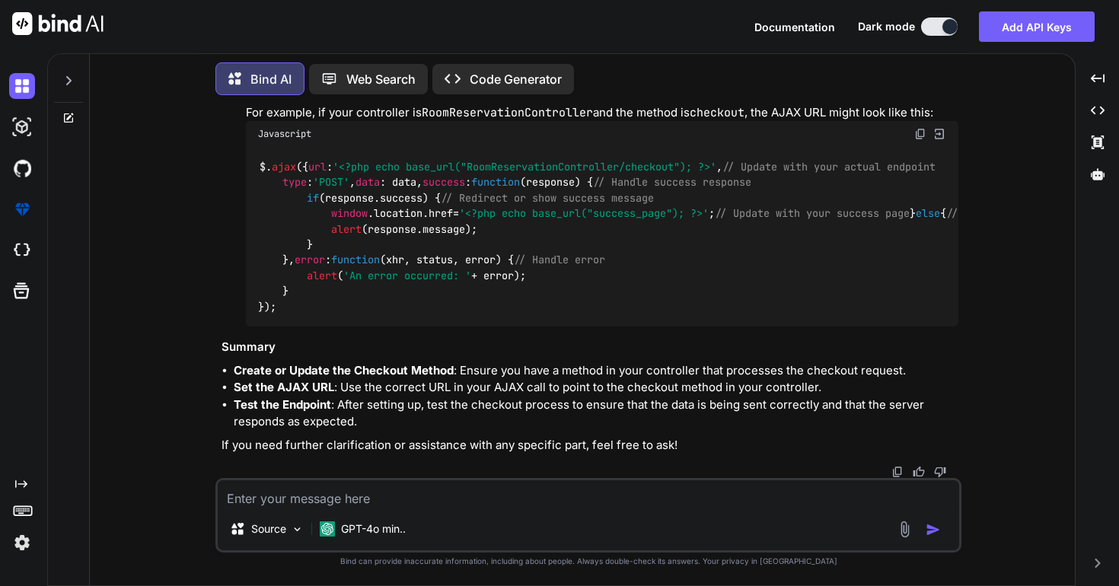
type textarea "x"
type textarea "i"
type textarea "x"
type textarea "i r"
type textarea "x"
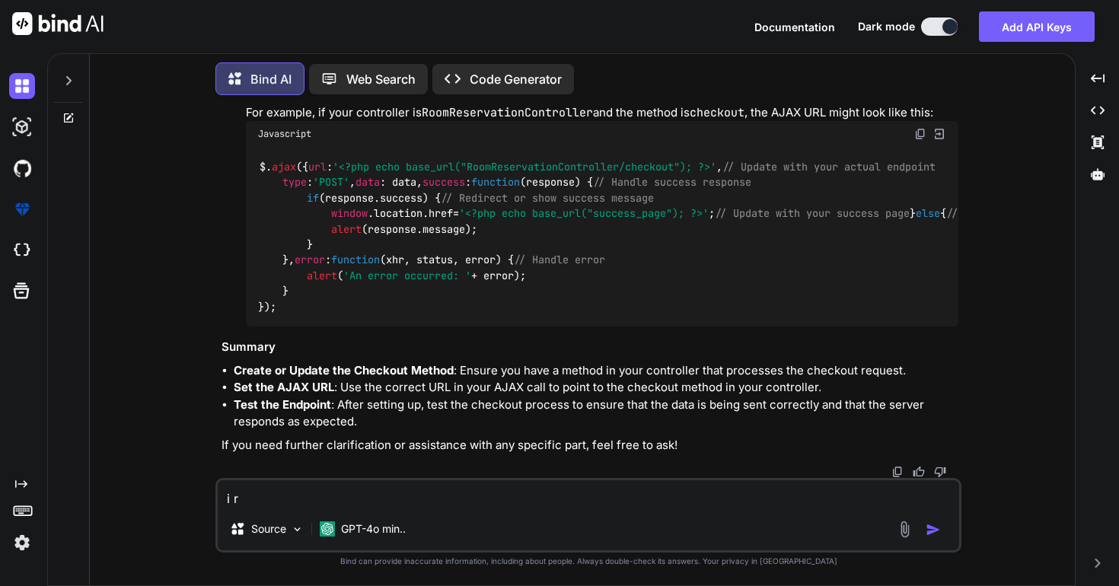
type textarea "i re"
type textarea "x"
type textarea "i ref"
type textarea "x"
type textarea "i refe"
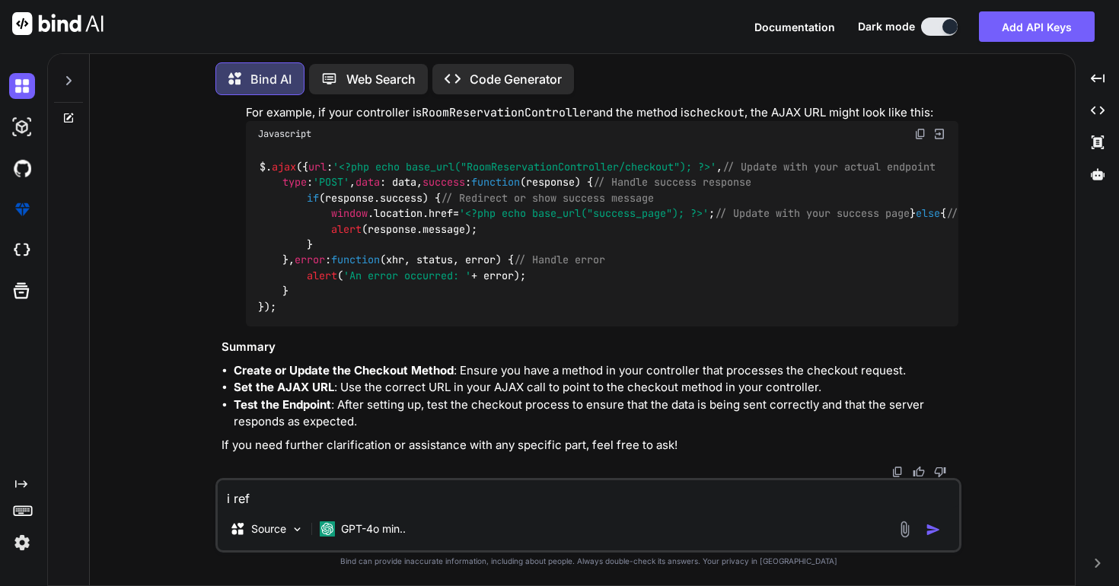
type textarea "x"
type textarea "i refes"
type textarea "x"
type textarea "i refesh"
type textarea "x"
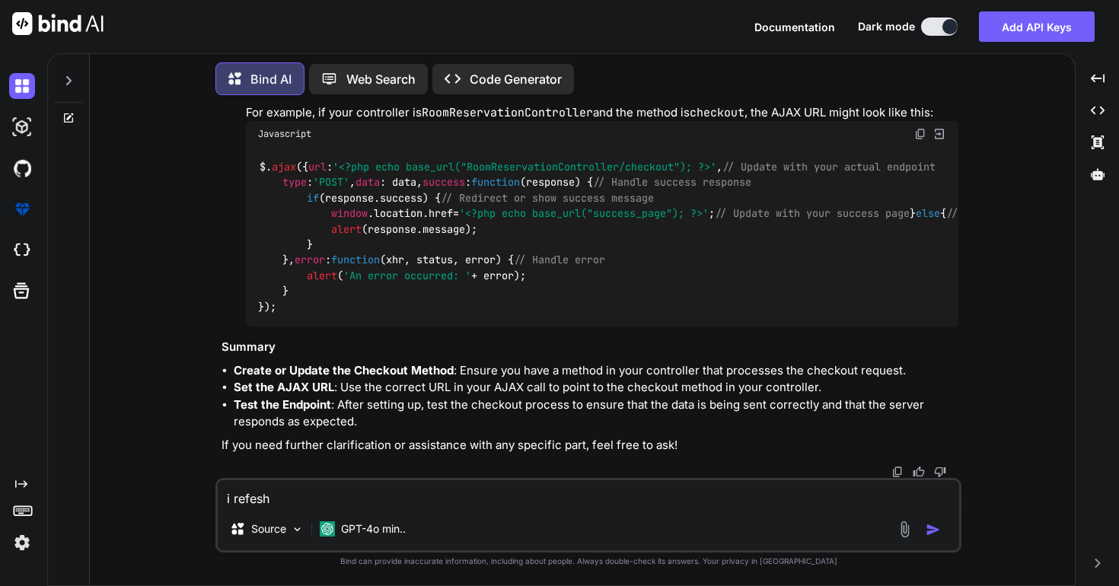
type textarea "i refesh"
type textarea "x"
type textarea "i refesh i"
type textarea "x"
type textarea "i refesh it"
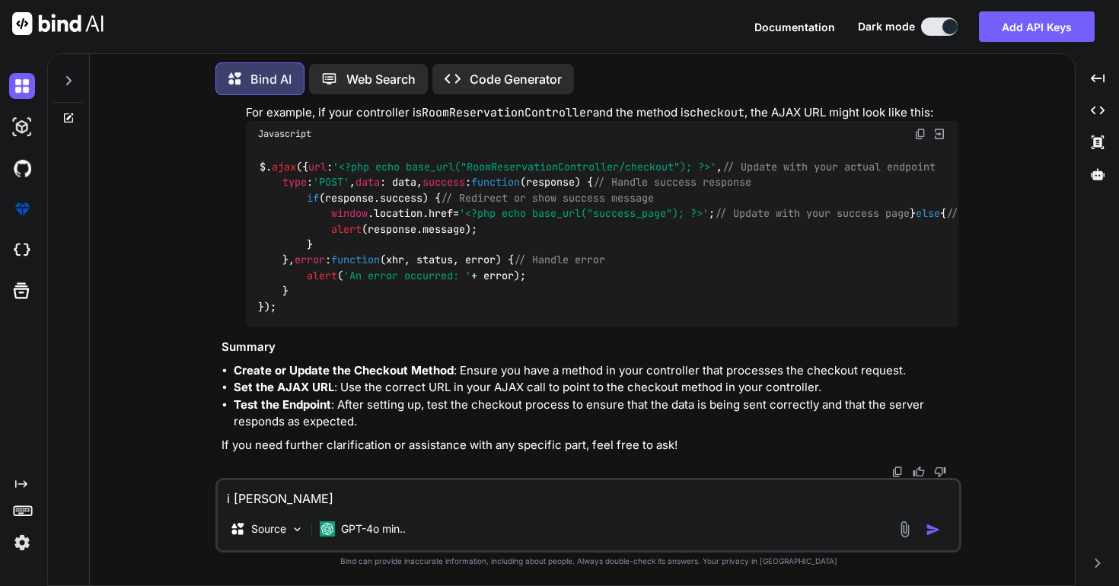
type textarea "x"
type textarea "i refesh it"
type textarea "x"
type textarea "i refesh it y"
type textarea "x"
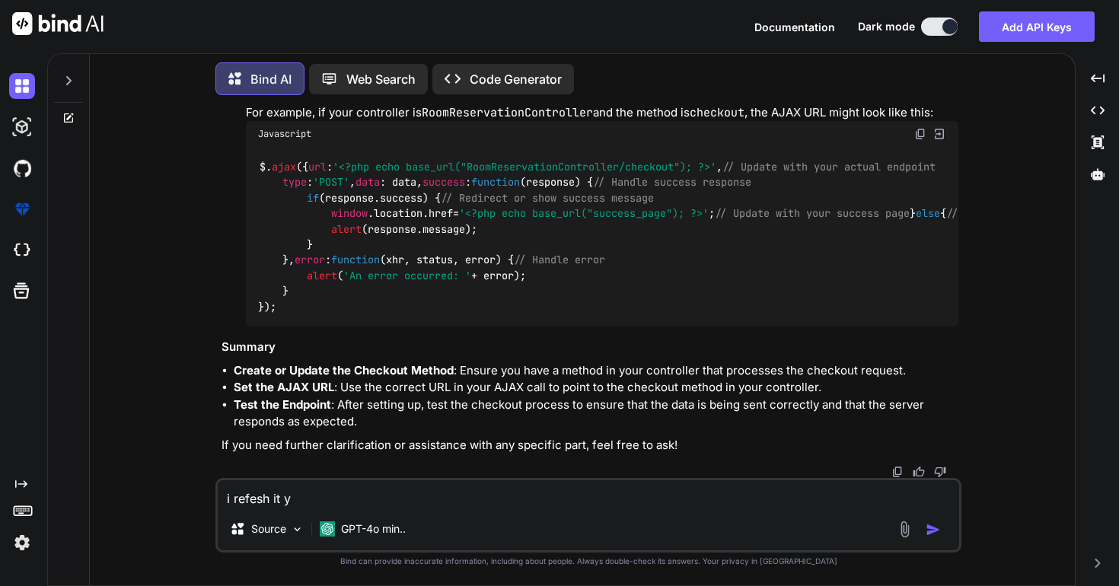
type textarea "i refesh it yo"
type textarea "x"
type textarea "i refesh it you"
type textarea "x"
type textarea "i refesh it you"
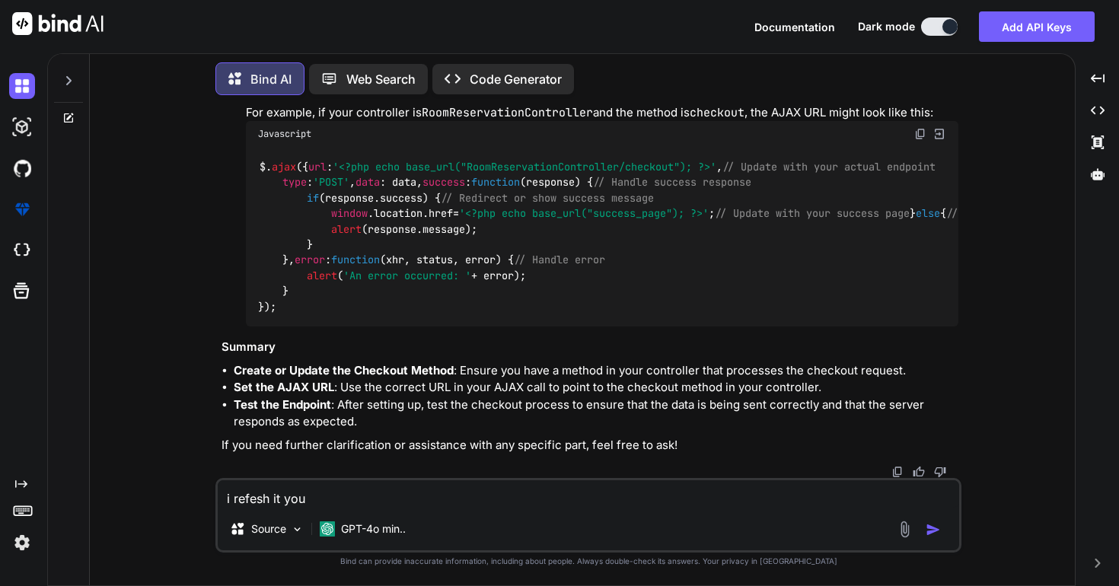
type textarea "x"
type textarea "i refesh it you g"
type textarea "x"
type textarea "i refesh it you gi"
type textarea "x"
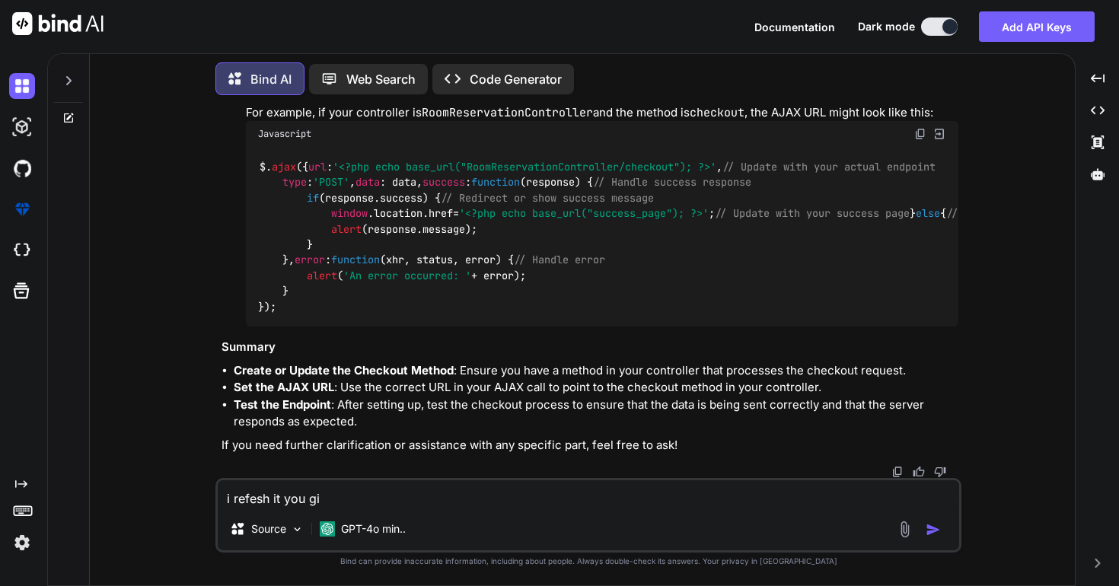
type textarea "i refesh it you giv"
type textarea "x"
type textarea "i refesh it you give"
type textarea "x"
type textarea "i refesh it you given"
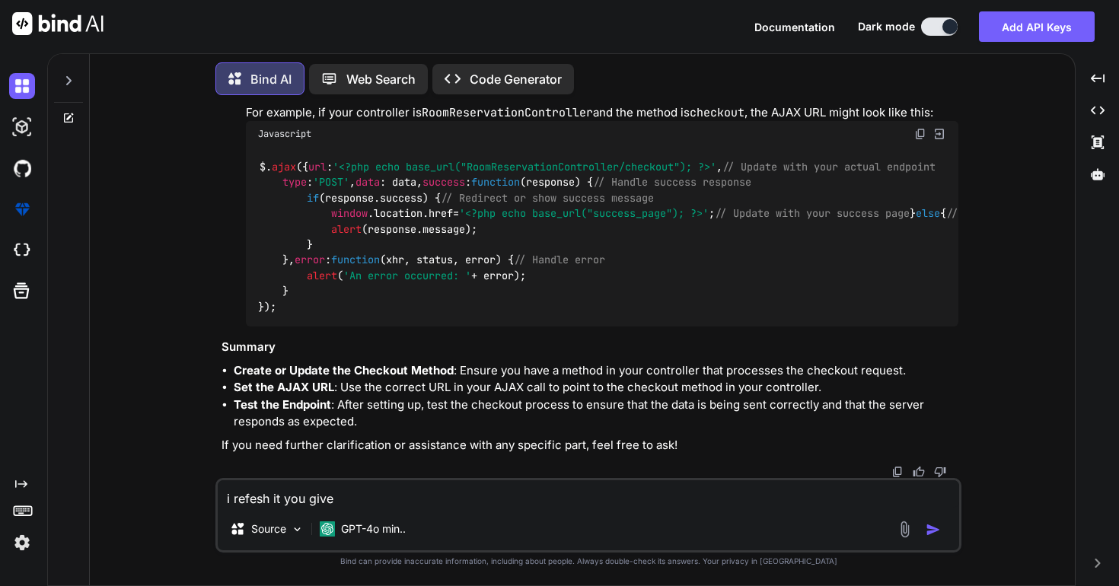
type textarea "x"
type textarea "i refesh it you given"
type textarea "x"
type textarea "i refesh it you given o"
type textarea "x"
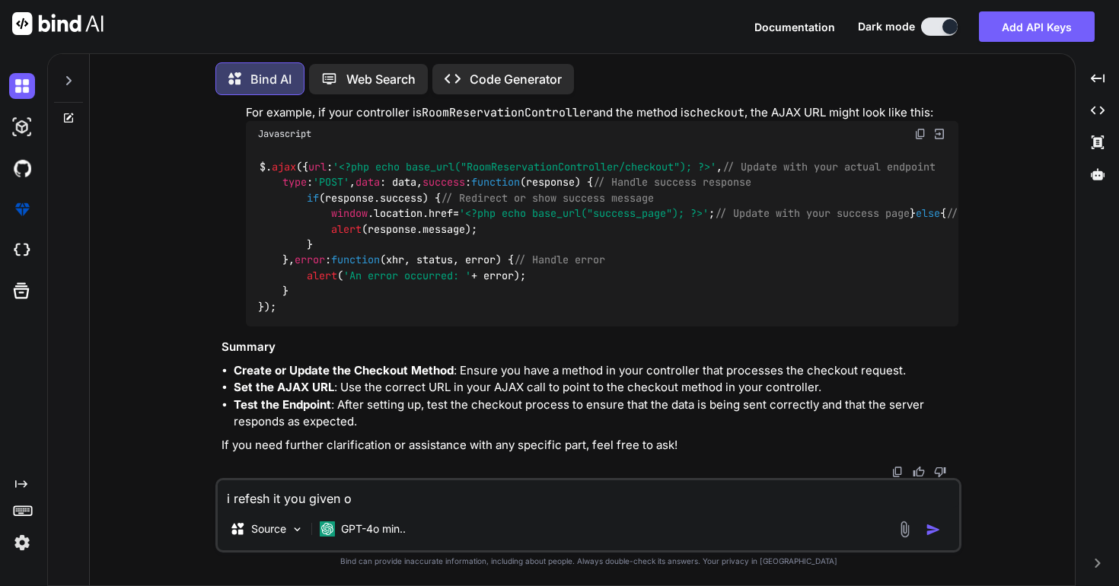
type textarea "i refesh it you given ol"
type textarea "x"
type textarea "i refesh it you given old"
type textarea "x"
type textarea "i refesh it you given old"
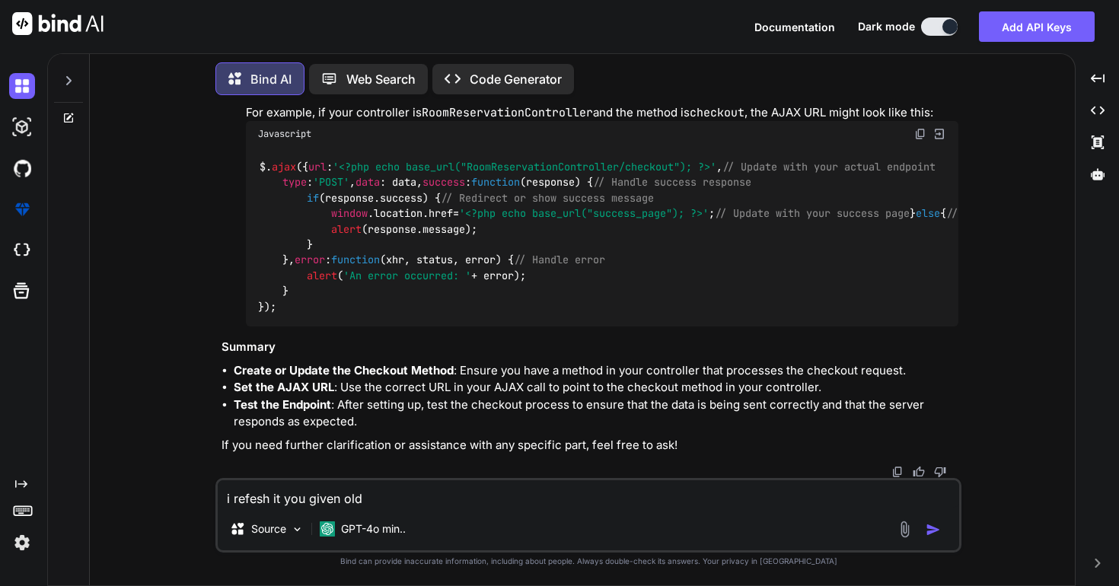
type textarea "x"
type textarea "i refesh it you given old c"
type textarea "x"
type textarea "i refesh it you given old co"
type textarea "x"
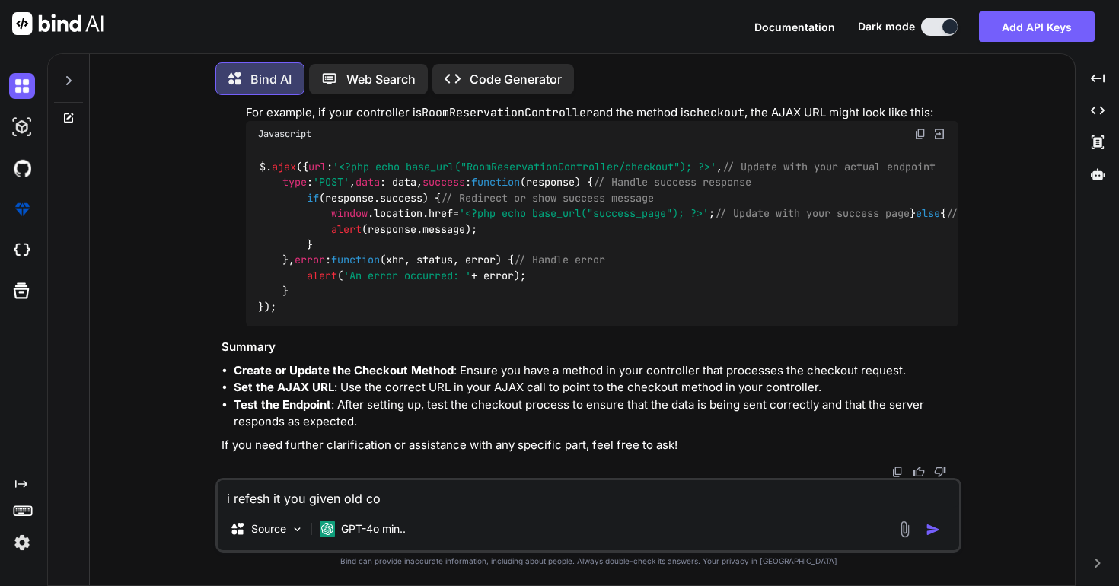
type textarea "i refesh it you given old cod"
type textarea "x"
type textarea "i refesh it you given old code"
type textarea "x"
type textarea "i refesh it you given old code"
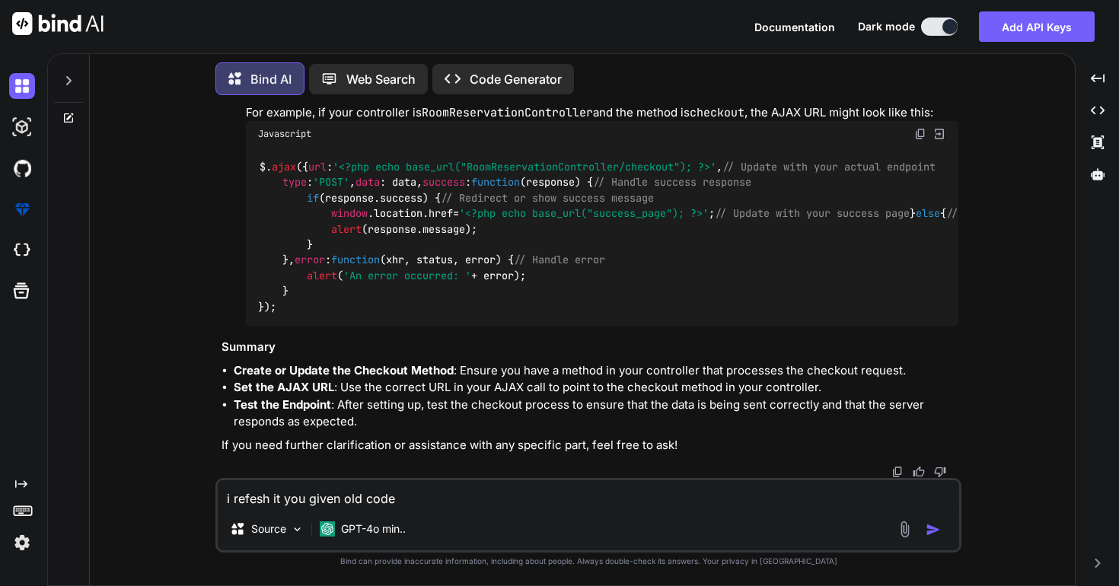
type textarea "x"
paste textarea "<?php defined('BASEPATH') OR exit('No direct script access allowed'); class Roo…"
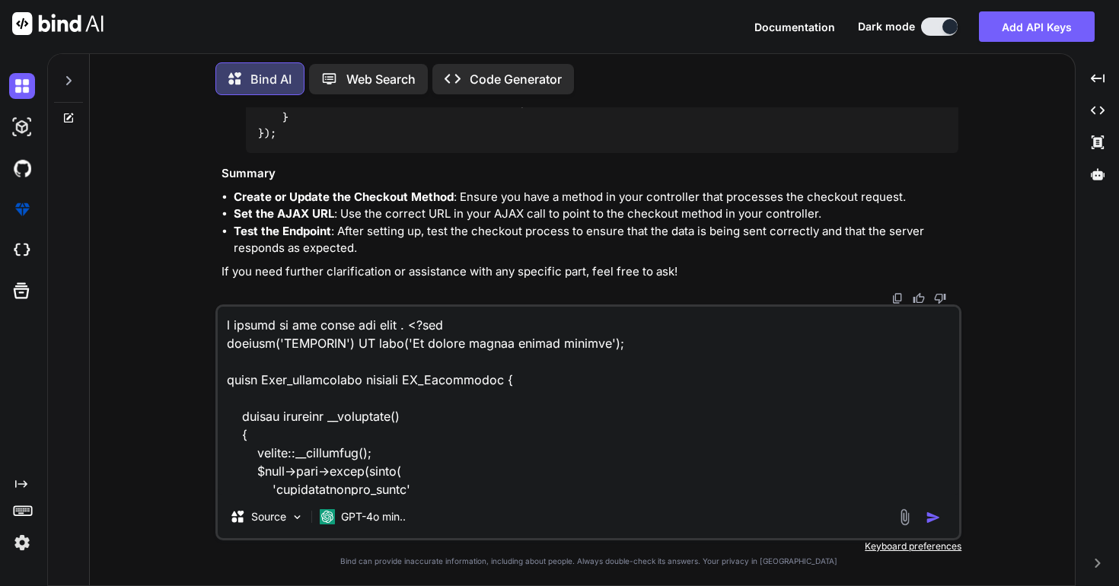
scroll to position [63032, 0]
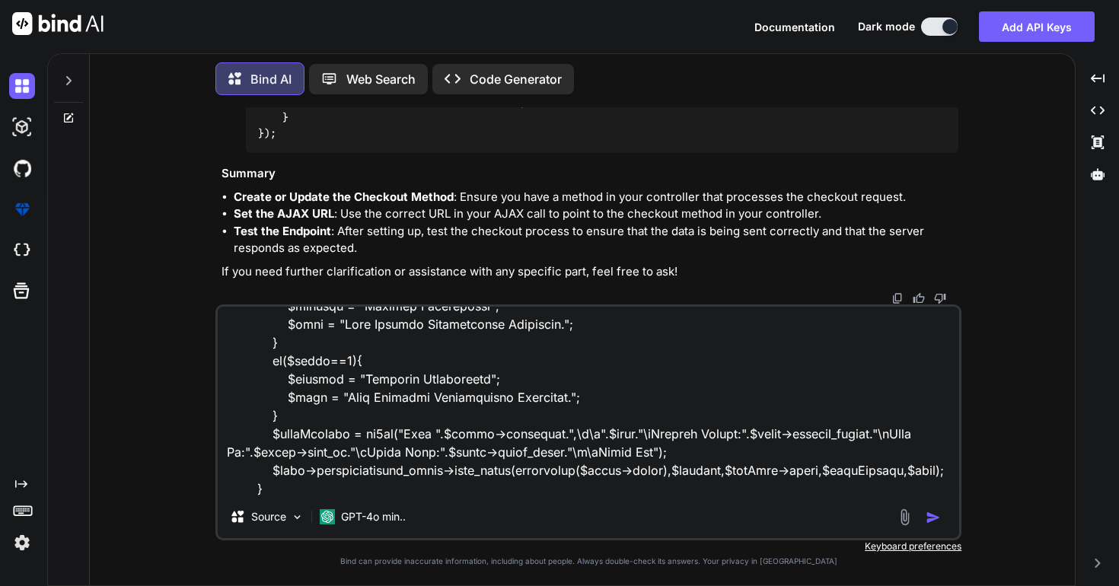
type textarea "i refesh it you given old code . <?php defined('BASEPATH') OR exit('No direct s…"
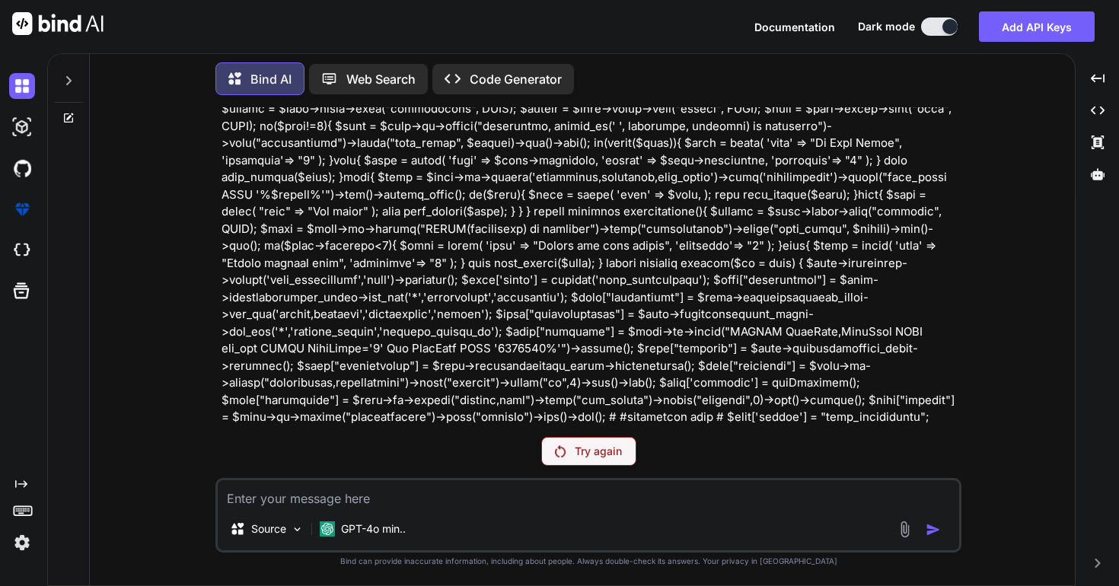
scroll to position [18842, 0]
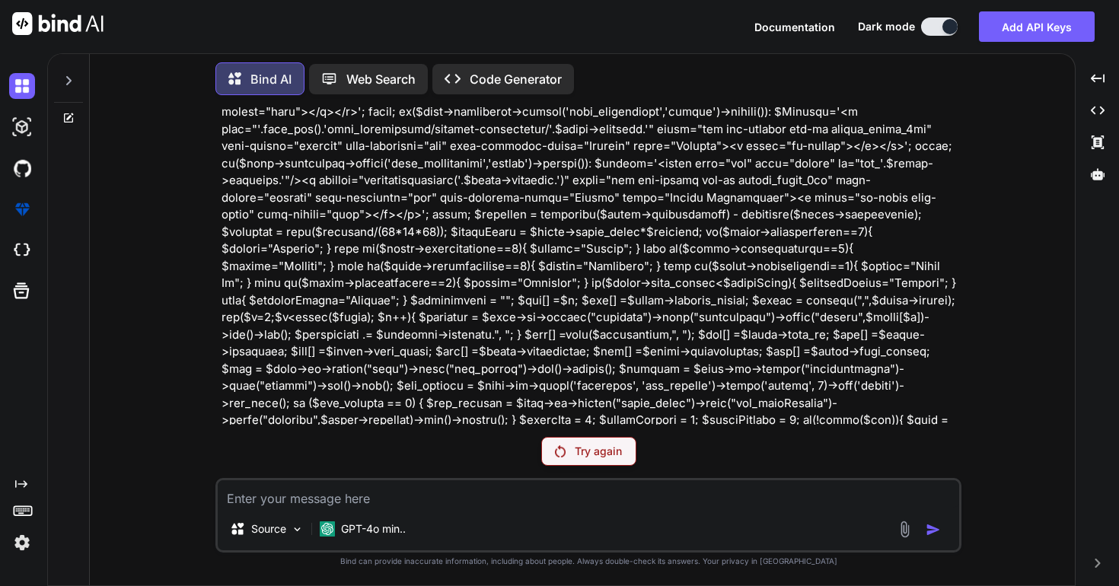
click at [590, 451] on p "Try again" at bounding box center [598, 451] width 47 height 15
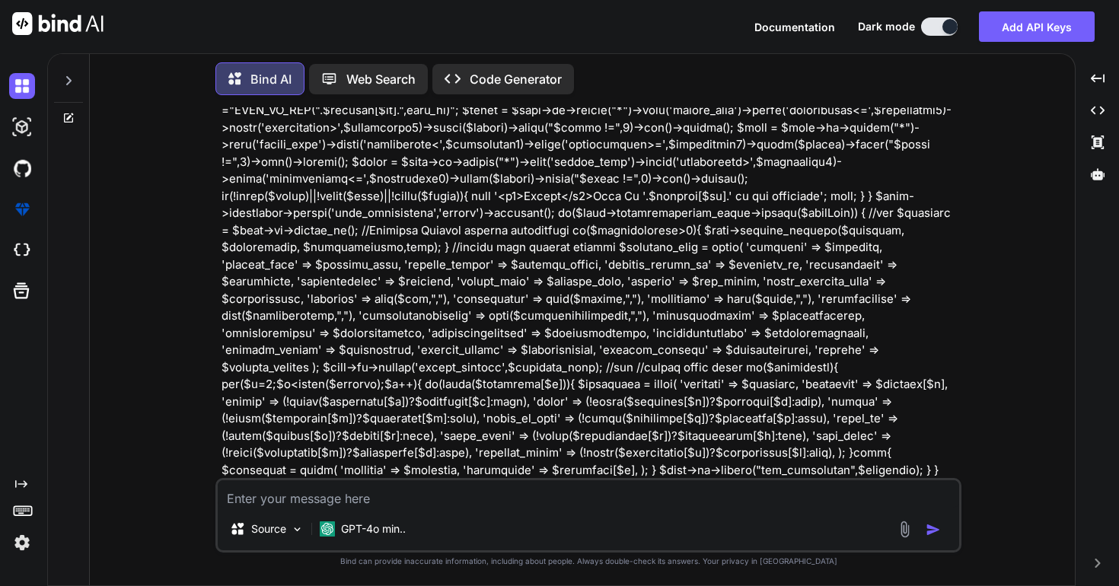
scroll to position [26279, 0]
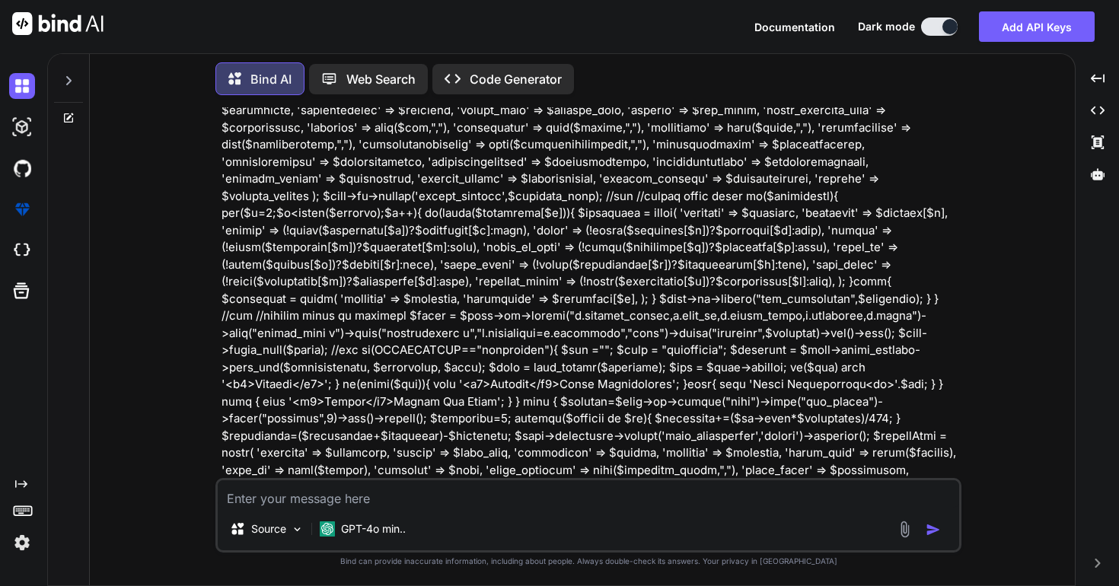
click at [938, 529] on img "button" at bounding box center [933, 529] width 15 height 15
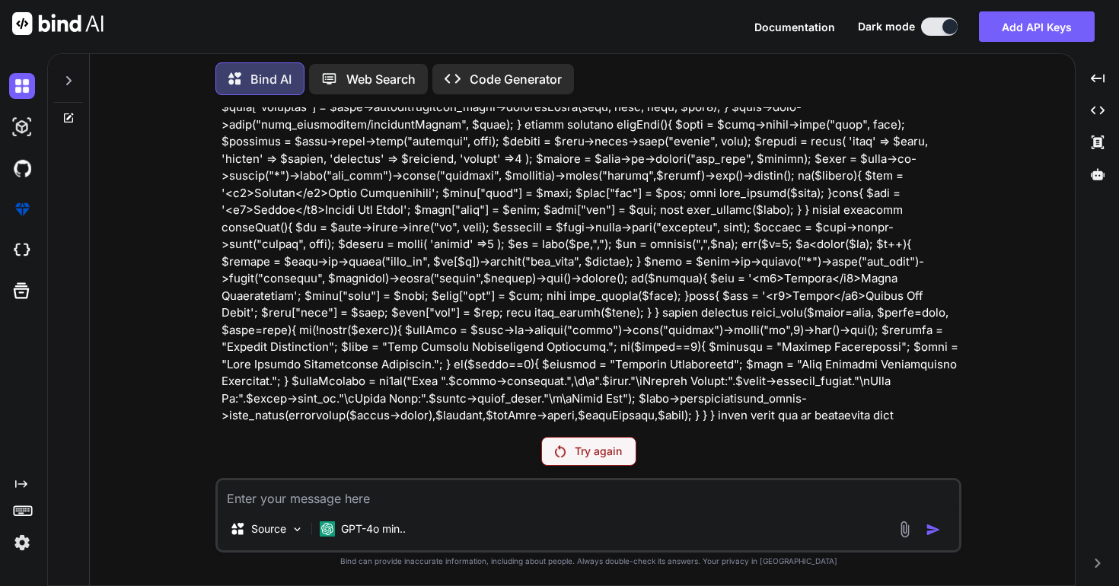
scroll to position [38423, 0]
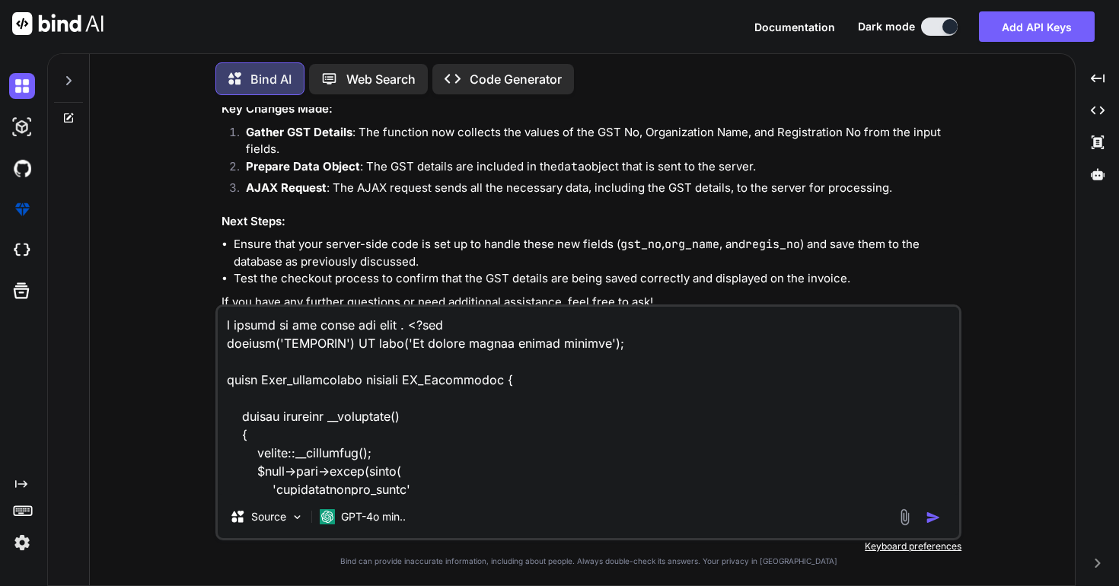
scroll to position [19788, 0]
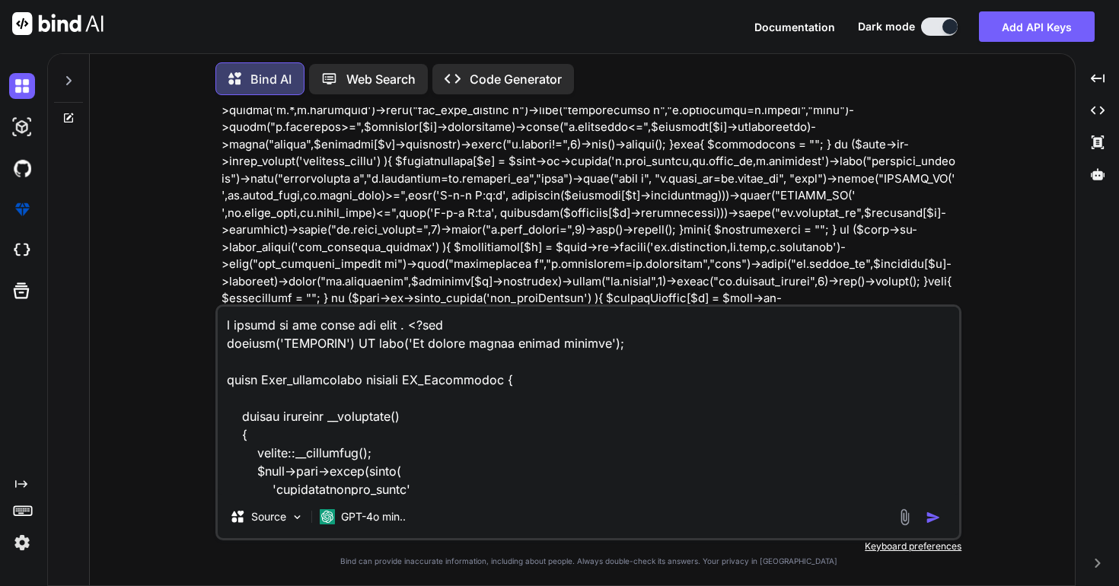
type textarea "x"
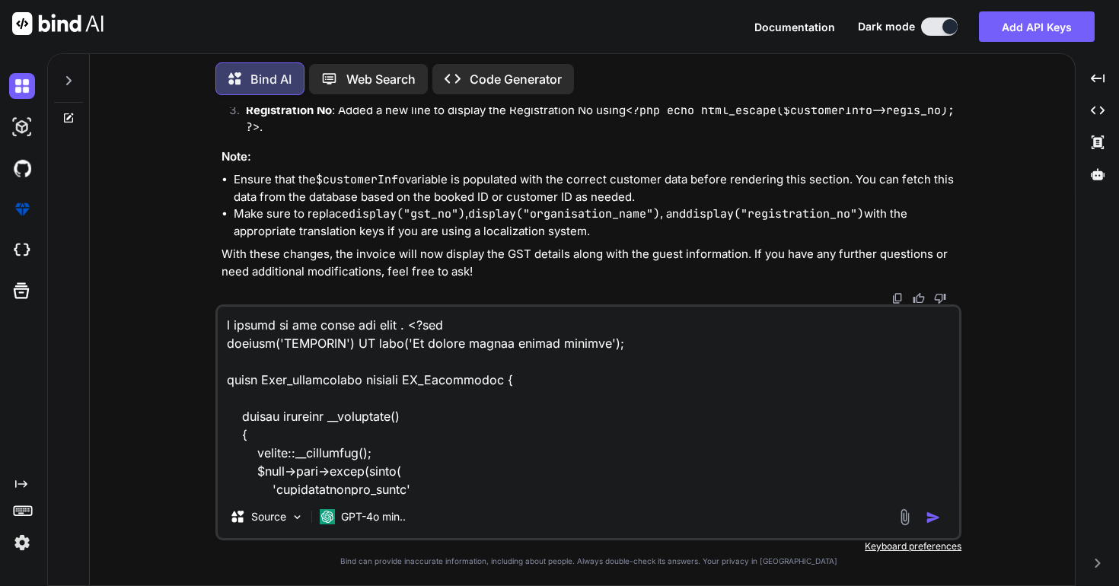
scroll to position [38528, 0]
click at [448, 483] on textarea at bounding box center [589, 401] width 742 height 189
type textarea "x"
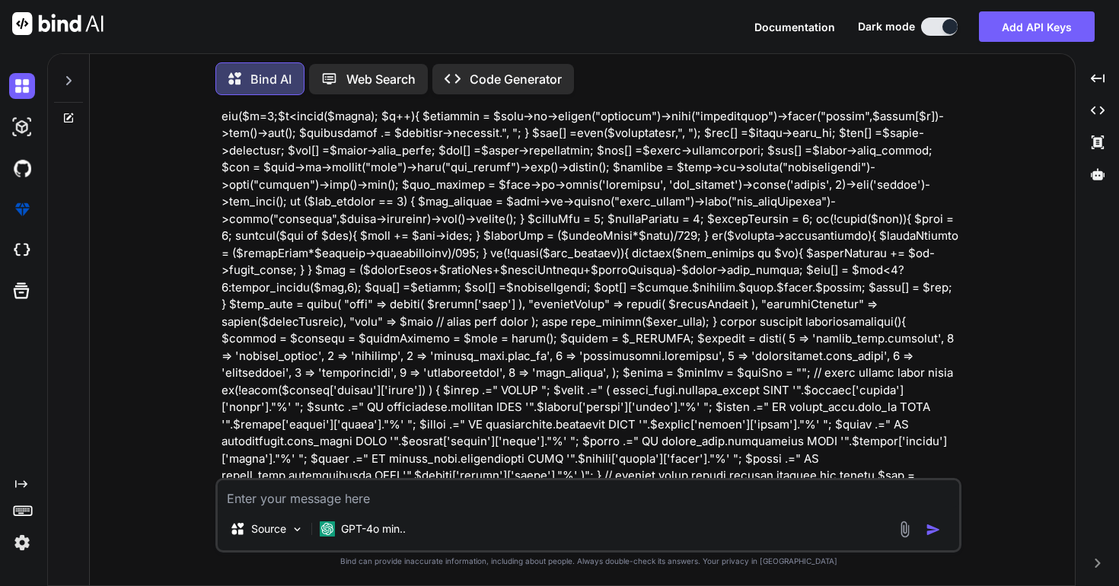
scroll to position [17200, 0]
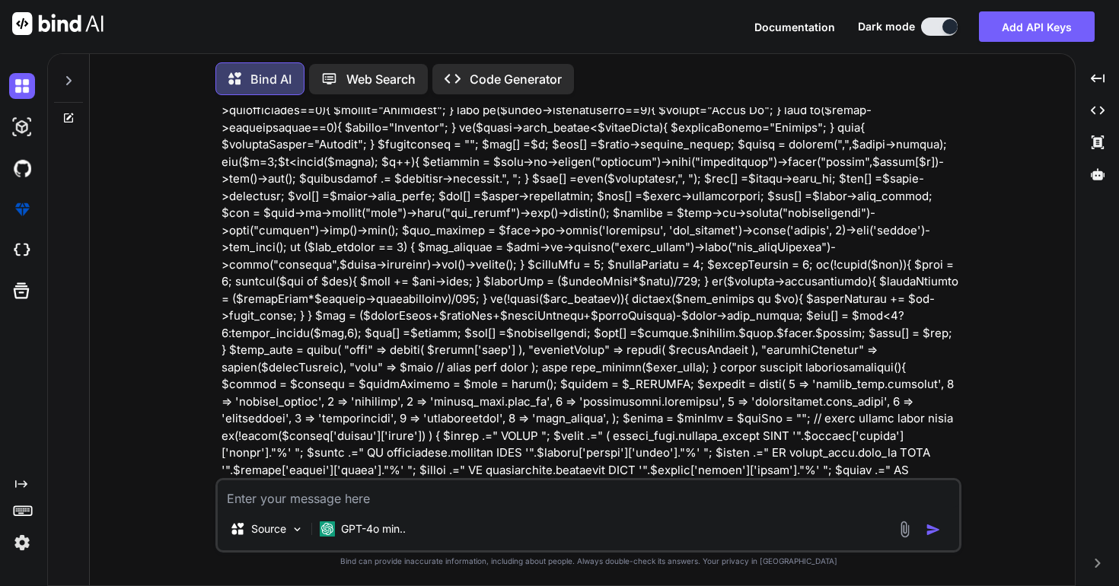
click at [515, 502] on textarea at bounding box center [589, 493] width 742 height 27
type textarea "s"
type textarea "x"
type textarea "i"
type textarea "x"
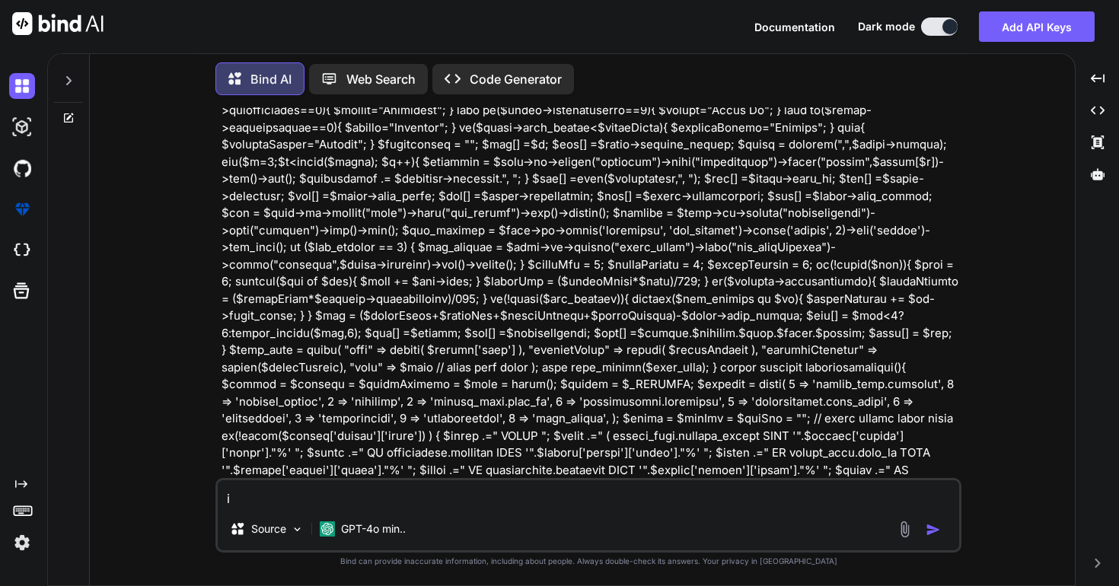
type textarea "i"
type textarea "x"
type textarea "i a"
type textarea "x"
type textarea "i al"
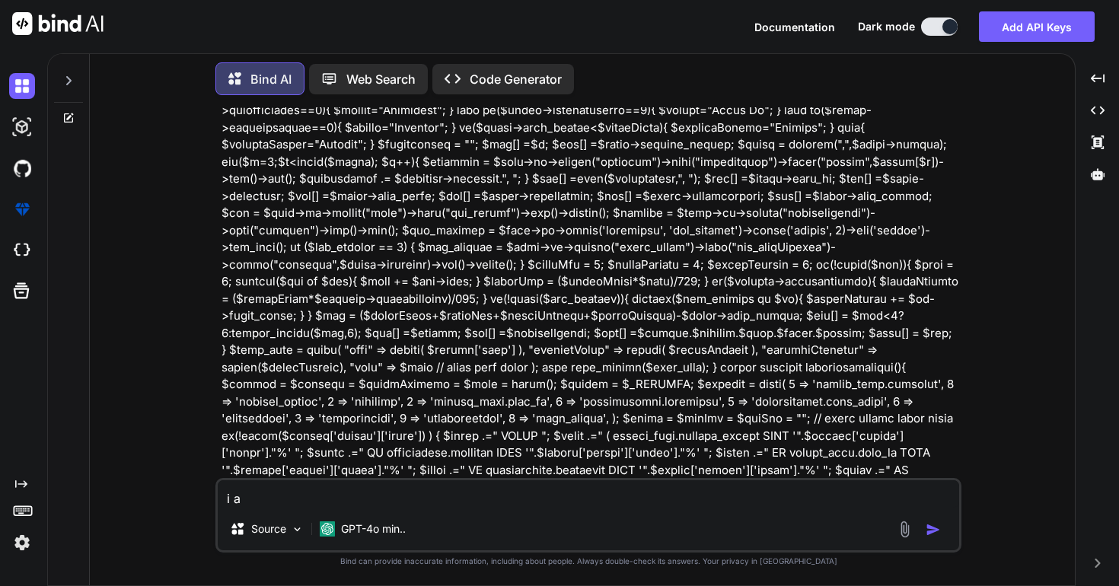
type textarea "x"
type textarea "i alr"
type textarea "x"
type textarea "i alre"
type textarea "x"
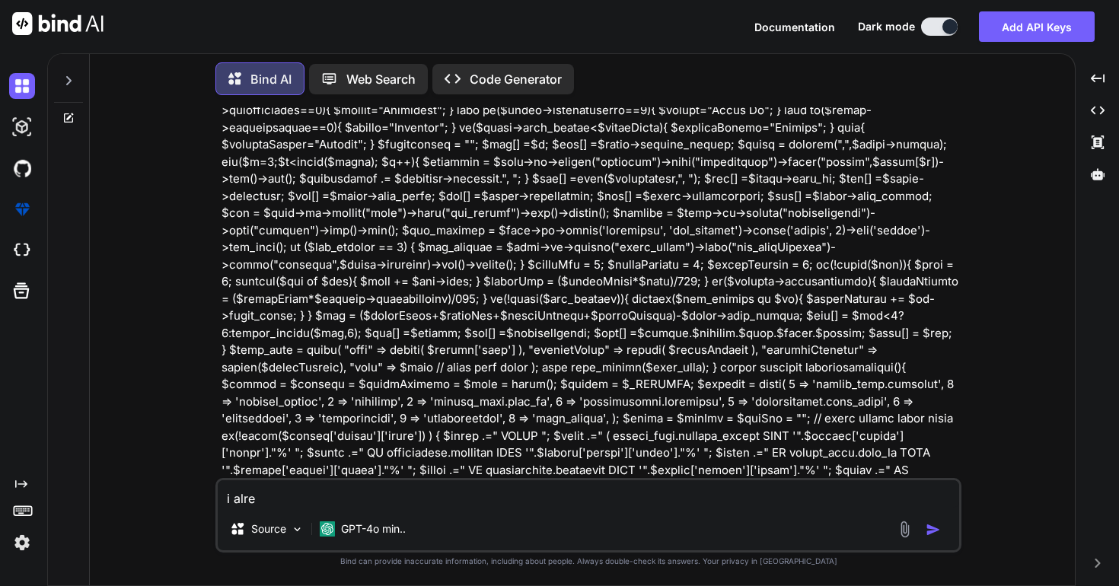
type textarea "i alrea"
type textarea "x"
type textarea "i alread"
type textarea "x"
type textarea "i already"
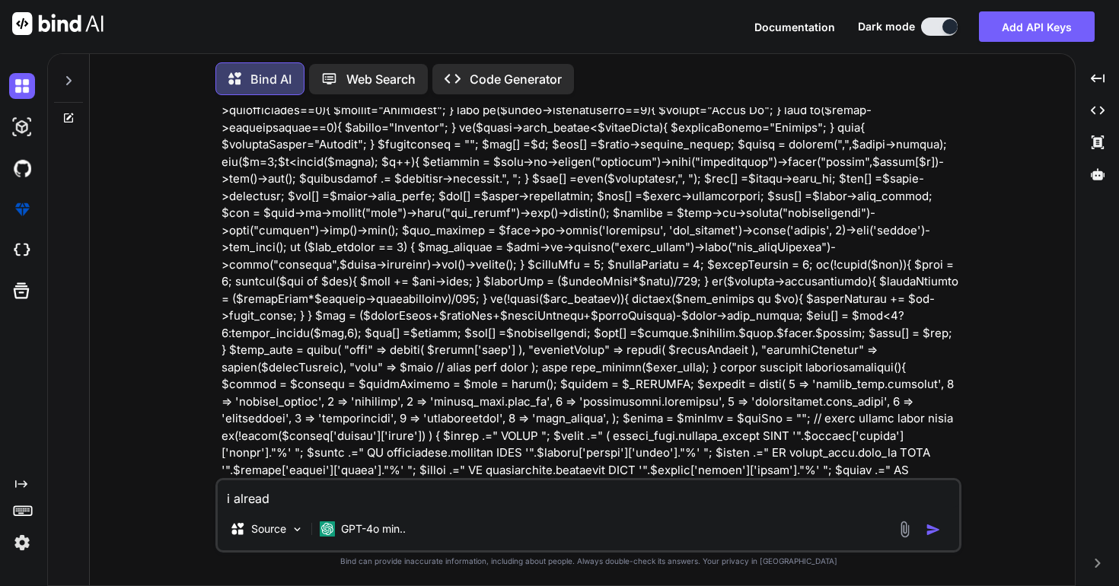
type textarea "x"
type textarea "i already"
type textarea "x"
type textarea "i already g"
type textarea "x"
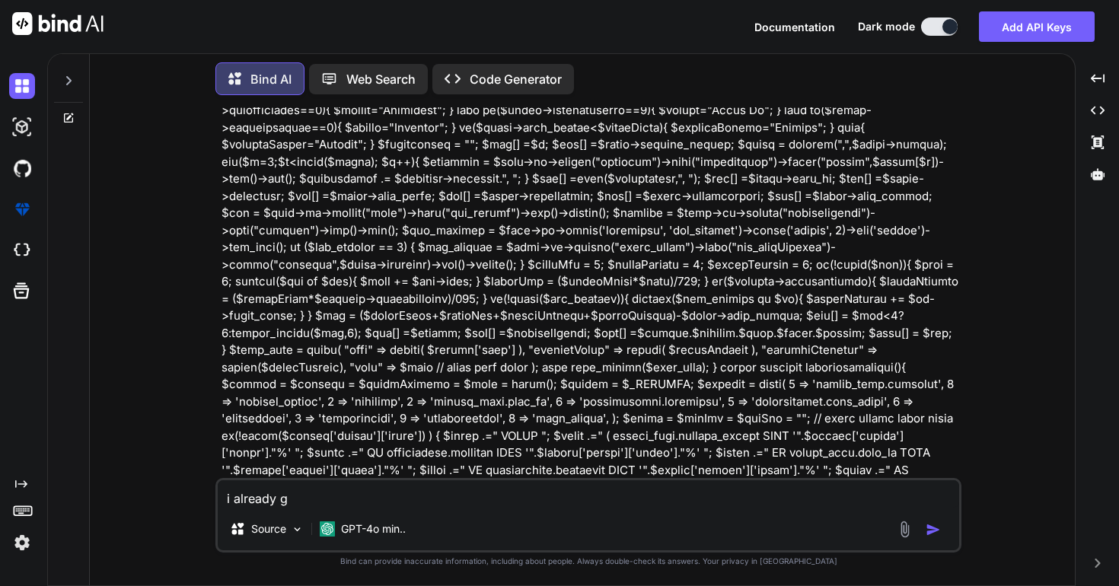
type textarea "i already gi"
type textarea "x"
type textarea "i already giv"
type textarea "x"
type textarea "i already give"
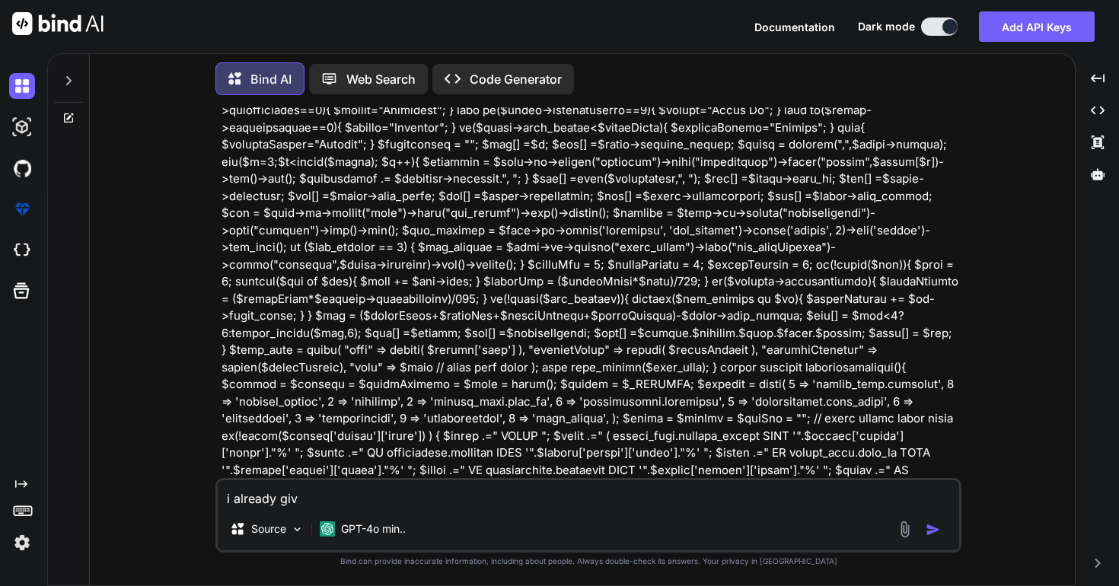
type textarea "x"
type textarea "i already given"
type textarea "x"
type textarea "i already given"
type textarea "x"
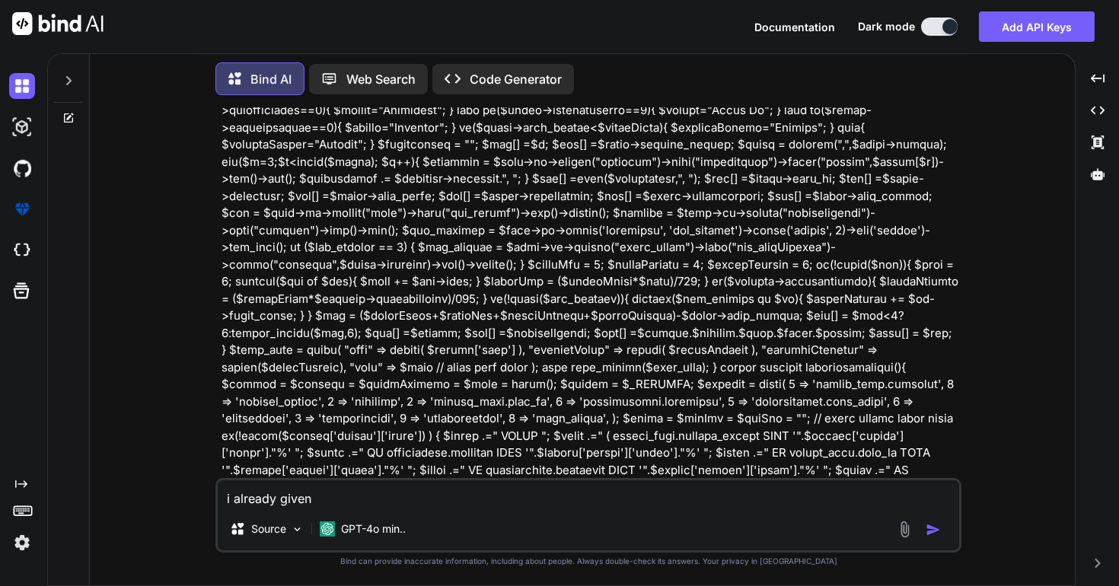
type textarea "i already given y"
type textarea "x"
type textarea "i already given yo"
type textarea "x"
type textarea "i already given you"
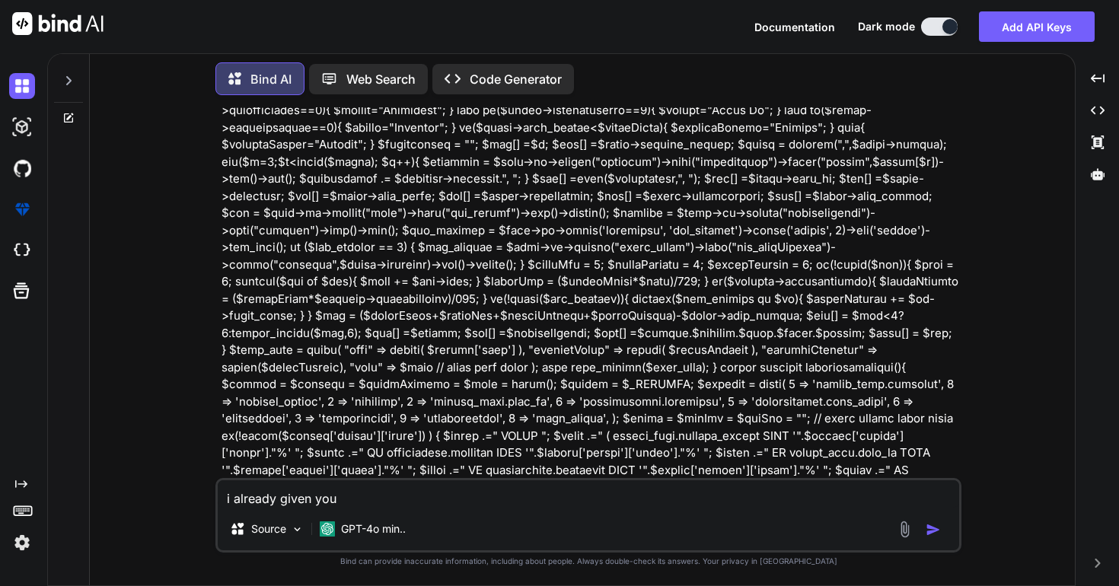
type textarea "x"
type textarea "i already given you"
type textarea "x"
type textarea "i already given you w"
type textarea "x"
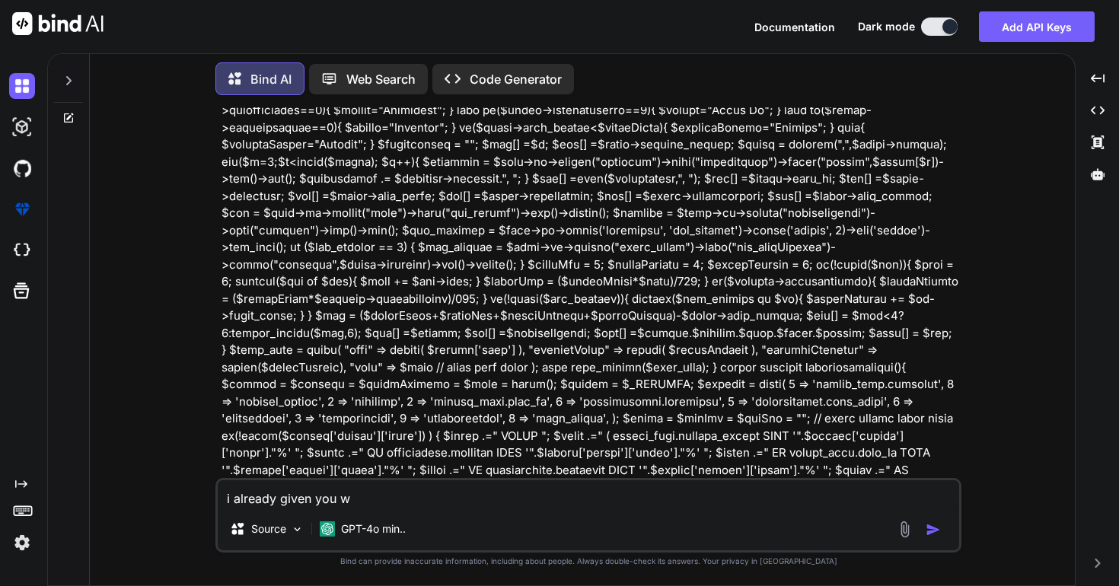
type textarea "i already given you"
type textarea "x"
type textarea "i already given you f"
type textarea "x"
type textarea "i already given you fu"
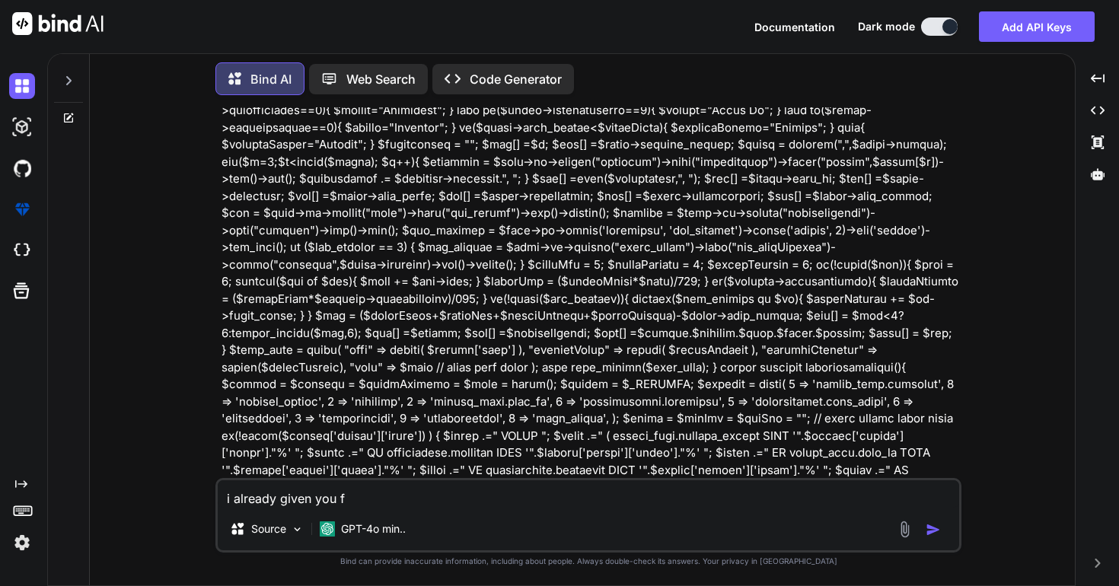
type textarea "x"
type textarea "i already given you ful"
type textarea "x"
type textarea "i already given you full"
type textarea "x"
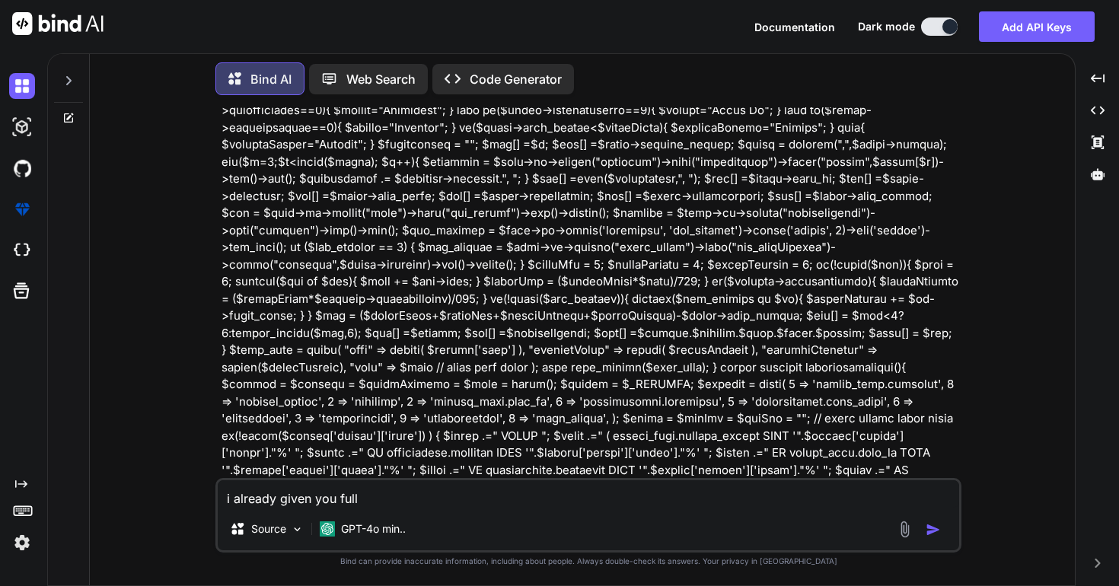
type textarea "i already given you full"
type textarea "x"
type textarea "i already given you full c"
type textarea "x"
type textarea "i already given you full co"
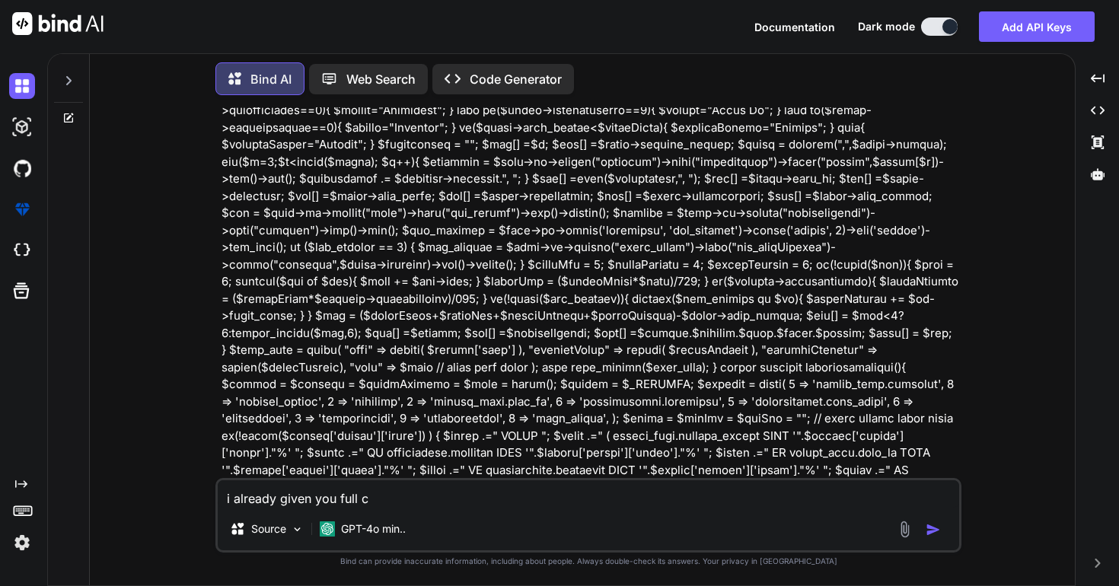
type textarea "x"
type textarea "i already given you full cod"
type textarea "x"
type textarea "i already given you full code"
type textarea "x"
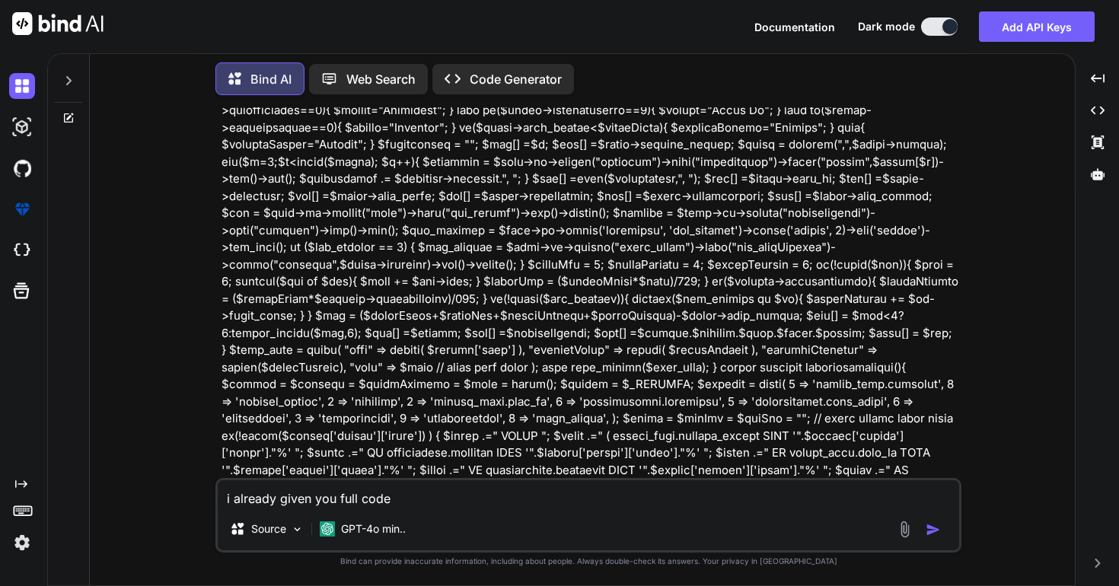
type textarea "i already given you full code"
type textarea "x"
type textarea "i already given you full code r"
type textarea "x"
type textarea "i already given you full code ro"
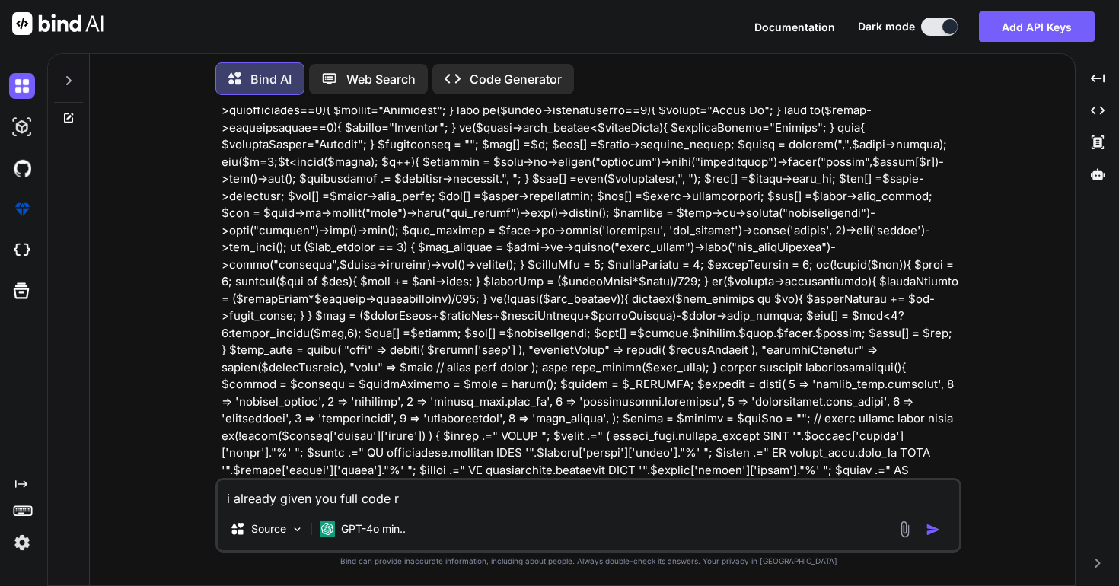
type textarea "x"
type textarea "i already given you full code roo"
type textarea "x"
type textarea "i already given you full code room"
type textarea "x"
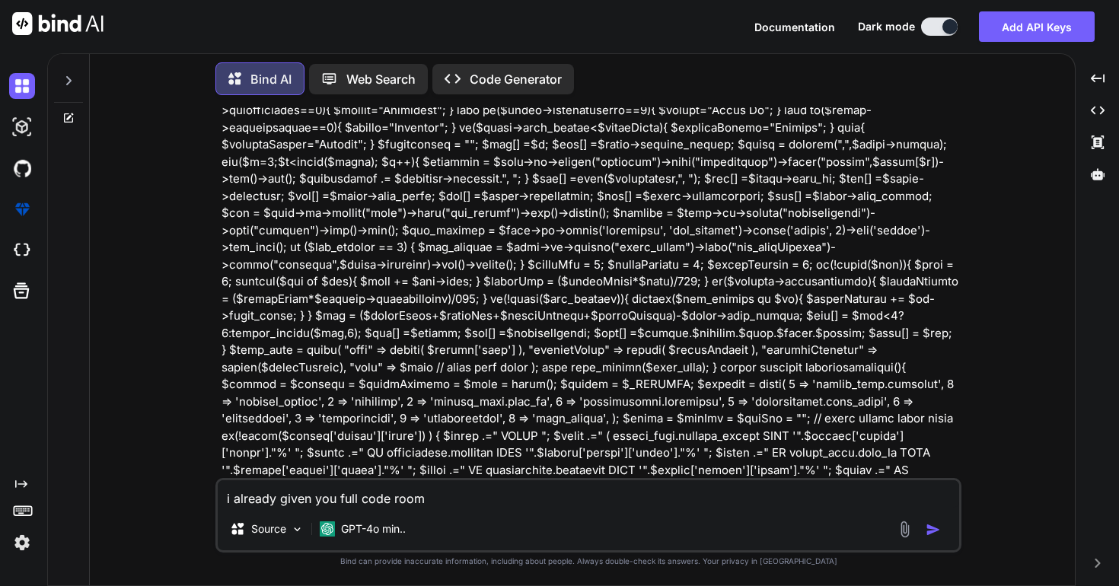
type textarea "i already given you full code room"
type textarea "x"
type textarea "i already given you full code room r"
type textarea "x"
type textarea "i already given you full code room re"
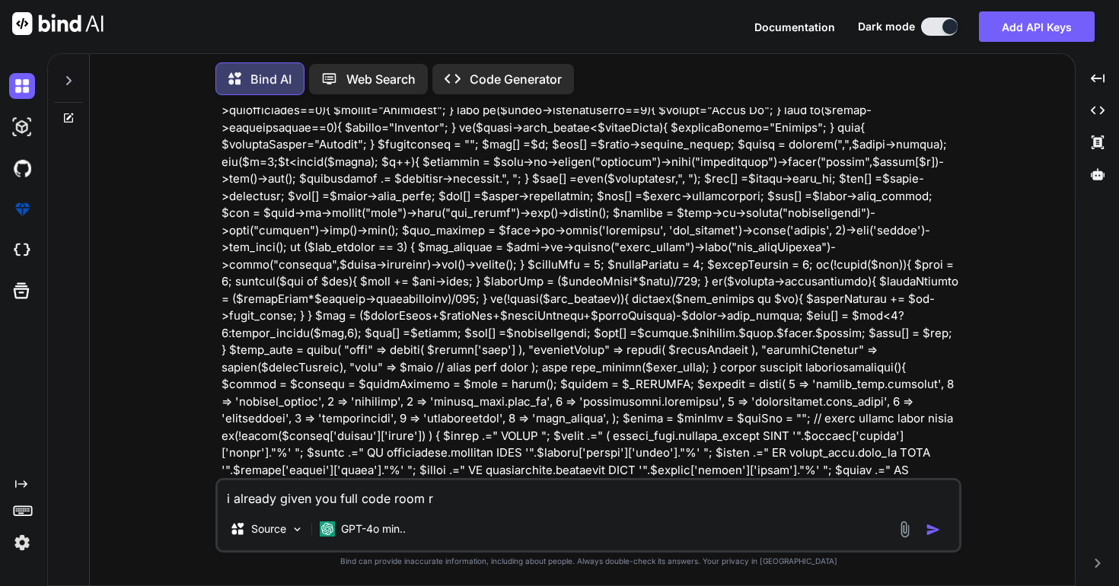
type textarea "x"
type textarea "i already given you full code room res"
type textarea "x"
type textarea "i already given you full code room rese"
type textarea "x"
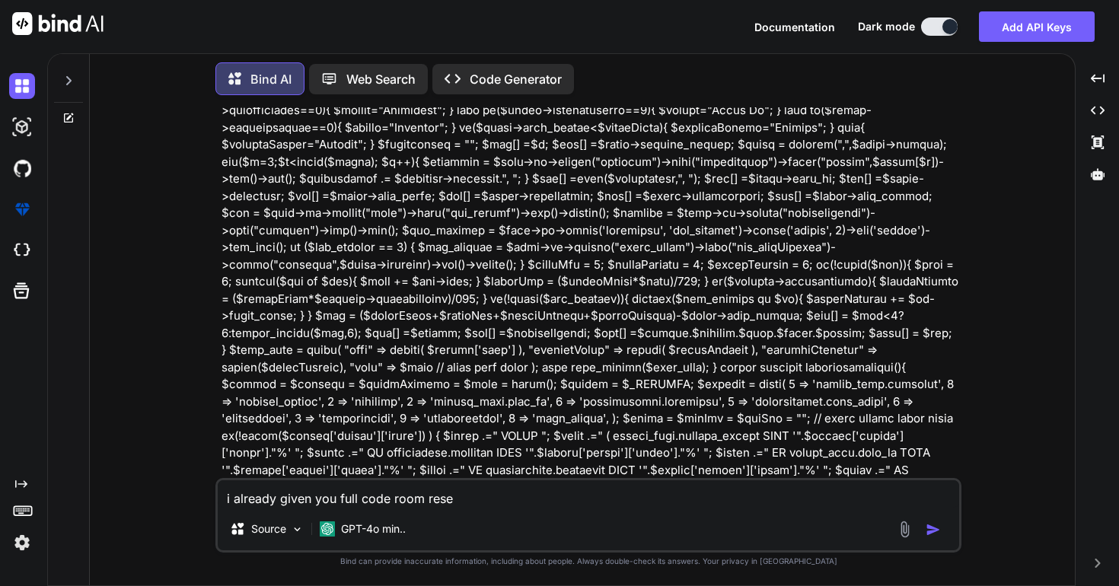
type textarea "i already given you full code room [PERSON_NAME]"
type textarea "x"
type textarea "i already given you full code room reserv"
type textarea "x"
type textarea "i already given you full code room reserva"
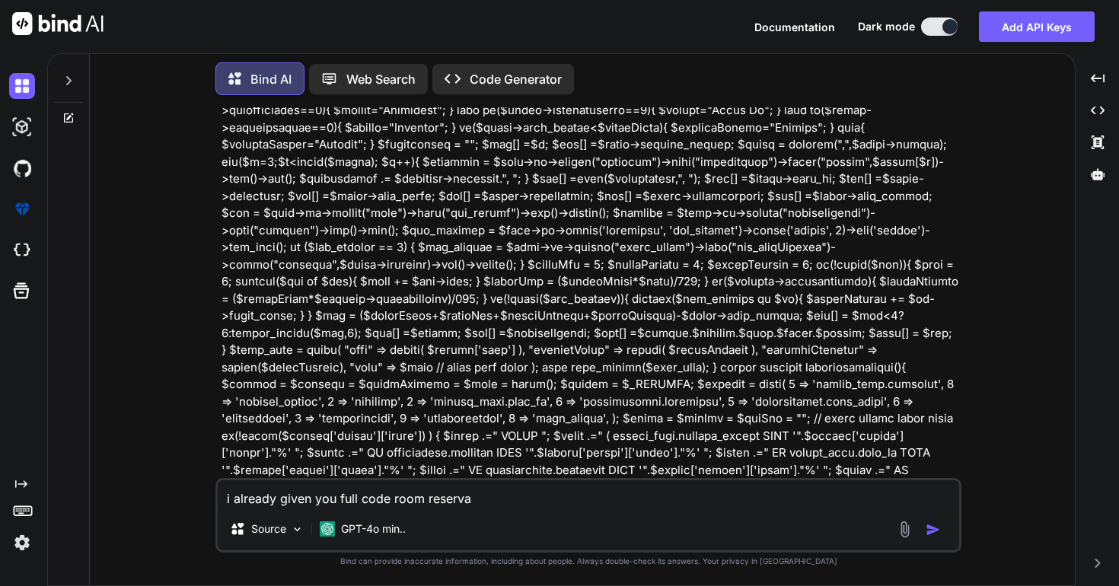
type textarea "x"
type textarea "i already given you full code room reservat"
type textarea "x"
type textarea "i already given you full code room reservati"
type textarea "x"
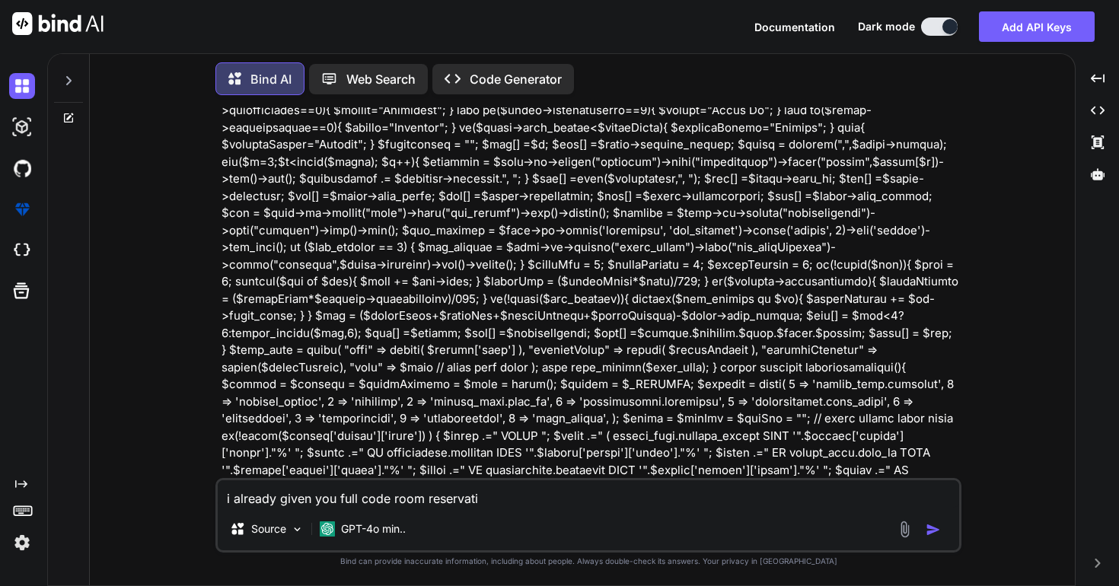
type textarea "i already given you full code room reservatio"
type textarea "x"
type textarea "i already given you full code room reservation"
type textarea "x"
type textarea "i already given you full code room reservation"
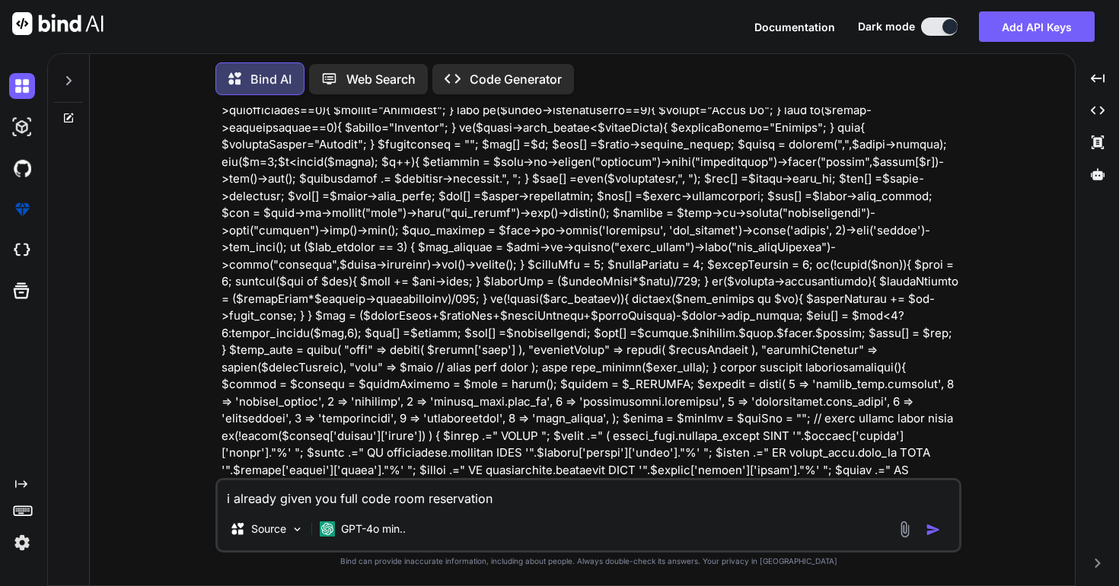
type textarea "x"
type textarea "i already given you full code room reservation c"
type textarea "x"
type textarea "i already given you full code room reservation co"
type textarea "x"
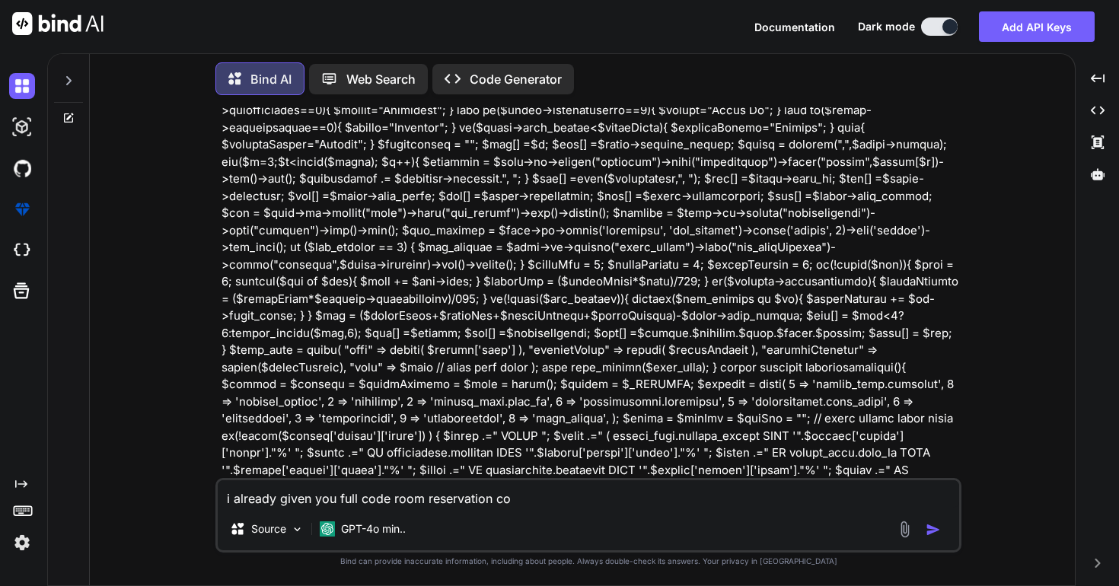
type textarea "i already given you full code room reservation con"
type textarea "x"
type textarea "i already given you full code room reservation cont"
type textarea "x"
type textarea "i already given you full code room reservation contr"
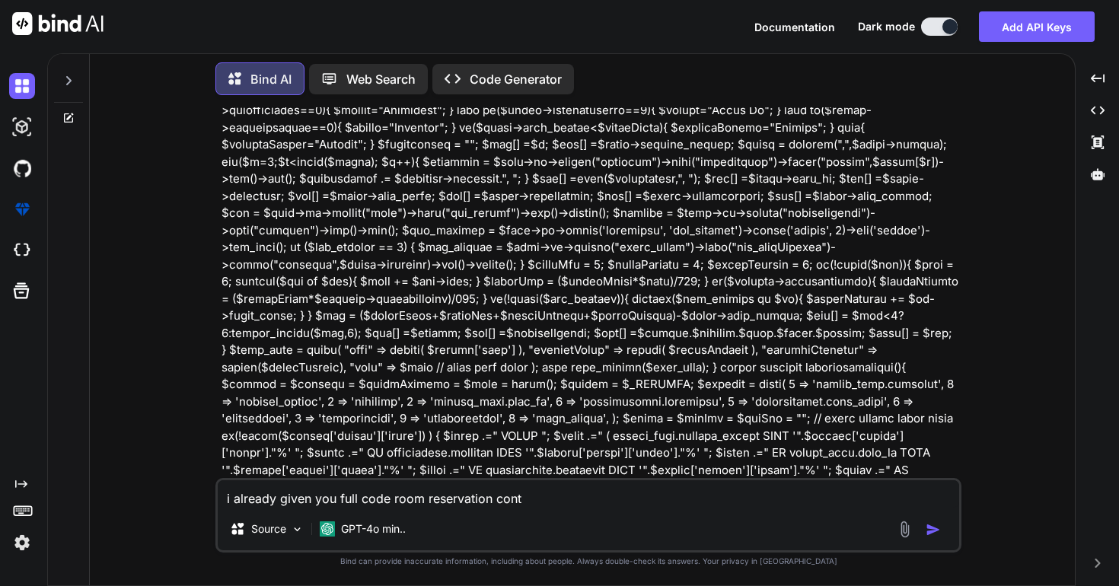
type textarea "x"
type textarea "i already given you full code room reservation contro"
type textarea "x"
type textarea "i already given you full code room reservation control"
type textarea "x"
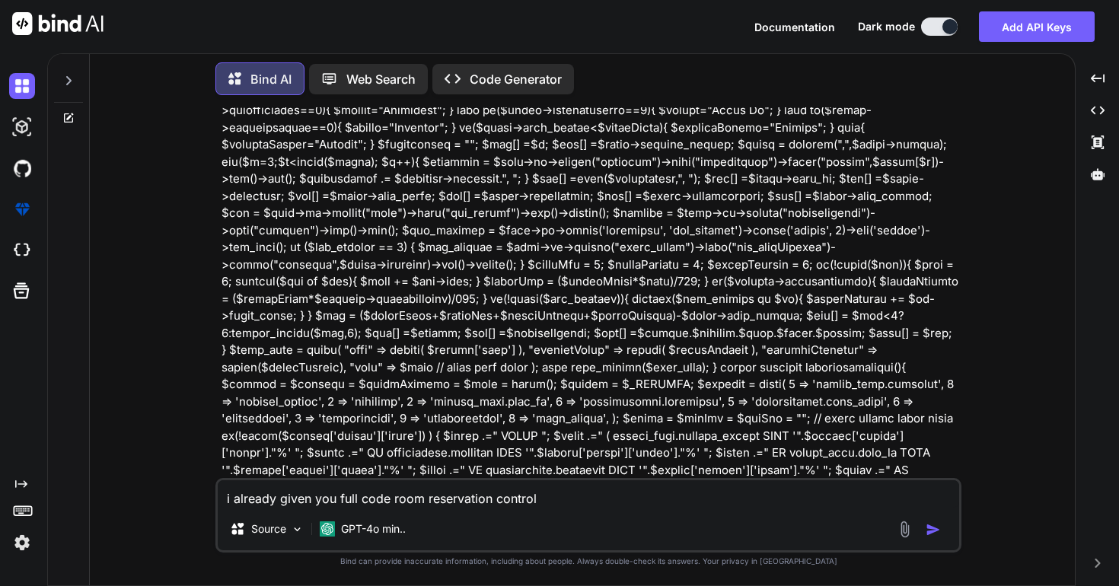
type textarea "i already given you full code room reservation controll"
type textarea "x"
type textarea "i already given you full code room reservation controlle"
type textarea "x"
type textarea "i already given you full code room reservation controller"
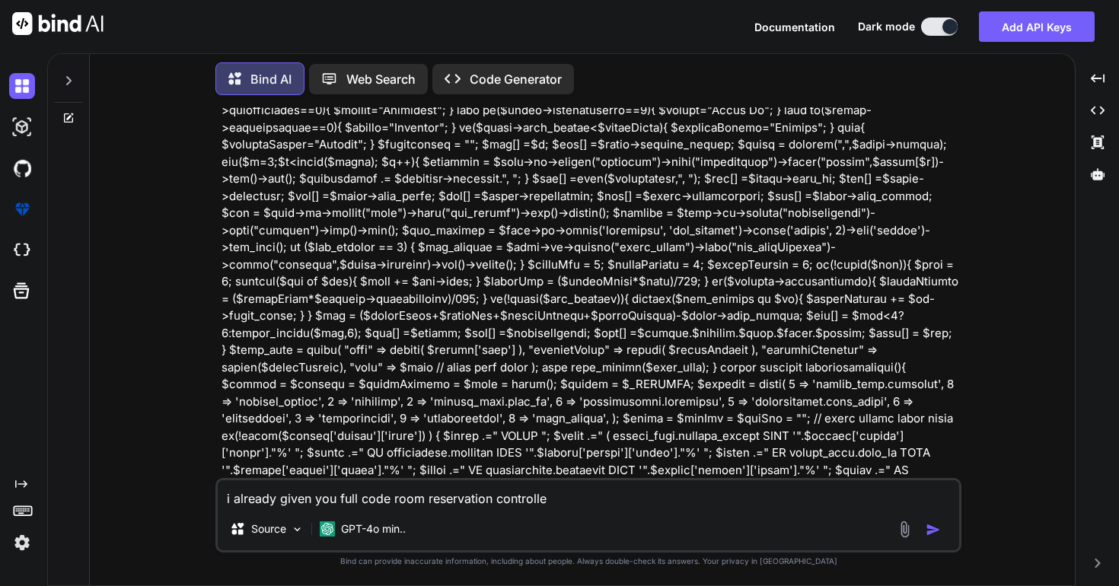
type textarea "x"
type textarea "i already given you full code room reservation controller"
type textarea "x"
type textarea "i already given you full code room reservation controller s"
type textarea "x"
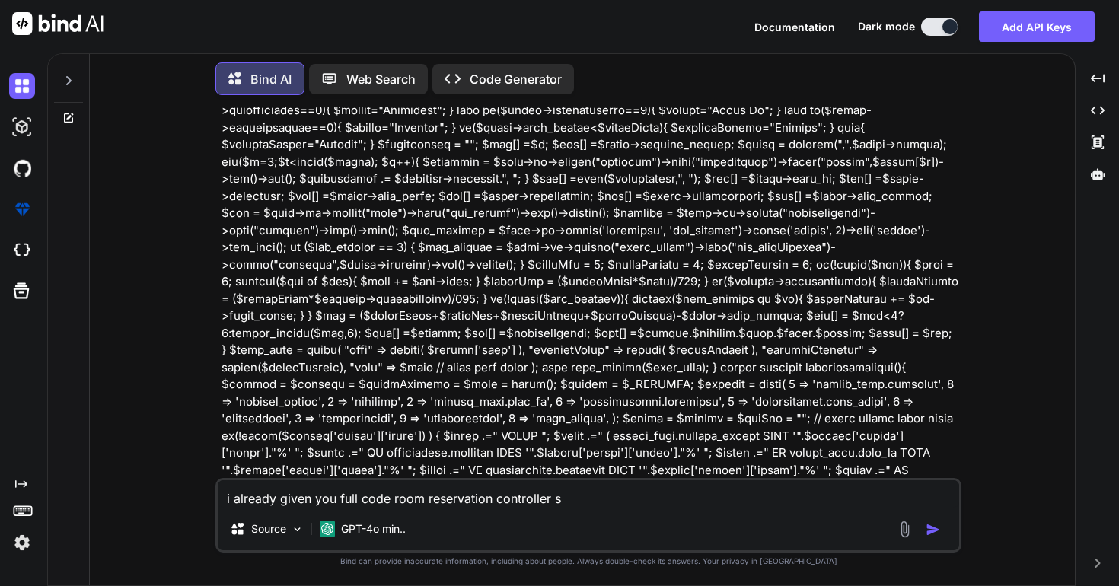
type textarea "i already given you full code room reservation controller so"
type textarea "x"
type textarea "i already given you full code room reservation controller so"
type textarea "x"
type textarea "i already given you full code room reservation controller so c"
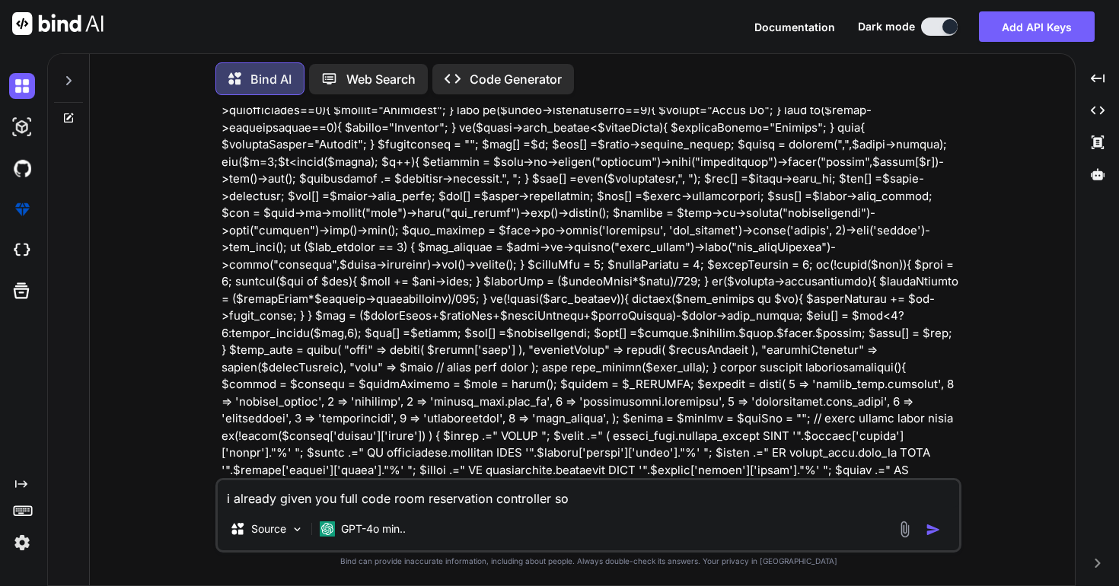
type textarea "x"
type textarea "i already given you full code room reservation controller so ch"
type textarea "x"
type textarea "i already given you full code room reservation controller so che"
type textarea "x"
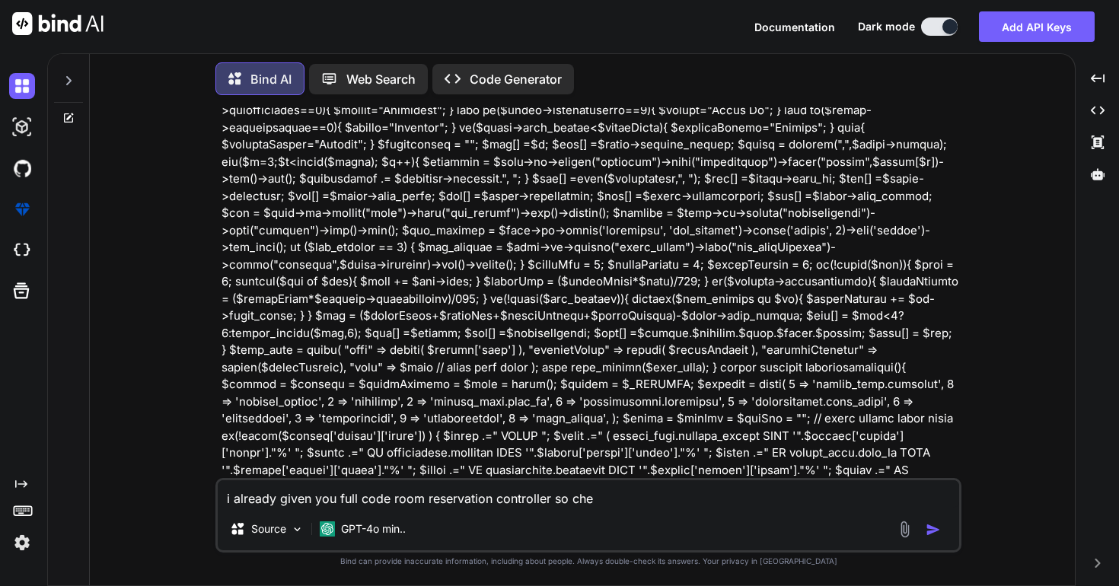
type textarea "i already given you full code room reservation controller so chec"
type textarea "x"
type textarea "i already given you full code room reservation controller so check"
type textarea "x"
type textarea "i already given you full code room reservation controller so check"
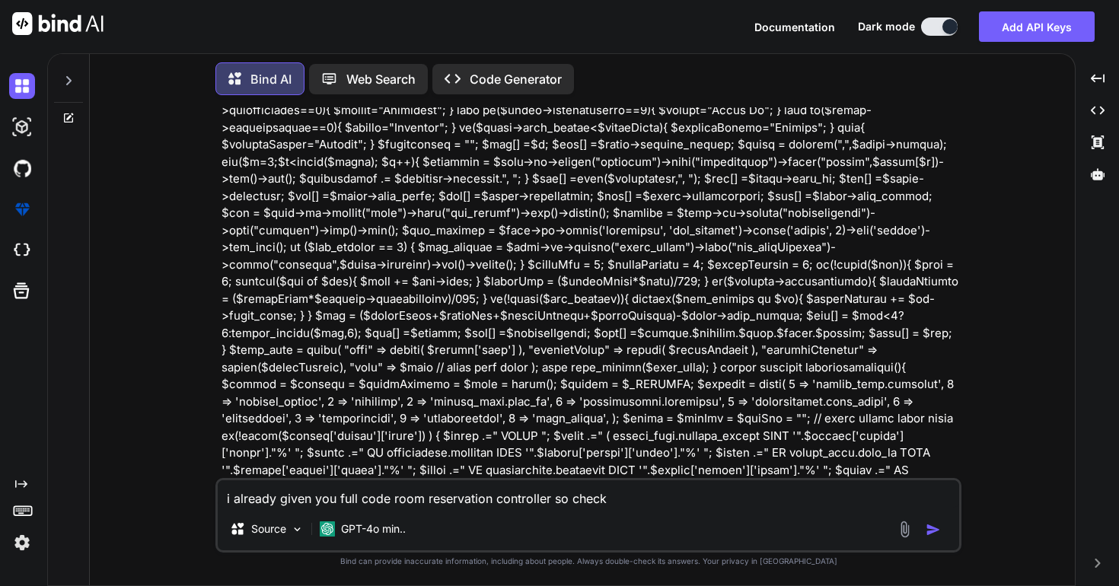
type textarea "x"
type textarea "i already given you full code room reservation controller so check a"
type textarea "x"
type textarea "i already given you full code room reservation controller so check ag"
type textarea "x"
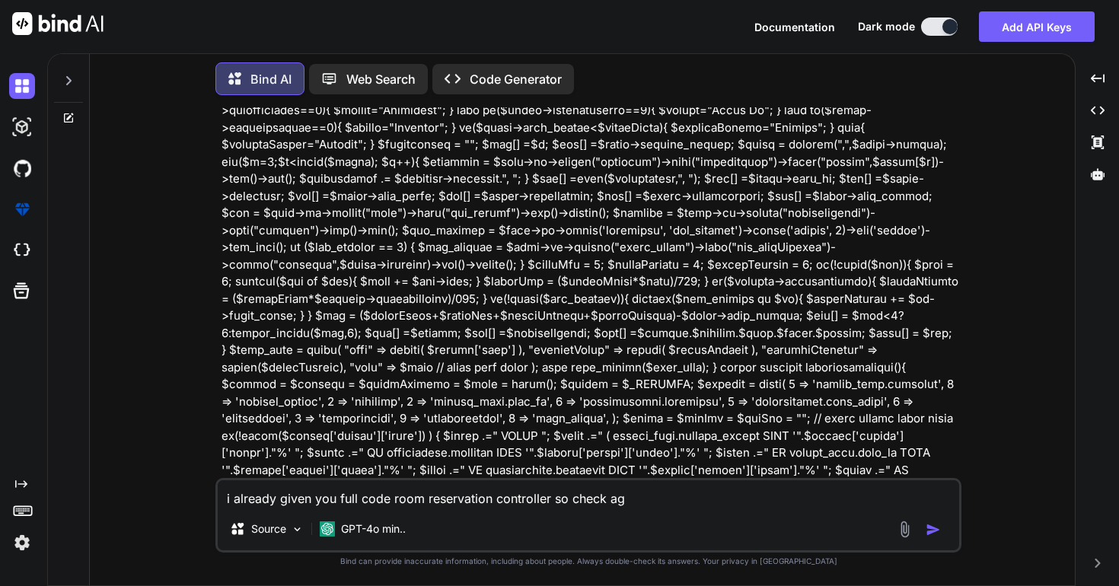
type textarea "i already given you full code room reservation controller so check aga"
type textarea "x"
type textarea "i already given you full code room reservation controller so check agai"
type textarea "x"
type textarea "i already given you full code room reservation controller so check again"
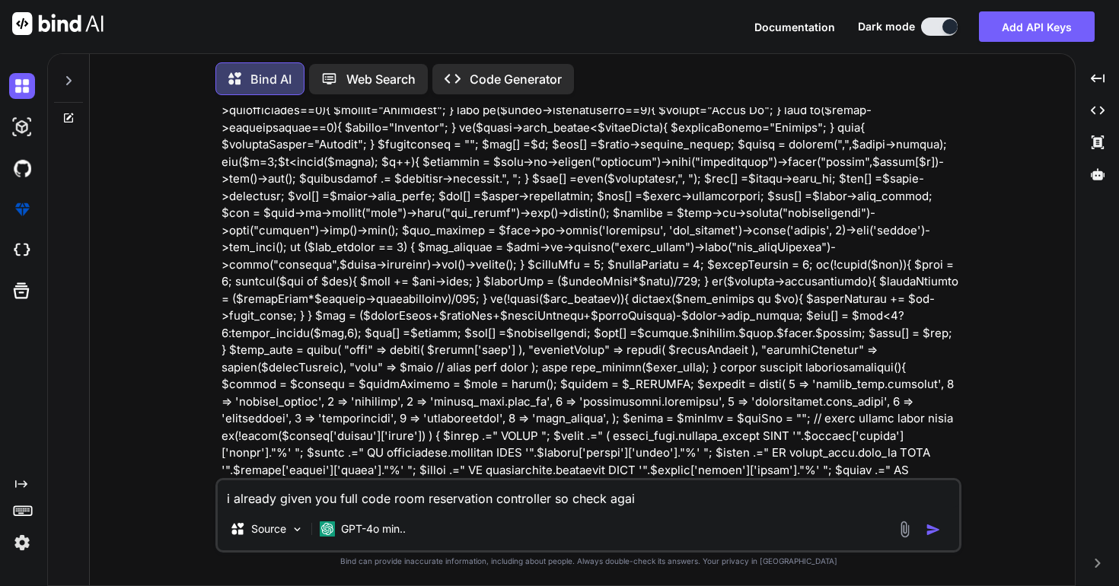
type textarea "x"
type textarea "i already given you full code room reservation controller so check again"
type textarea "x"
type textarea "i already given you full code room reservation controller so check again i"
type textarea "x"
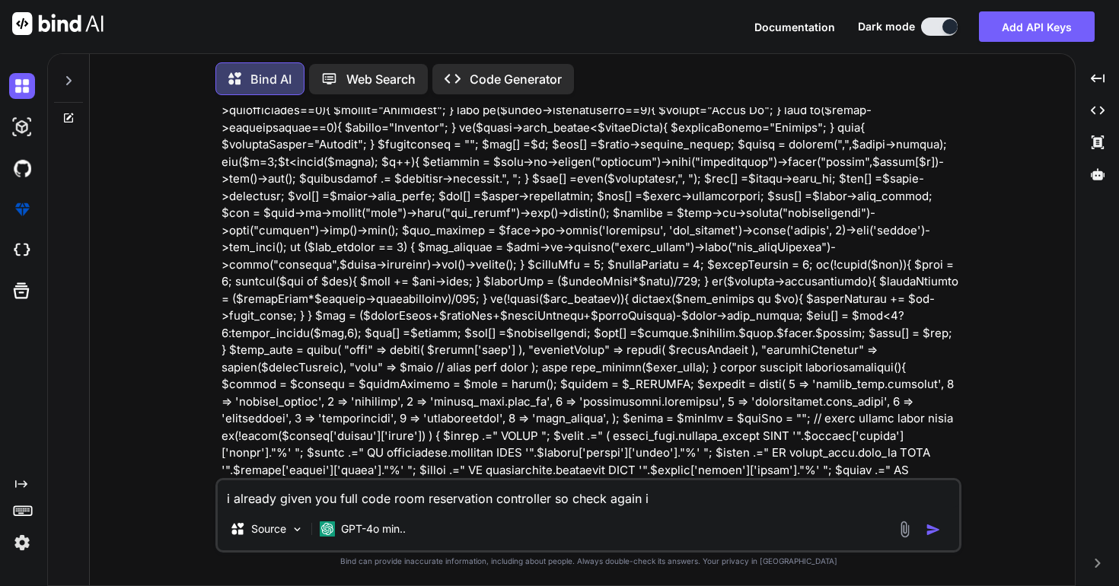
type textarea "i already given you full code room reservation controller so check again i"
type textarea "x"
type textarea "i already given you full code room reservation controller so check again i d"
type textarea "x"
type textarea "i already given you full code room reservation controller so check again i di"
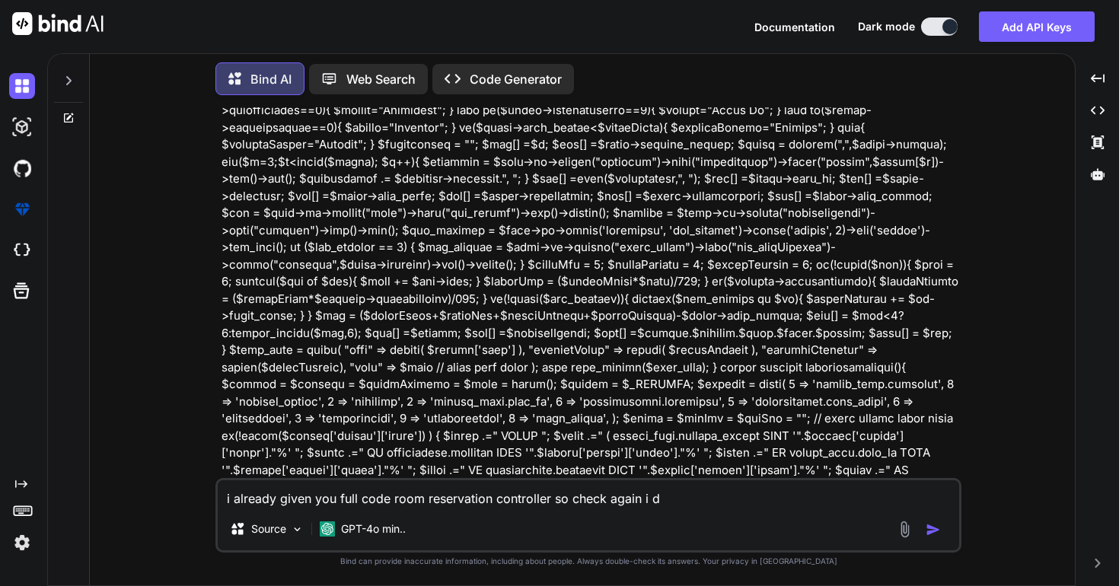
type textarea "x"
type textarea "i already given you full code room reservation controller so check again i did"
type textarea "x"
type textarea "i already given you full code room reservation controller so check again i did"
type textarea "x"
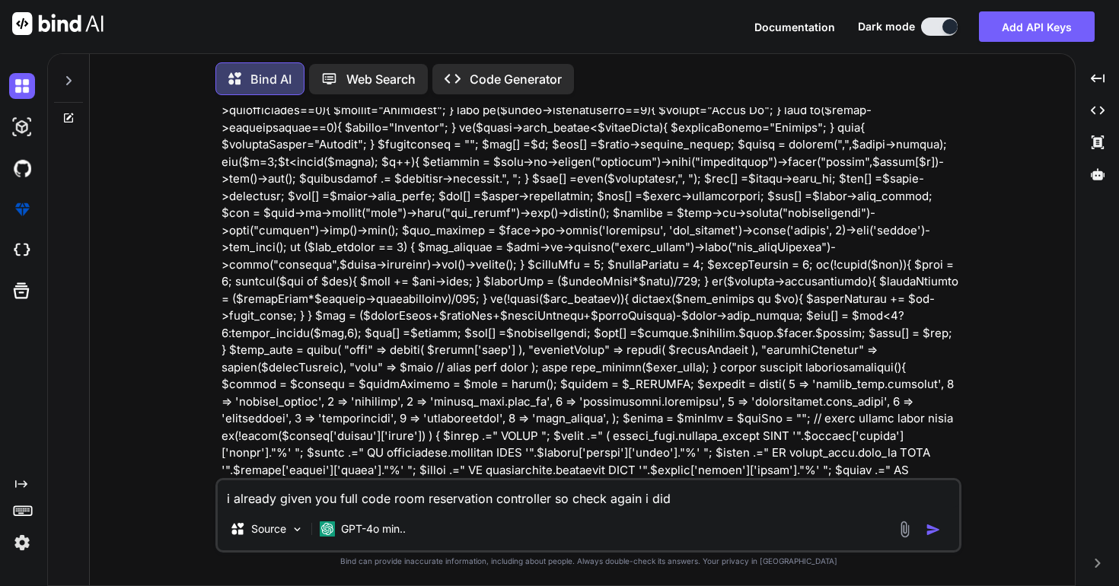
type textarea "i already given you full code room reservation controller so check again i did a"
type textarea "x"
type textarea "i already given you full code room reservation controller so check again i did …"
type textarea "x"
type textarea "i already given you full code room reservation controller so check again i did …"
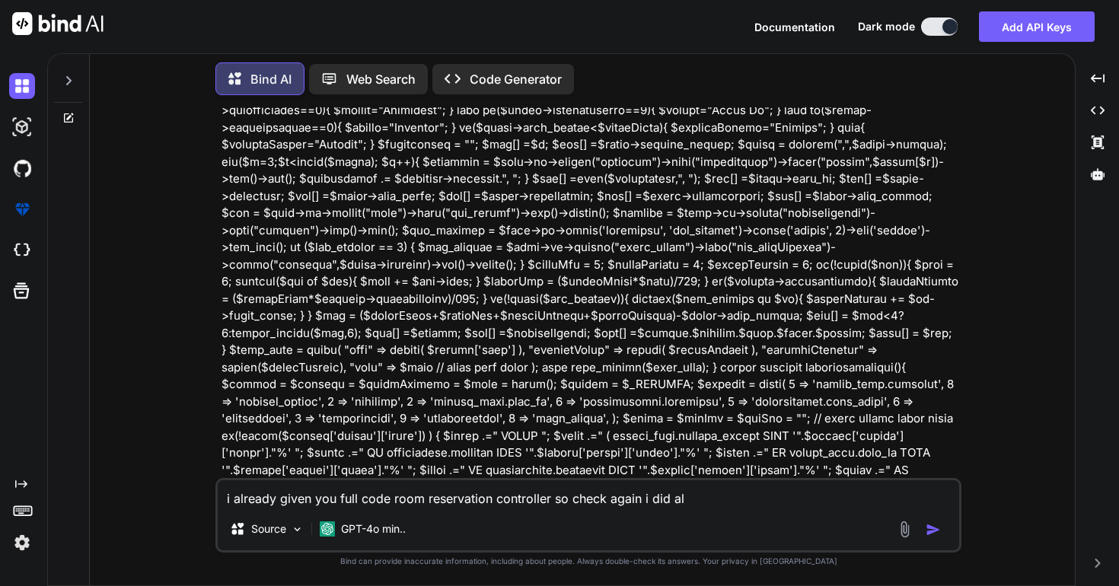
type textarea "x"
type textarea "i already given you full code room reservation controller so check again i did …"
type textarea "x"
type textarea "i already given you full code room reservation controller so check again i did …"
type textarea "x"
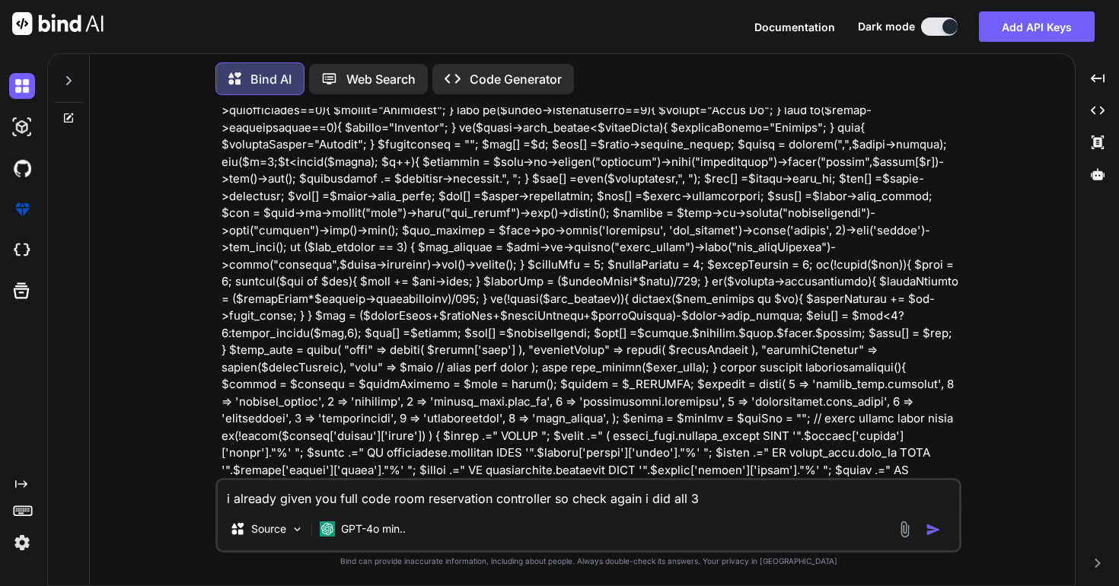
type textarea "i already given you full code room reservation controller so check again i did …"
type textarea "x"
type textarea "i already given you full code room reservation controller so check again i did …"
type textarea "x"
type textarea "i already given you full code room reservation controller so check again i did …"
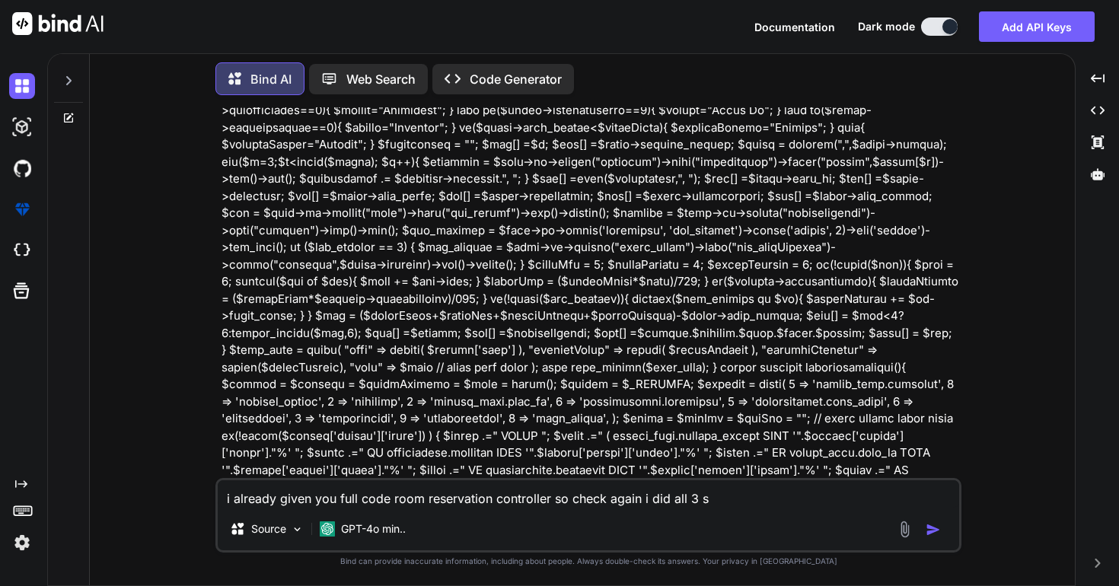
type textarea "x"
type textarea "i already given you full code room reservation controller so check again i did …"
type textarea "x"
type textarea "i already given you full code room reservation controller so check again i did …"
type textarea "x"
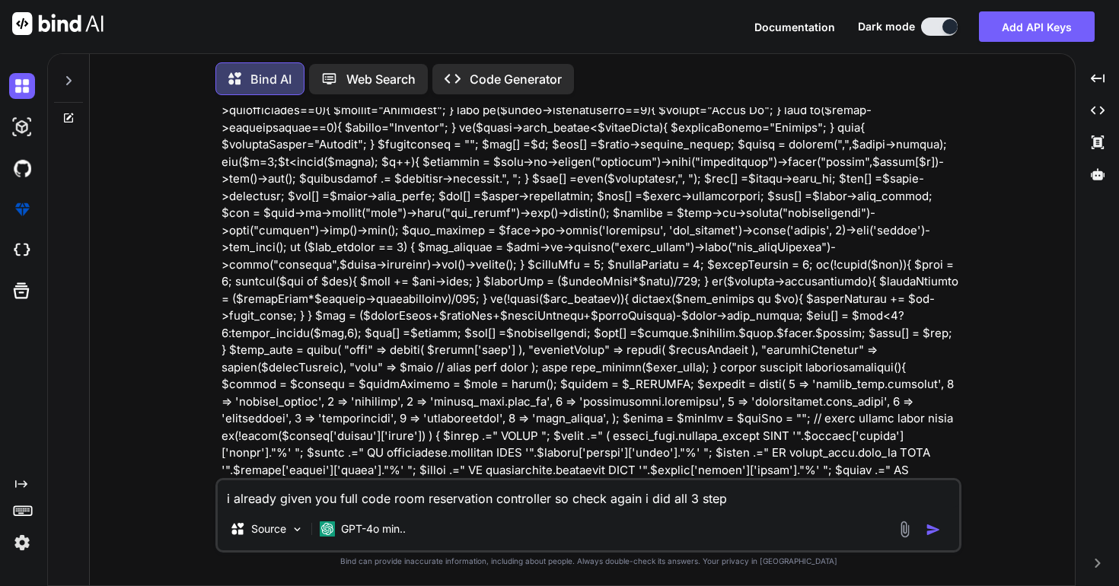
type textarea "i already given you full code room reservation controller so check again i did …"
type textarea "x"
type textarea "i already given you full code room reservation controller so check again i did …"
type textarea "x"
type textarea "i already given you full code room reservation controller so check again i did …"
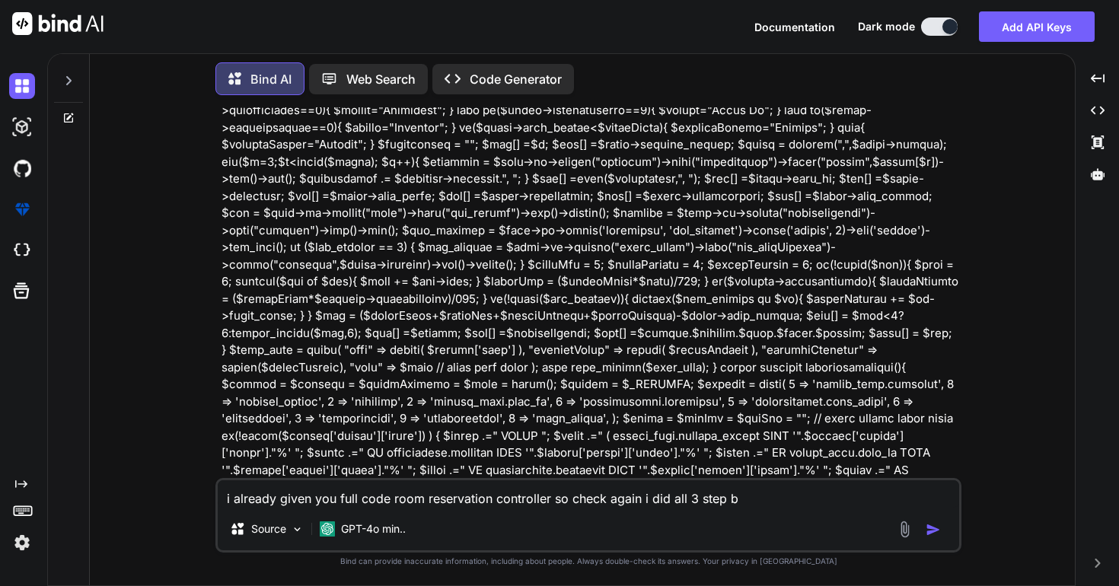
type textarea "x"
type textarea "i already given you full code room reservation controller so check again i did …"
type textarea "x"
type textarea "i already given you full code room reservation controller so check again i did …"
type textarea "x"
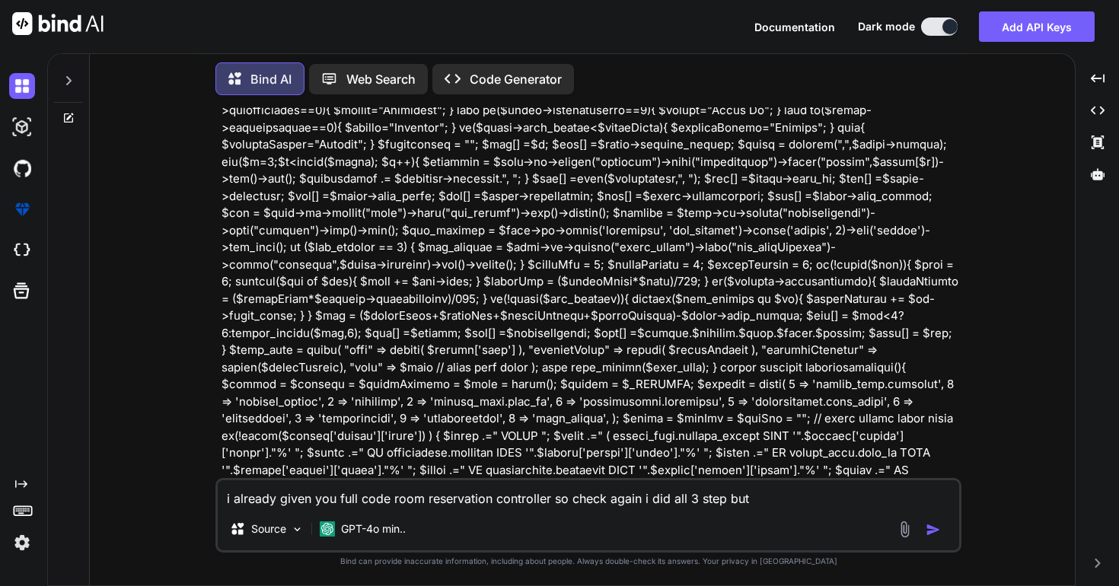
type textarea "i already given you full code room reservation controller so check again i did …"
type textarea "x"
type textarea "i already given you full code room reservation controller so check again i did …"
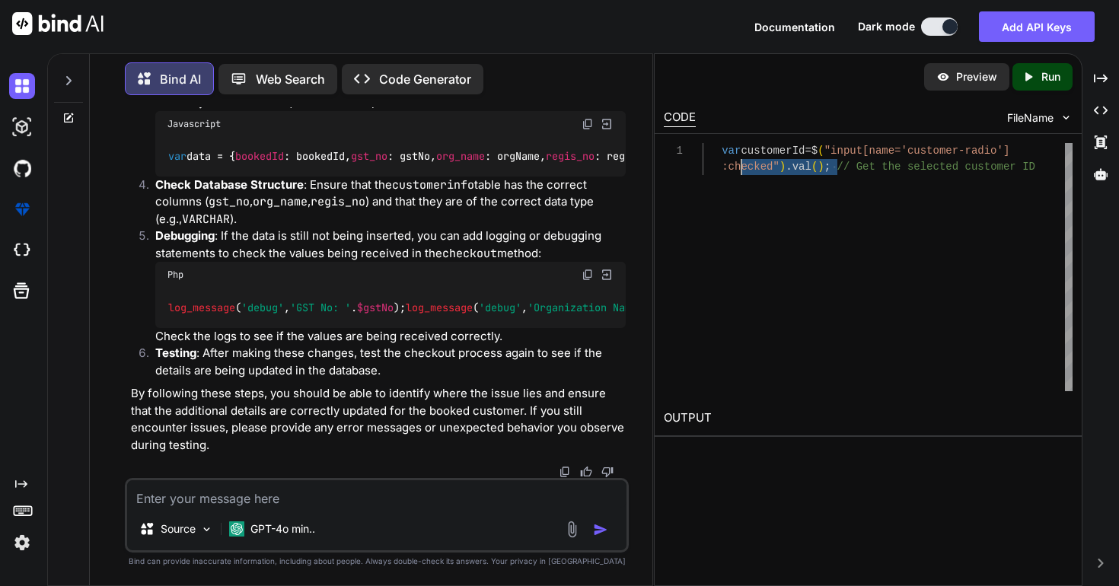
scroll to position [0, 0]
drag, startPoint x: 840, startPoint y: 174, endPoint x: 704, endPoint y: 149, distance: 137.9
click at [704, 149] on div "var customerId = $ ( "input[name='customer-radio'] :checked" ) . val ( ) ; // G…" at bounding box center [888, 267] width 370 height 248
